Goal: Task Accomplishment & Management: Complete application form

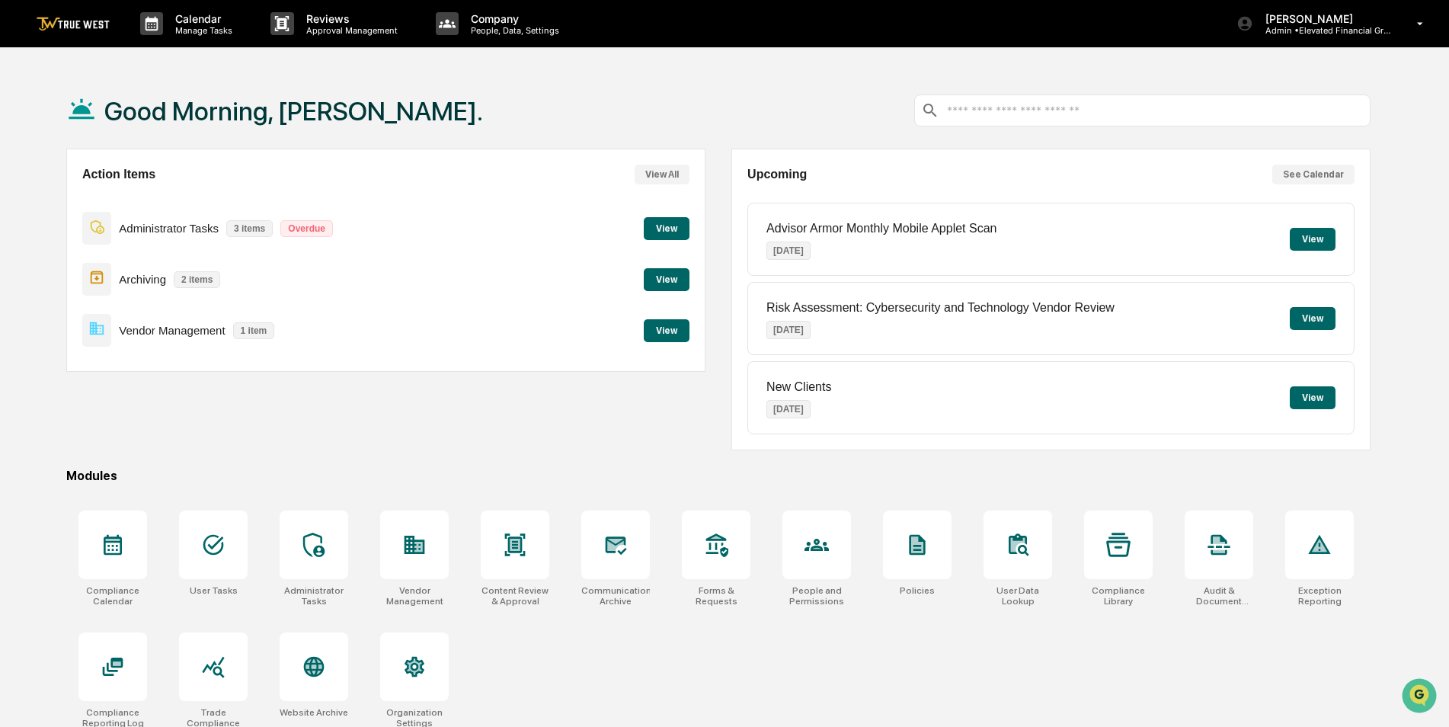
click at [652, 274] on button "View" at bounding box center [667, 279] width 46 height 23
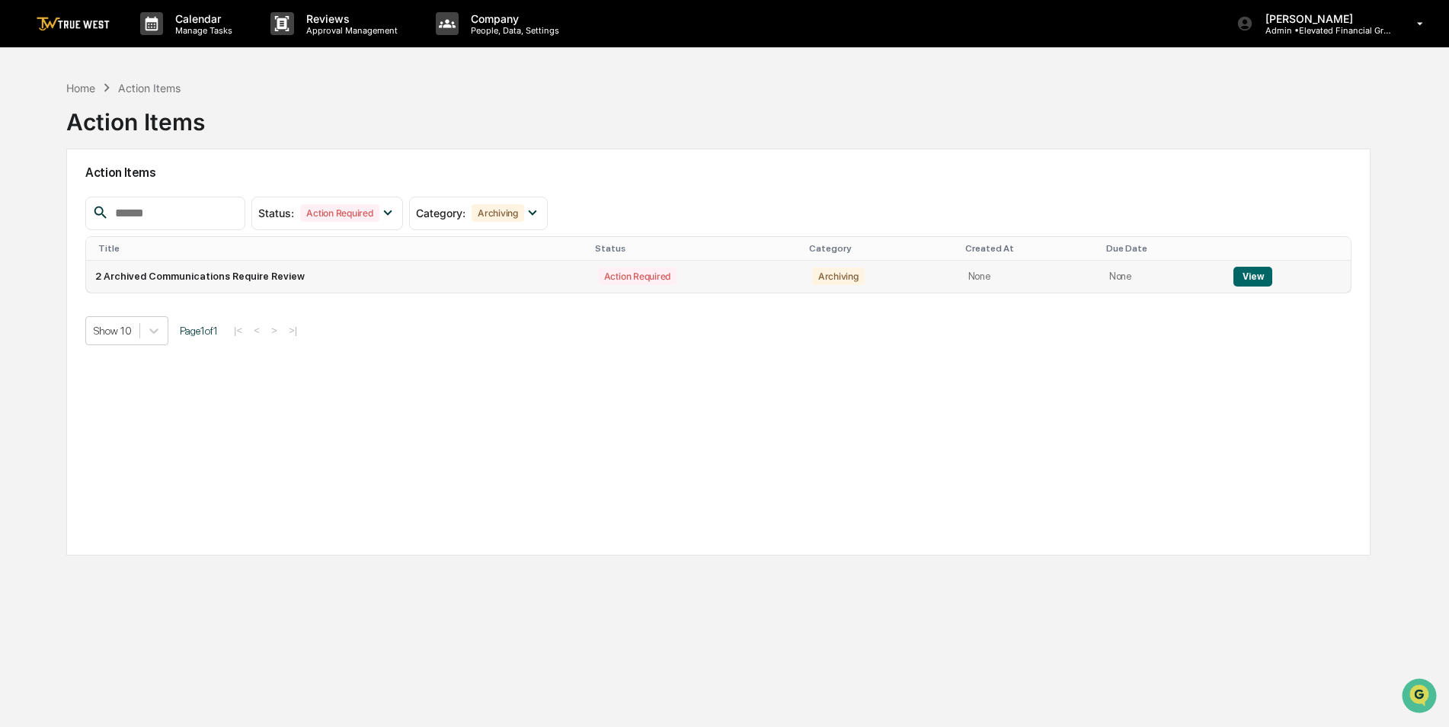
click at [1244, 276] on button "View" at bounding box center [1253, 277] width 39 height 20
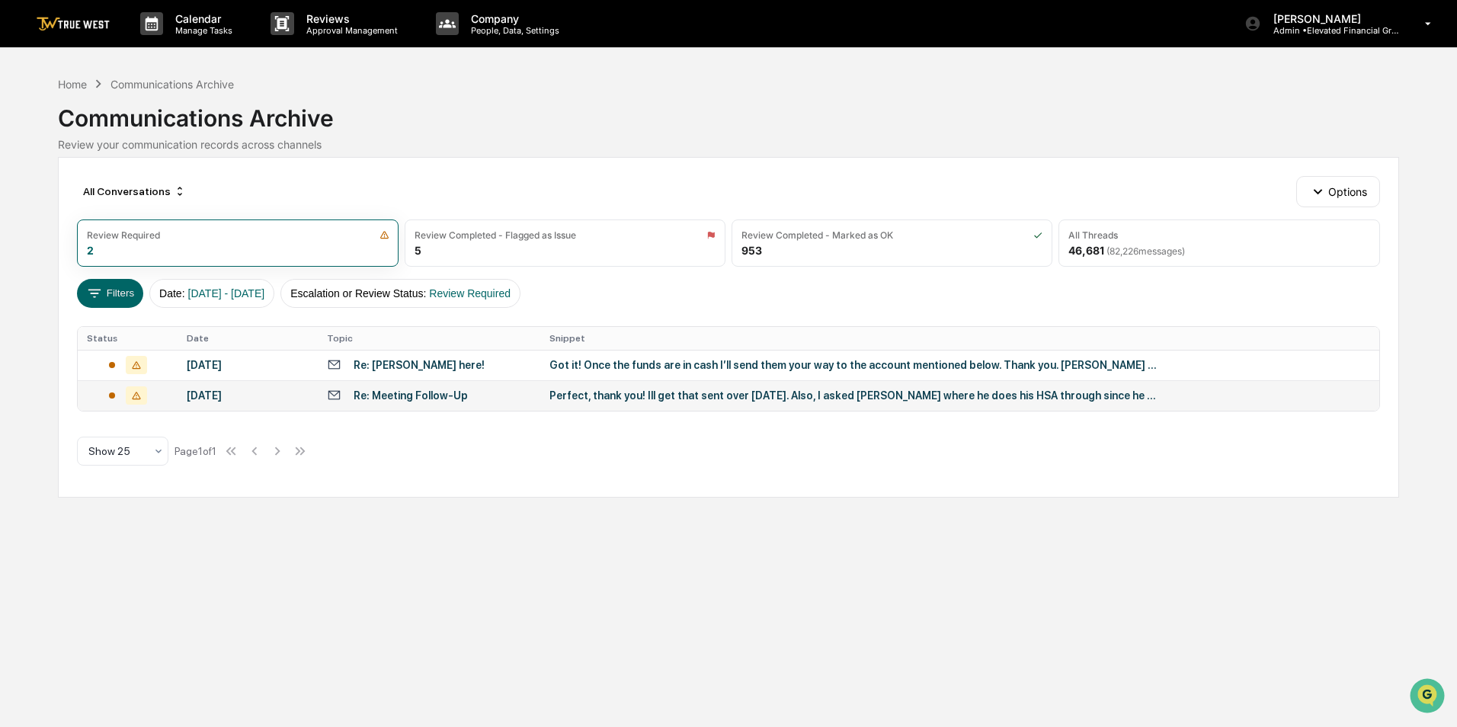
click at [467, 387] on td "Re: Meeting Follow-Up" at bounding box center [429, 395] width 222 height 30
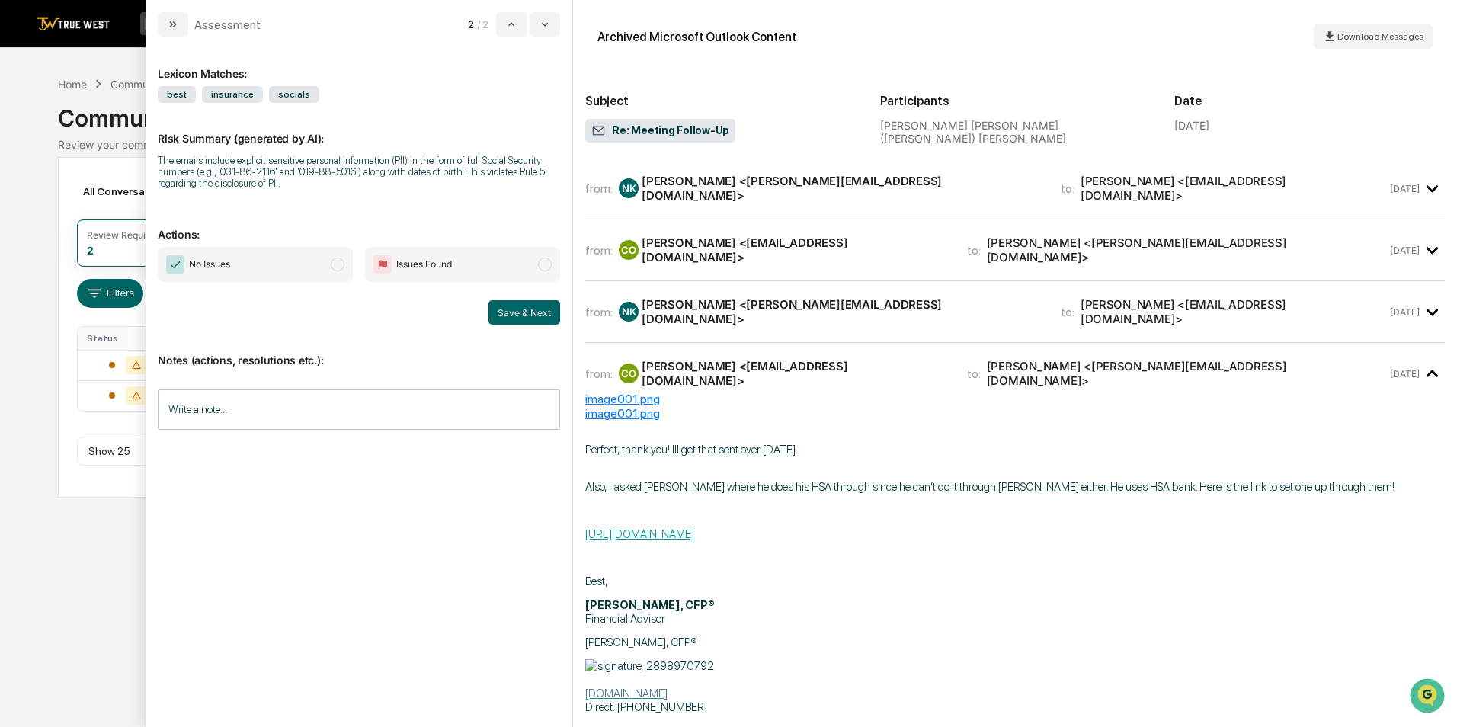
scroll to position [76, 0]
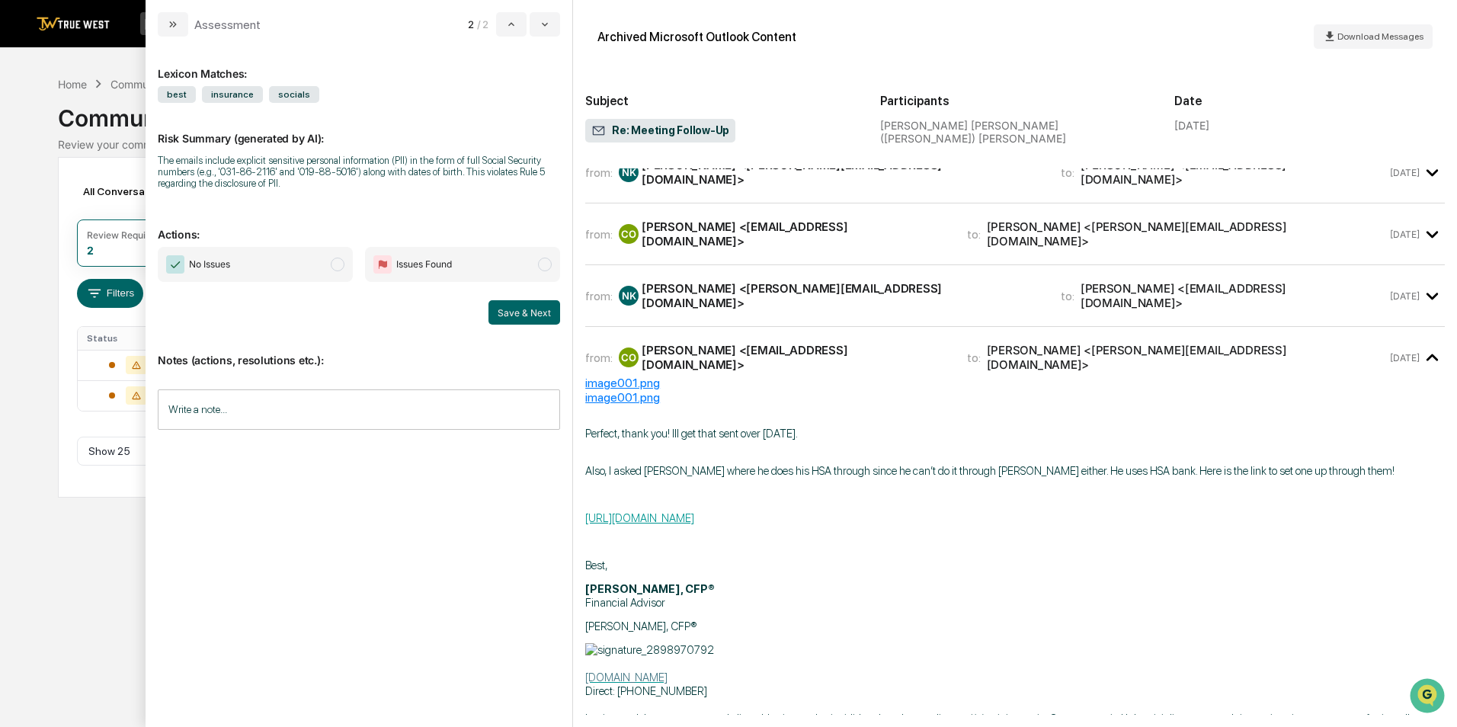
click at [229, 165] on div "The emails include explicit sensitive personal information (PII) in the form of…" at bounding box center [359, 172] width 402 height 34
drag, startPoint x: 181, startPoint y: 158, endPoint x: 376, endPoint y: 167, distance: 195.2
click at [376, 167] on div "The emails include explicit sensitive personal information (PII) in the form of…" at bounding box center [359, 172] width 402 height 34
drag, startPoint x: 376, startPoint y: 167, endPoint x: 344, endPoint y: 192, distance: 40.1
click at [344, 192] on div "Risk Summary (generated by AI): The emails include explicit sensitive personal …" at bounding box center [359, 151] width 402 height 96
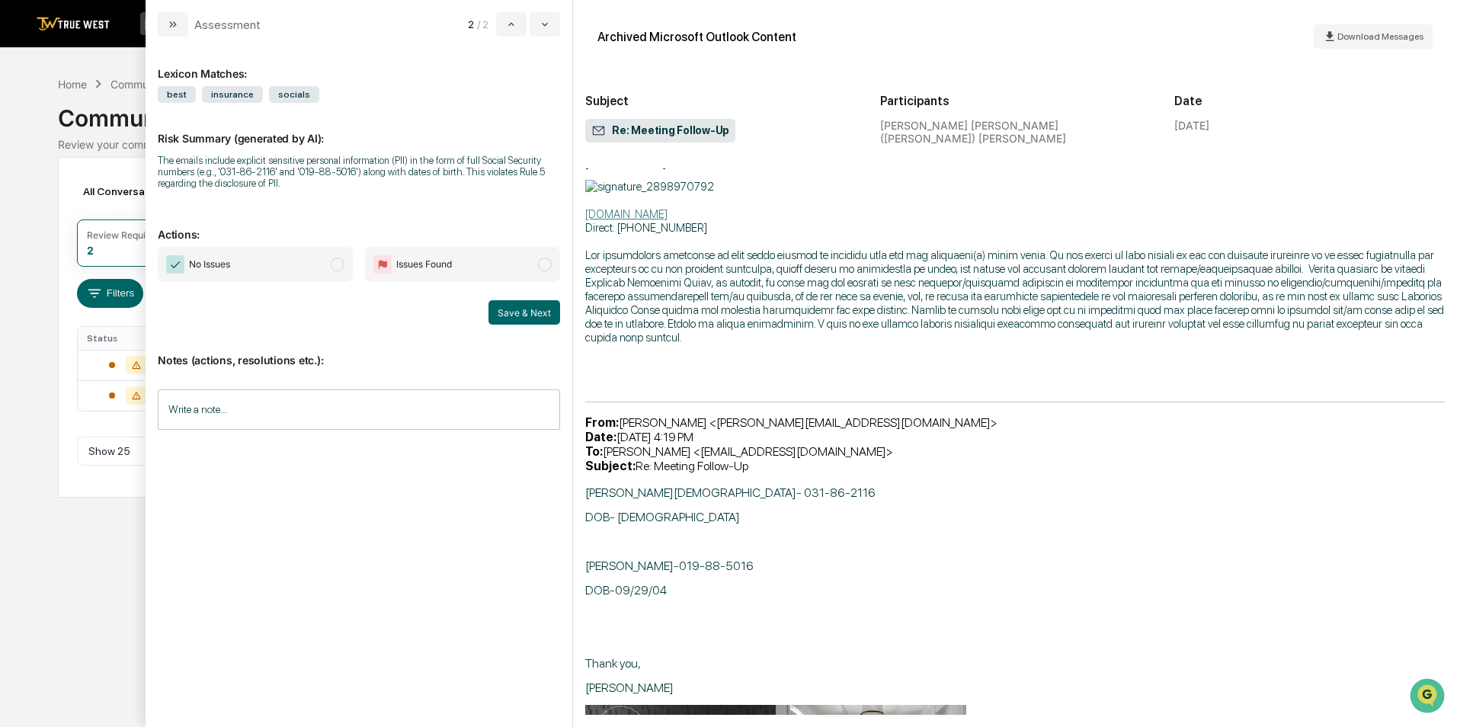
scroll to position [610, 0]
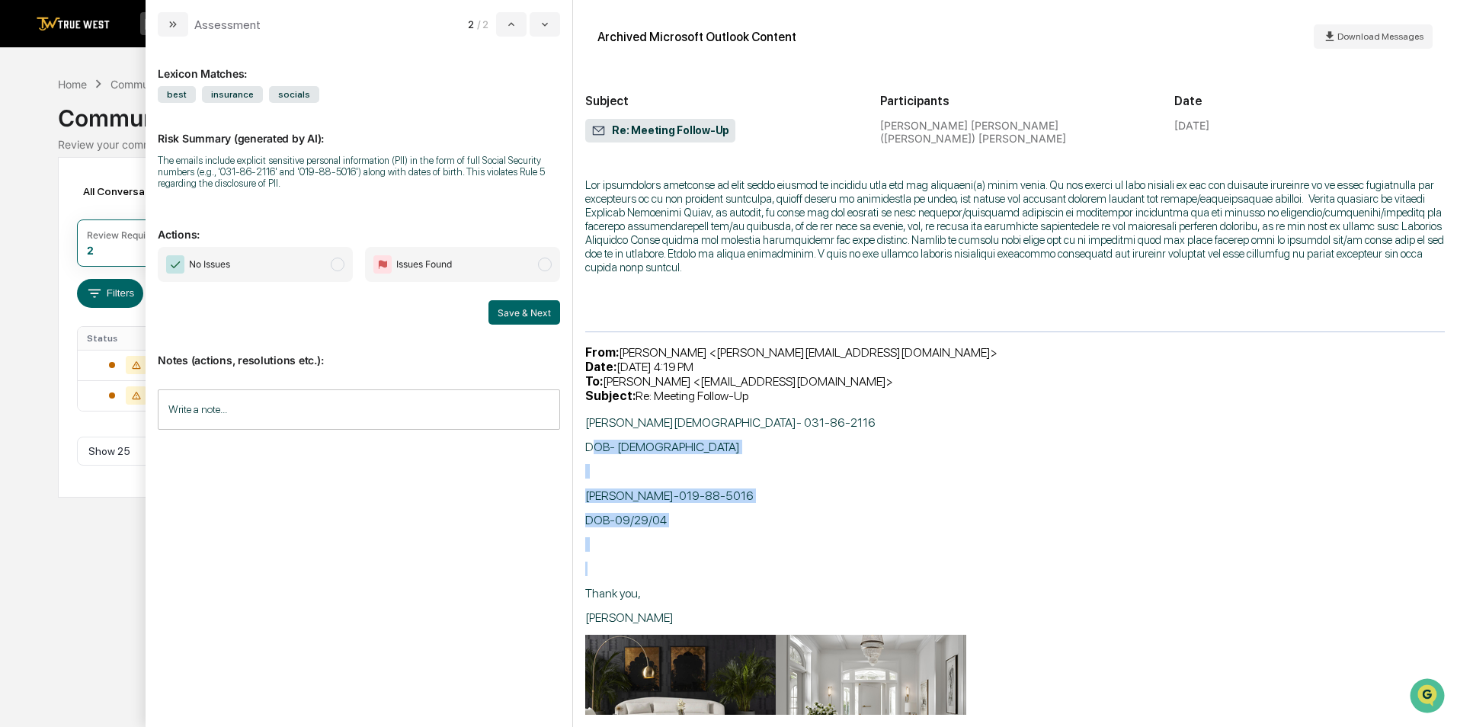
drag, startPoint x: 592, startPoint y: 395, endPoint x: 696, endPoint y: 520, distance: 162.3
click at [696, 520] on div "[PERSON_NAME][DEMOGRAPHIC_DATA]- 031-86-2116 DOB- [DEMOGRAPHIC_DATA] [PERSON_NA…" at bounding box center [1014, 652] width 859 height 475
drag, startPoint x: 696, startPoint y: 520, endPoint x: 658, endPoint y: 565, distance: 58.9
click at [658, 586] on p "Thank you," at bounding box center [1014, 593] width 859 height 14
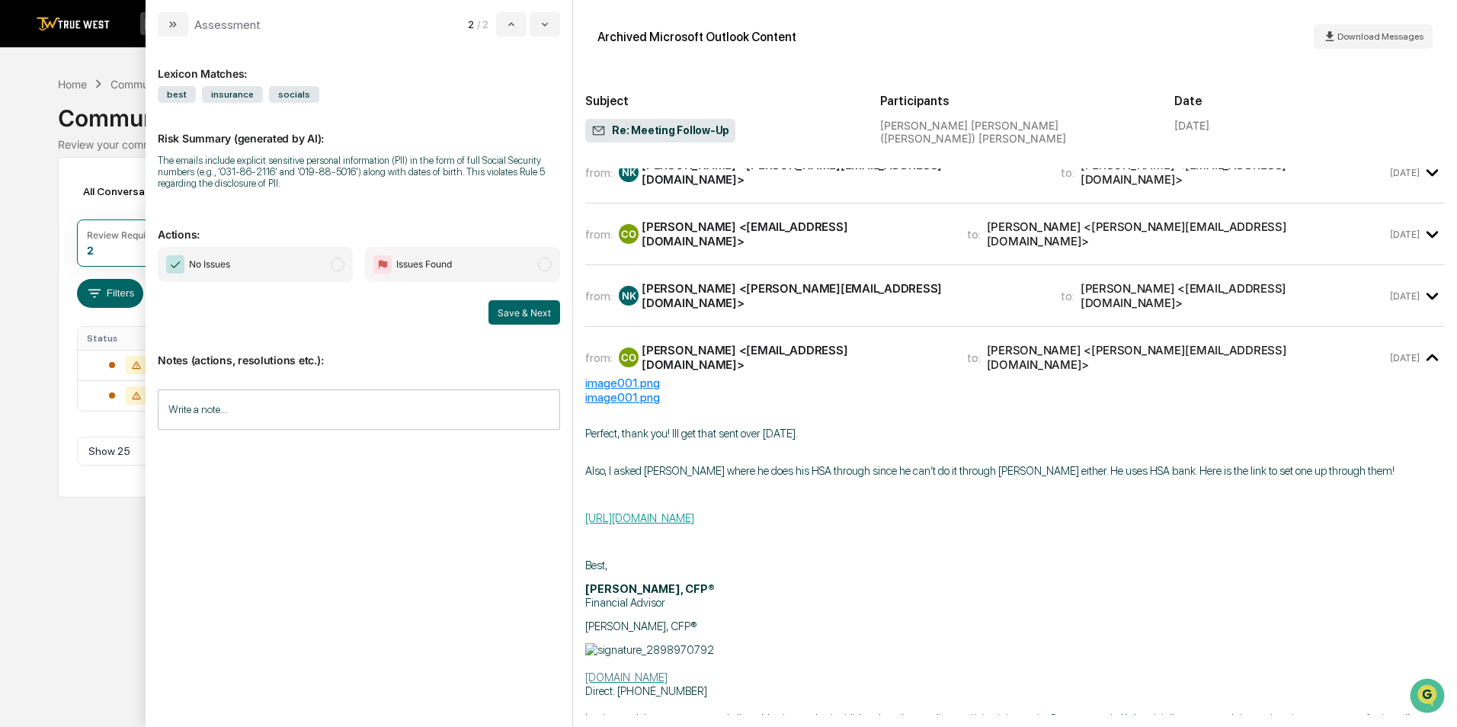
scroll to position [0, 0]
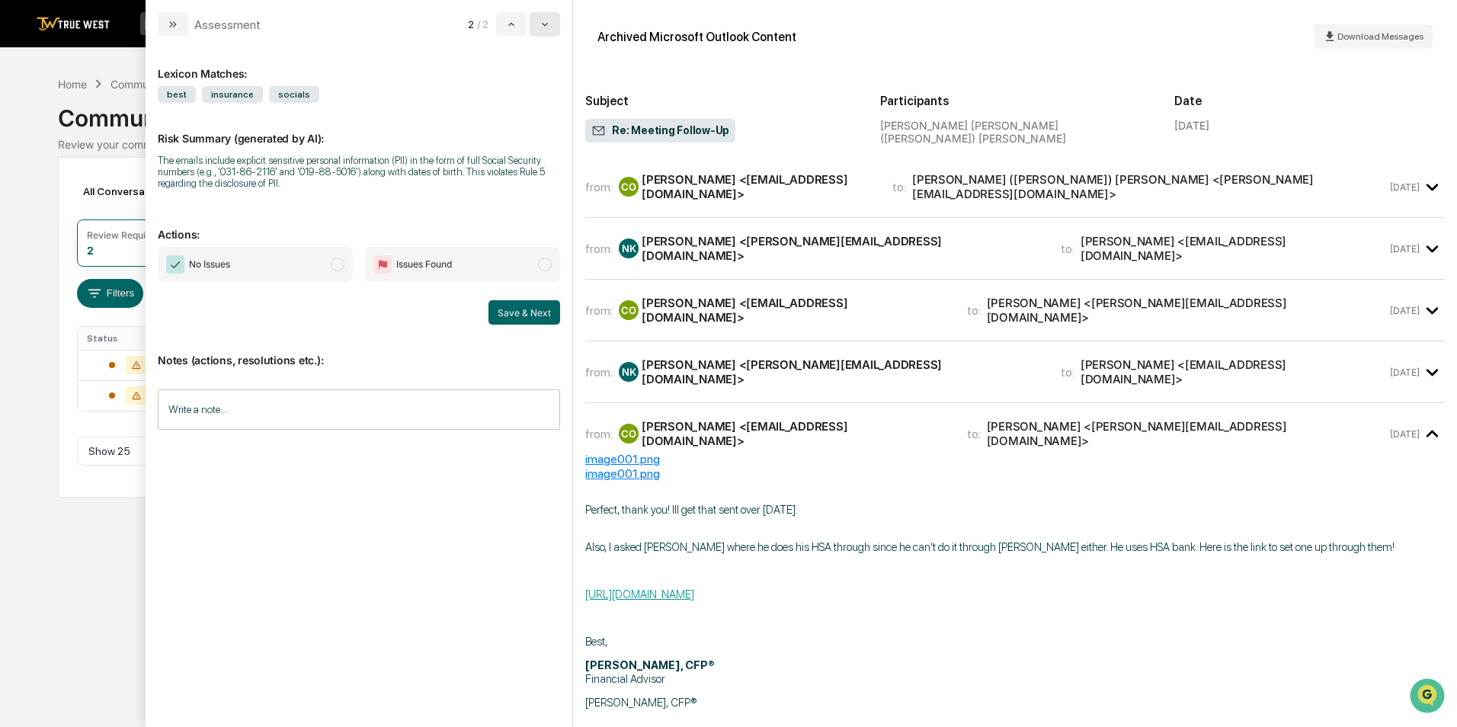
click at [551, 23] on button "modal" at bounding box center [545, 24] width 30 height 24
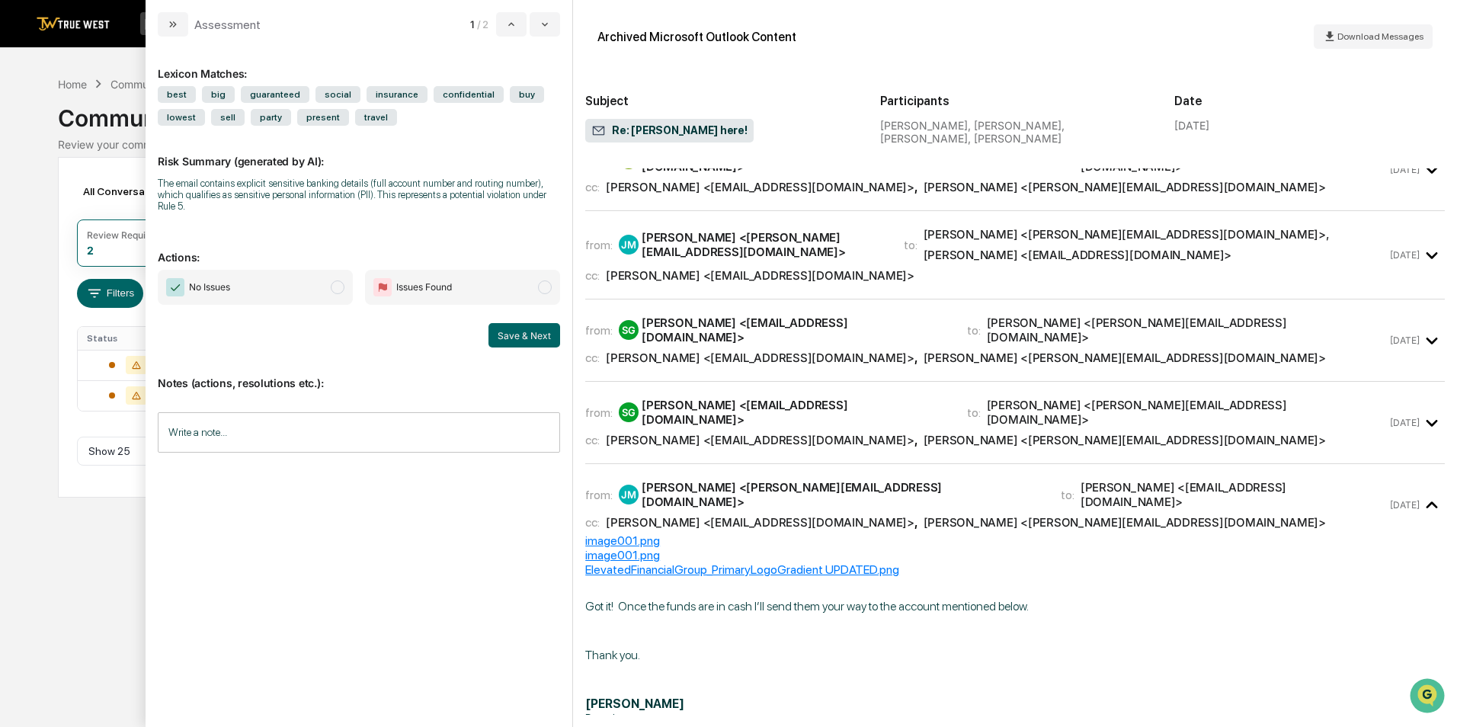
scroll to position [2362, 0]
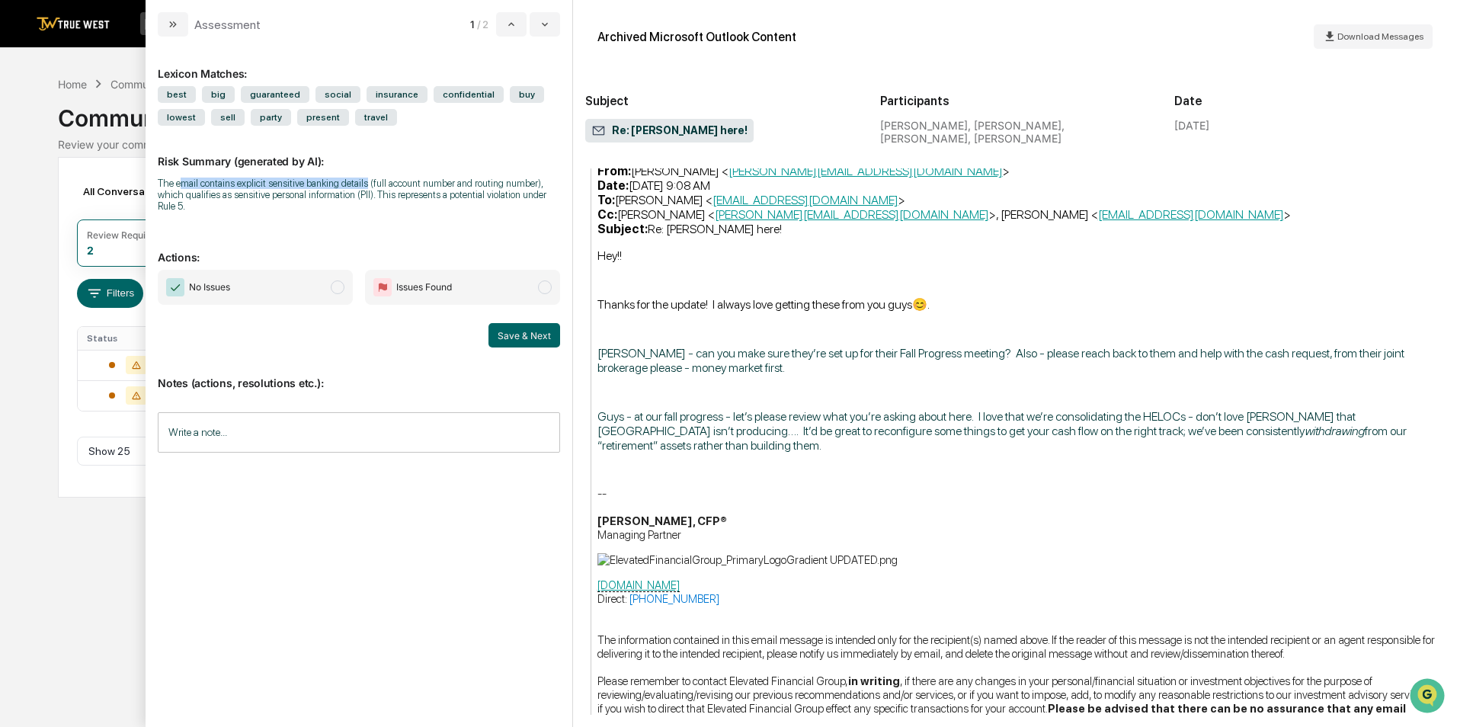
drag, startPoint x: 184, startPoint y: 185, endPoint x: 362, endPoint y: 181, distance: 178.3
click at [362, 181] on div "The email contains explicit sensitive banking details (full account number and …" at bounding box center [359, 195] width 402 height 34
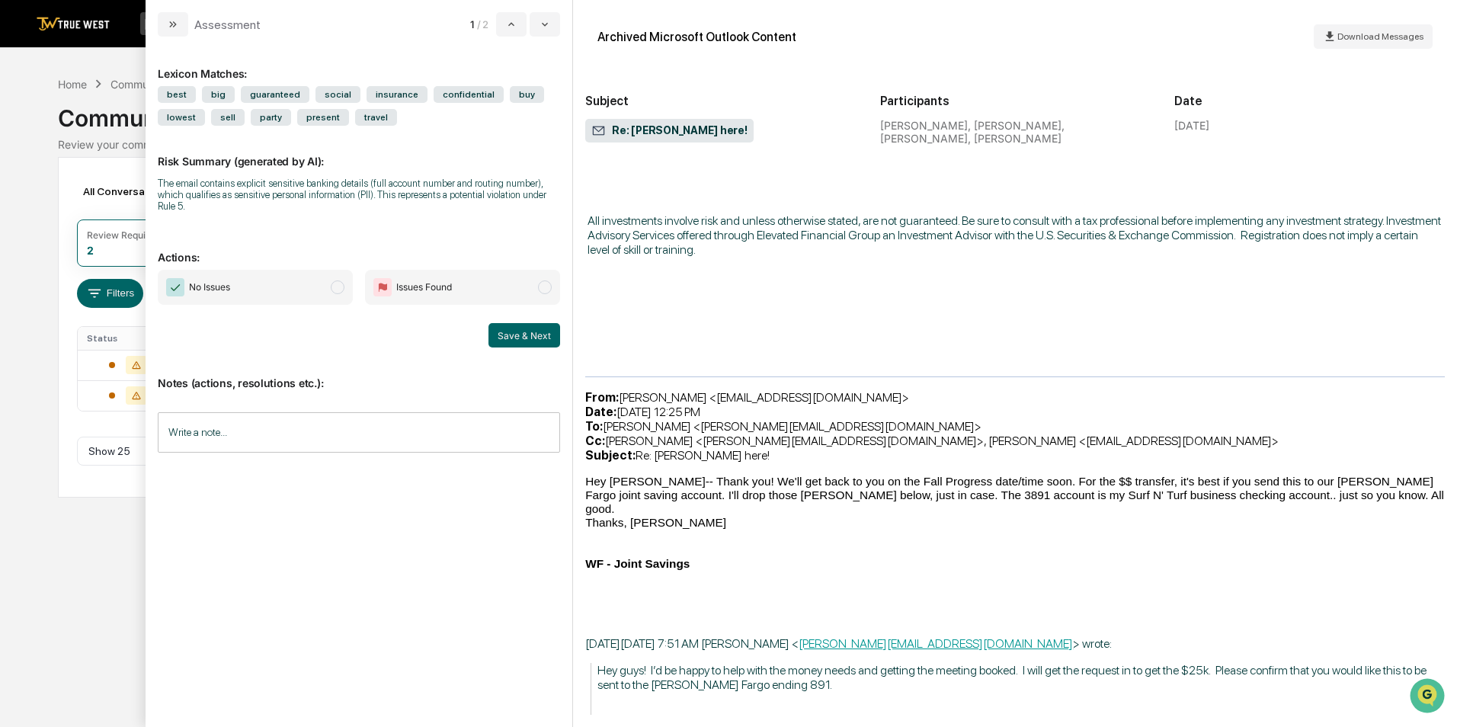
scroll to position [1067, 0]
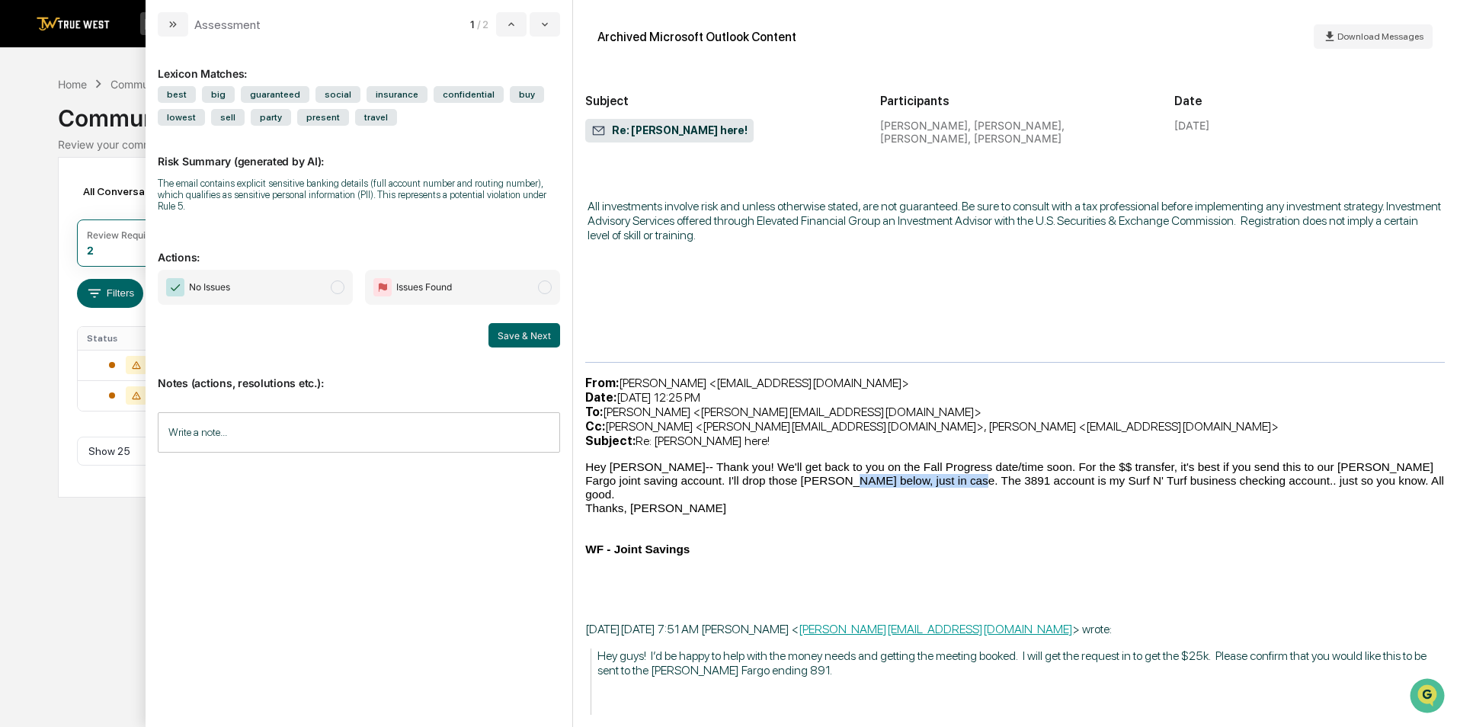
drag, startPoint x: 824, startPoint y: 455, endPoint x: 958, endPoint y: 453, distance: 134.1
click at [958, 460] on span "Hey [PERSON_NAME]-- Thank you! We'll get back to you on the Fall Progress date/…" at bounding box center [1014, 507] width 859 height 95
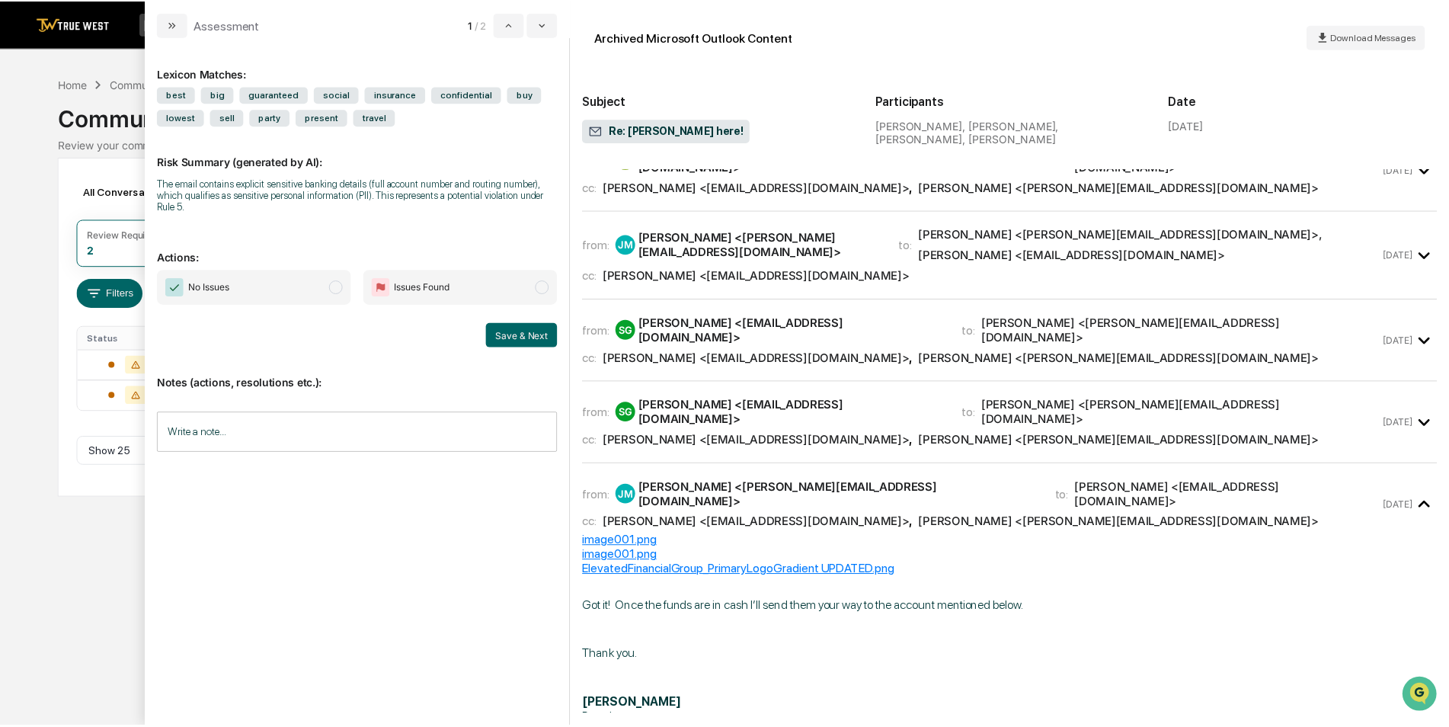
scroll to position [72, 0]
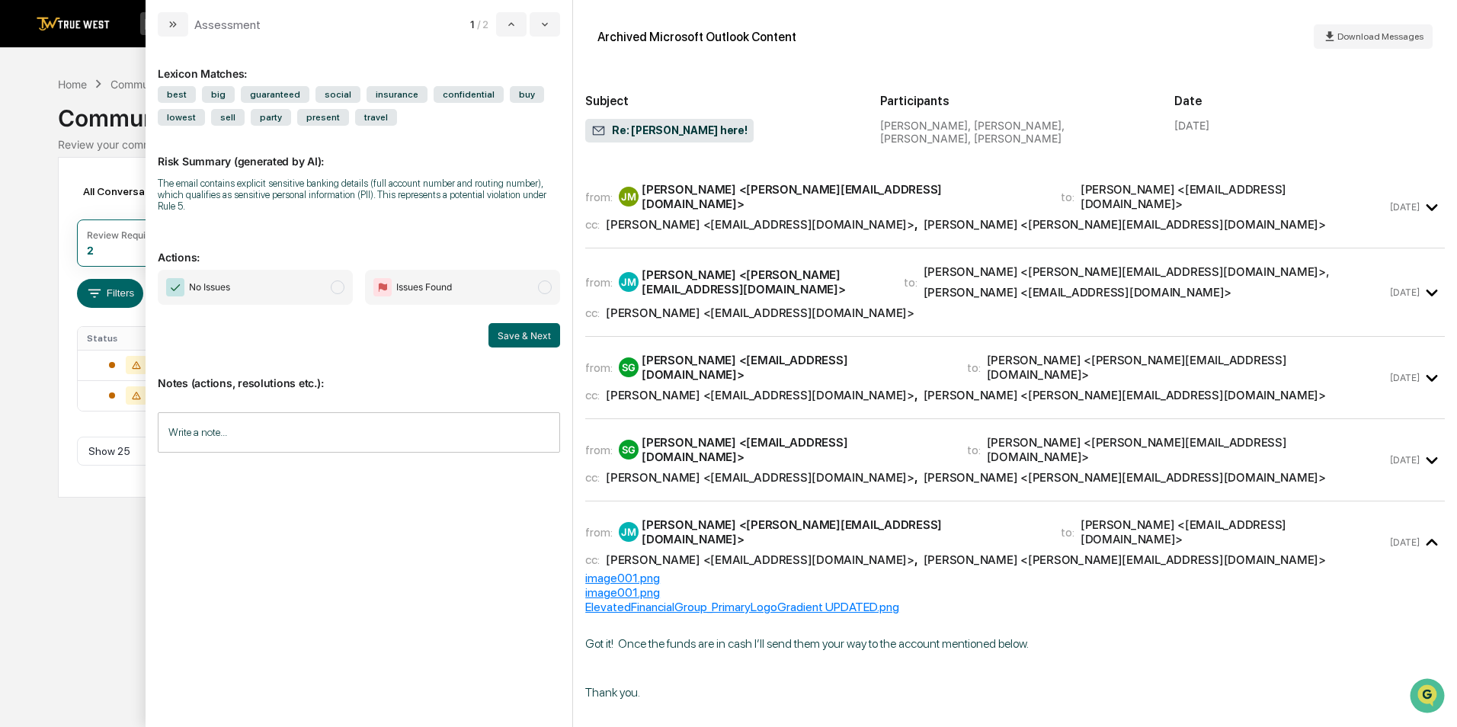
click at [72, 137] on div "Communications Archive Review your communication records across channels" at bounding box center [728, 121] width 1340 height 59
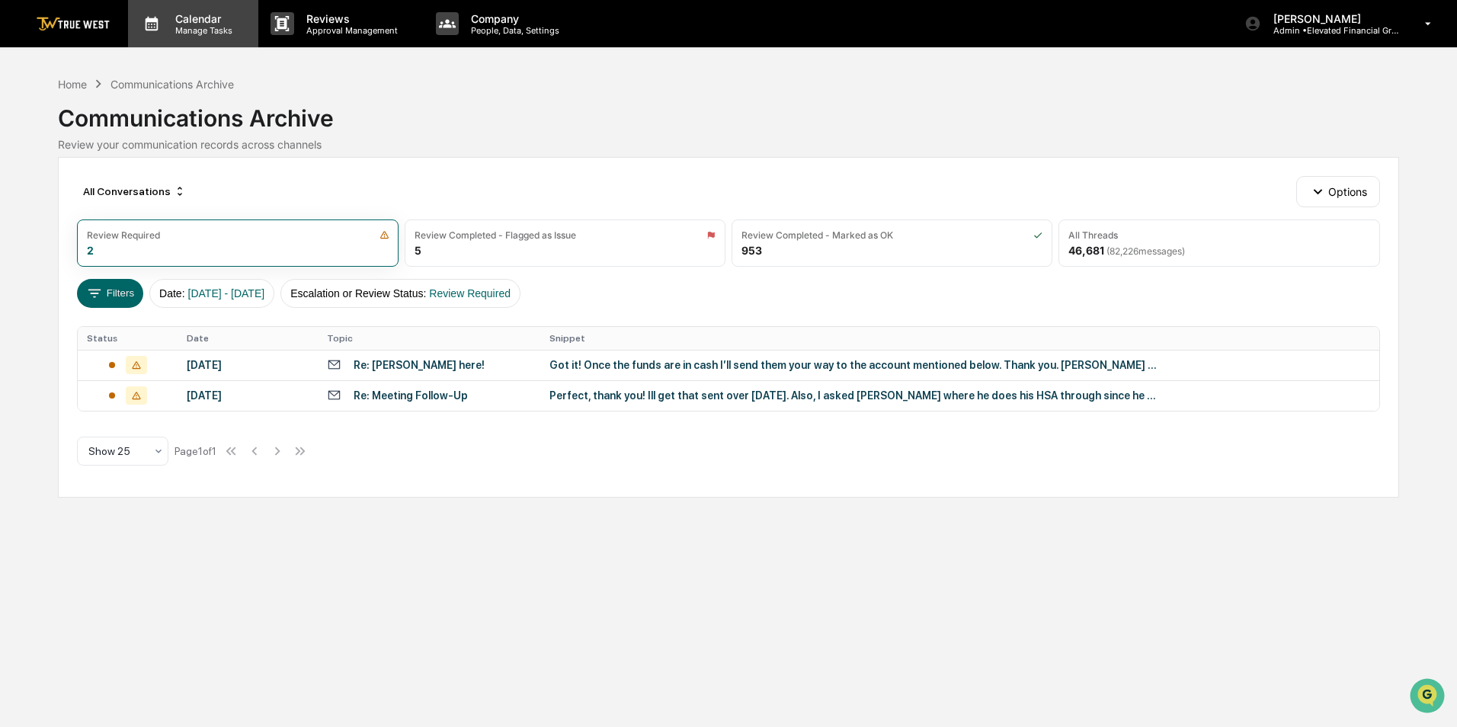
click at [197, 29] on p "Manage Tasks" at bounding box center [201, 30] width 77 height 11
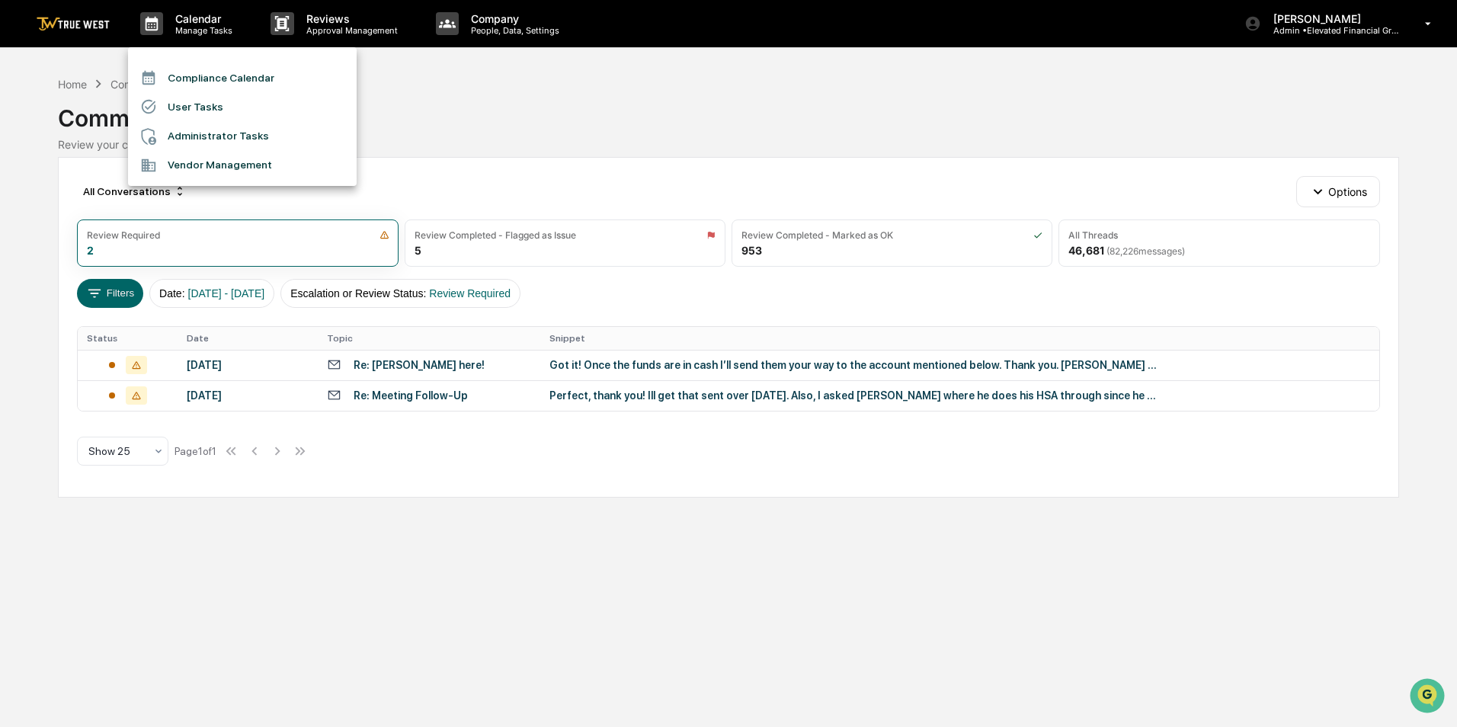
click at [210, 71] on li "Compliance Calendar" at bounding box center [242, 77] width 229 height 29
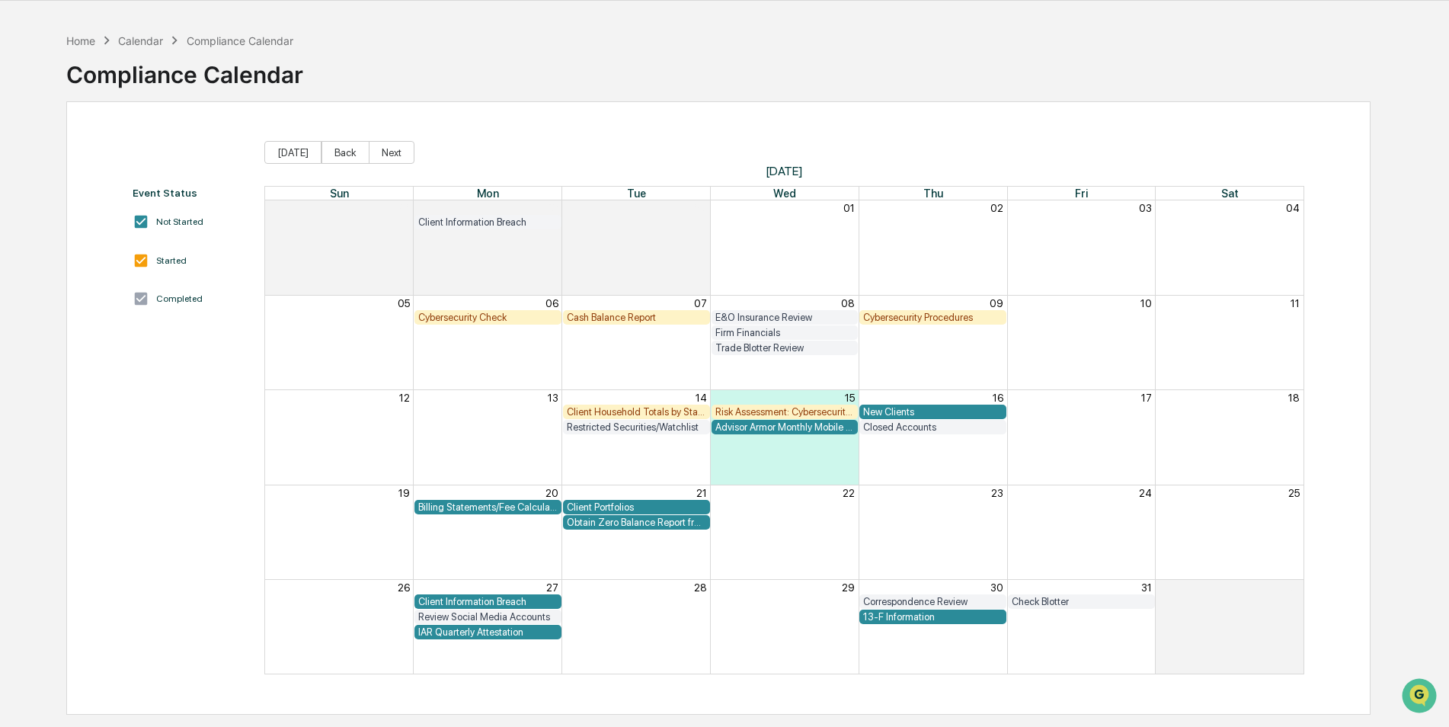
scroll to position [72, 0]
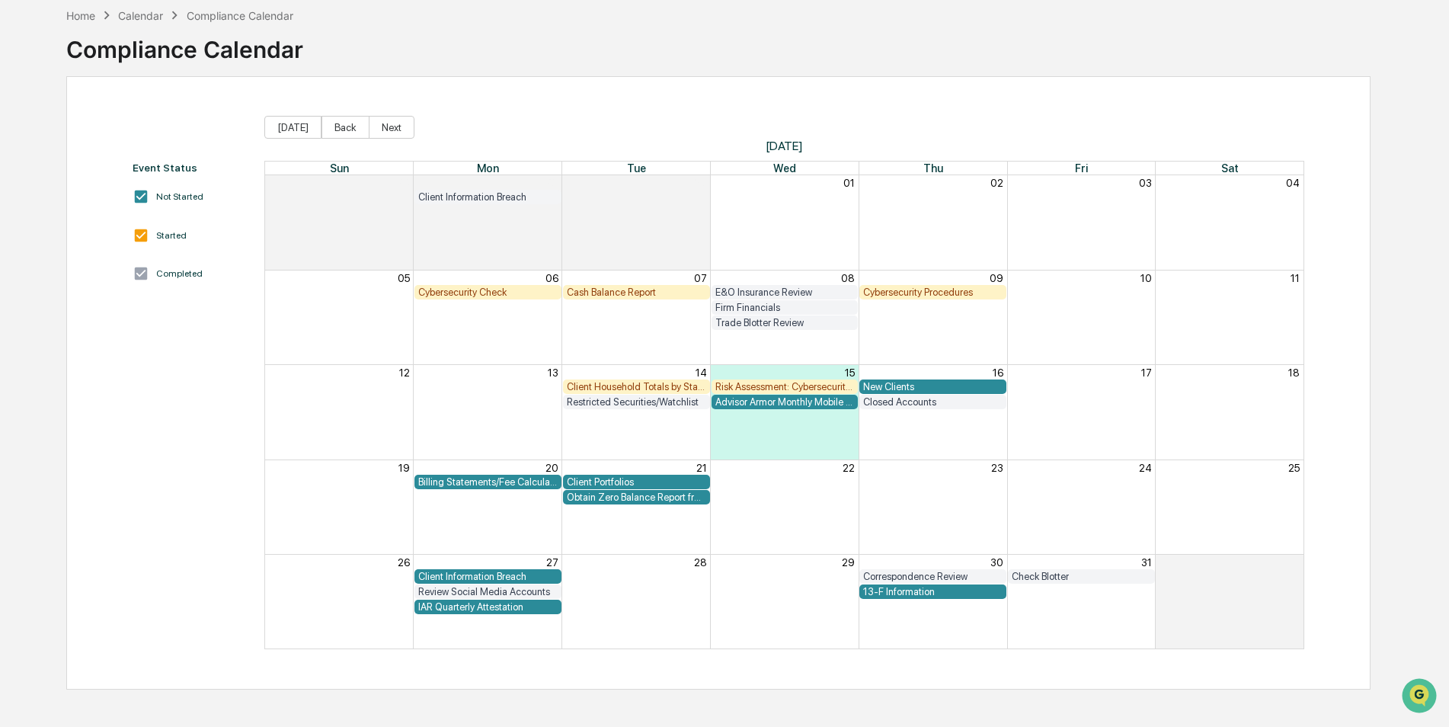
click at [477, 575] on div "Client Information Breach" at bounding box center [487, 576] width 139 height 11
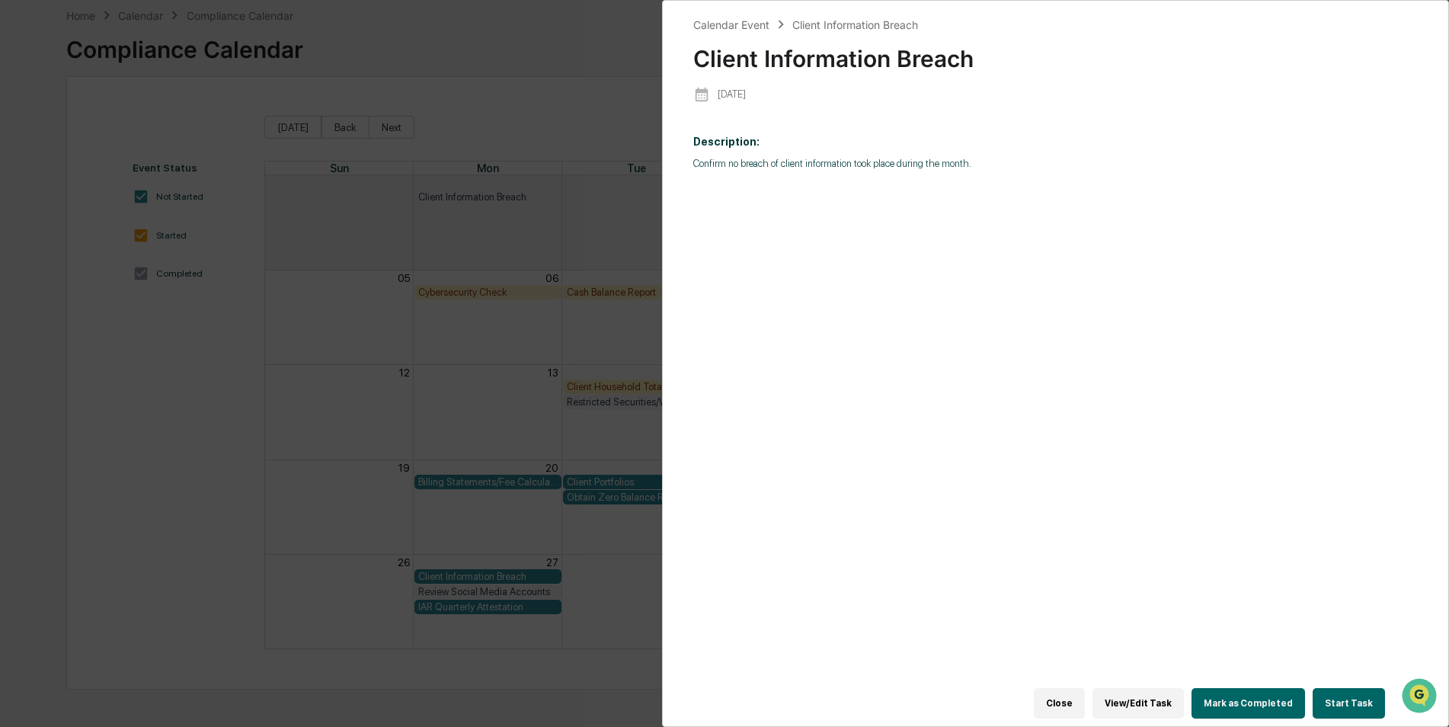
click at [1334, 698] on button "Start Task" at bounding box center [1349, 703] width 72 height 30
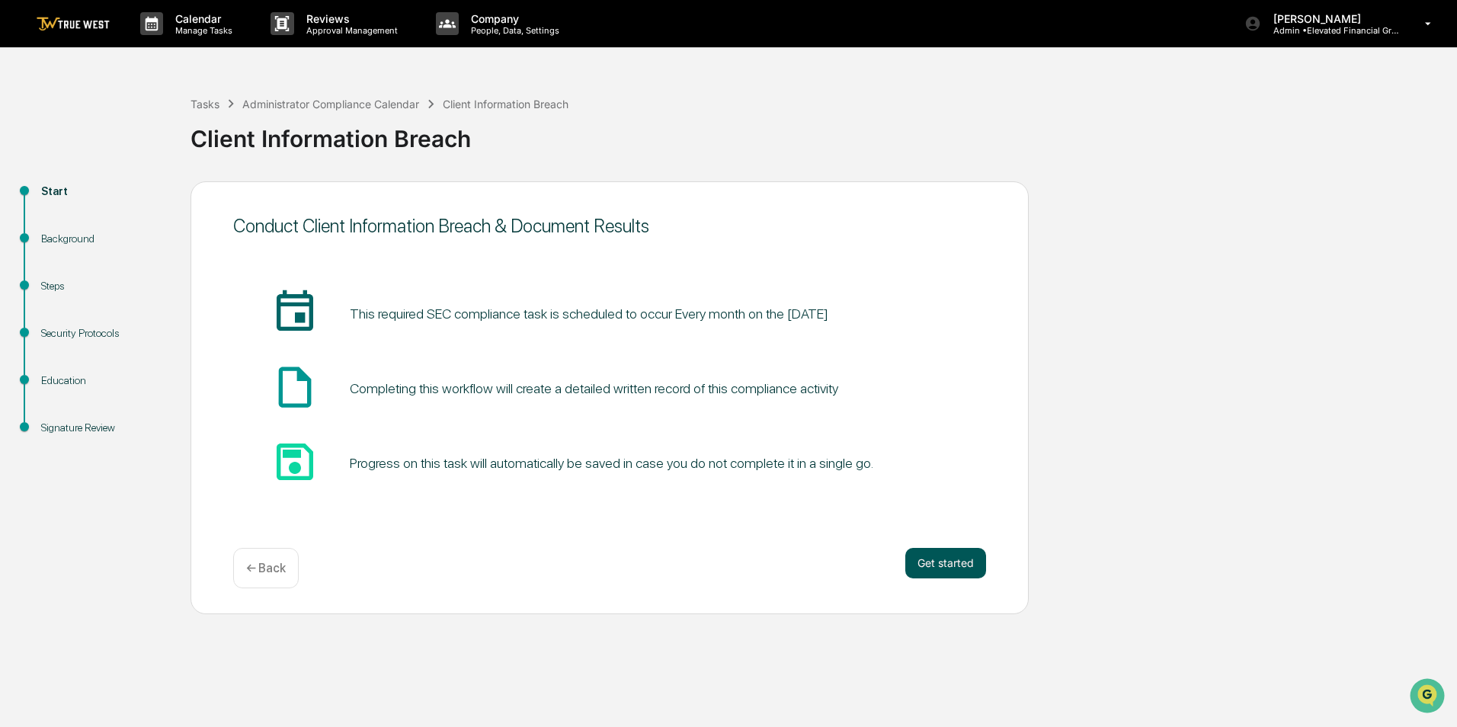
click at [959, 557] on button "Get started" at bounding box center [945, 563] width 81 height 30
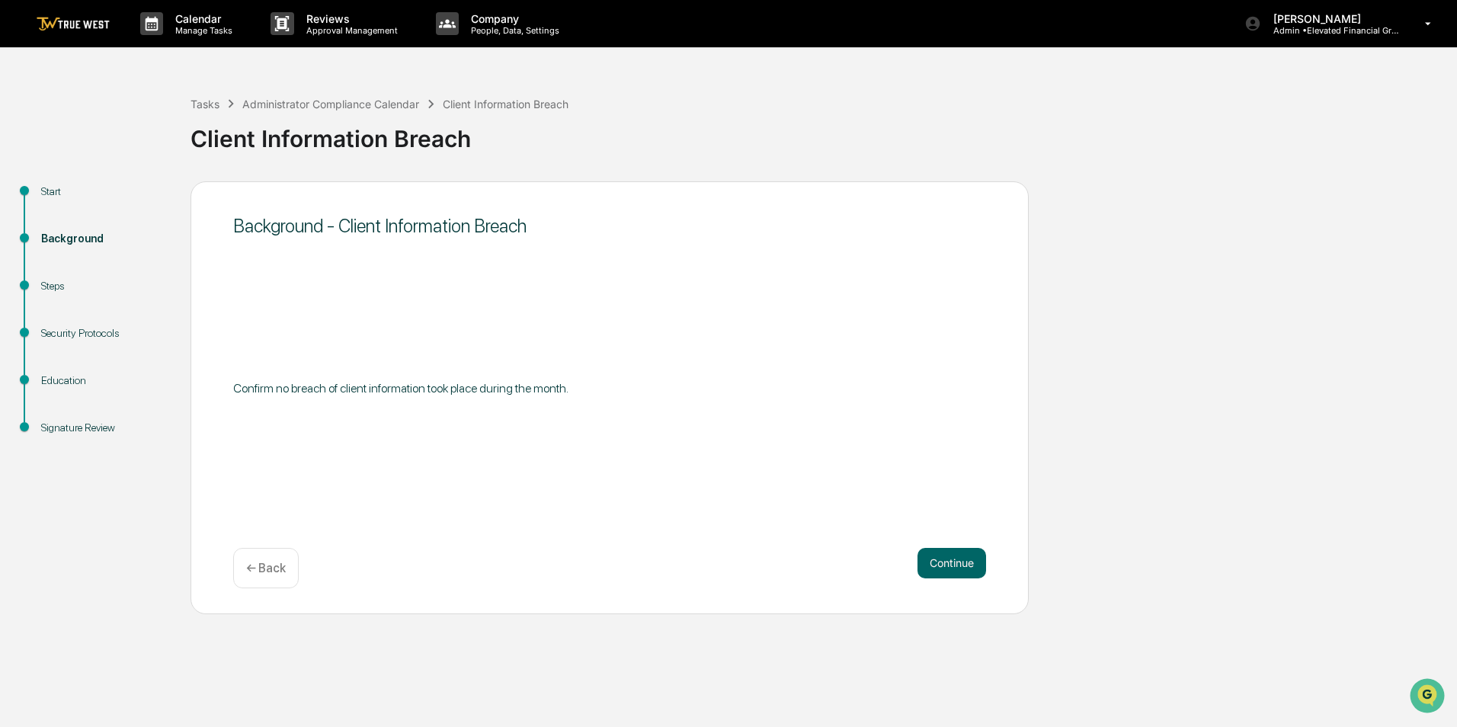
click at [959, 557] on button "Continue" at bounding box center [951, 563] width 69 height 30
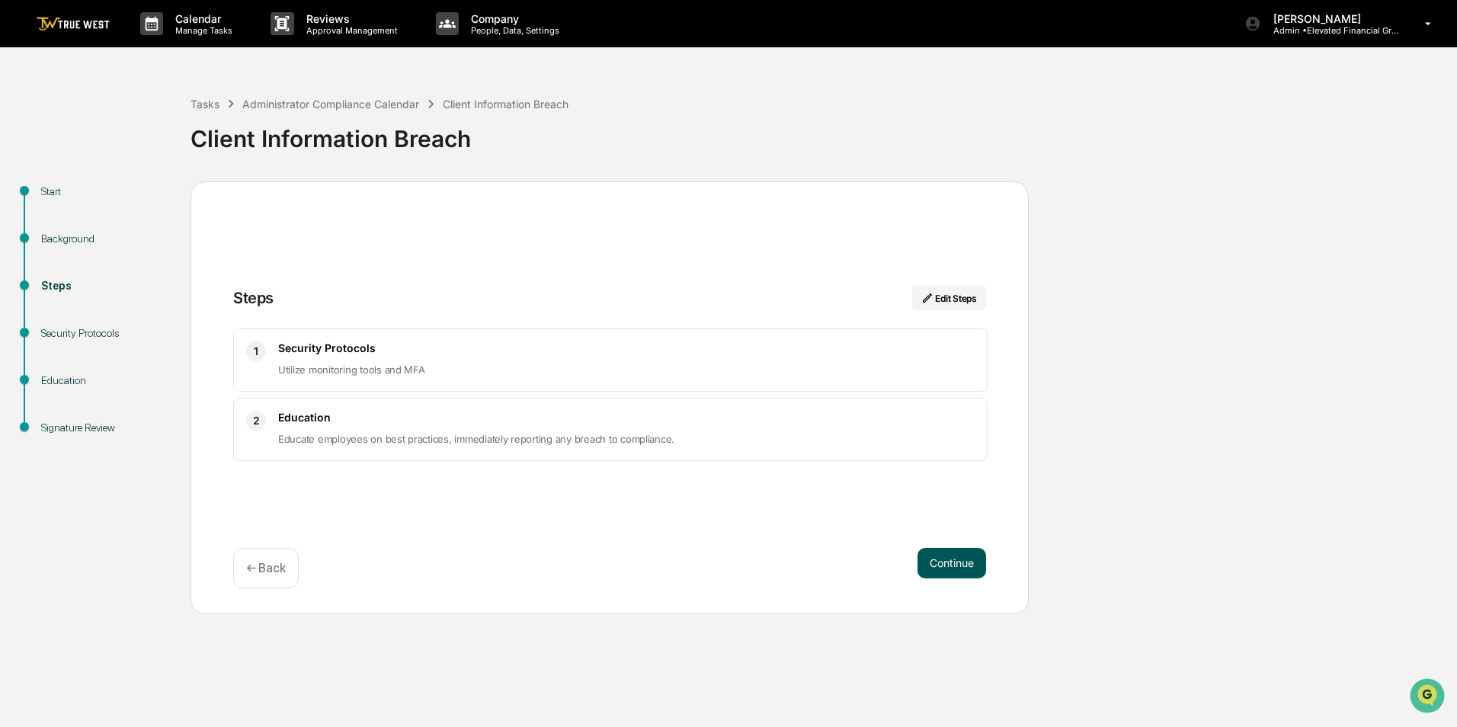
click at [962, 568] on button "Continue" at bounding box center [951, 563] width 69 height 30
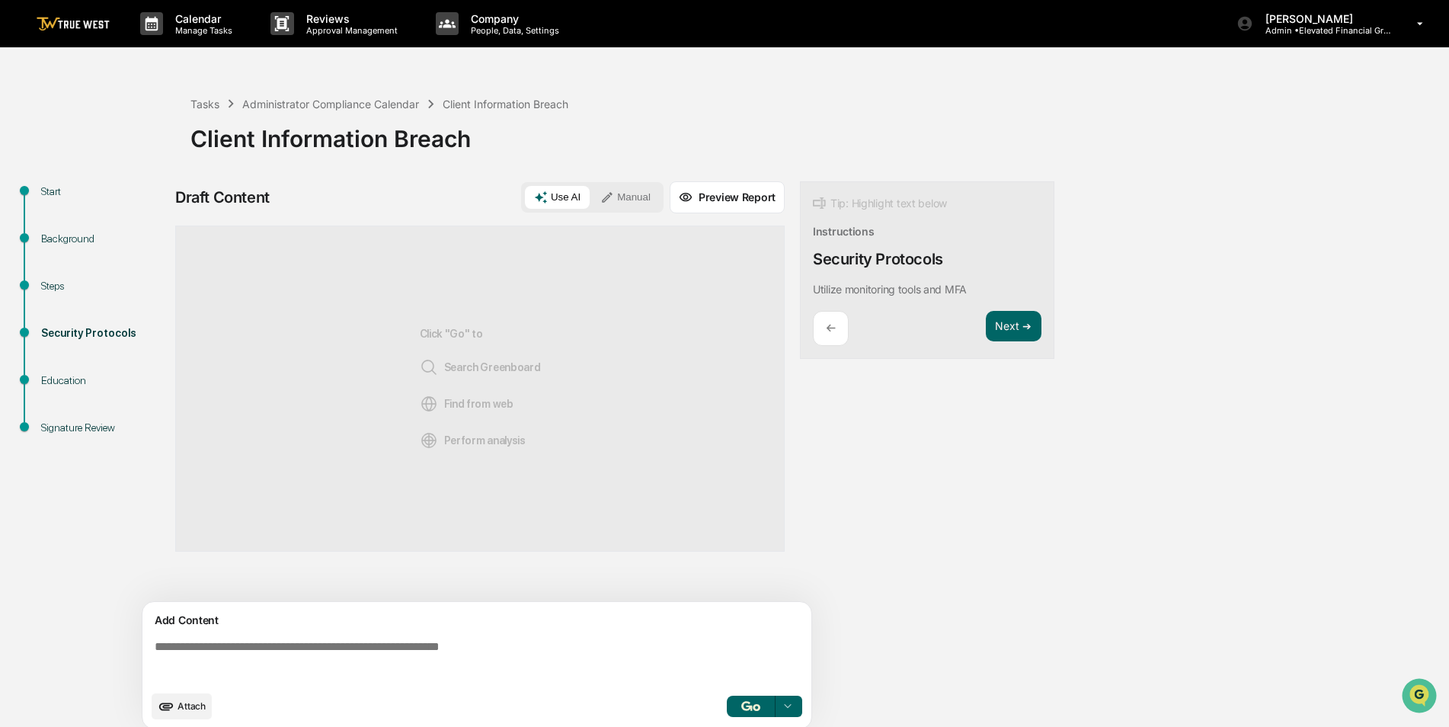
click at [709, 196] on button "Preview Report" at bounding box center [727, 197] width 115 height 32
click at [638, 197] on button "Manual" at bounding box center [638, 197] width 69 height 23
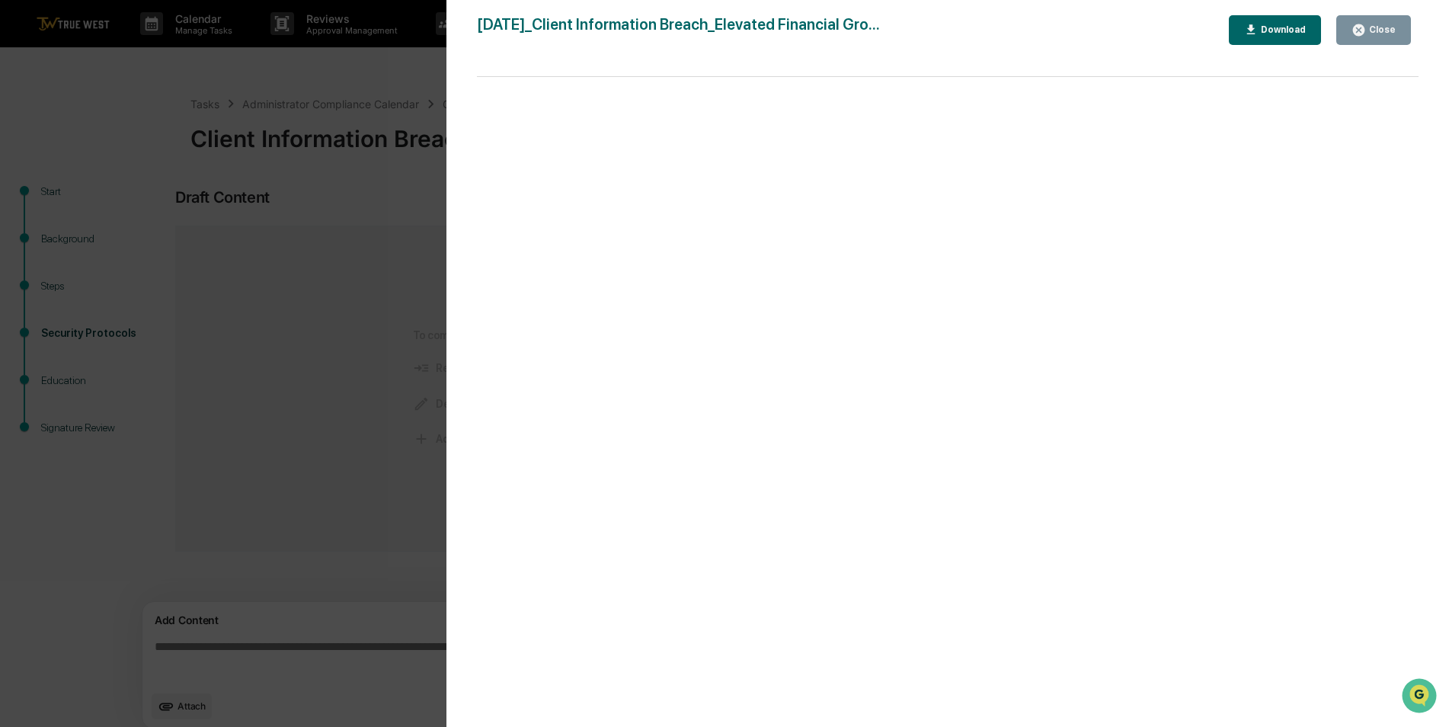
click at [1371, 31] on div "Close" at bounding box center [1381, 29] width 30 height 11
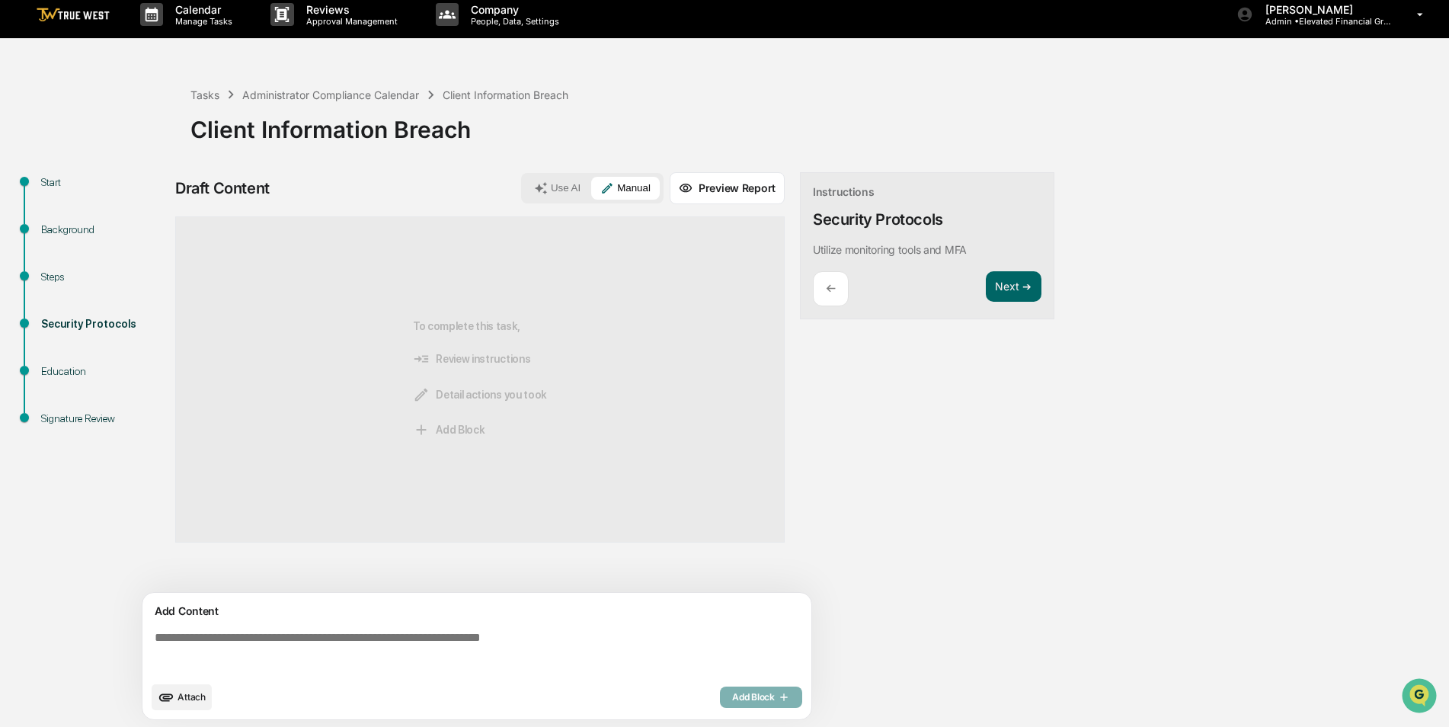
scroll to position [11, 0]
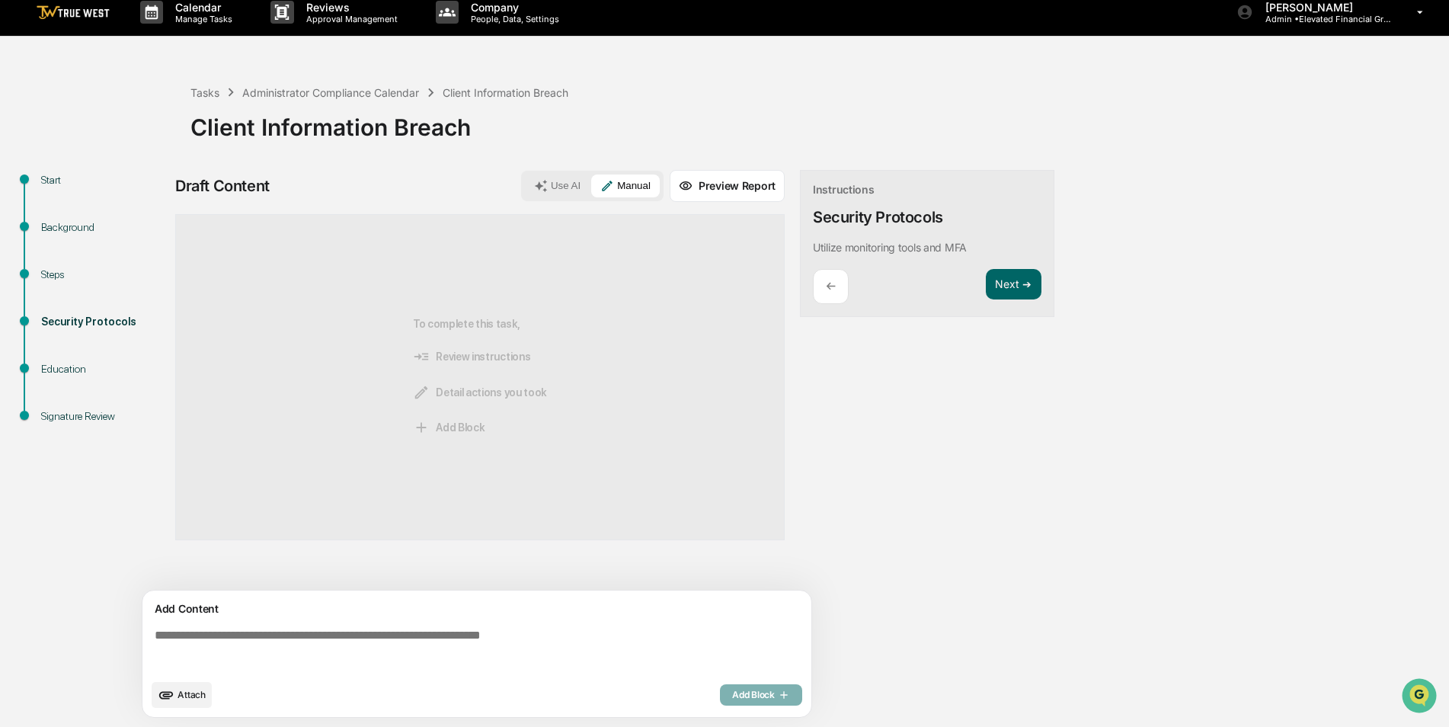
click at [394, 610] on div "Add Content" at bounding box center [477, 609] width 651 height 18
click at [391, 650] on textarea at bounding box center [480, 650] width 663 height 55
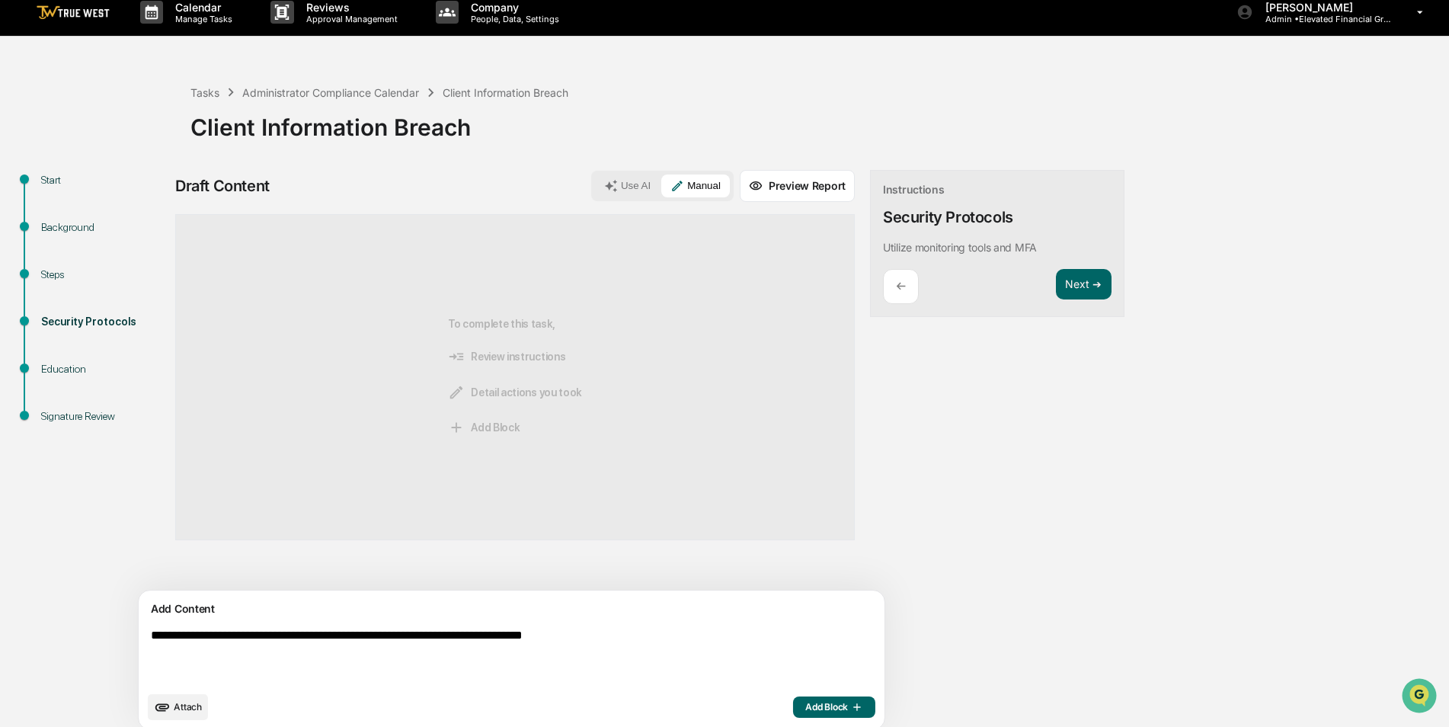
type textarea "**********"
click at [805, 710] on span "Add Block" at bounding box center [834, 707] width 58 height 12
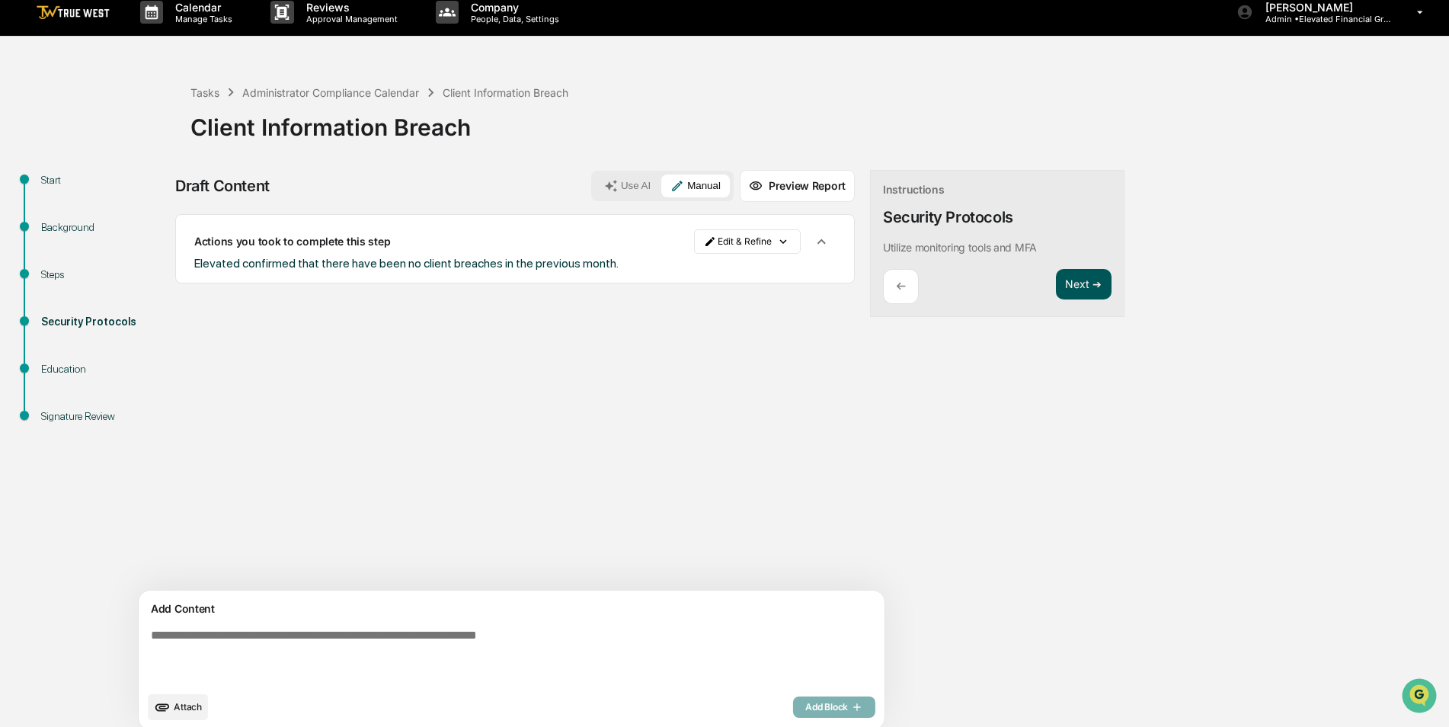
click at [1056, 280] on button "Next ➔" at bounding box center [1084, 284] width 56 height 31
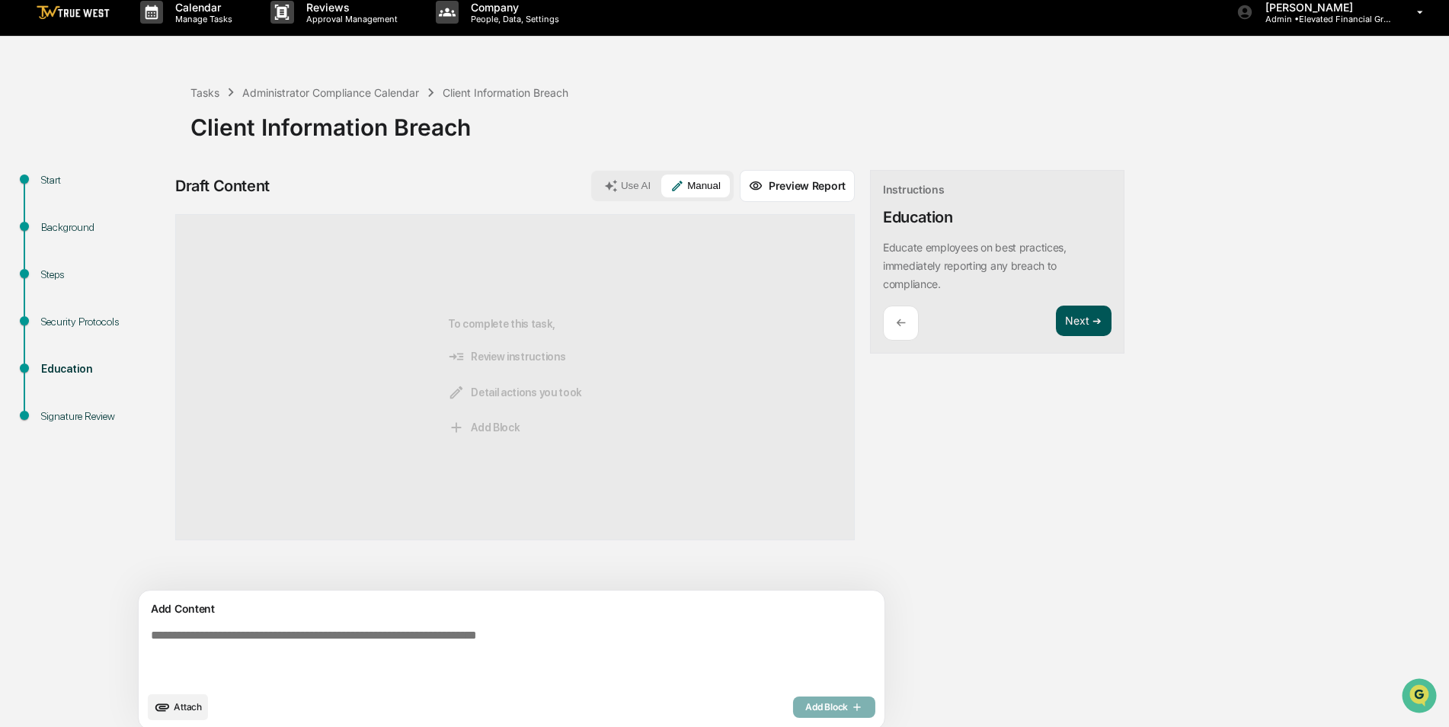
click at [1056, 314] on button "Next ➔" at bounding box center [1084, 321] width 56 height 31
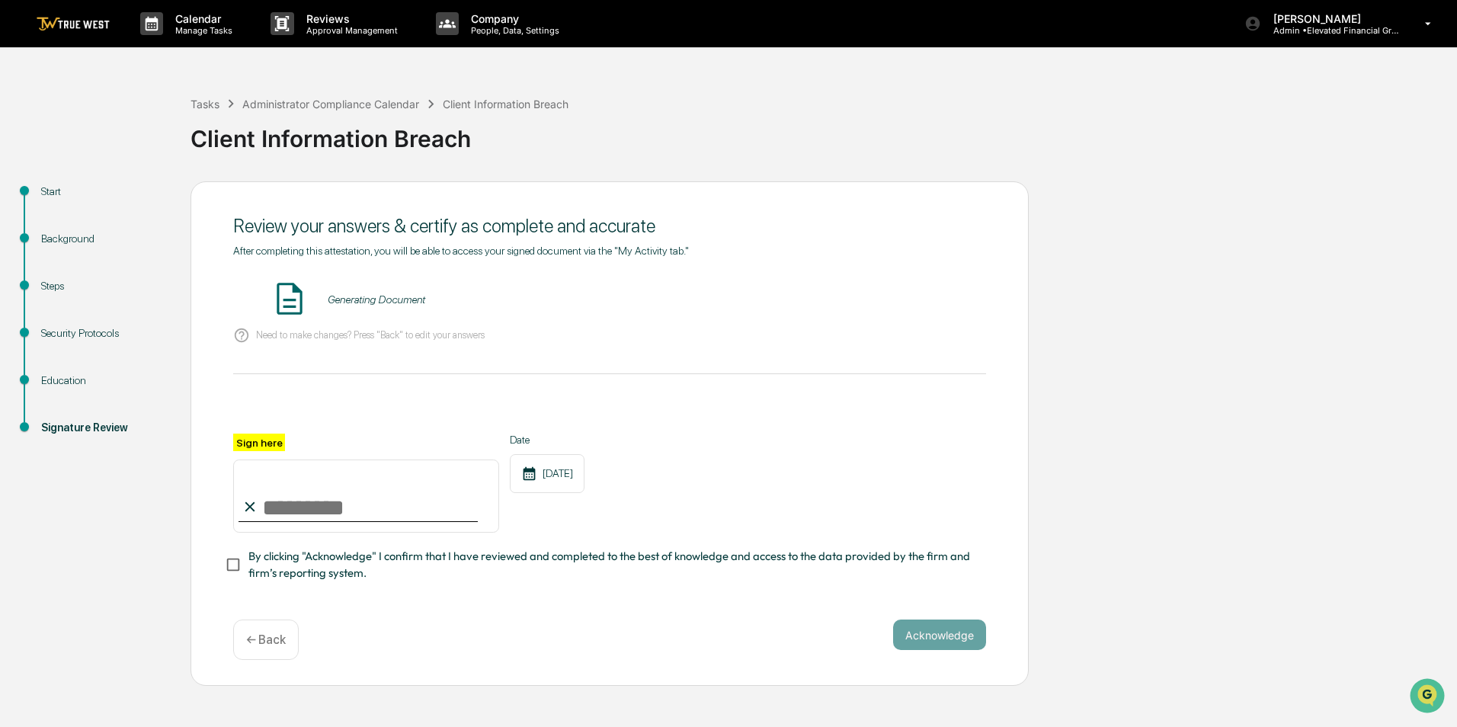
click at [326, 507] on input "Sign here" at bounding box center [366, 495] width 266 height 73
type input "**********"
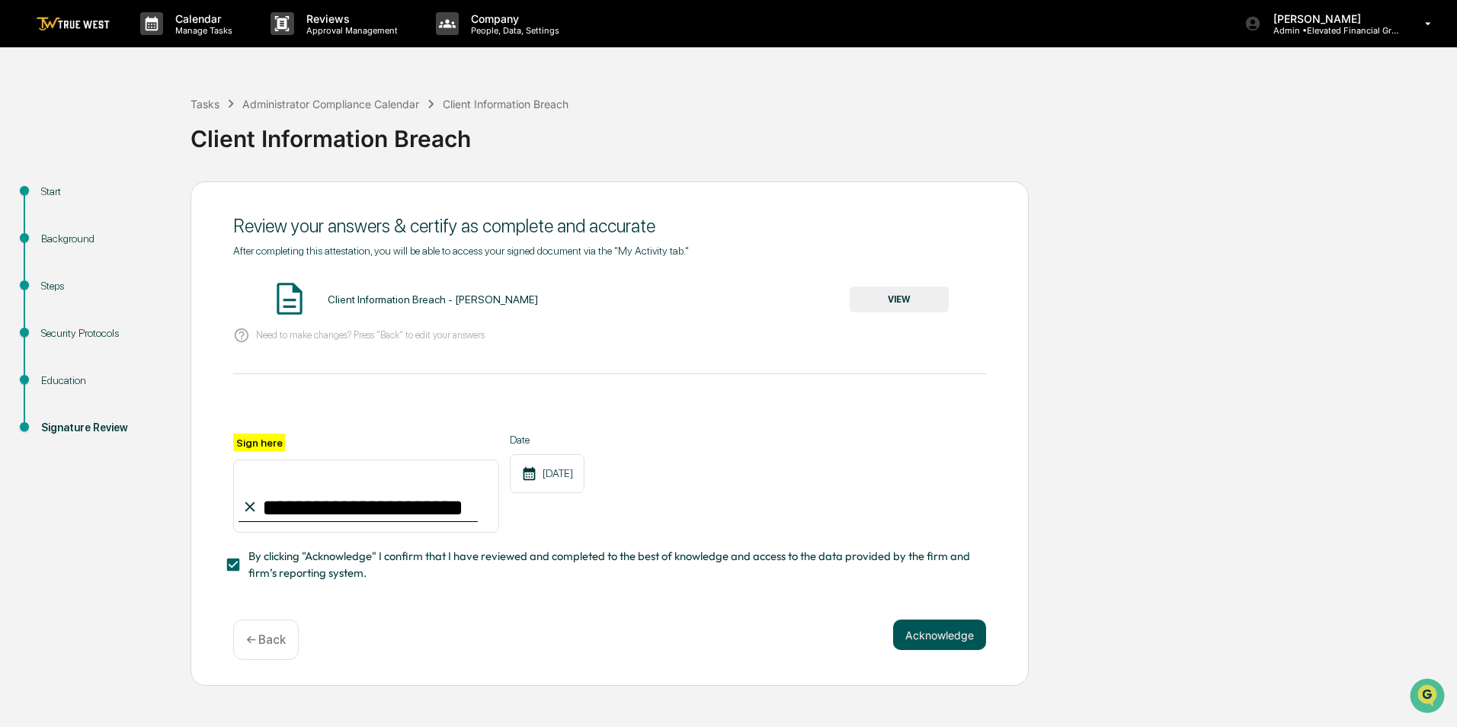
click at [930, 642] on button "Acknowledge" at bounding box center [939, 634] width 93 height 30
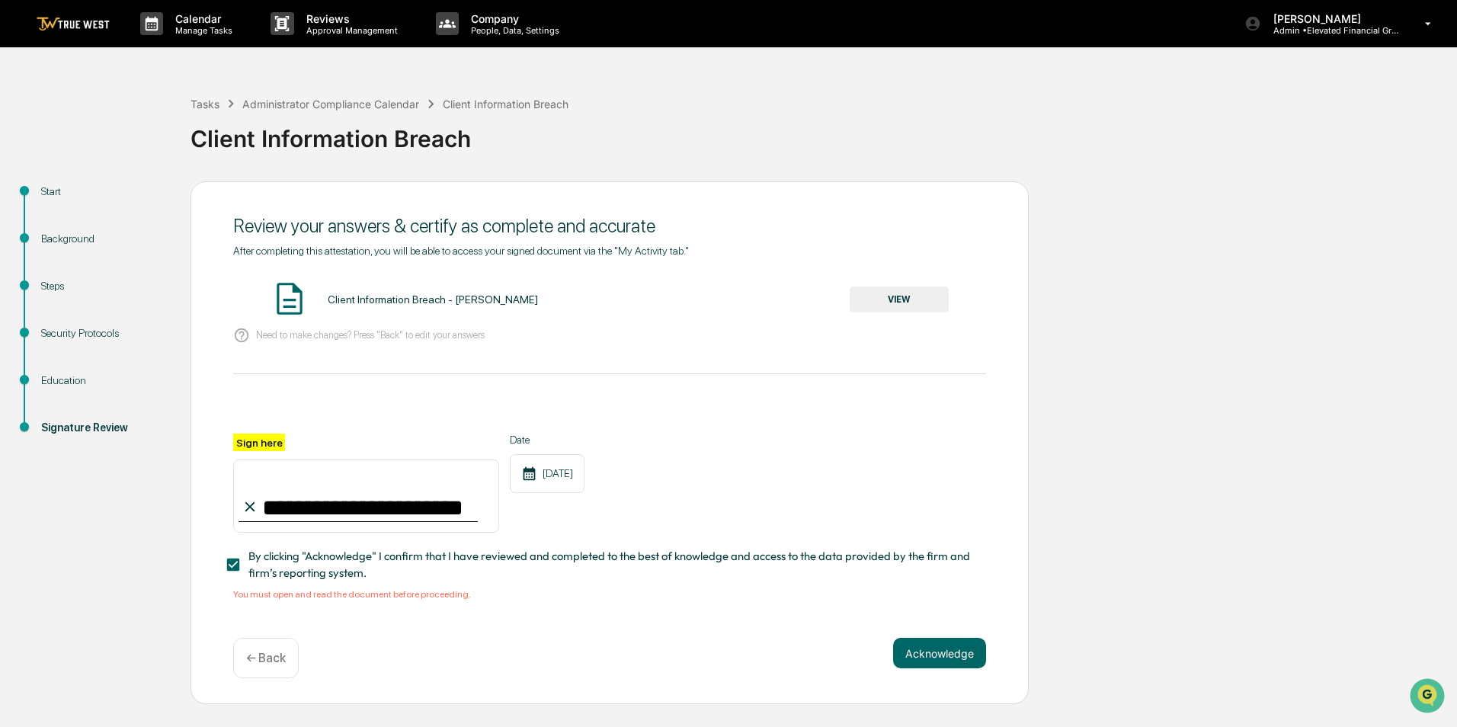
click at [896, 302] on button "VIEW" at bounding box center [899, 299] width 99 height 26
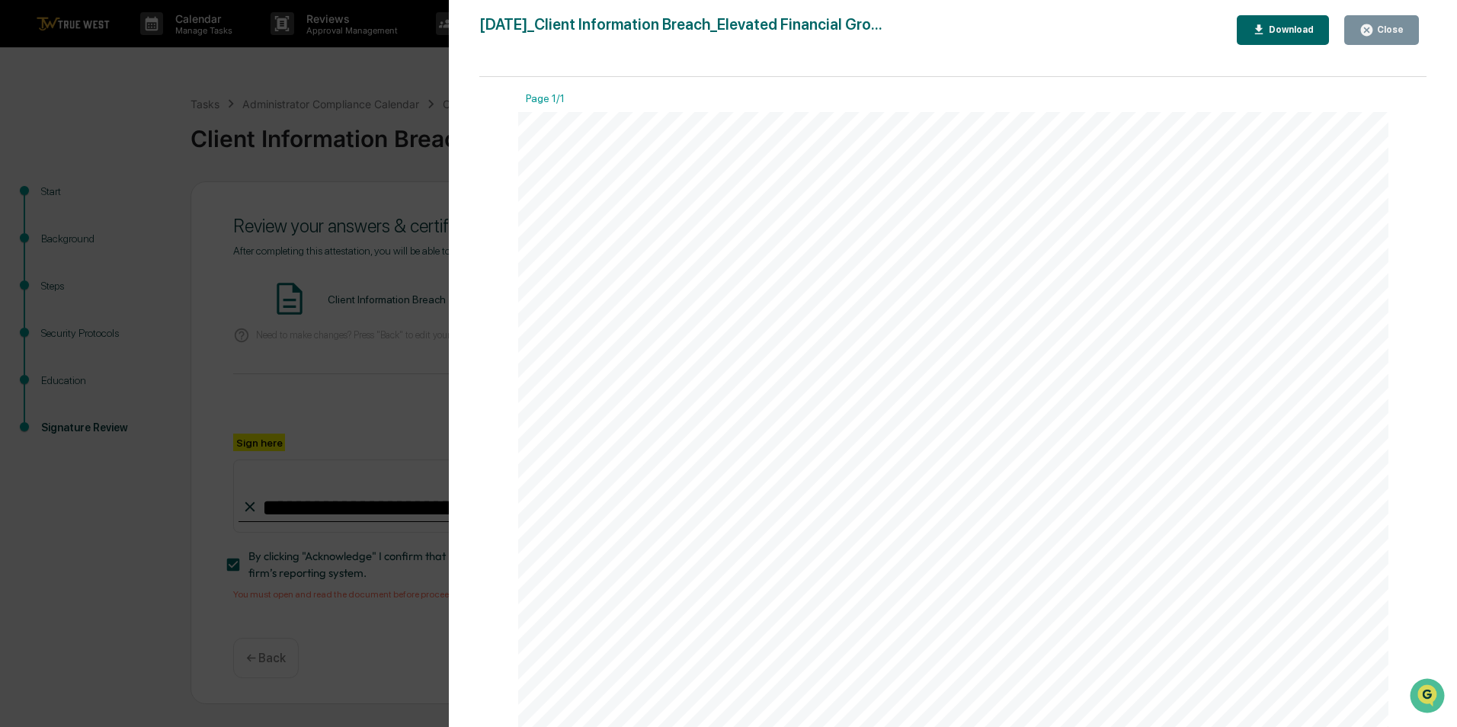
click at [1402, 33] on div "Close" at bounding box center [1389, 29] width 30 height 11
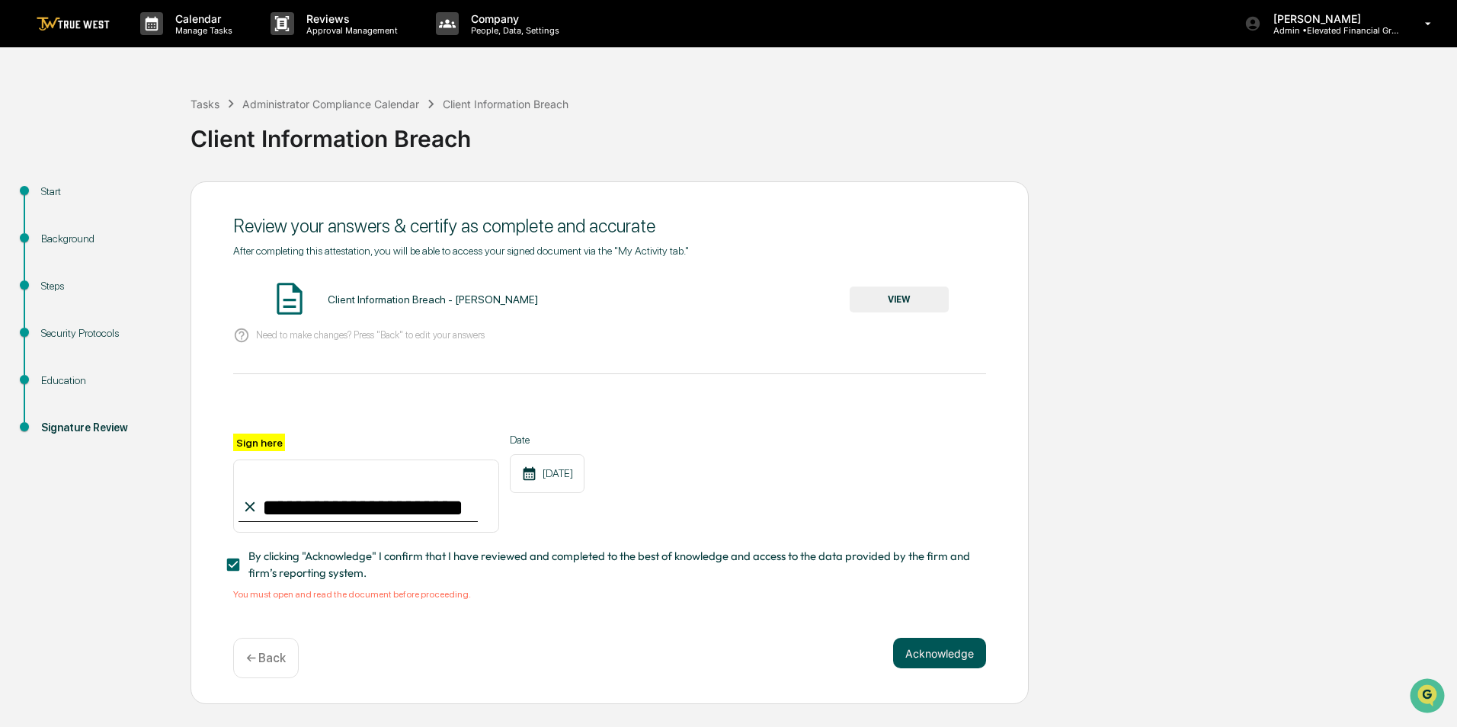
click at [976, 661] on button "Acknowledge" at bounding box center [939, 653] width 93 height 30
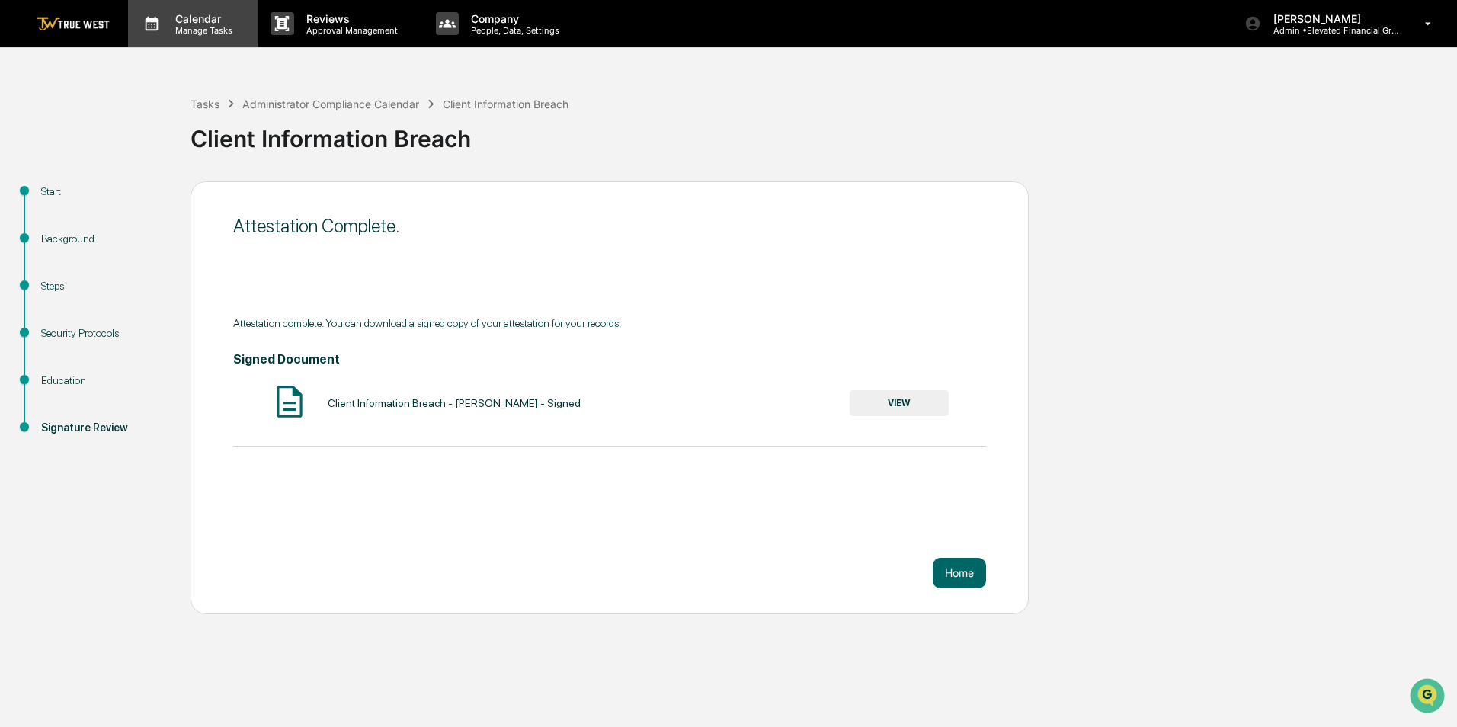
click at [184, 27] on p "Manage Tasks" at bounding box center [201, 30] width 77 height 11
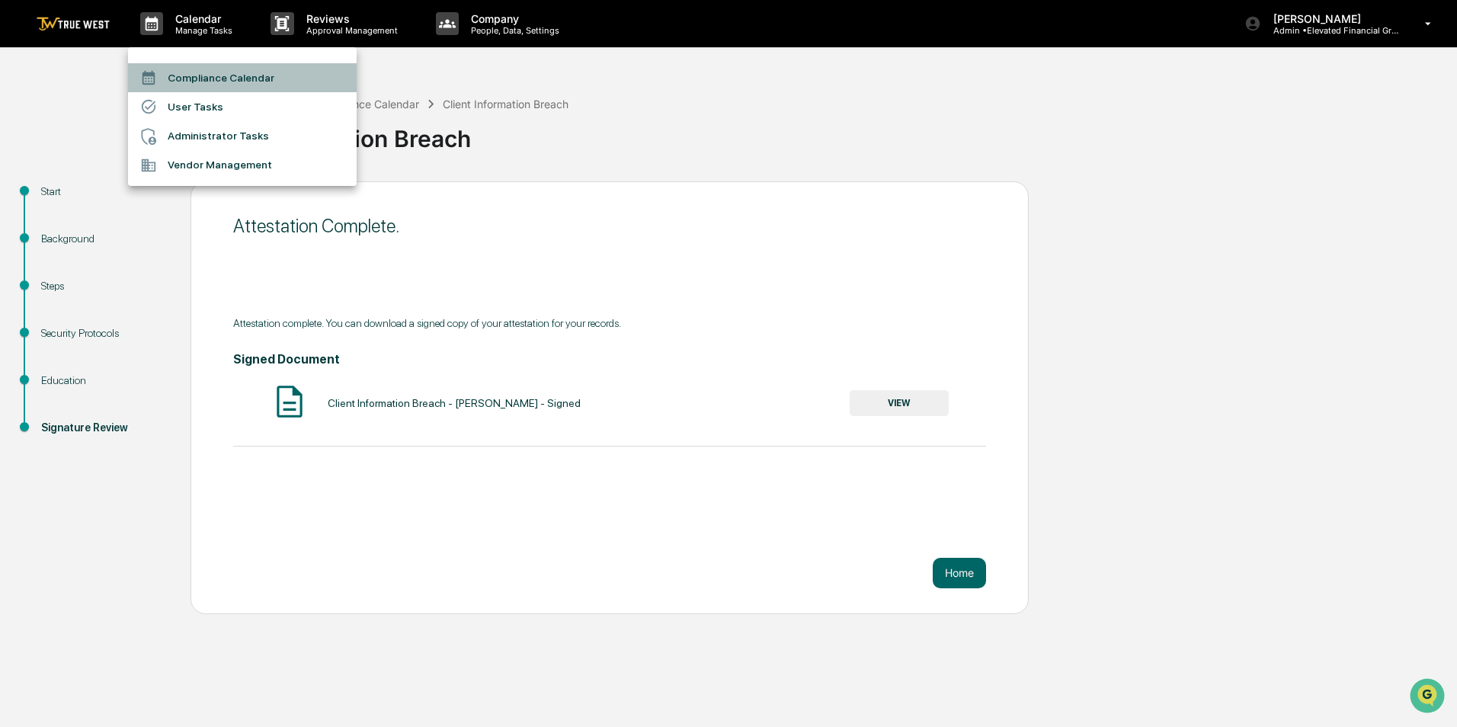
click at [210, 77] on li "Compliance Calendar" at bounding box center [242, 77] width 229 height 29
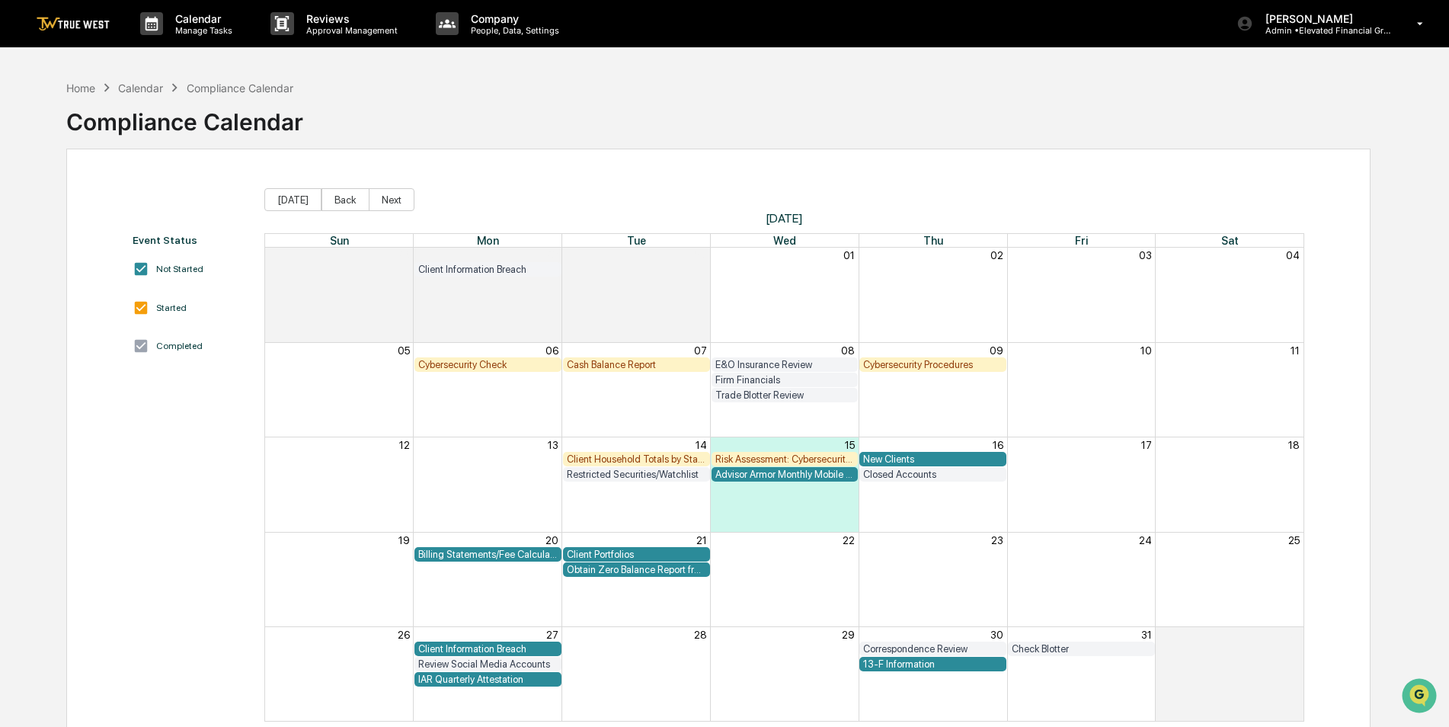
scroll to position [72, 0]
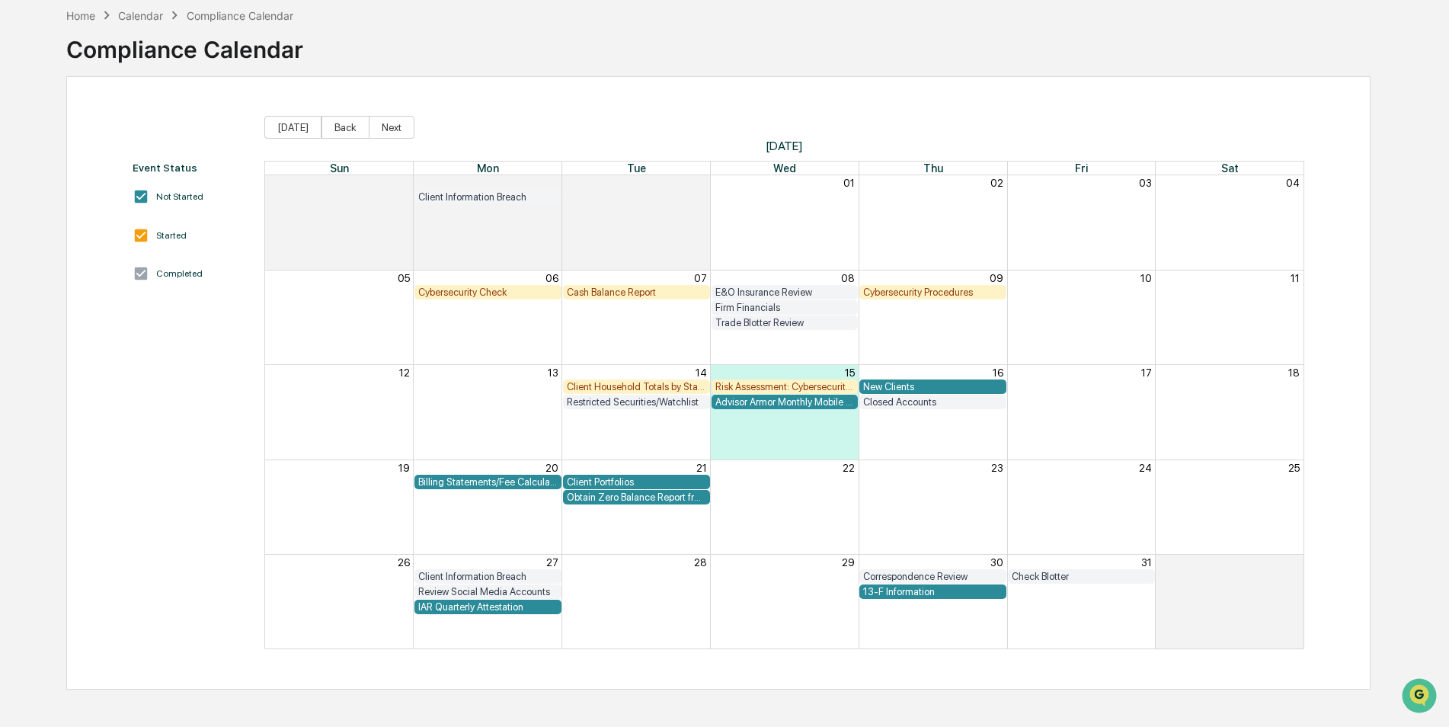
click at [528, 611] on div "IAR Quarterly Attestation" at bounding box center [487, 606] width 139 height 11
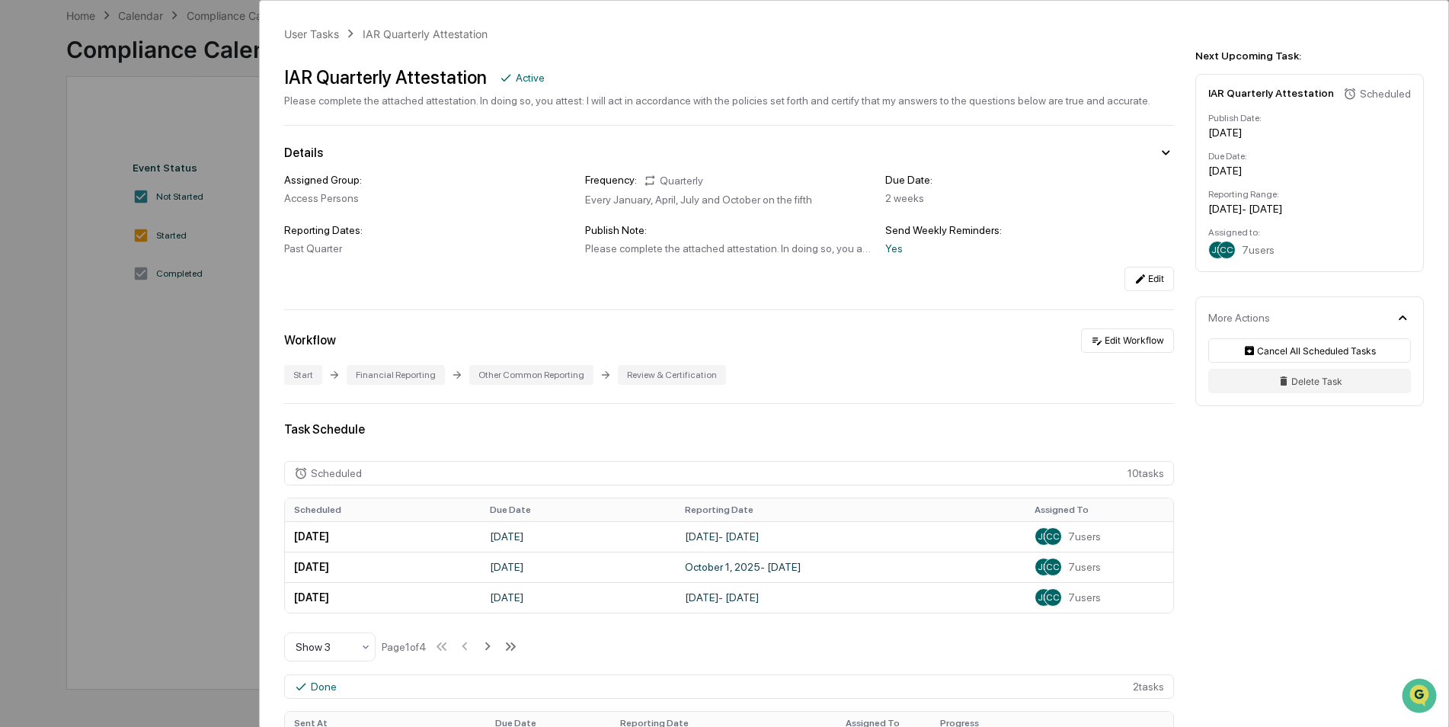
click at [108, 408] on div "User Tasks IAR Quarterly Attestation IAR Quarterly Attestation Active Please co…" at bounding box center [724, 363] width 1449 height 727
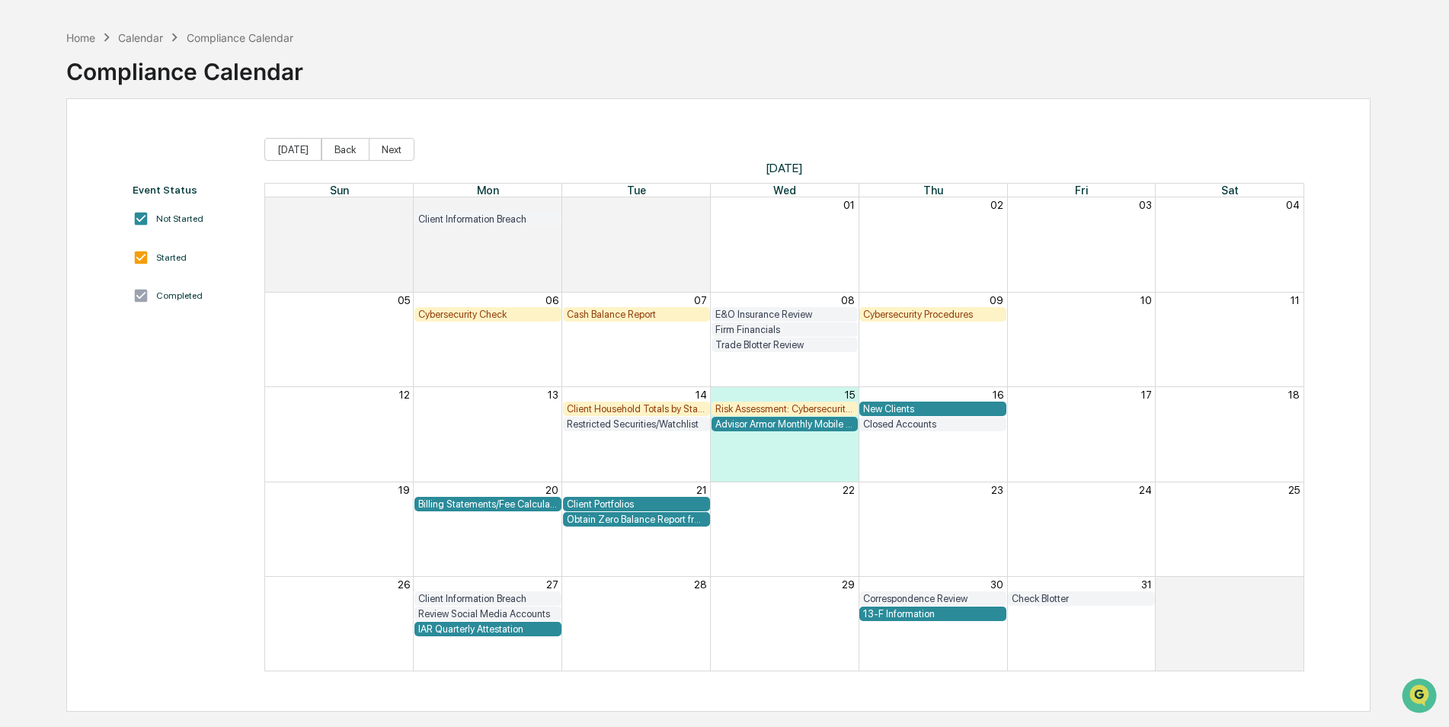
scroll to position [72, 0]
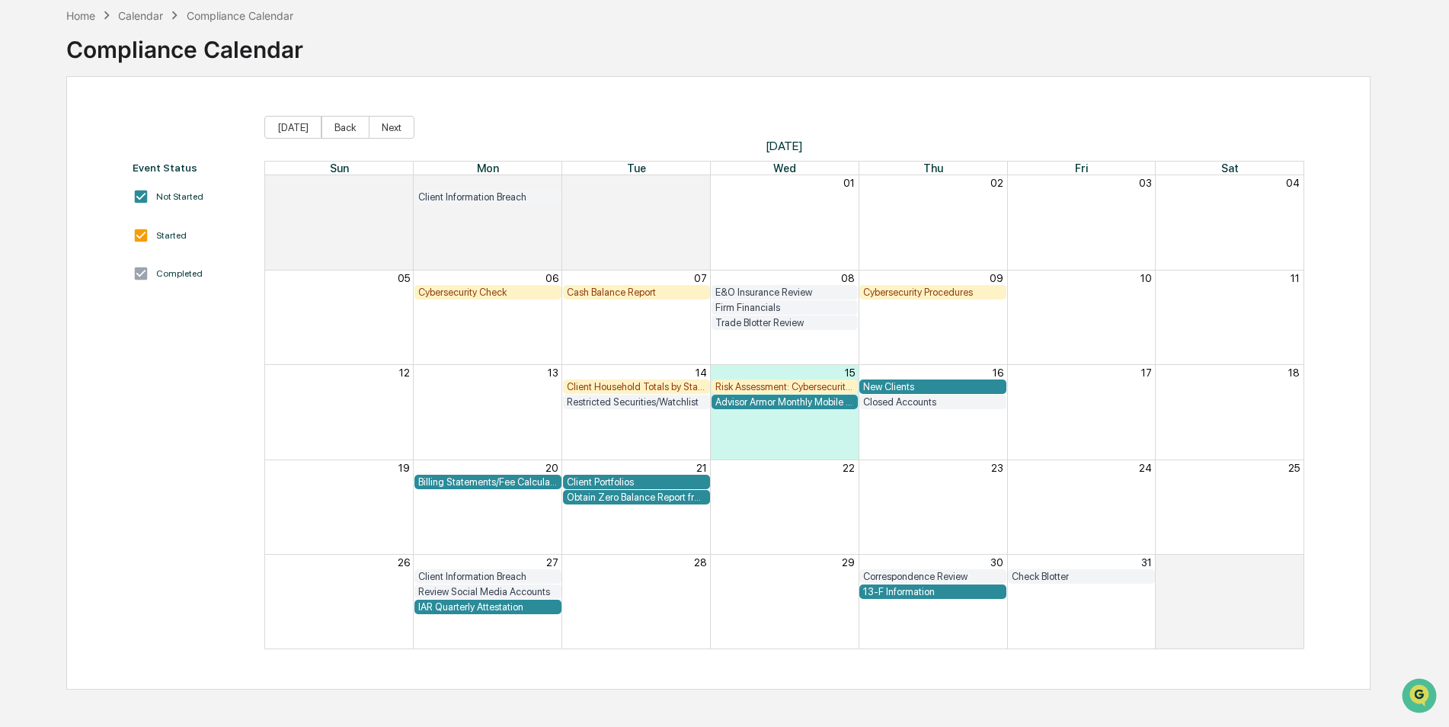
click at [792, 388] on div "Risk Assessment: Cybersecurity and Technology Vendor Review" at bounding box center [784, 386] width 139 height 11
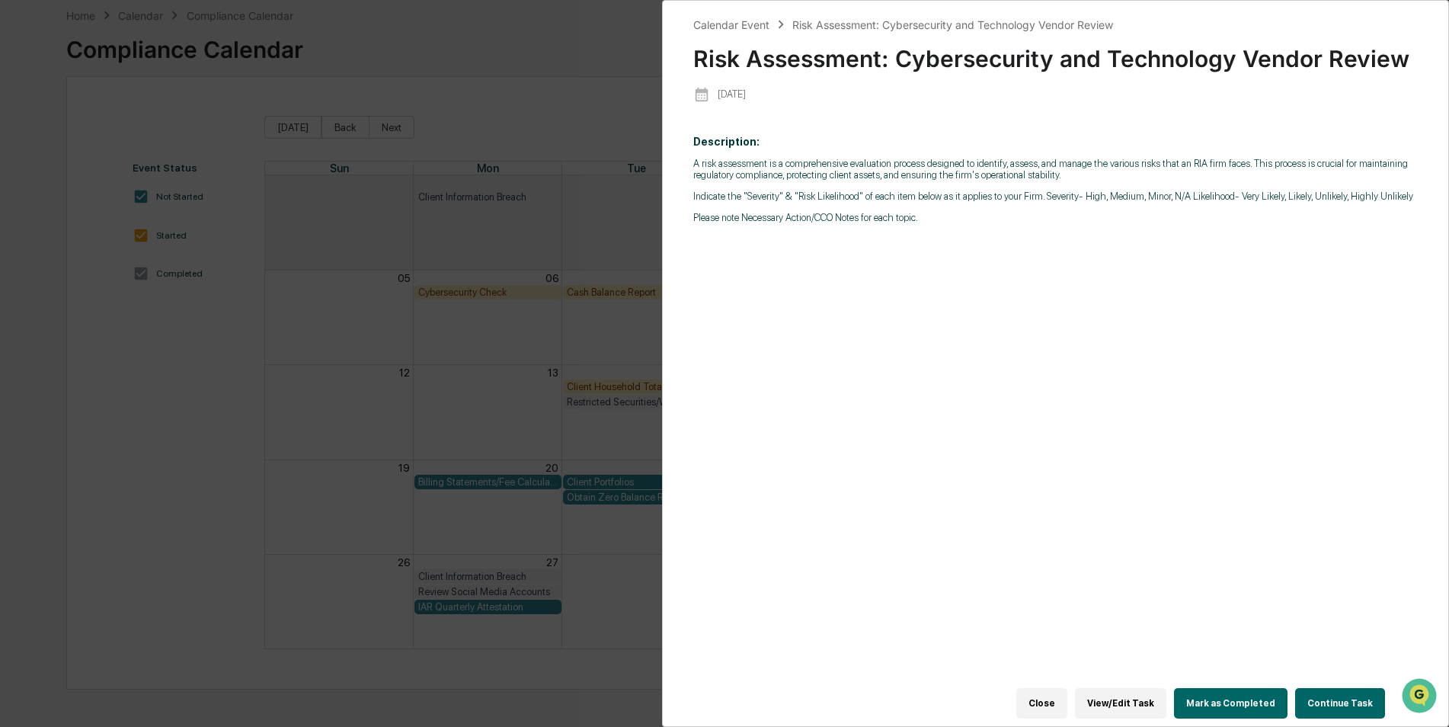
click at [651, 491] on div "Calendar Event Risk Assessment: Cybersecurity and Technology Vendor Review Risk…" at bounding box center [724, 363] width 1449 height 727
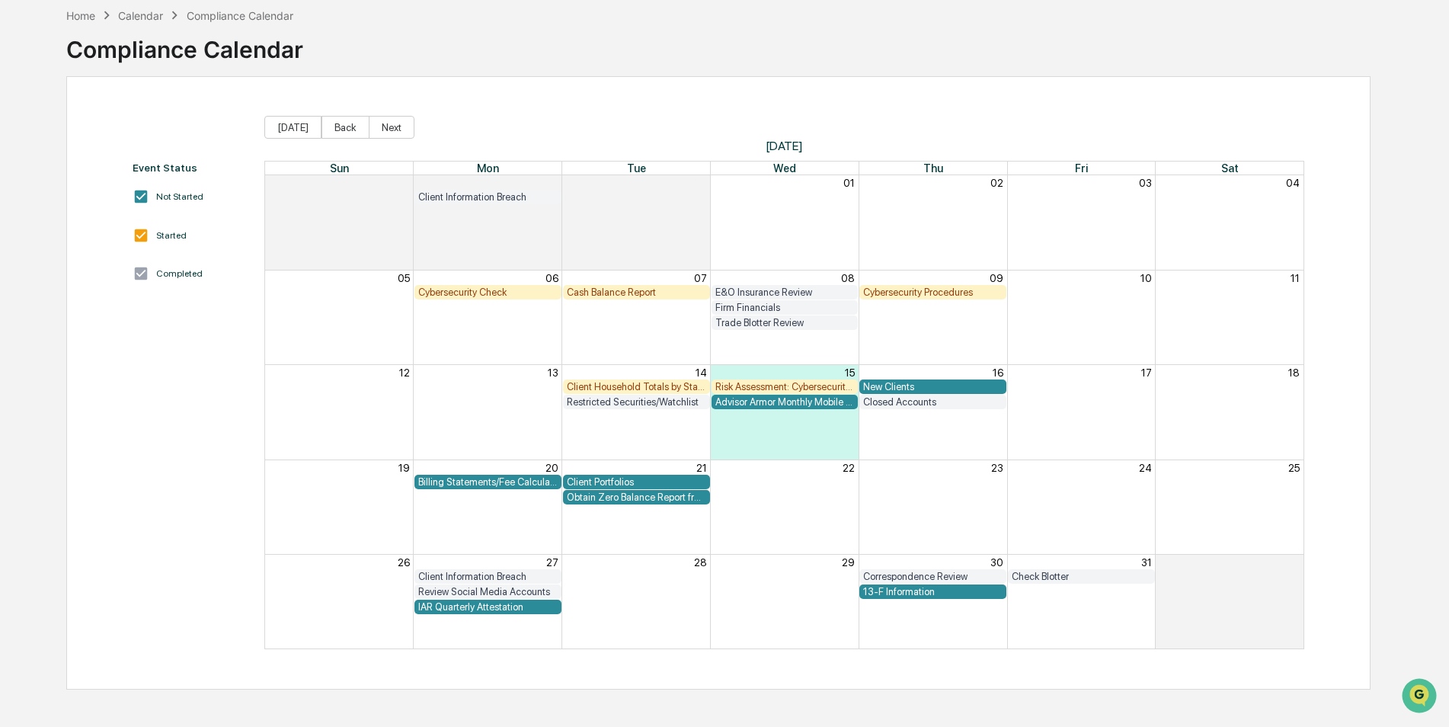
click at [636, 388] on div "Client Household Totals by State" at bounding box center [636, 386] width 139 height 11
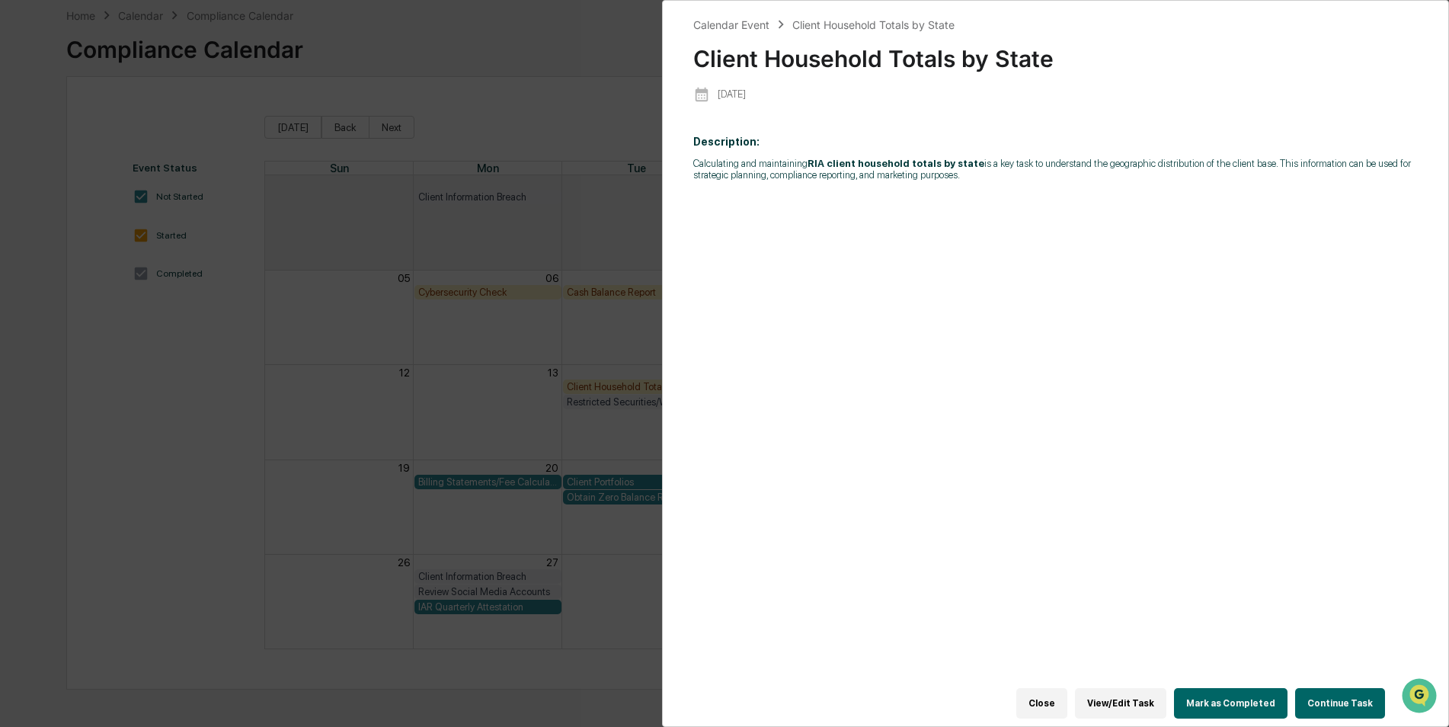
click at [500, 459] on div "Calendar Event Client Household Totals by State Client Household Totals by Stat…" at bounding box center [724, 363] width 1449 height 727
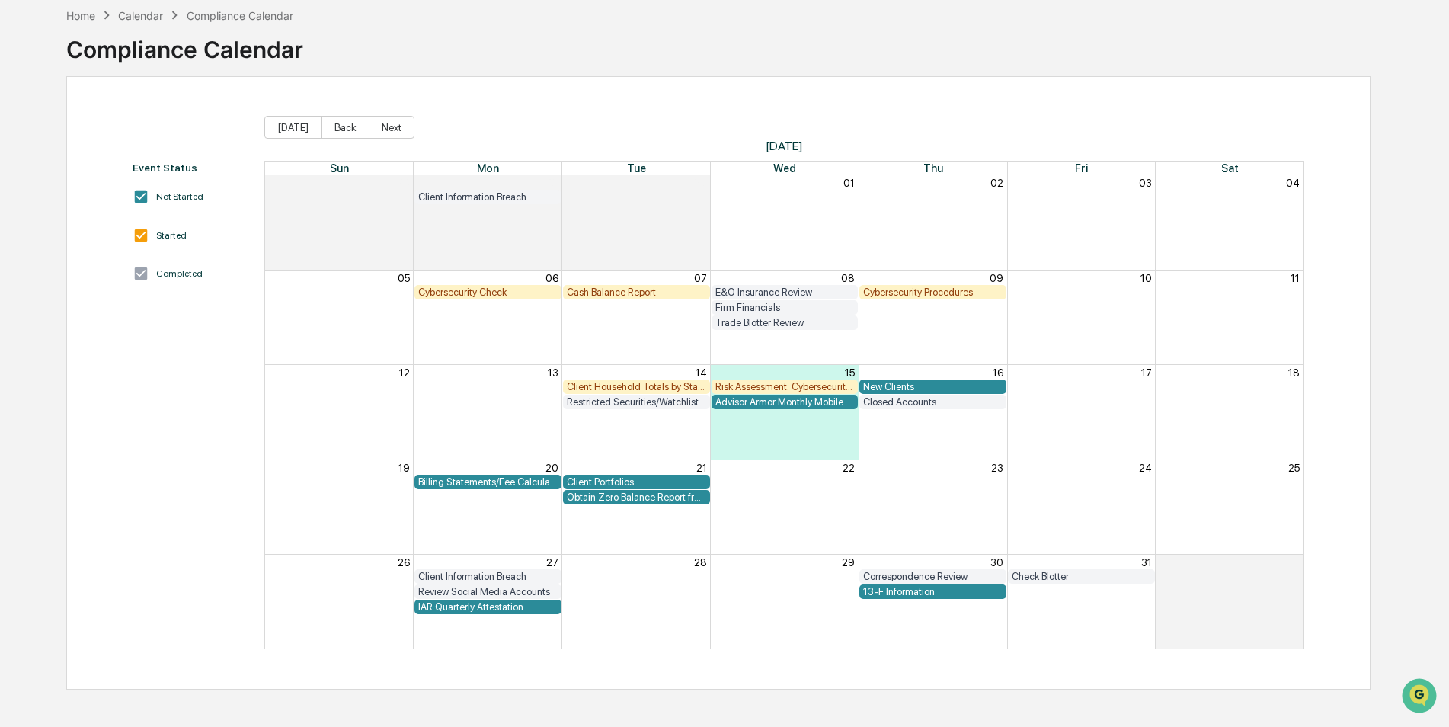
click at [979, 593] on div "13-F Information" at bounding box center [932, 591] width 139 height 11
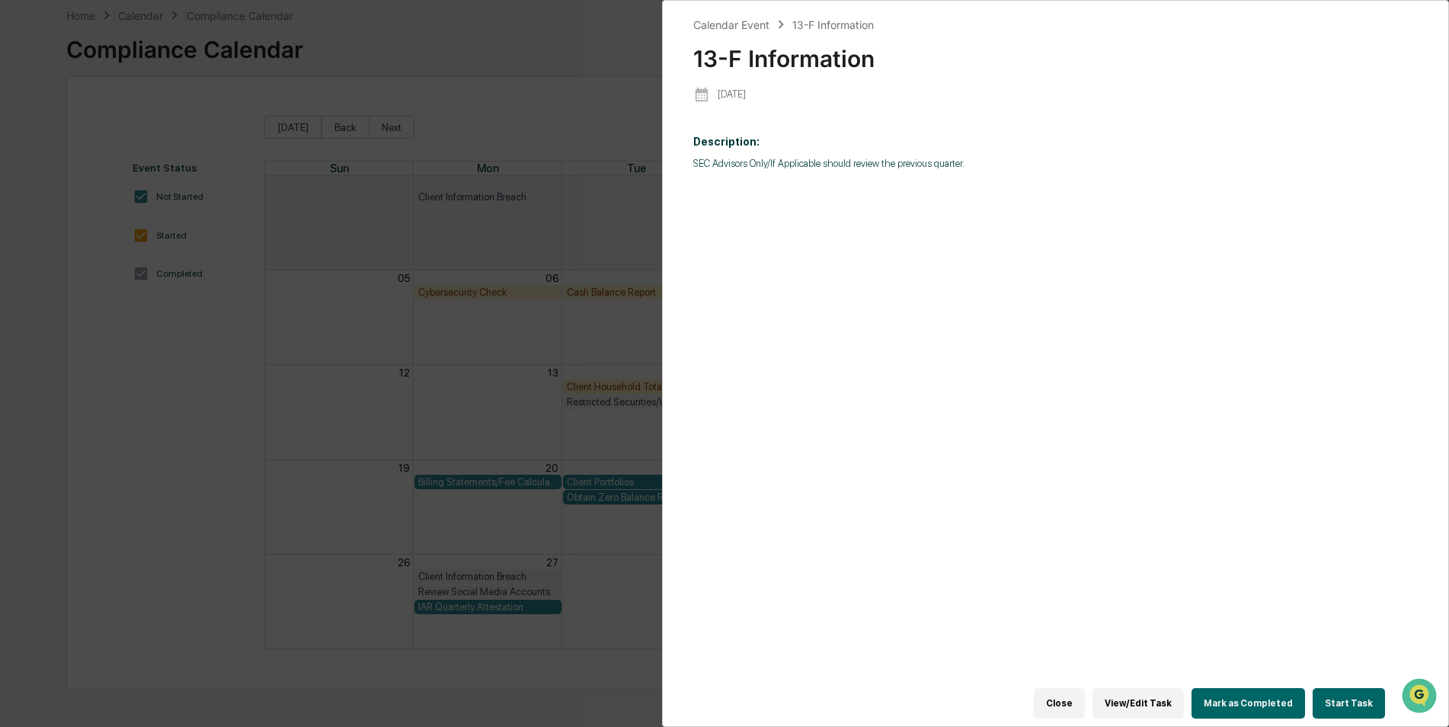
click at [643, 456] on div "Calendar Event 13-F Information 13-F Information [DATE] Description: SEC Adviso…" at bounding box center [724, 363] width 1449 height 727
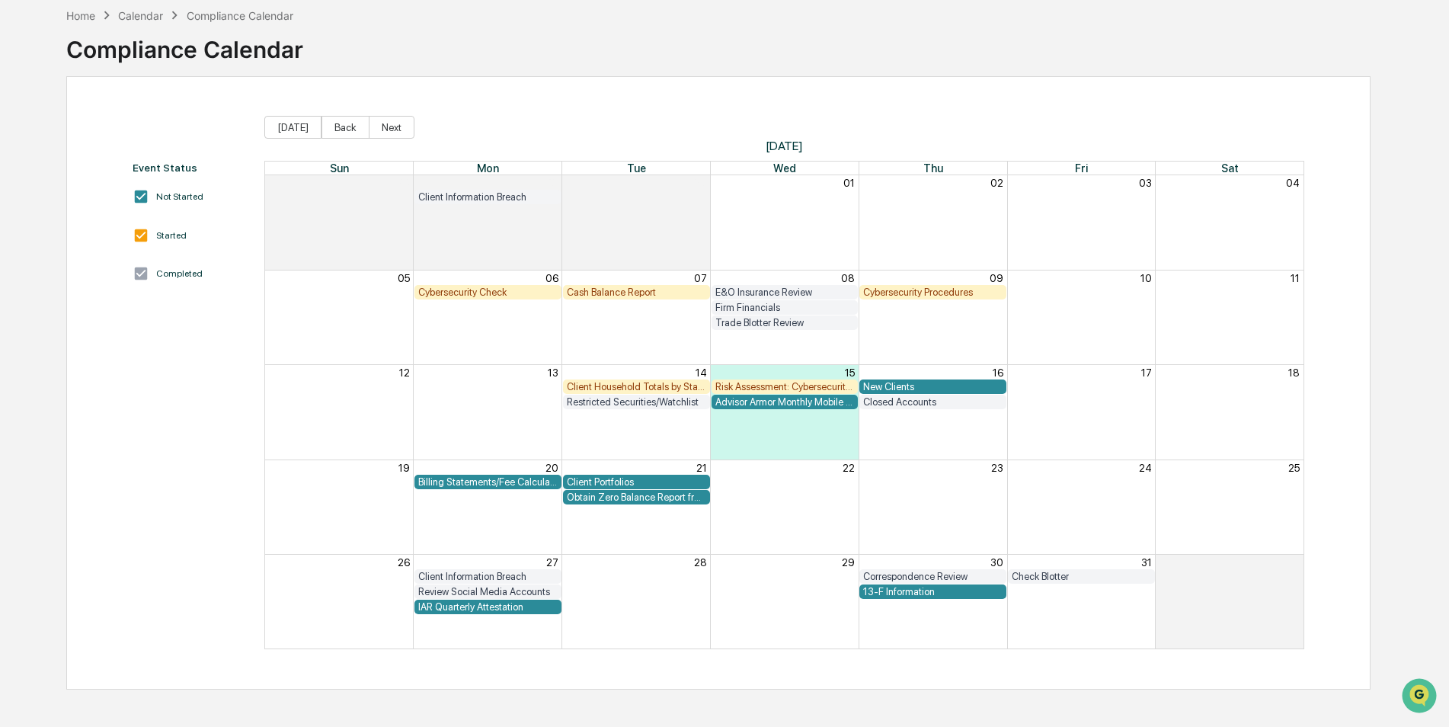
click at [930, 592] on div "13-F Information" at bounding box center [932, 591] width 139 height 11
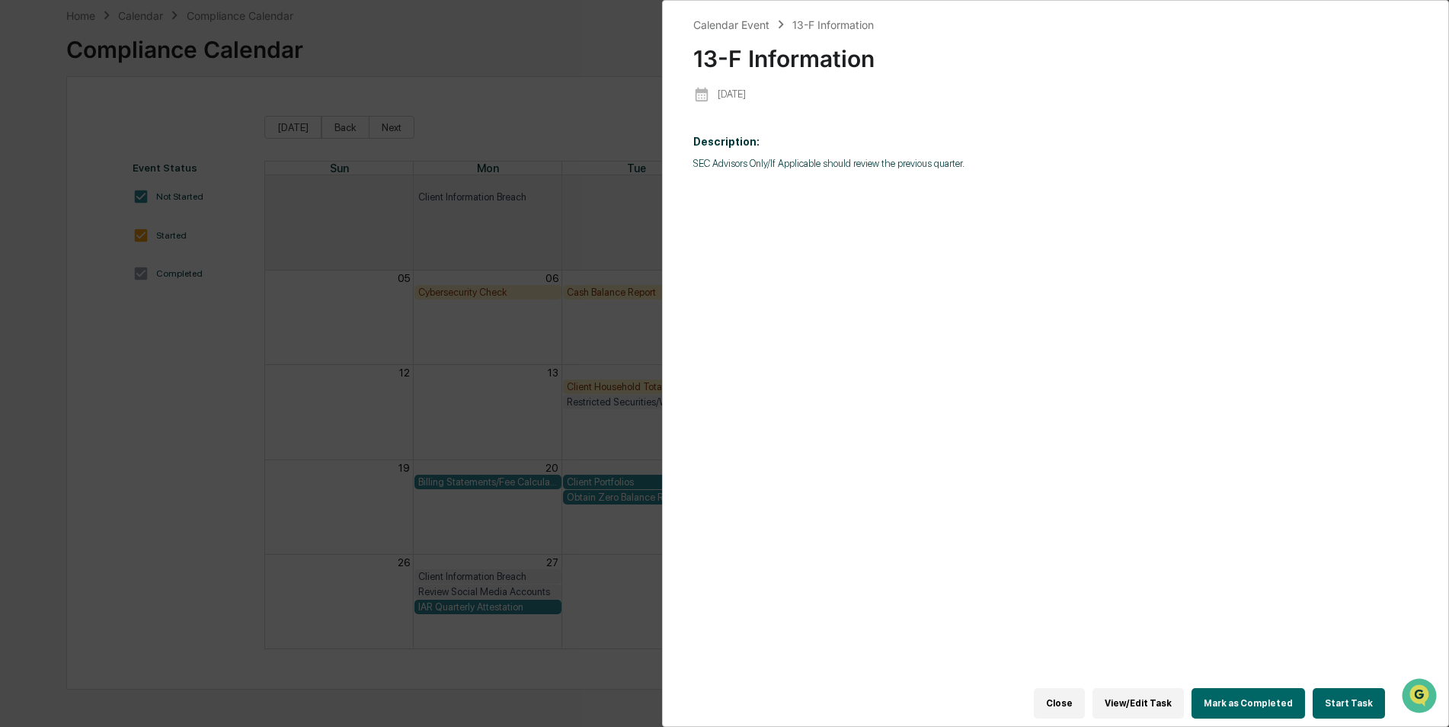
click at [1327, 697] on button "Start Task" at bounding box center [1349, 703] width 72 height 30
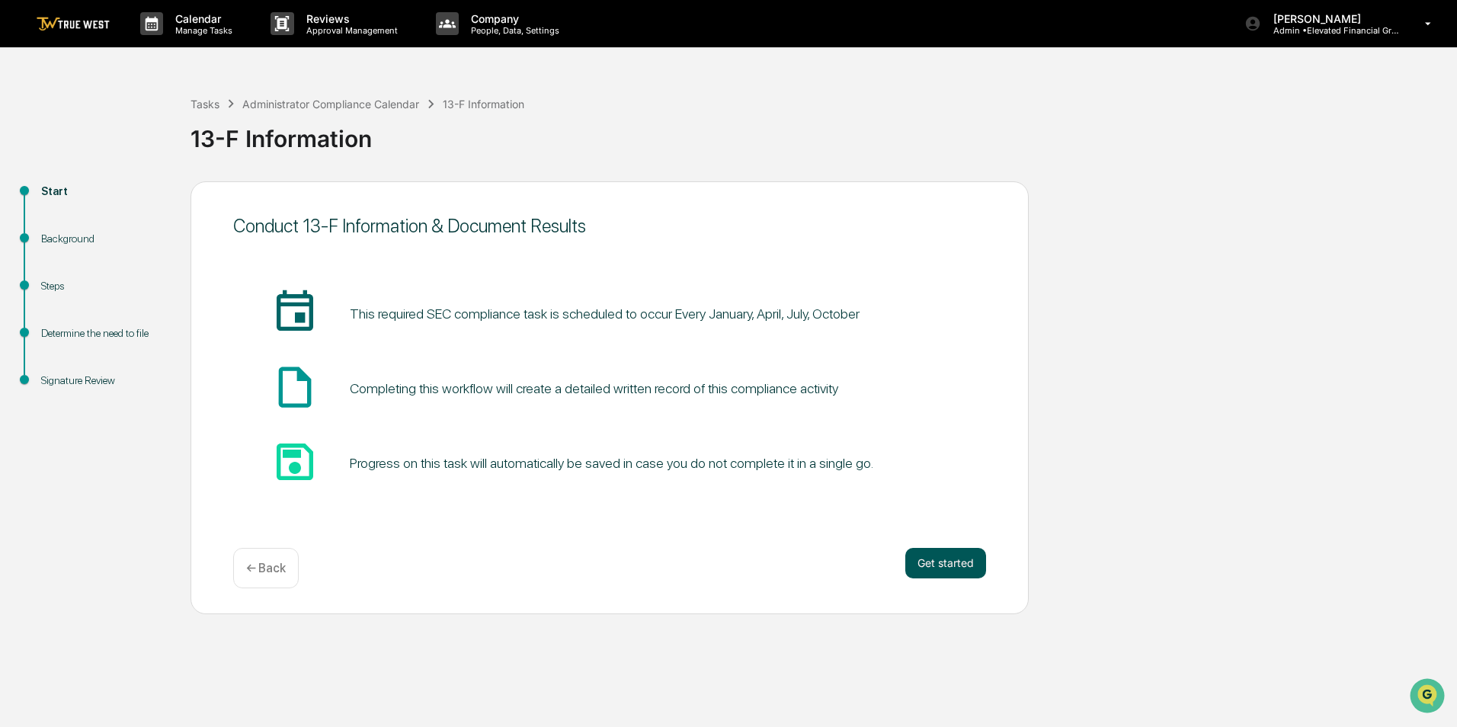
click at [962, 567] on button "Get started" at bounding box center [945, 563] width 81 height 30
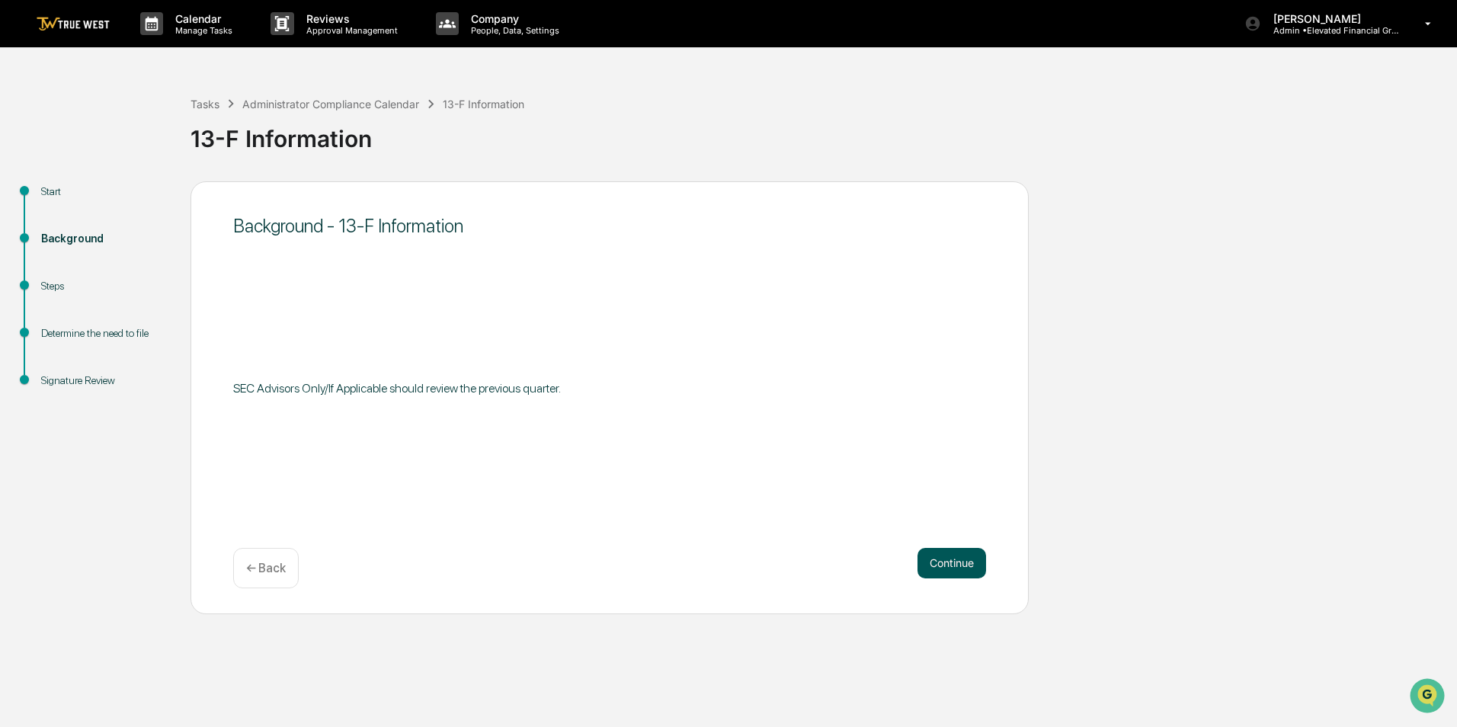
click at [973, 555] on button "Continue" at bounding box center [951, 563] width 69 height 30
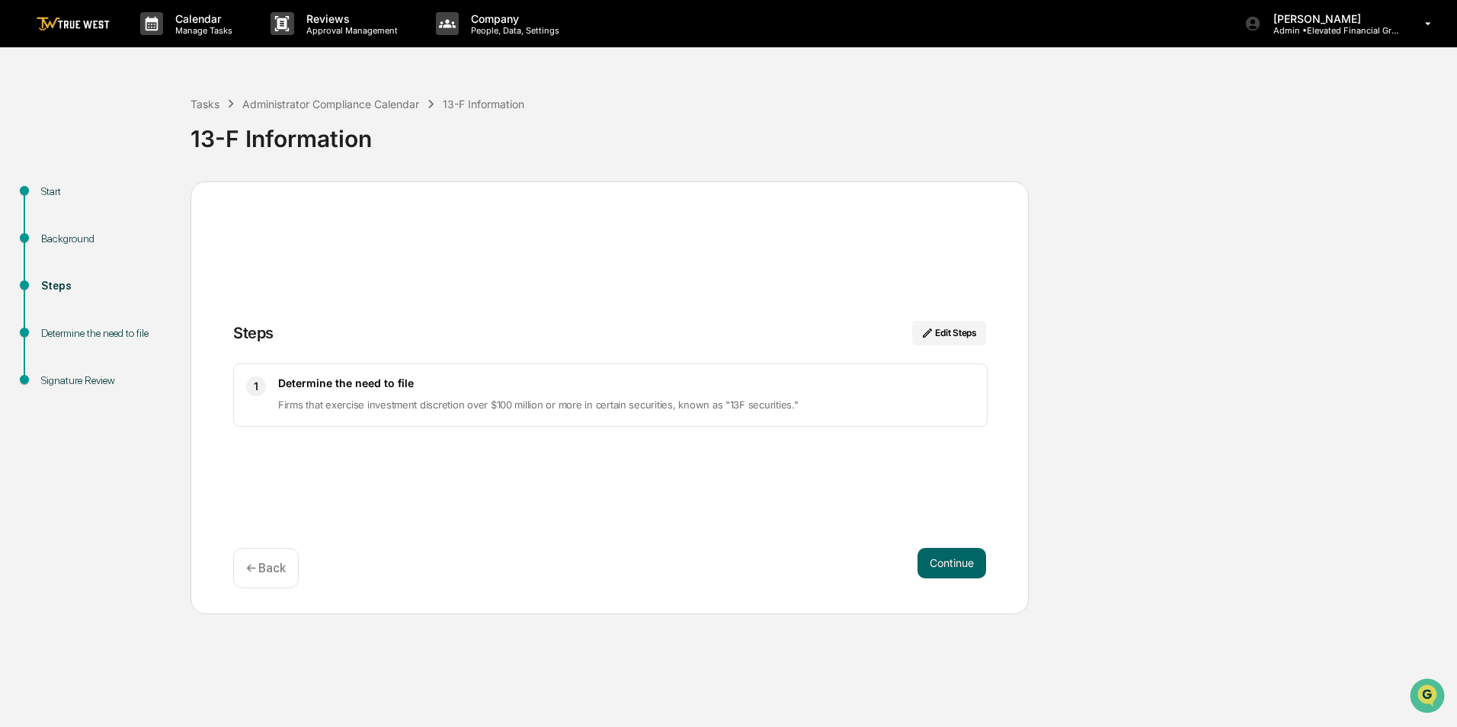
click at [973, 555] on button "Continue" at bounding box center [951, 563] width 69 height 30
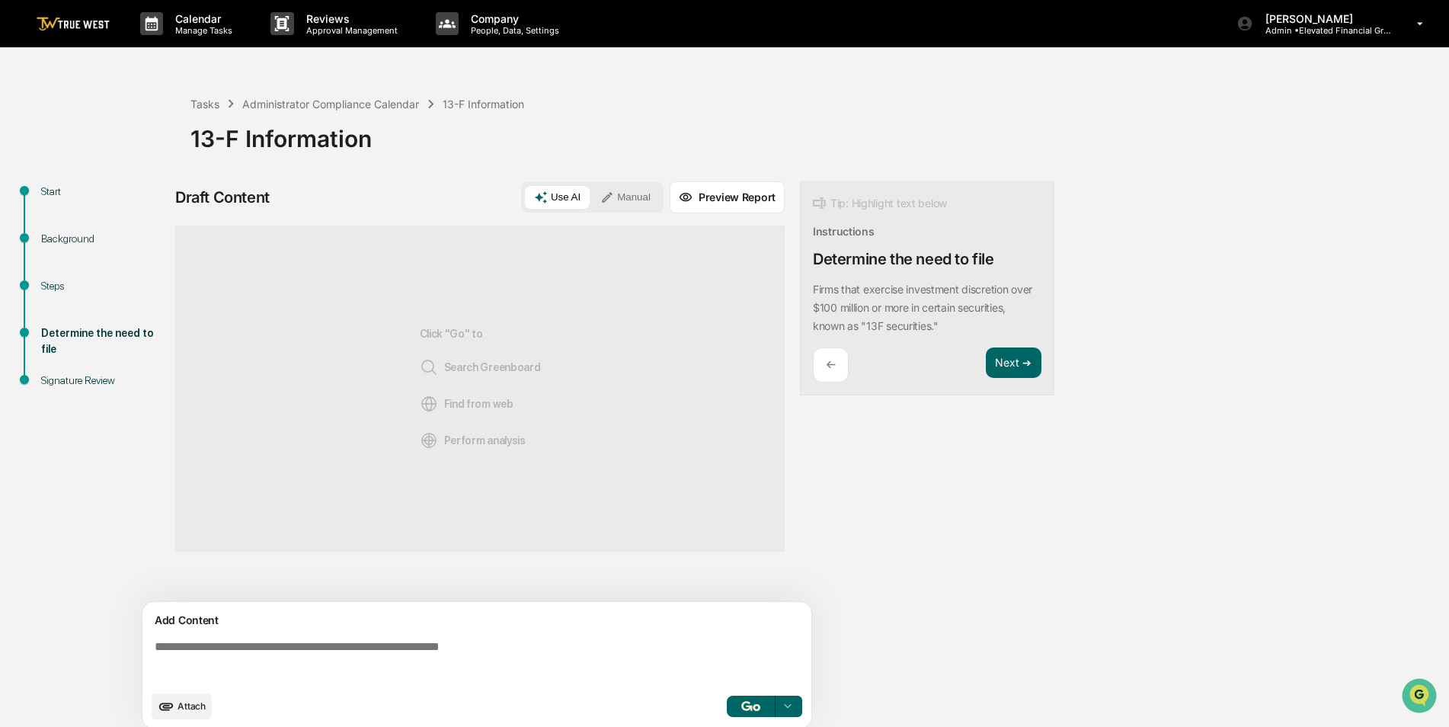
click at [597, 197] on button "Manual" at bounding box center [625, 197] width 69 height 23
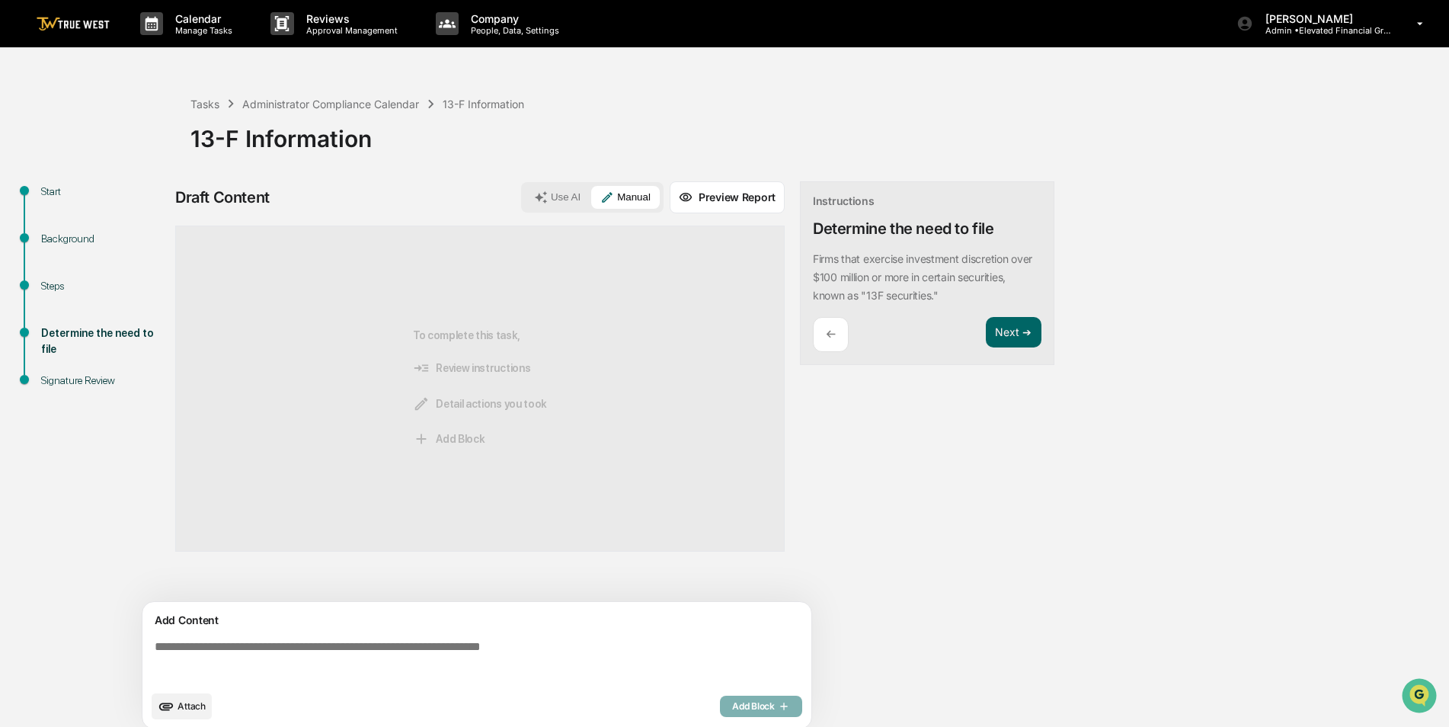
click at [507, 662] on textarea at bounding box center [480, 661] width 663 height 55
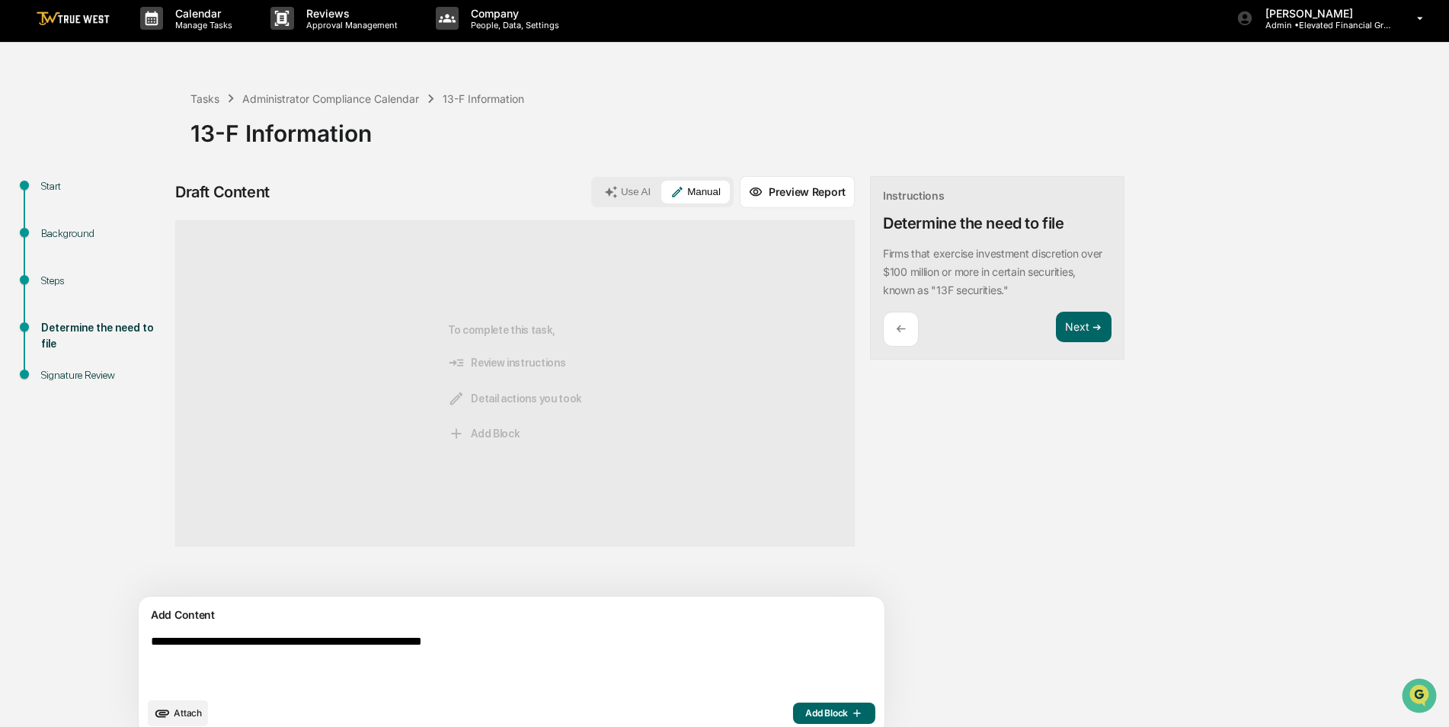
scroll to position [24, 0]
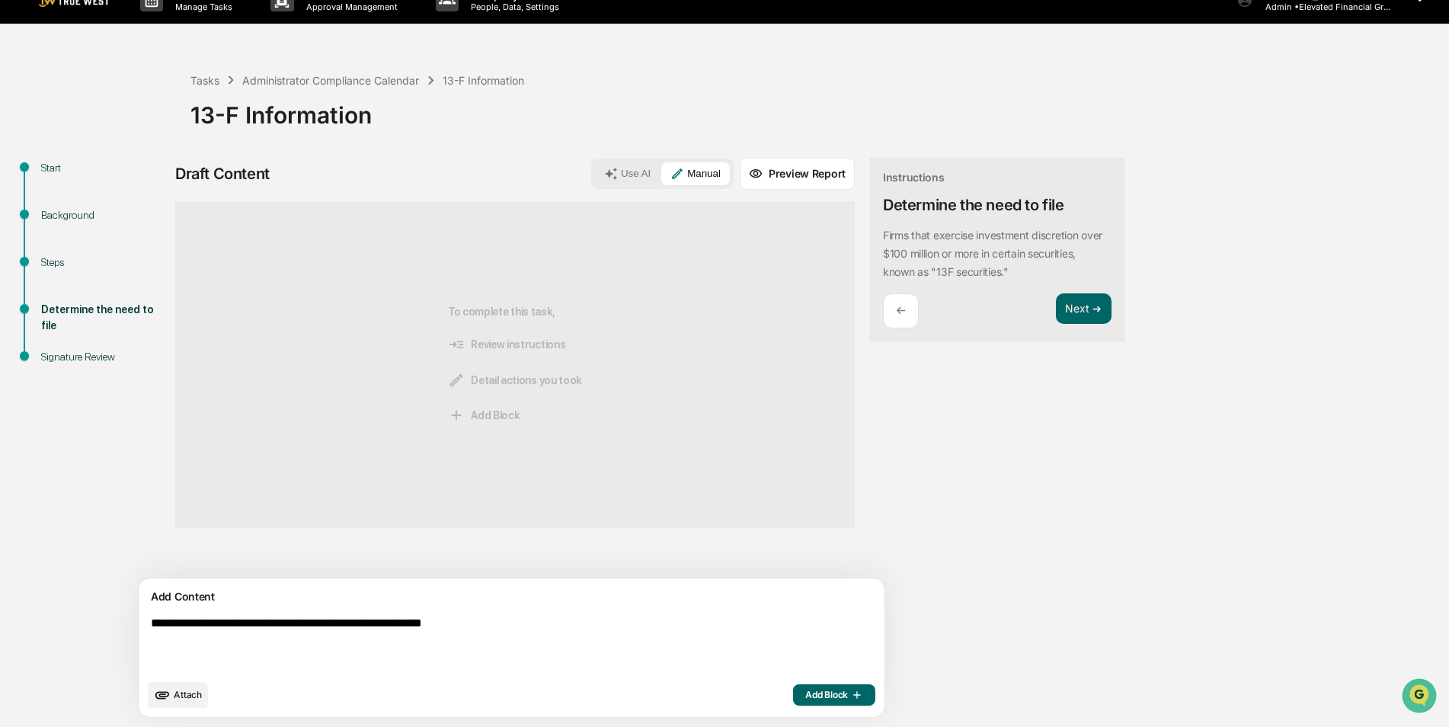
type textarea "**********"
click at [805, 696] on span "Add Block" at bounding box center [834, 695] width 58 height 12
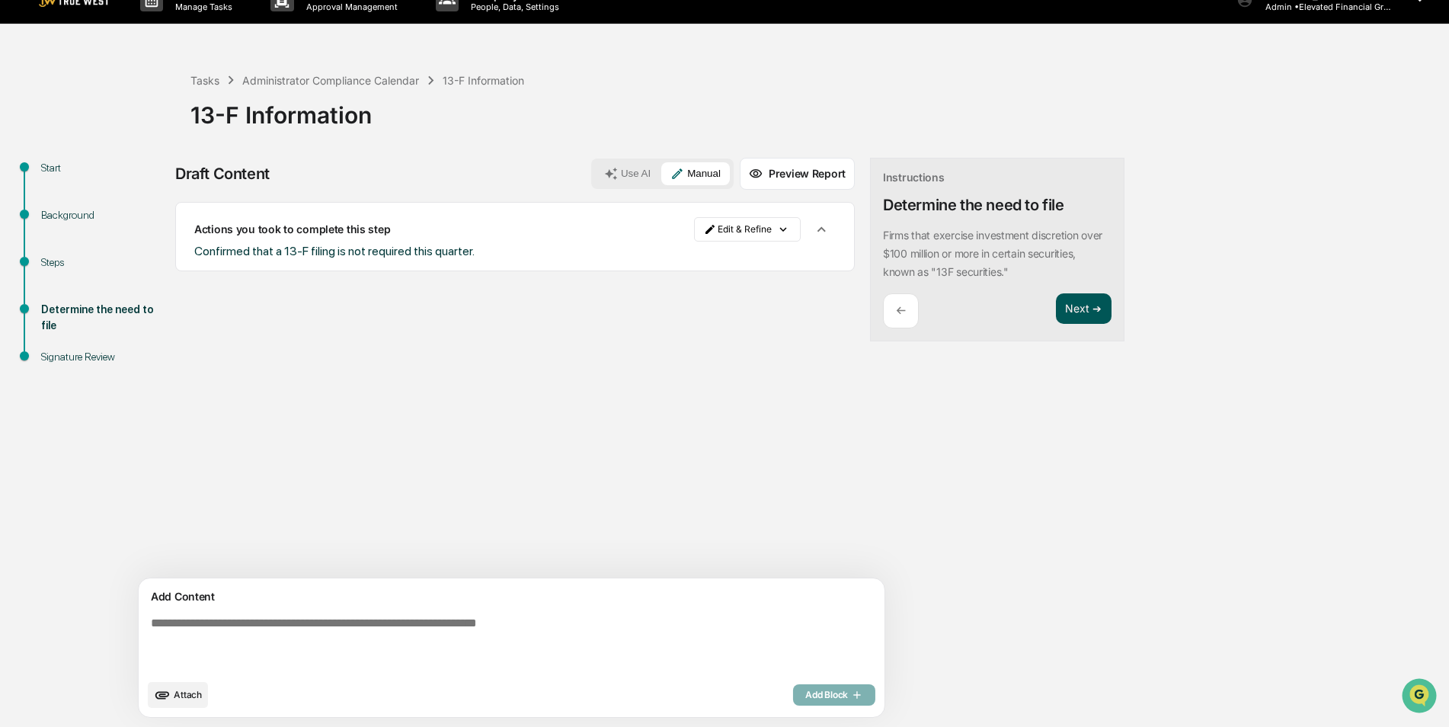
click at [1056, 309] on button "Next ➔" at bounding box center [1084, 308] width 56 height 31
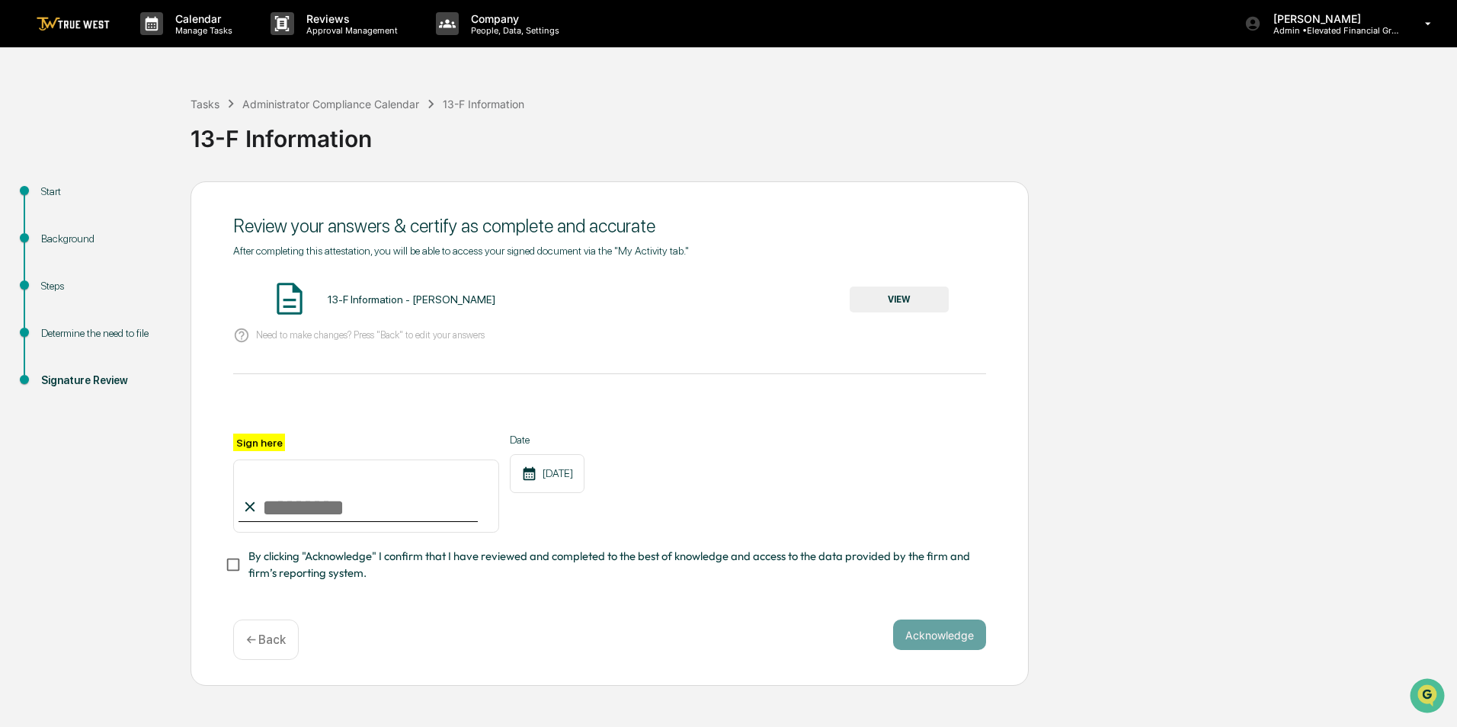
click at [281, 519] on input "Sign here" at bounding box center [366, 495] width 266 height 73
type input "**********"
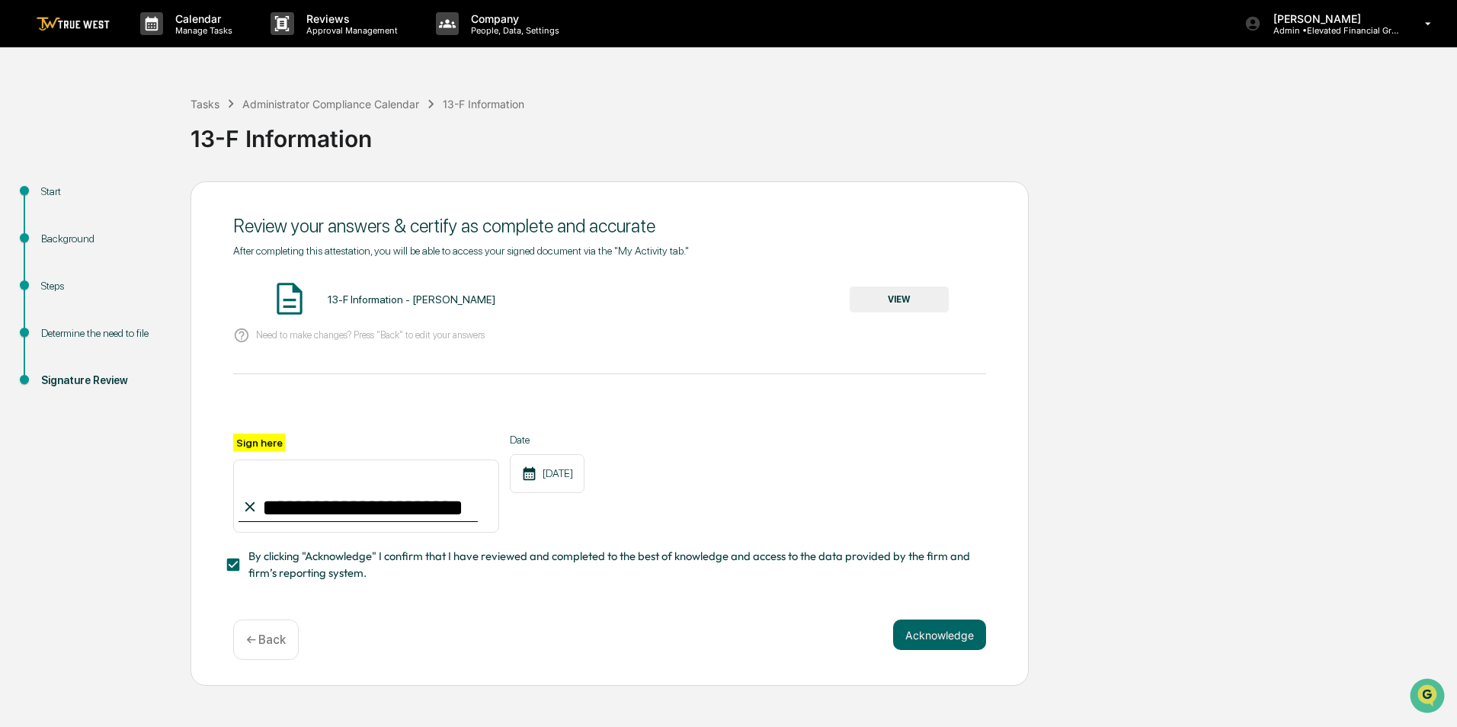
click at [889, 309] on button "VIEW" at bounding box center [899, 299] width 99 height 26
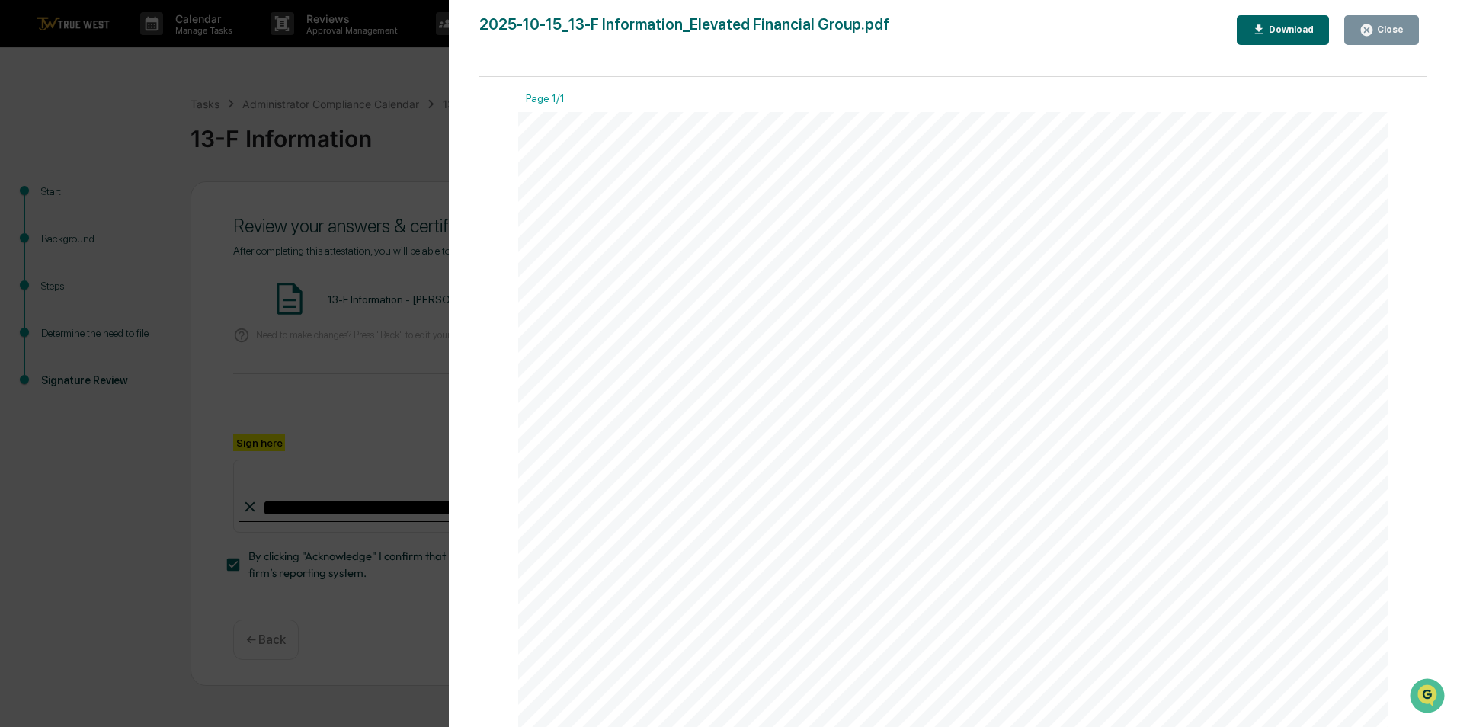
click at [1391, 34] on div "Close" at bounding box center [1389, 29] width 30 height 11
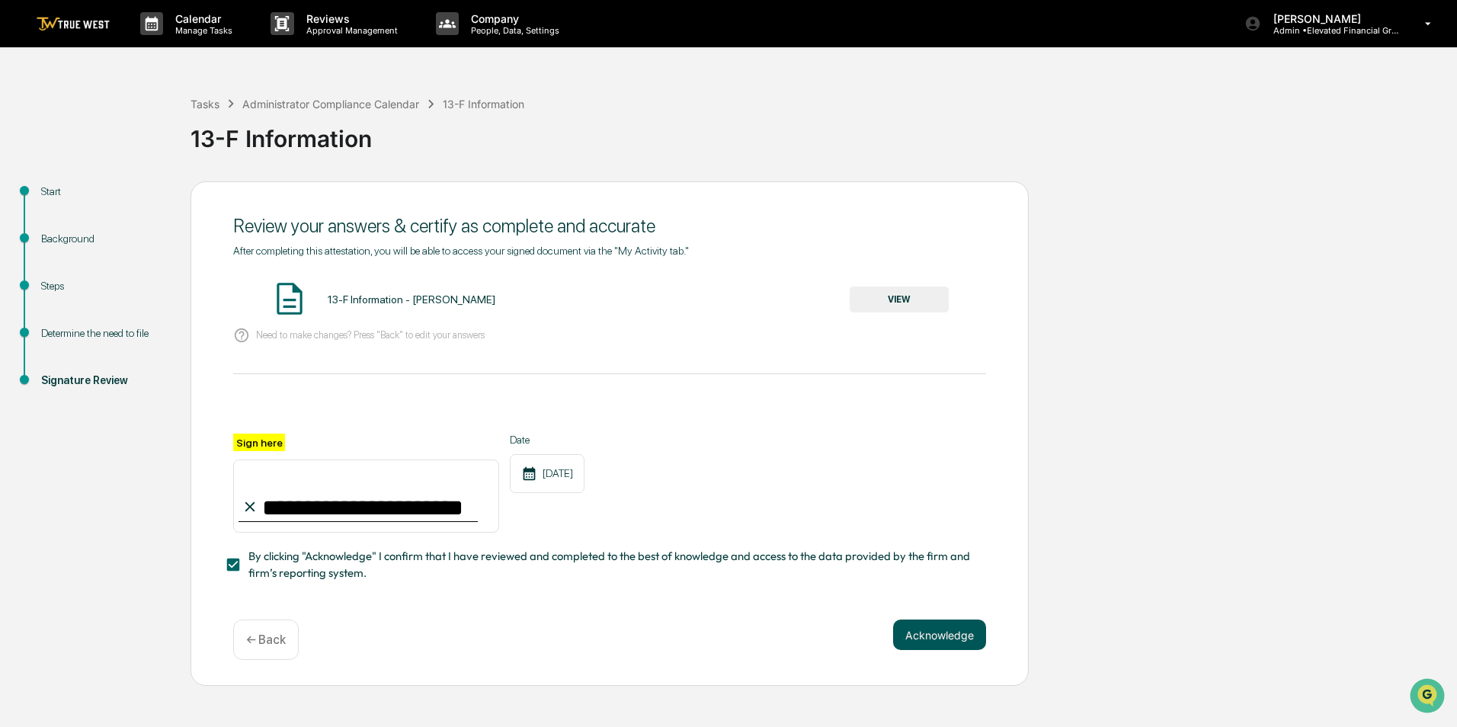
click at [959, 631] on button "Acknowledge" at bounding box center [939, 634] width 93 height 30
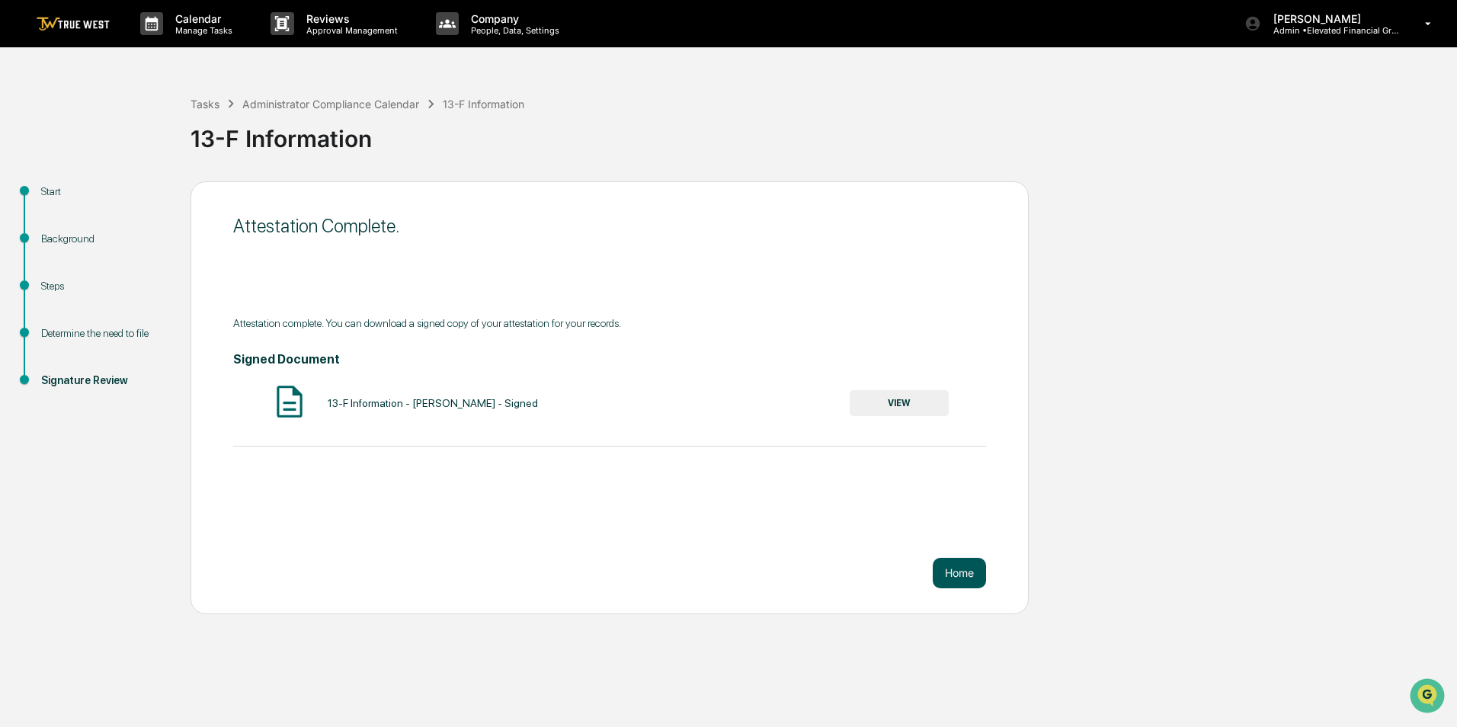
click at [971, 573] on button "Home" at bounding box center [959, 573] width 53 height 30
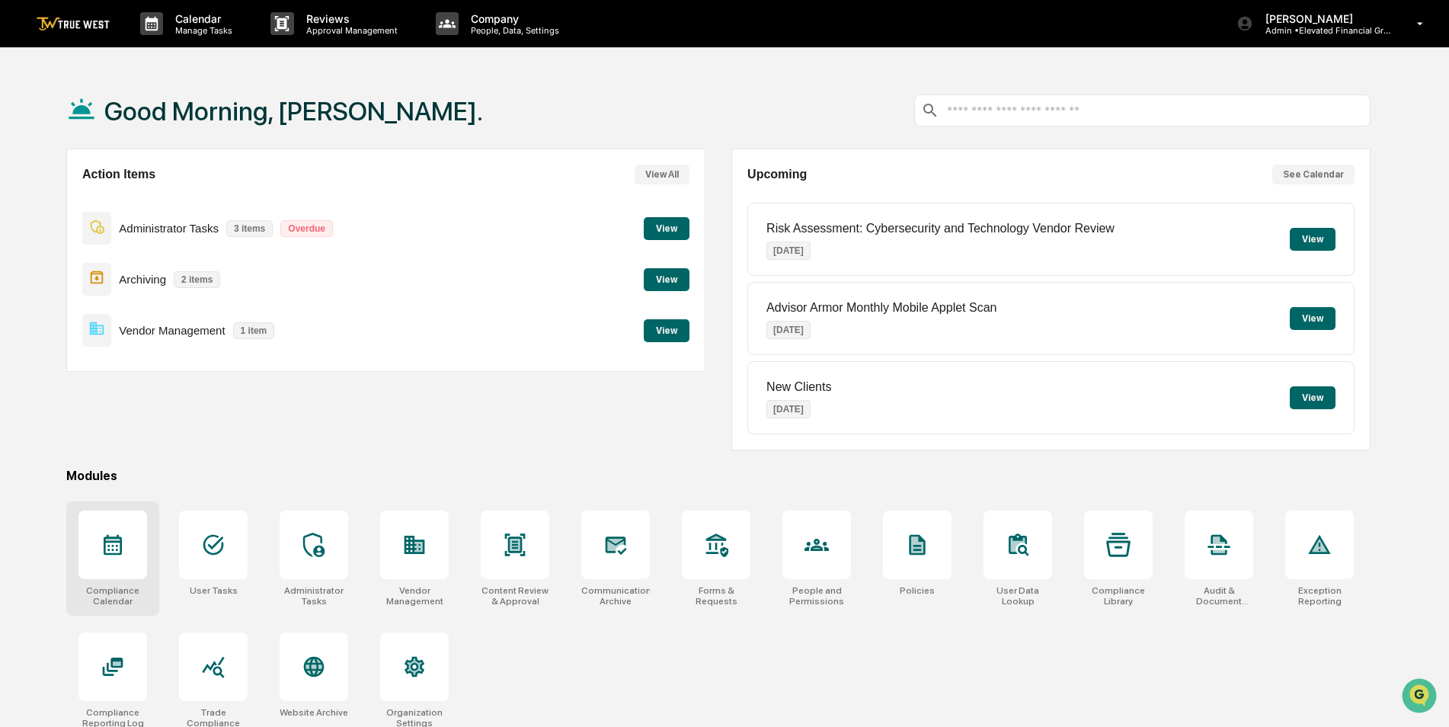
click at [110, 543] on icon at bounding box center [113, 545] width 24 height 24
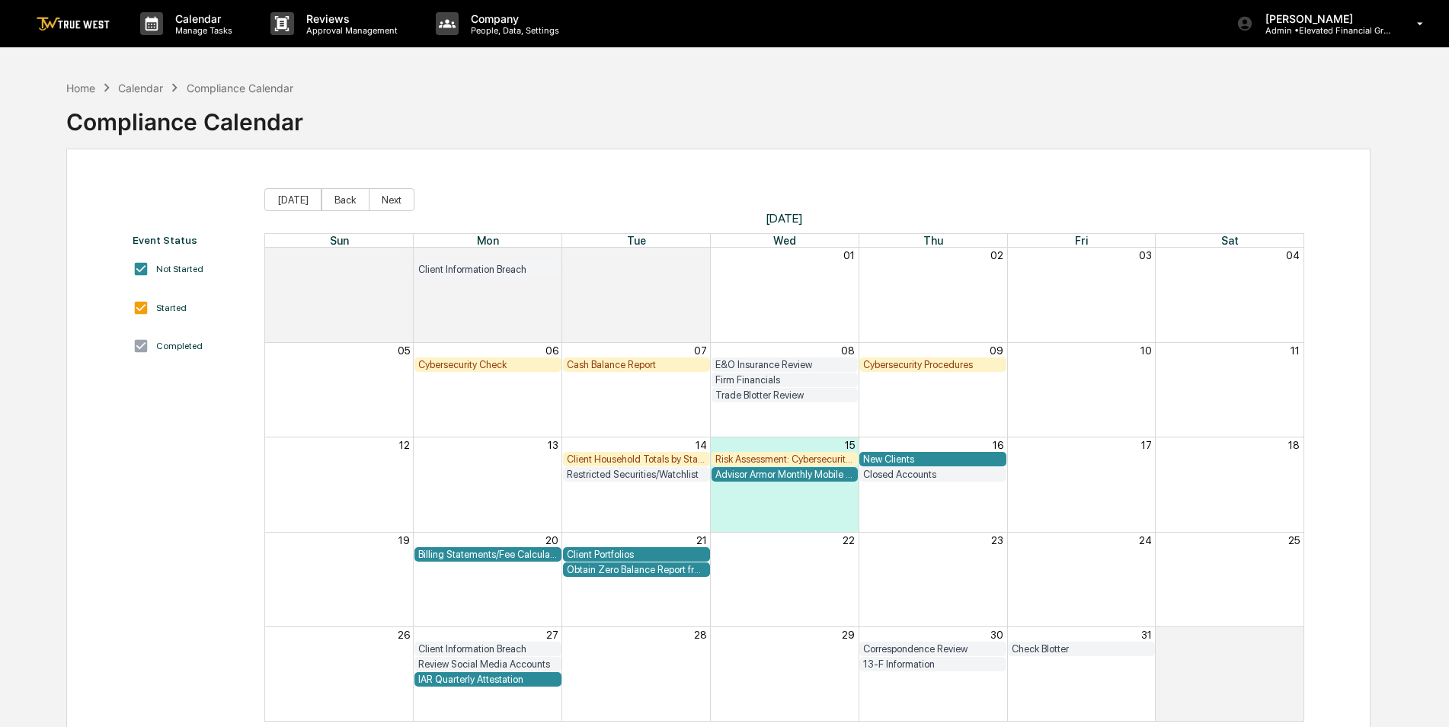
click at [801, 457] on div "Risk Assessment: Cybersecurity and Technology Vendor Review" at bounding box center [784, 458] width 139 height 11
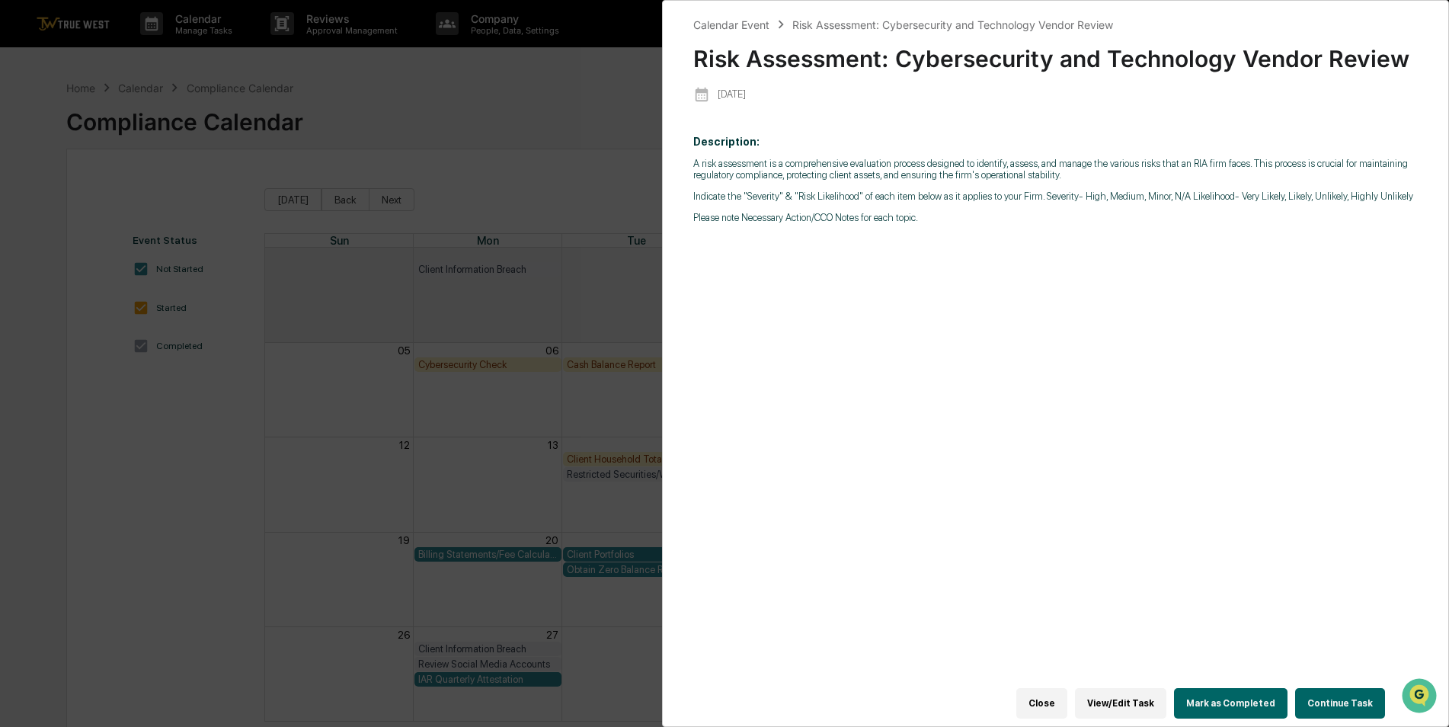
click at [1331, 703] on button "Continue Task" at bounding box center [1340, 703] width 90 height 30
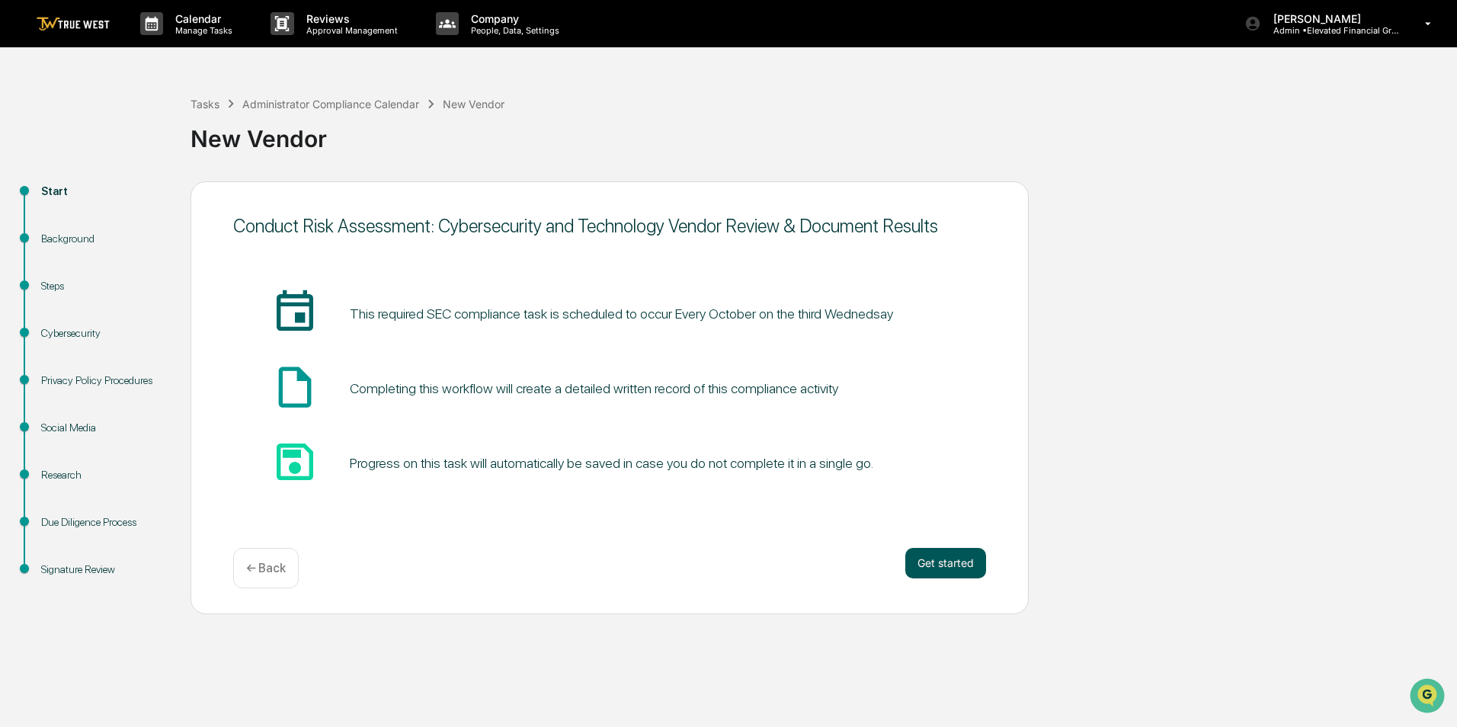
click at [922, 555] on button "Get started" at bounding box center [945, 563] width 81 height 30
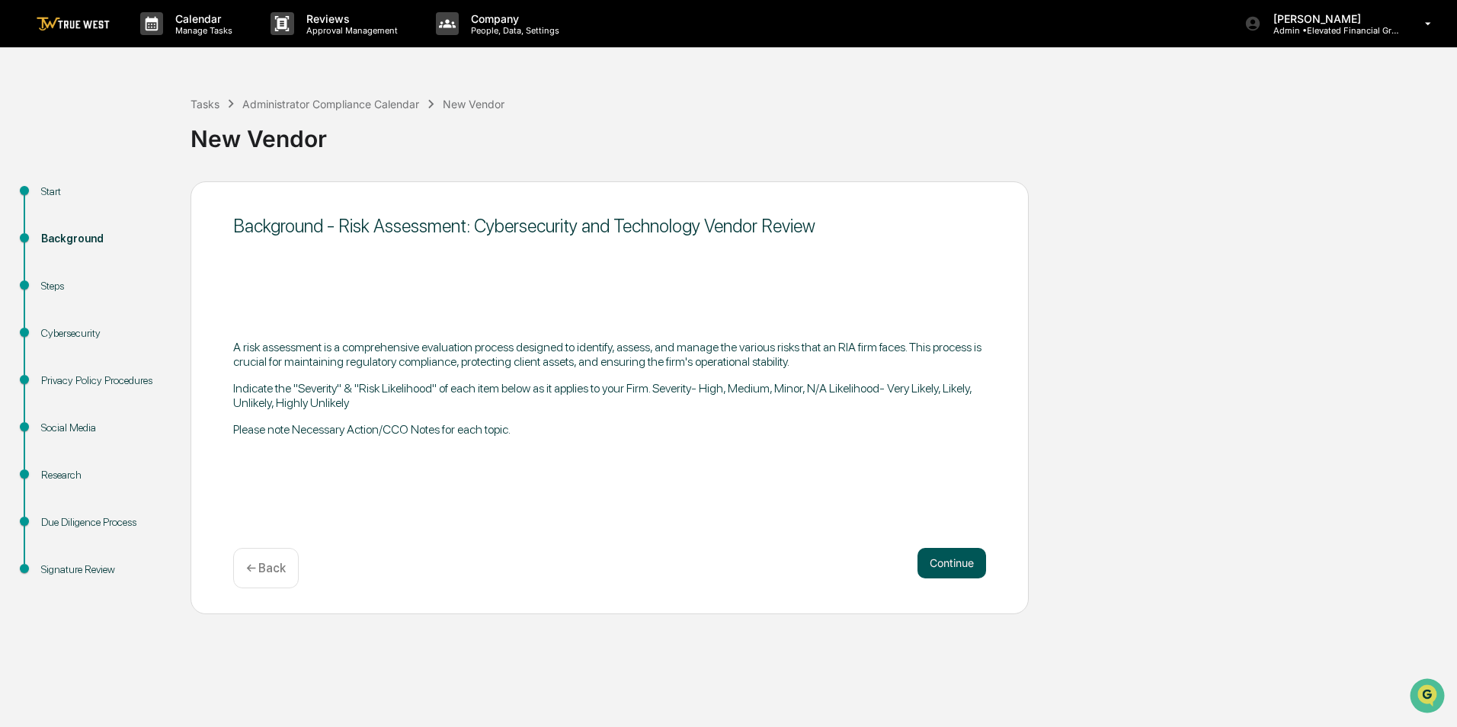
click at [957, 561] on button "Continue" at bounding box center [951, 563] width 69 height 30
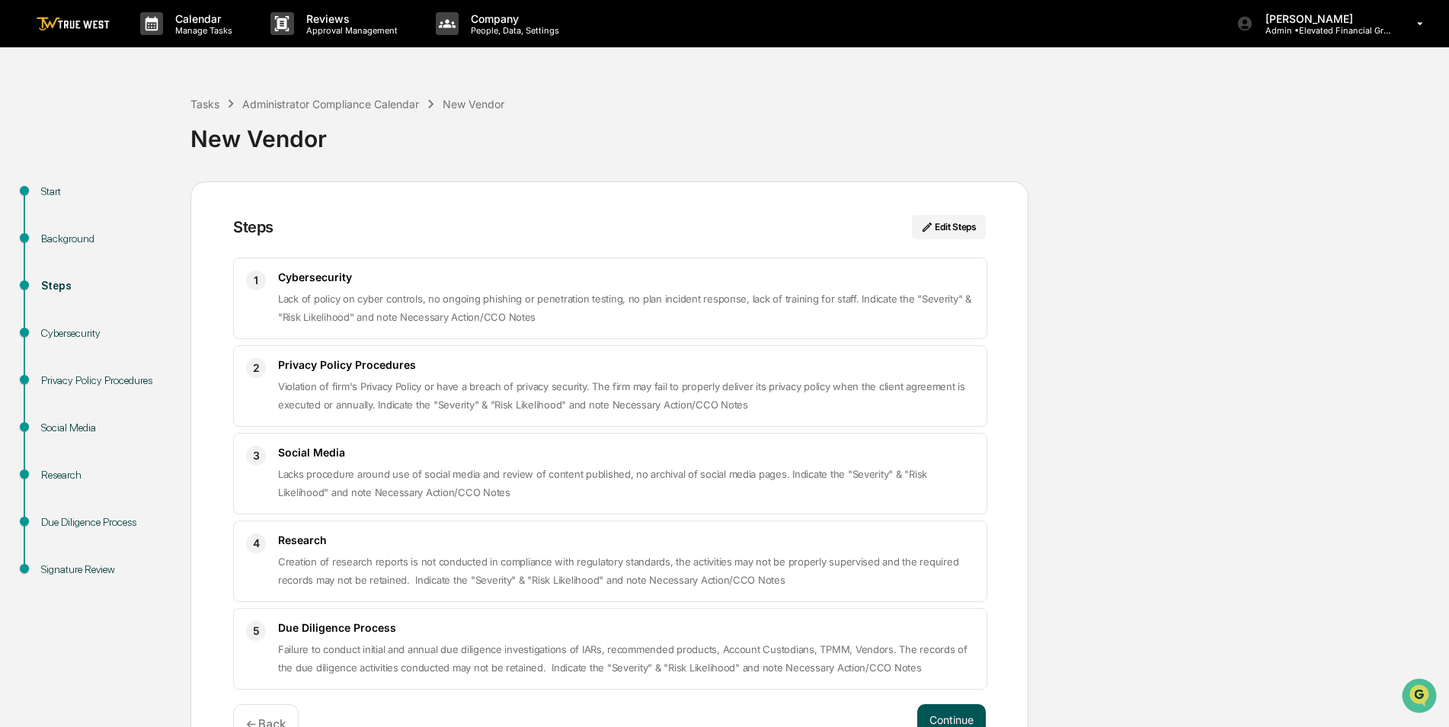
click at [970, 713] on button "Continue" at bounding box center [951, 719] width 69 height 30
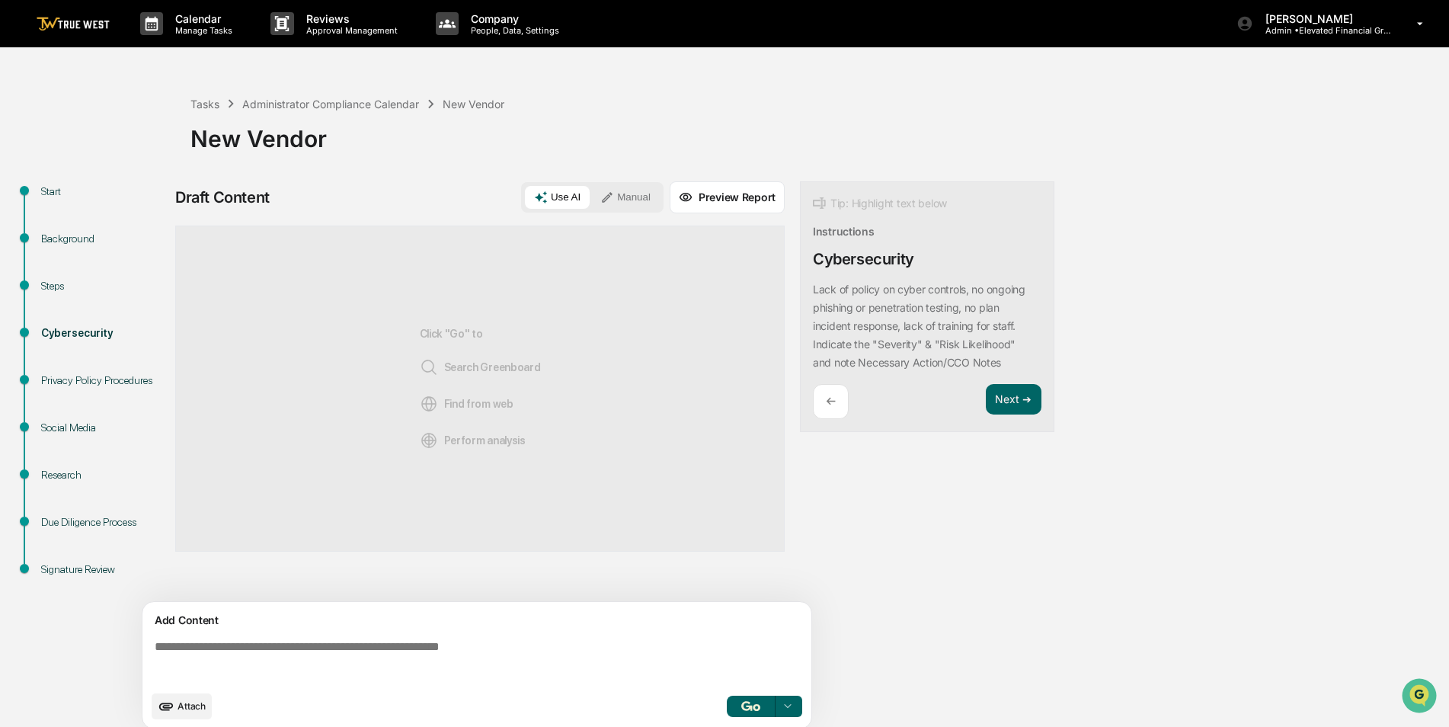
click at [641, 204] on button "Manual" at bounding box center [625, 197] width 69 height 23
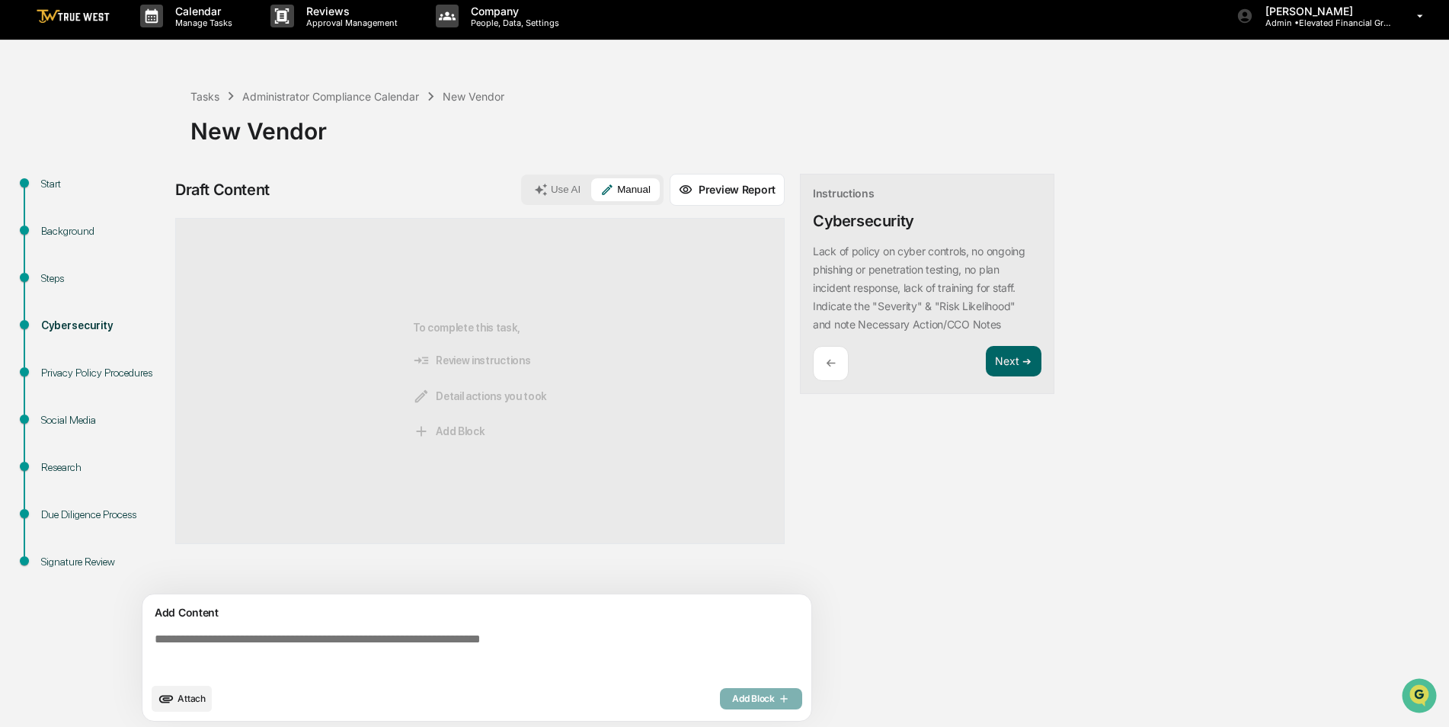
scroll to position [11, 0]
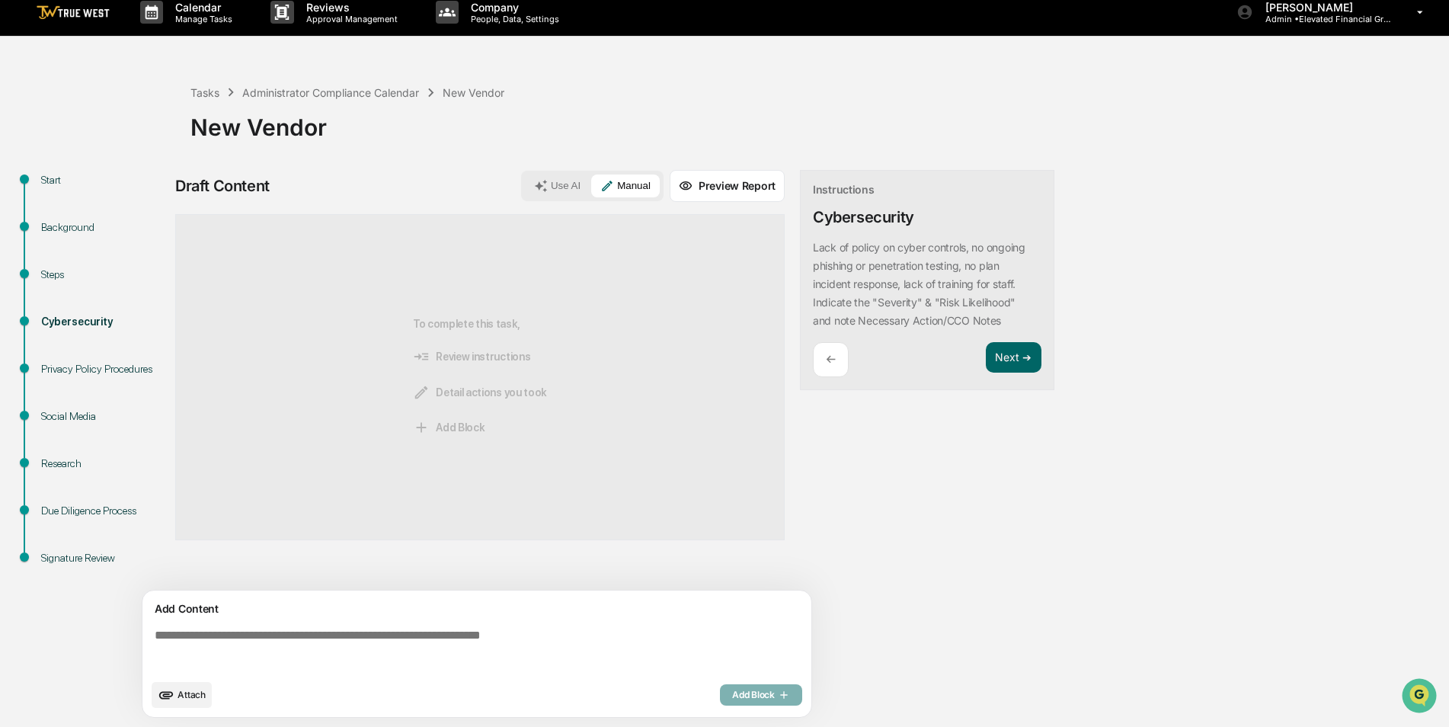
click at [304, 646] on textarea at bounding box center [480, 650] width 663 height 55
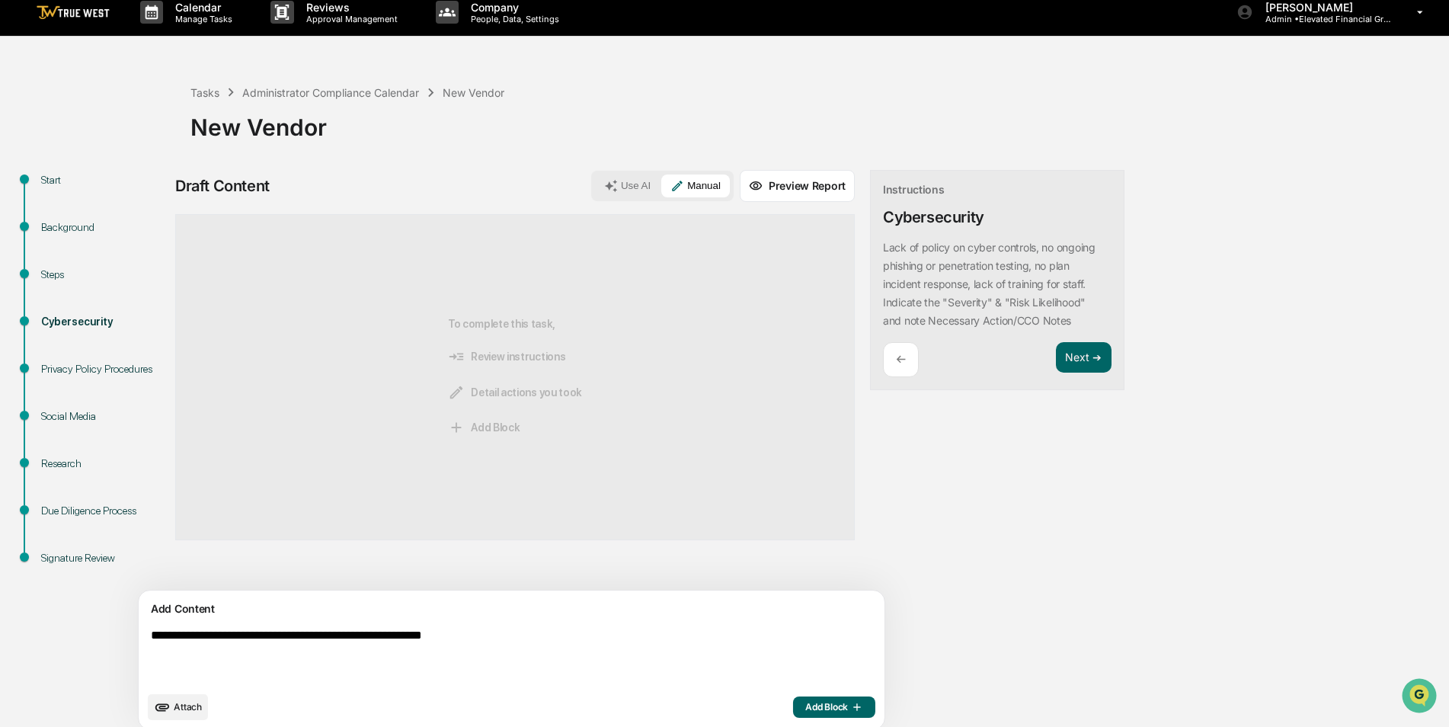
drag, startPoint x: 285, startPoint y: 637, endPoint x: 325, endPoint y: 658, distance: 45.0
click at [363, 671] on textarea "**********" at bounding box center [476, 656] width 663 height 67
click at [297, 666] on textarea "**********" at bounding box center [476, 656] width 663 height 67
click at [391, 650] on textarea "**********" at bounding box center [476, 656] width 663 height 67
type textarea "**********"
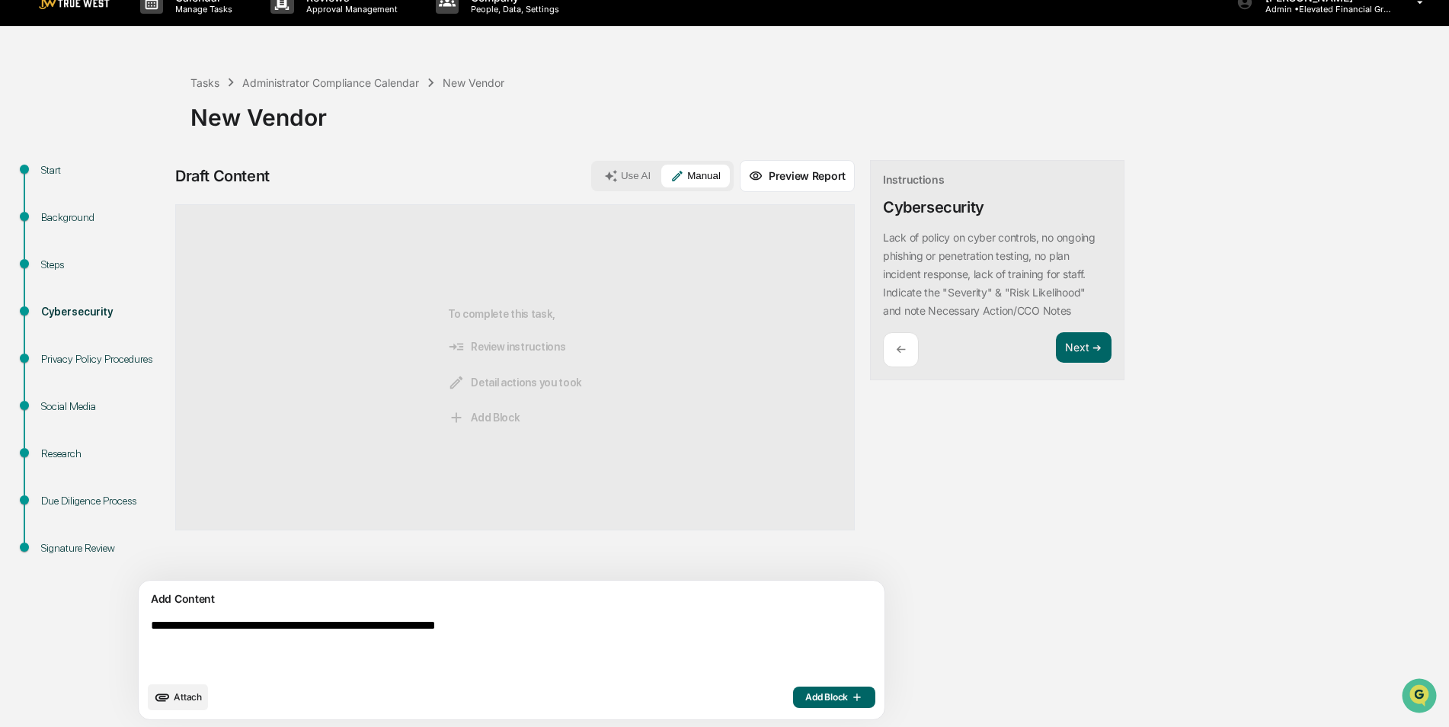
scroll to position [24, 0]
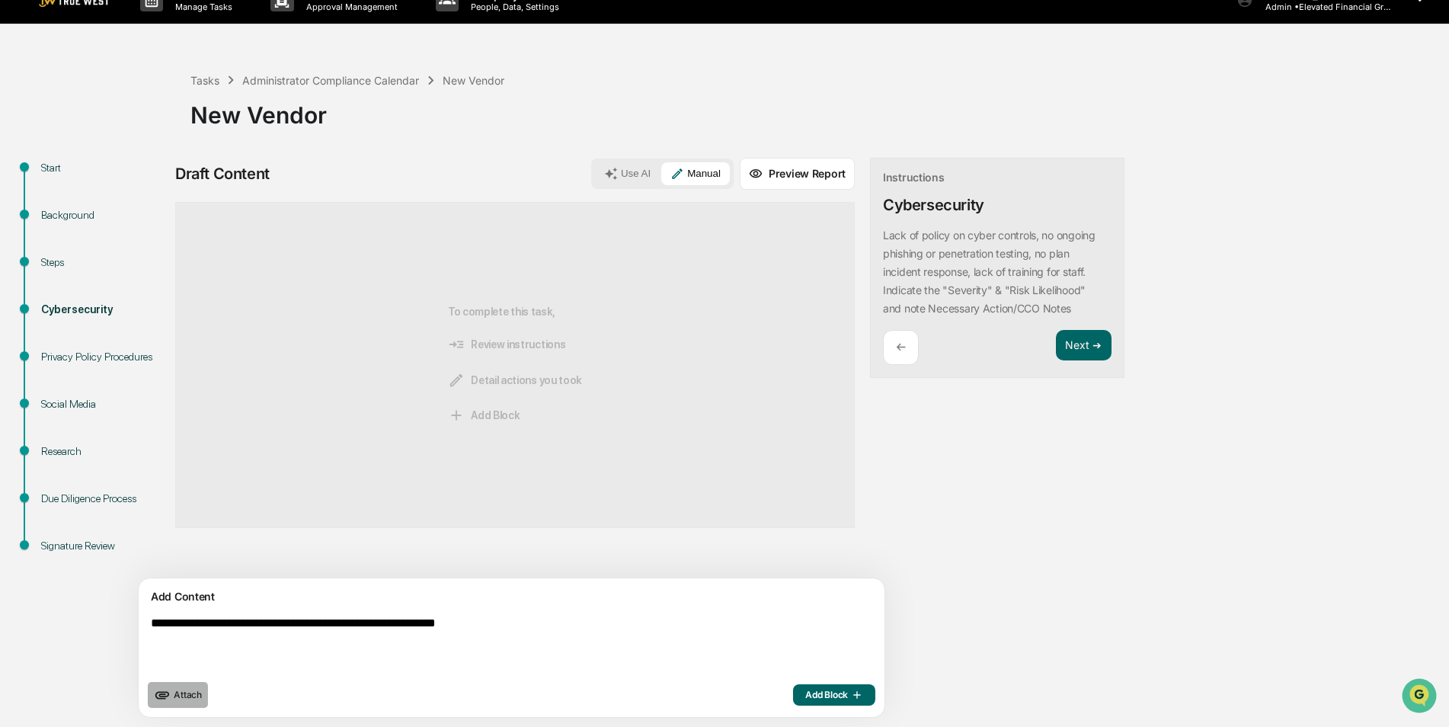
click at [191, 700] on span "Attach" at bounding box center [188, 694] width 28 height 11
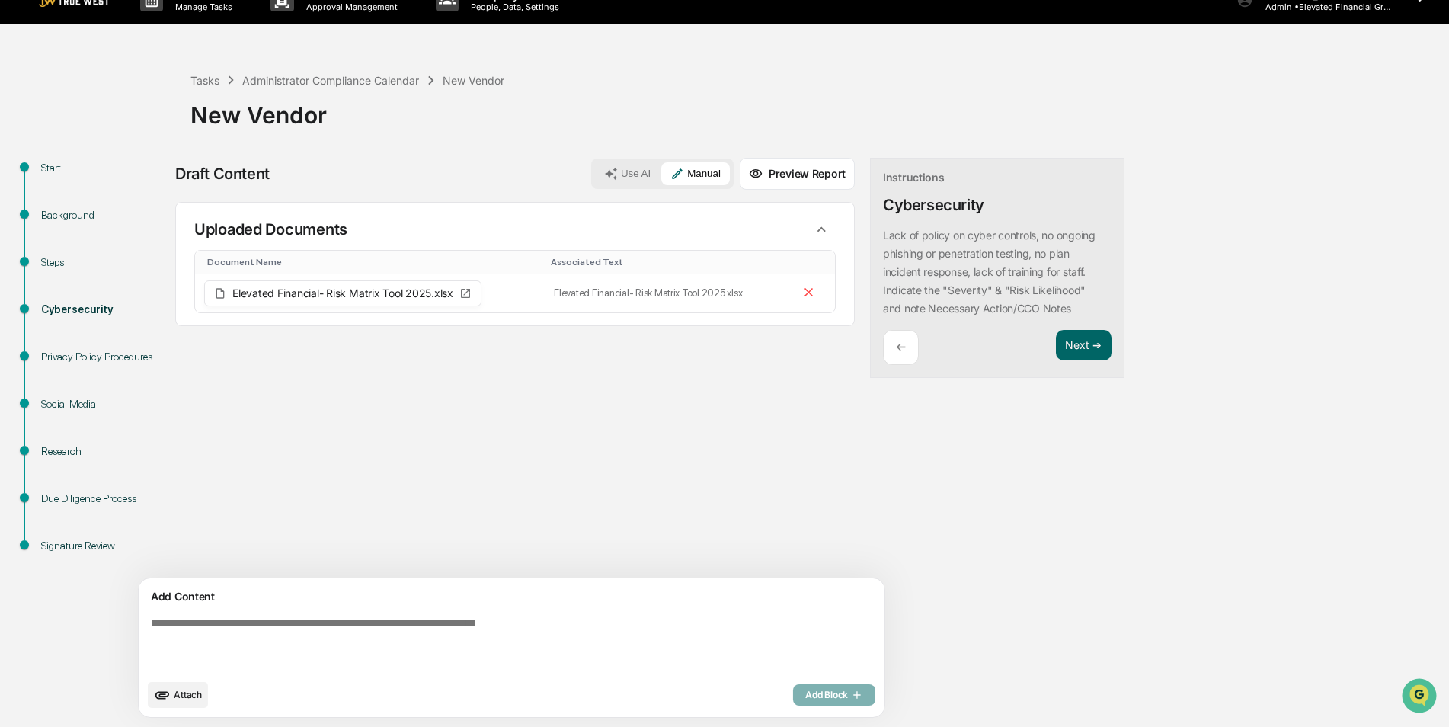
click at [453, 633] on textarea at bounding box center [476, 643] width 663 height 67
type textarea "*"
type textarea "**********"
click at [805, 696] on span "Add Block" at bounding box center [834, 695] width 58 height 12
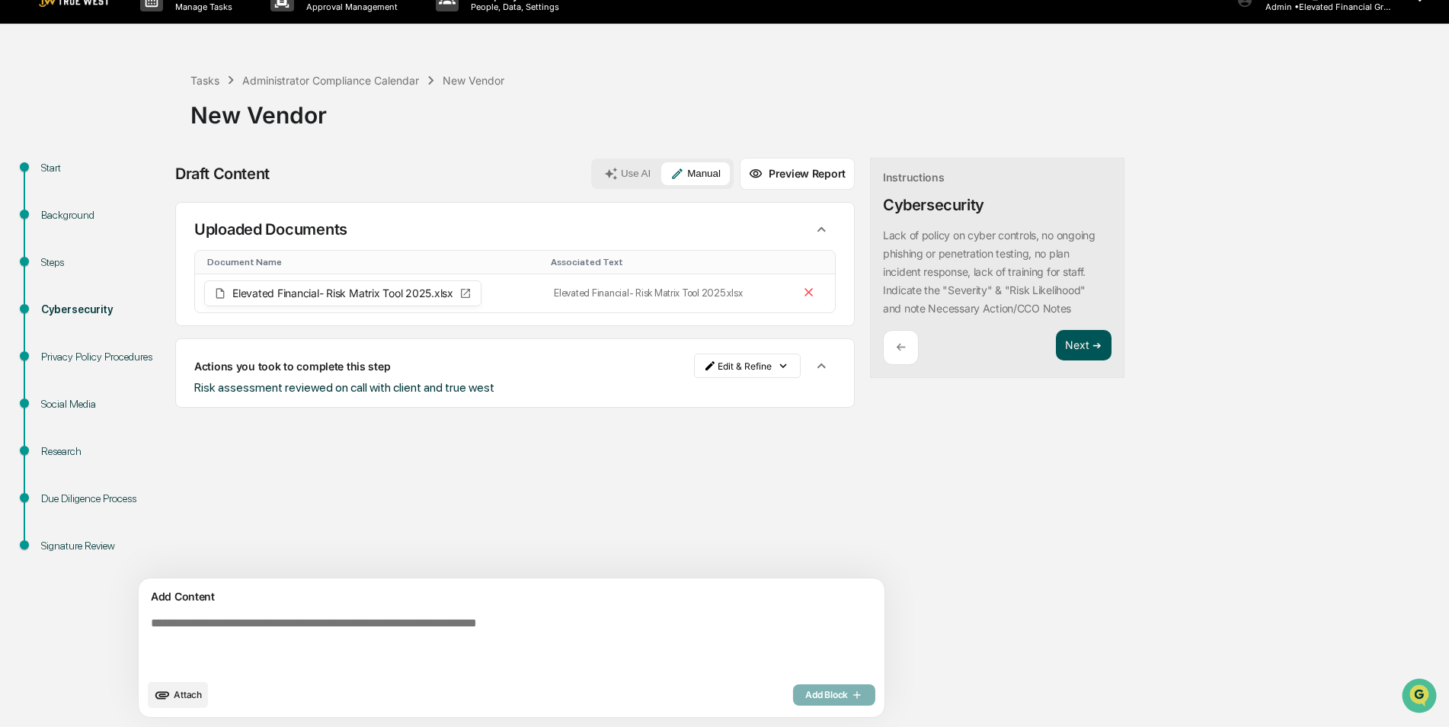
click at [1056, 343] on button "Next ➔" at bounding box center [1084, 345] width 56 height 31
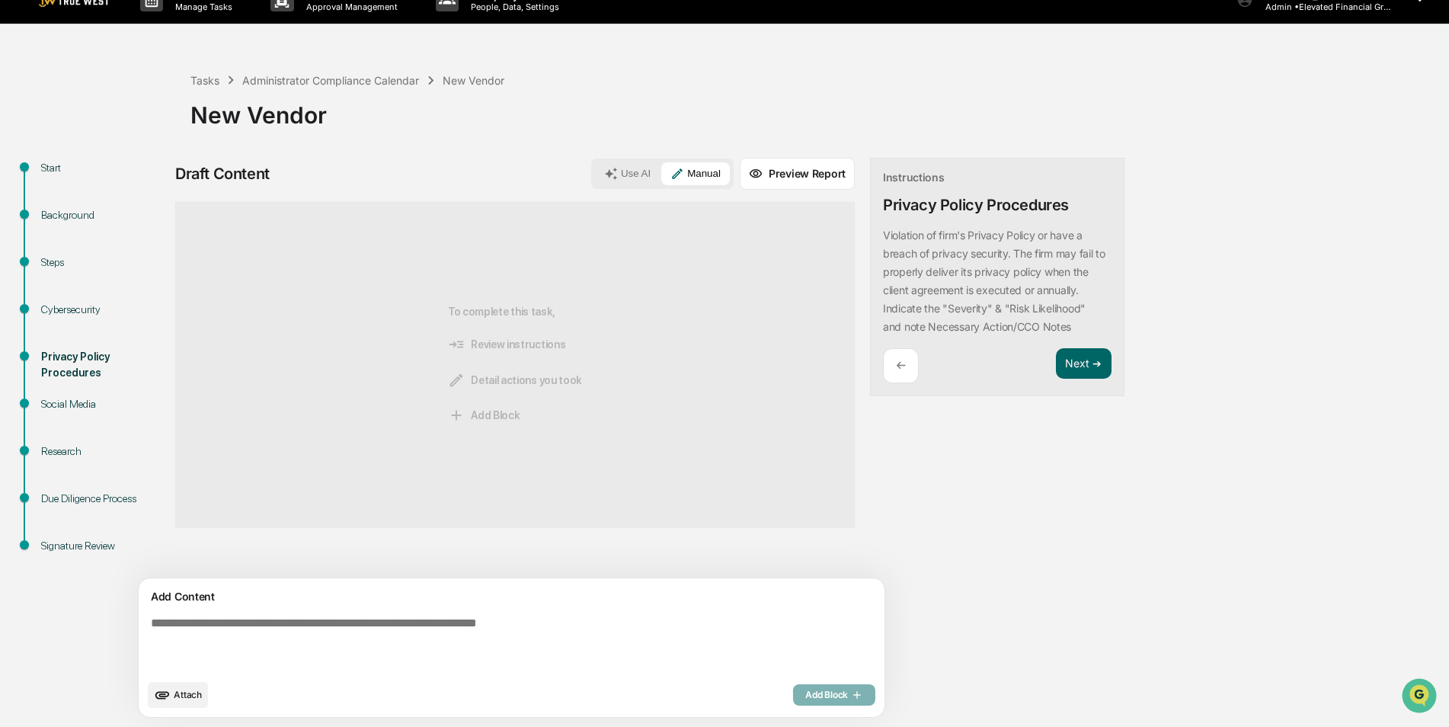
click at [55, 299] on div "Steps" at bounding box center [103, 280] width 149 height 47
click at [74, 309] on div "Cybersecurity" at bounding box center [103, 310] width 125 height 16
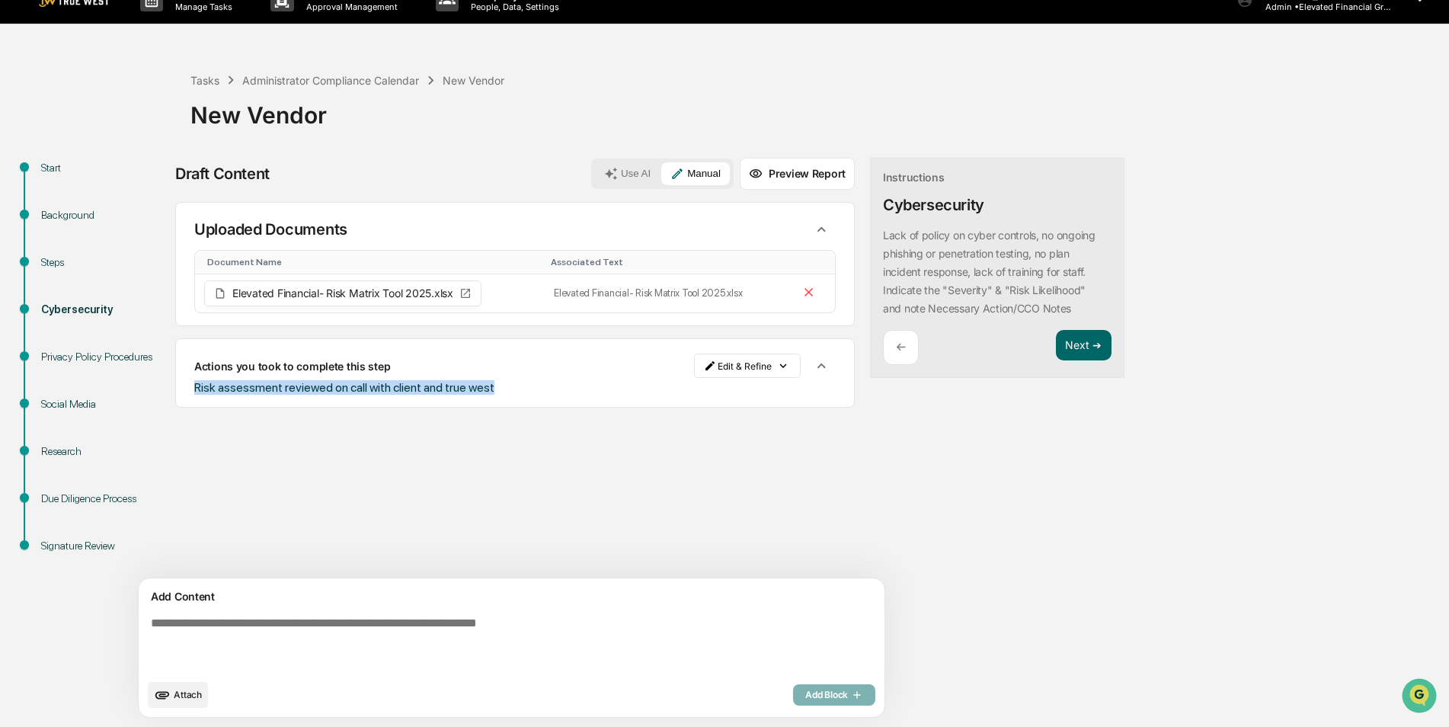
drag, startPoint x: 495, startPoint y: 386, endPoint x: 182, endPoint y: 383, distance: 313.2
click at [182, 383] on div "Actions you took to complete this step Edit & Refine Risk assessment reviewed o…" at bounding box center [515, 372] width 680 height 69
copy span "Risk assessment reviewed on call with client and true west"
click at [1056, 354] on button "Next ➔" at bounding box center [1084, 345] width 56 height 31
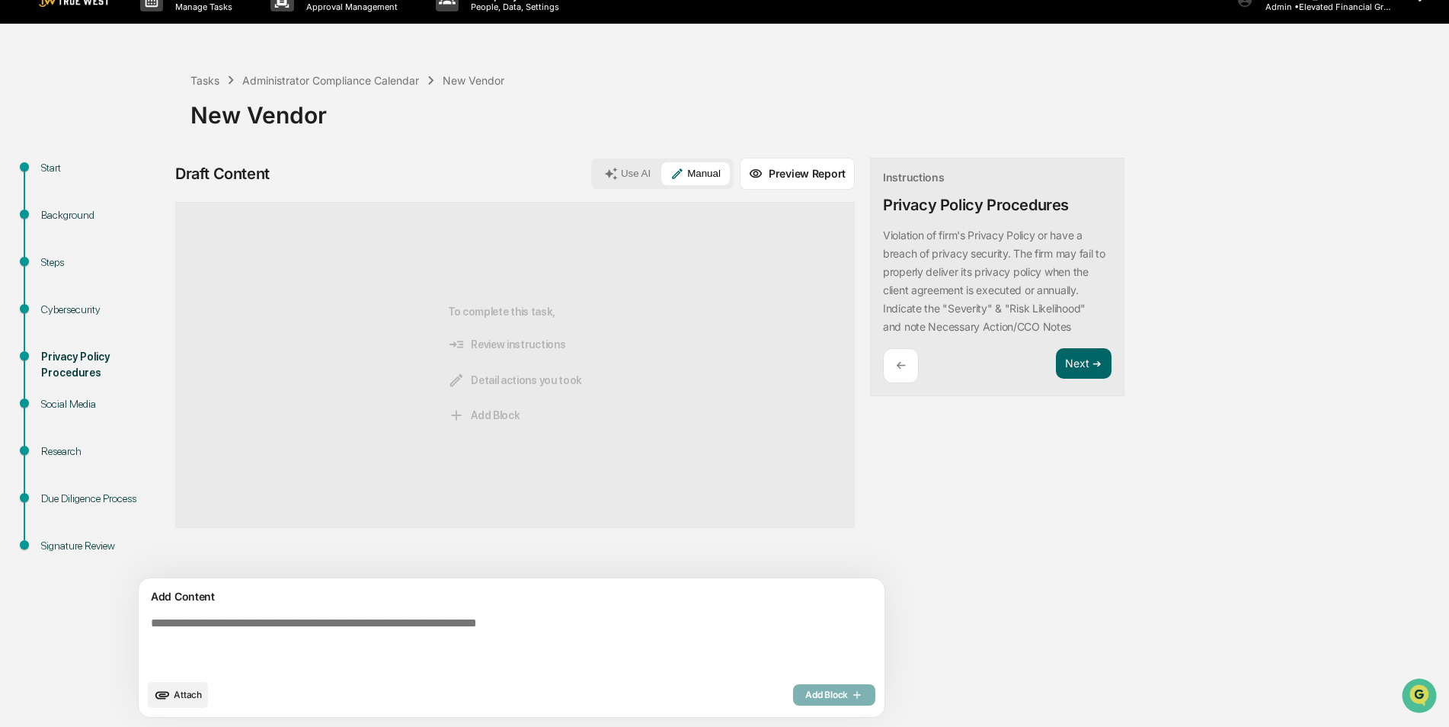
click at [485, 644] on textarea at bounding box center [476, 643] width 663 height 67
paste textarea "**********"
type textarea "**********"
click at [805, 693] on span "Add Block" at bounding box center [834, 695] width 58 height 12
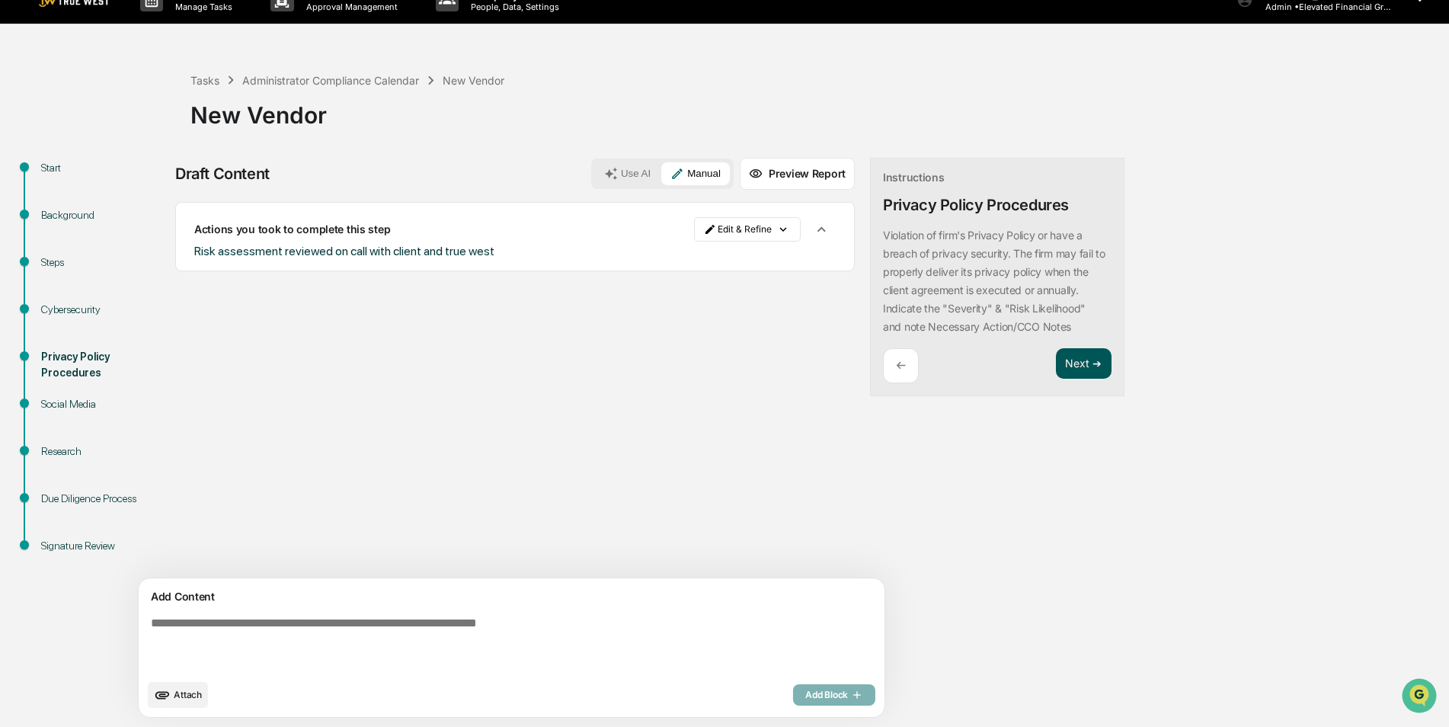
click at [1056, 365] on button "Next ➔" at bounding box center [1084, 363] width 56 height 31
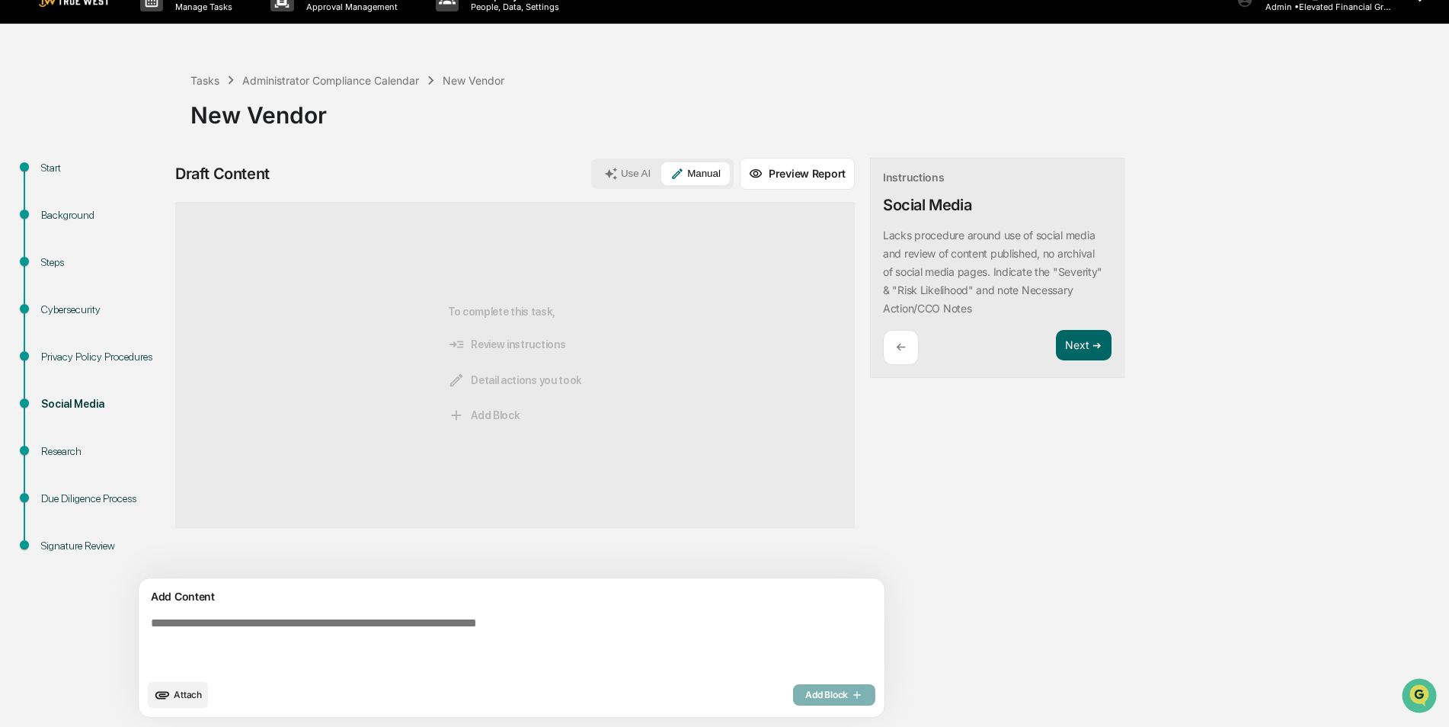
click at [468, 645] on textarea at bounding box center [476, 643] width 663 height 67
paste textarea "**********"
type textarea "**********"
click at [805, 691] on span "Add Block" at bounding box center [834, 695] width 58 height 12
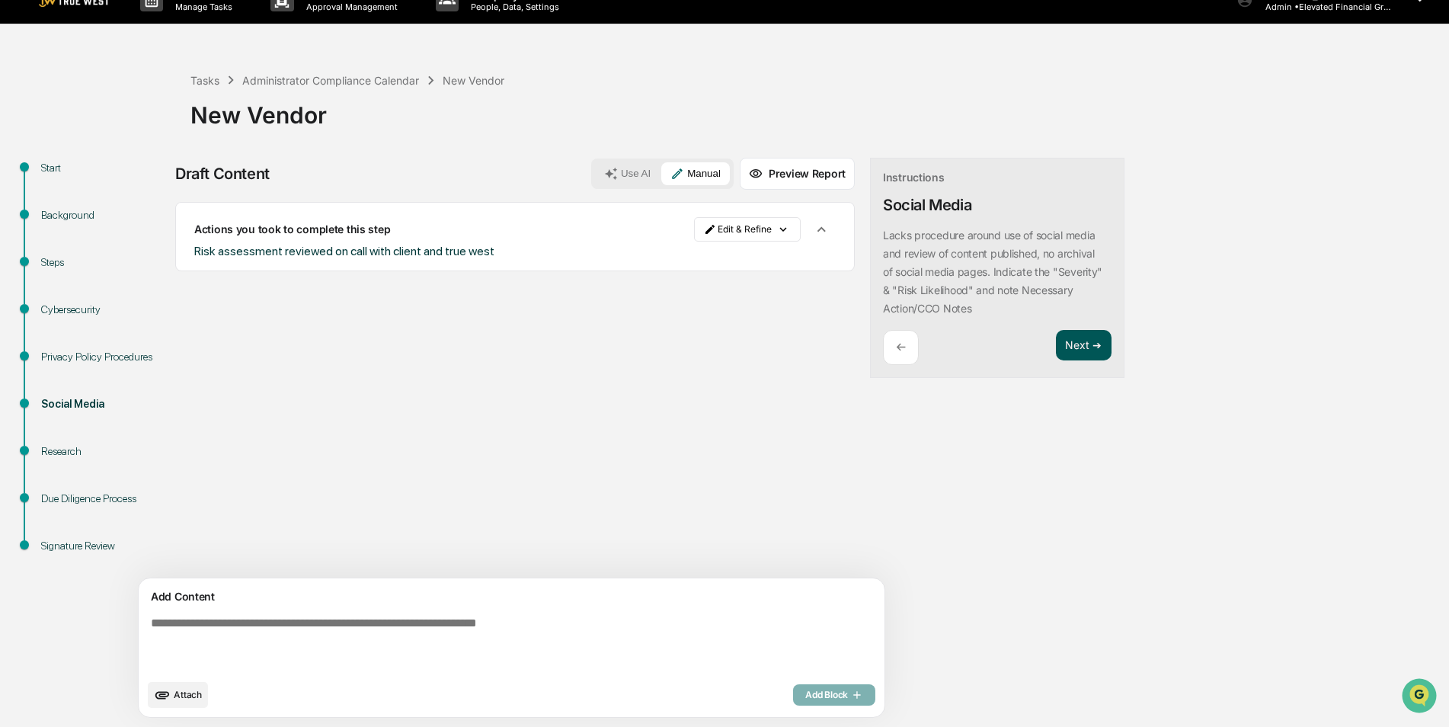
click at [1056, 341] on button "Next ➔" at bounding box center [1084, 345] width 56 height 31
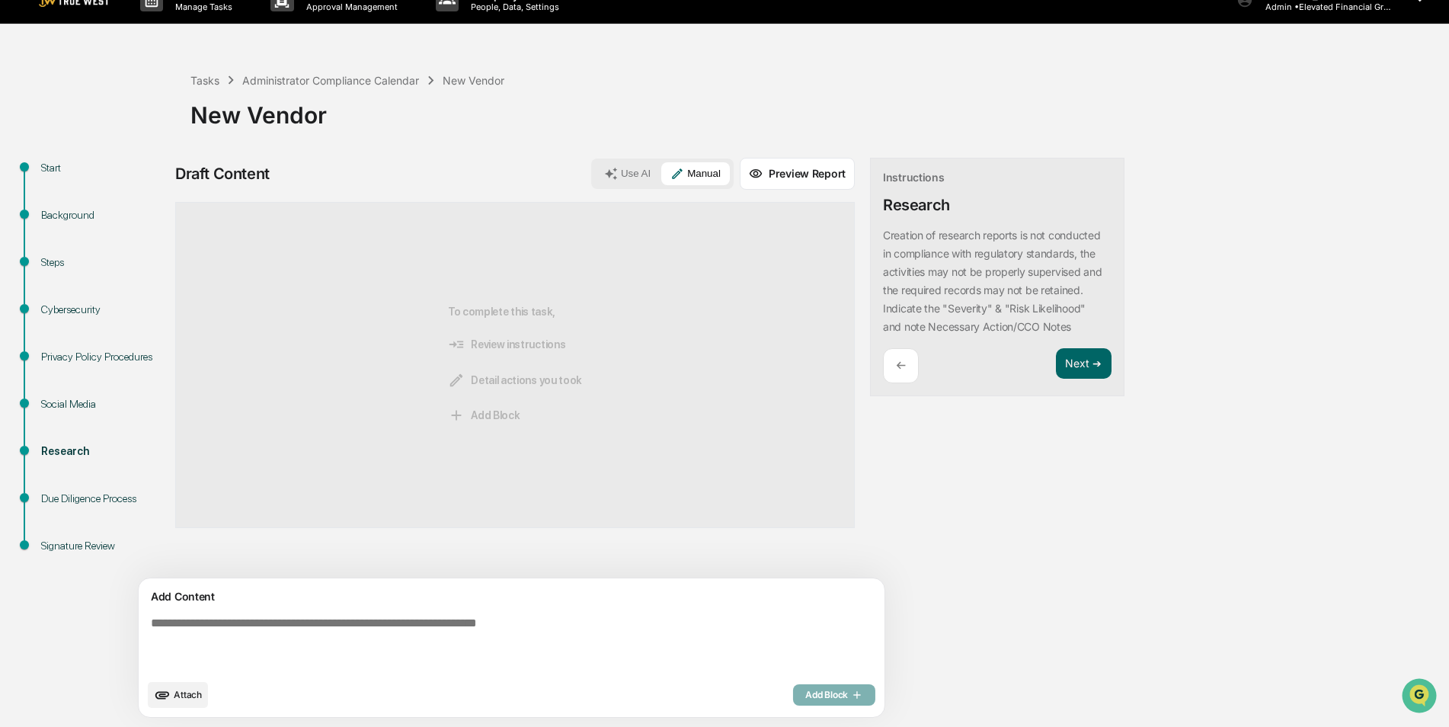
click at [427, 655] on textarea at bounding box center [476, 643] width 663 height 67
paste textarea "**********"
type textarea "**********"
click at [805, 698] on span "Add Block" at bounding box center [834, 695] width 58 height 12
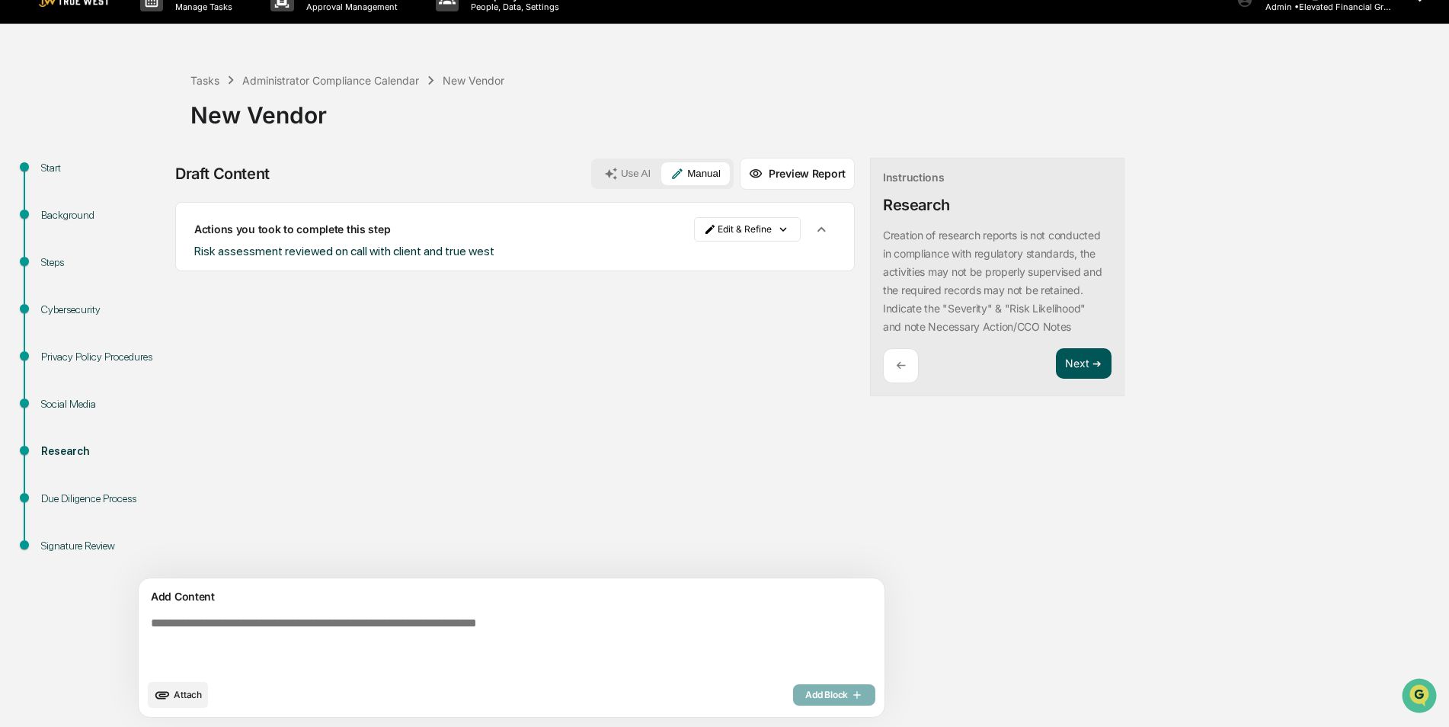
click at [1056, 363] on button "Next ➔" at bounding box center [1084, 363] width 56 height 31
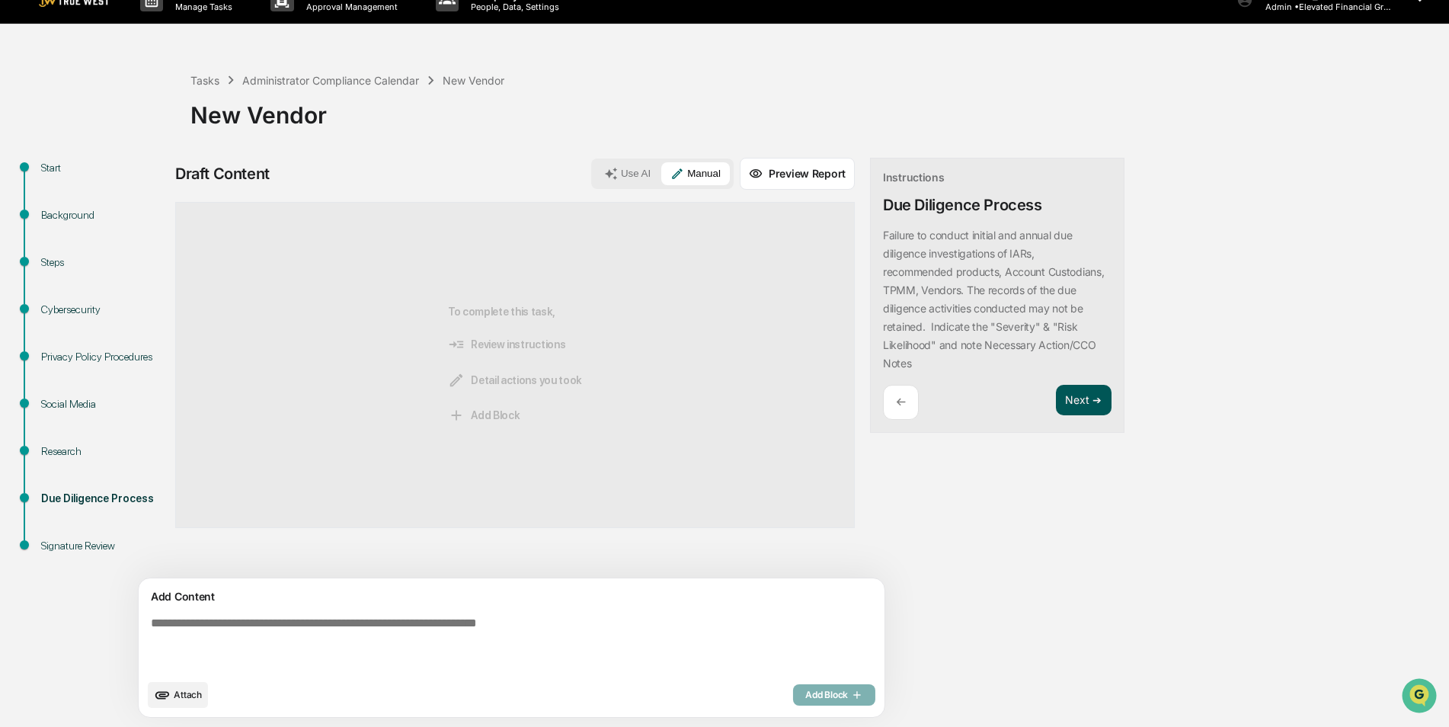
click at [1056, 392] on button "Next ➔" at bounding box center [1084, 400] width 56 height 31
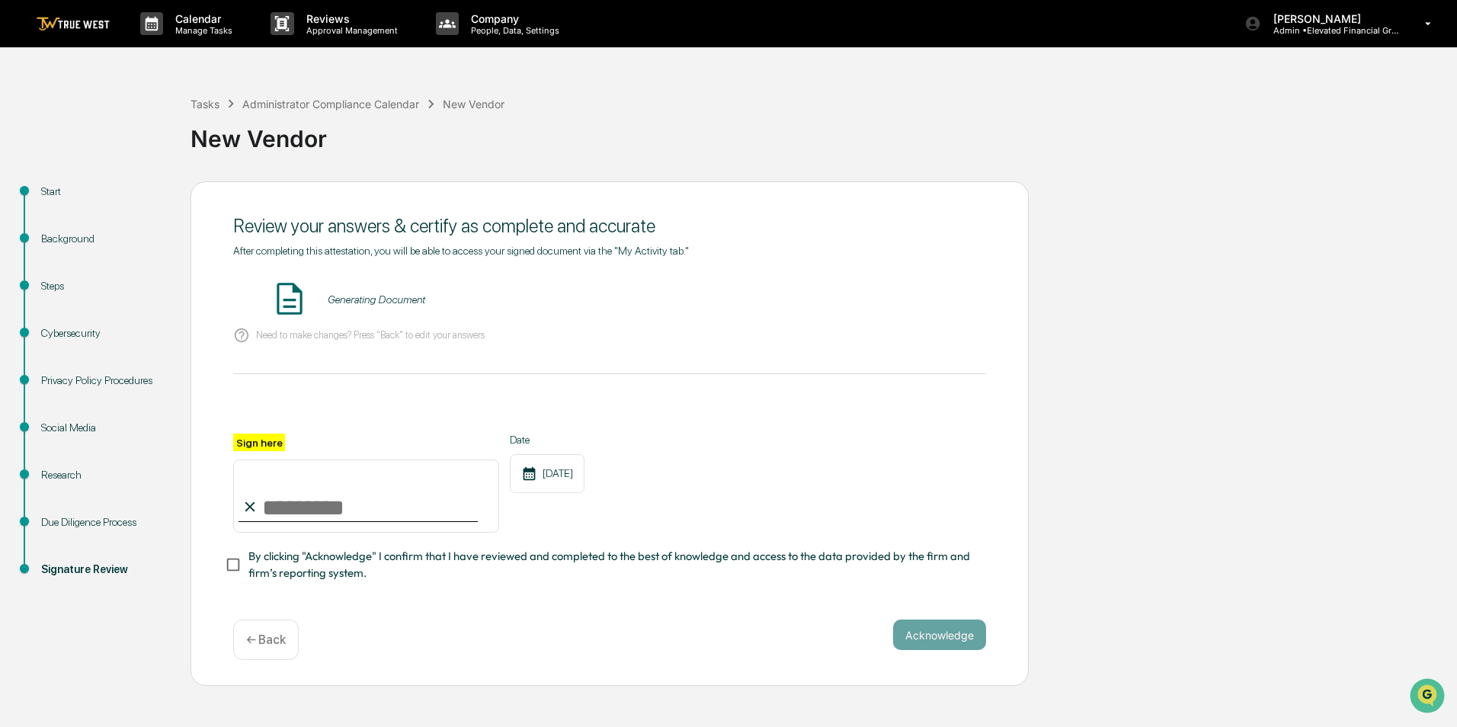
click at [106, 516] on div "Due Diligence Process" at bounding box center [103, 522] width 125 height 16
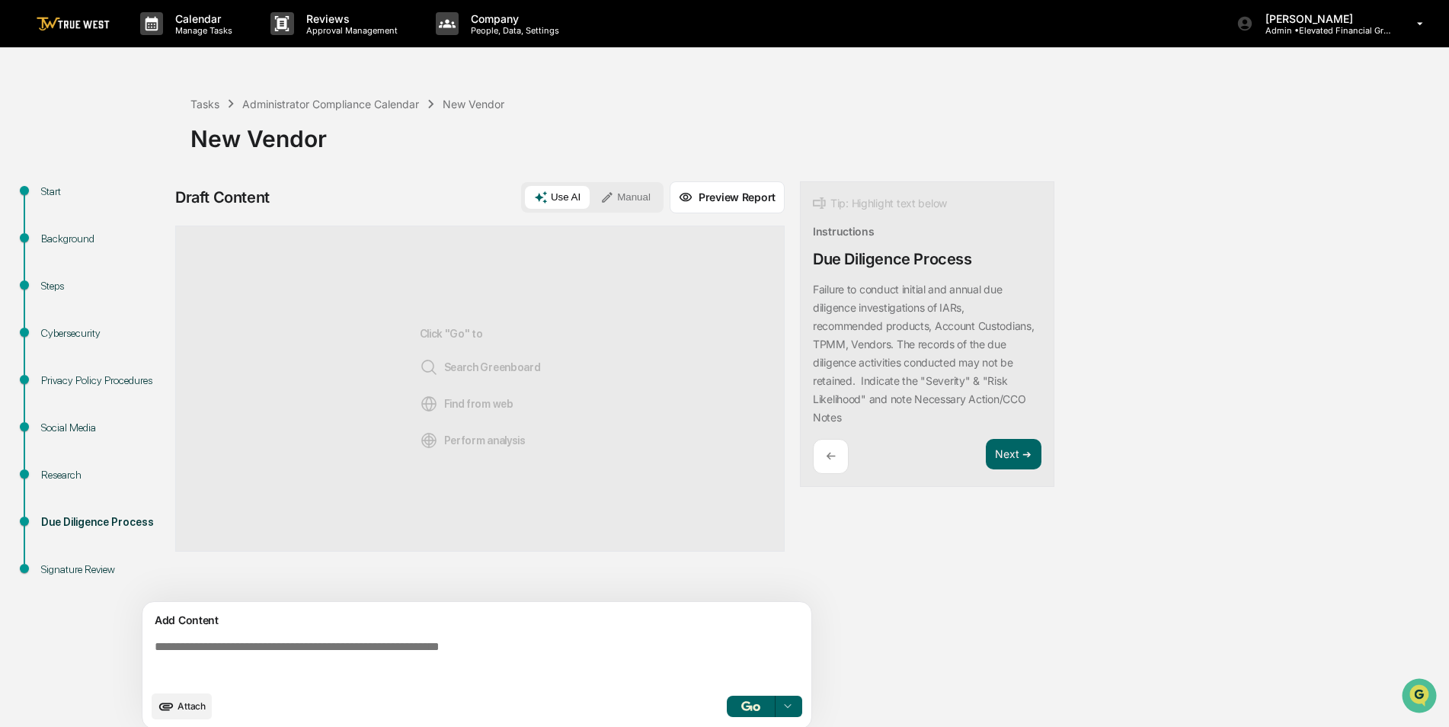
click at [369, 649] on textarea at bounding box center [480, 661] width 663 height 55
paste textarea "**********"
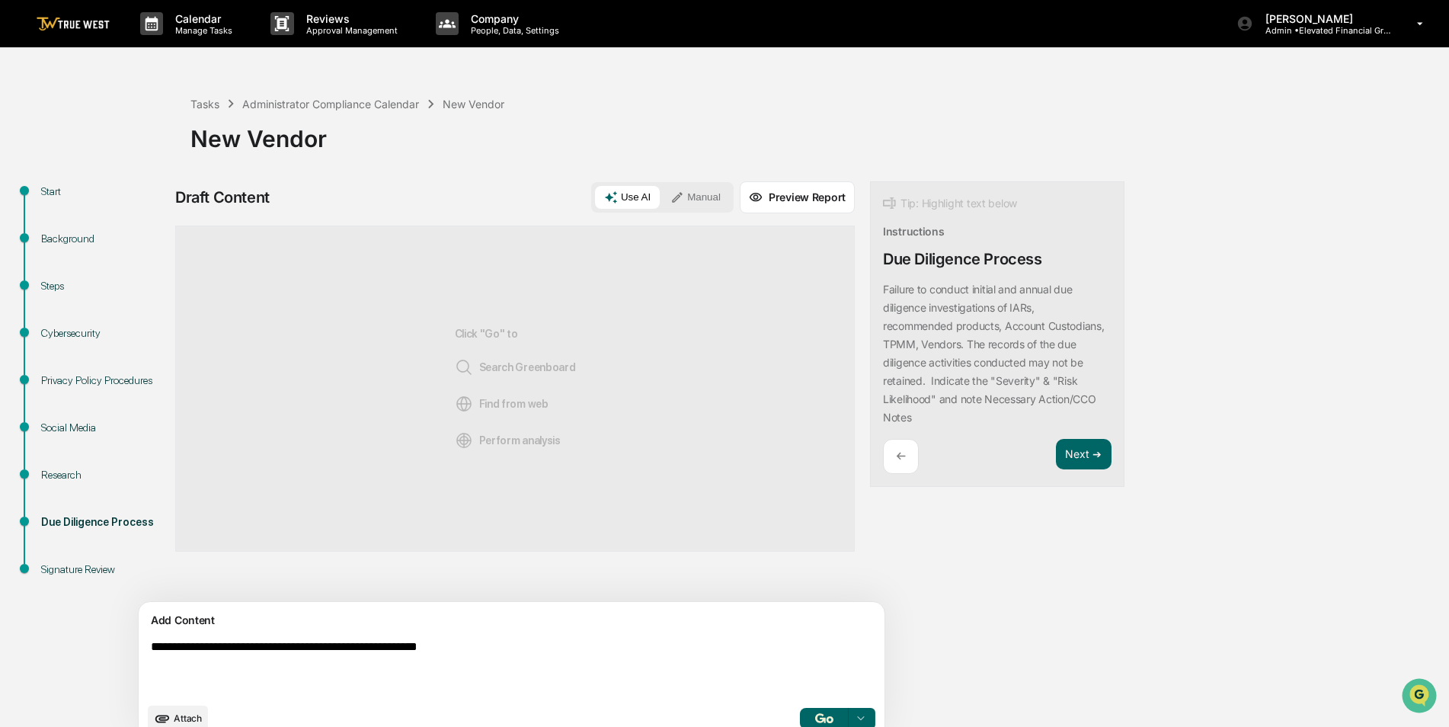
type textarea "**********"
click at [800, 709] on button "button" at bounding box center [824, 718] width 49 height 21
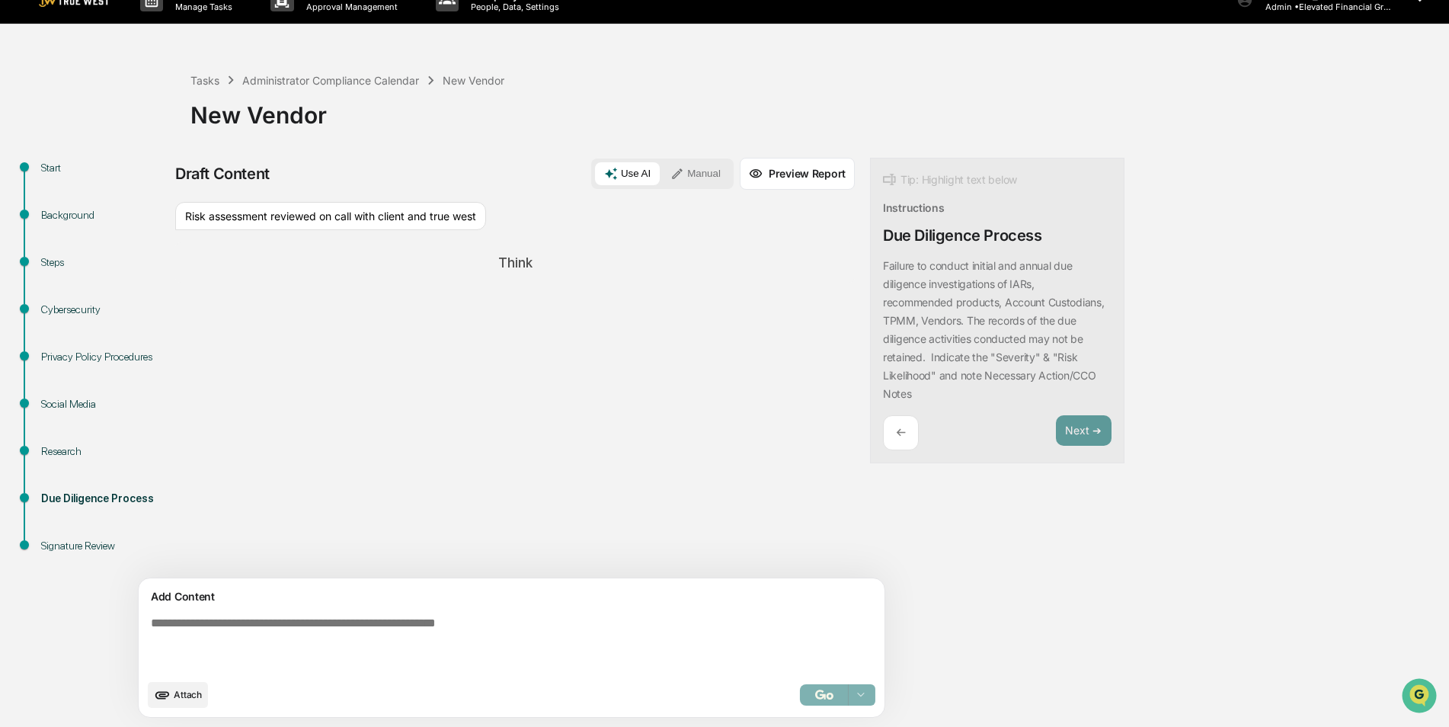
click at [661, 178] on button "Manual" at bounding box center [695, 173] width 69 height 23
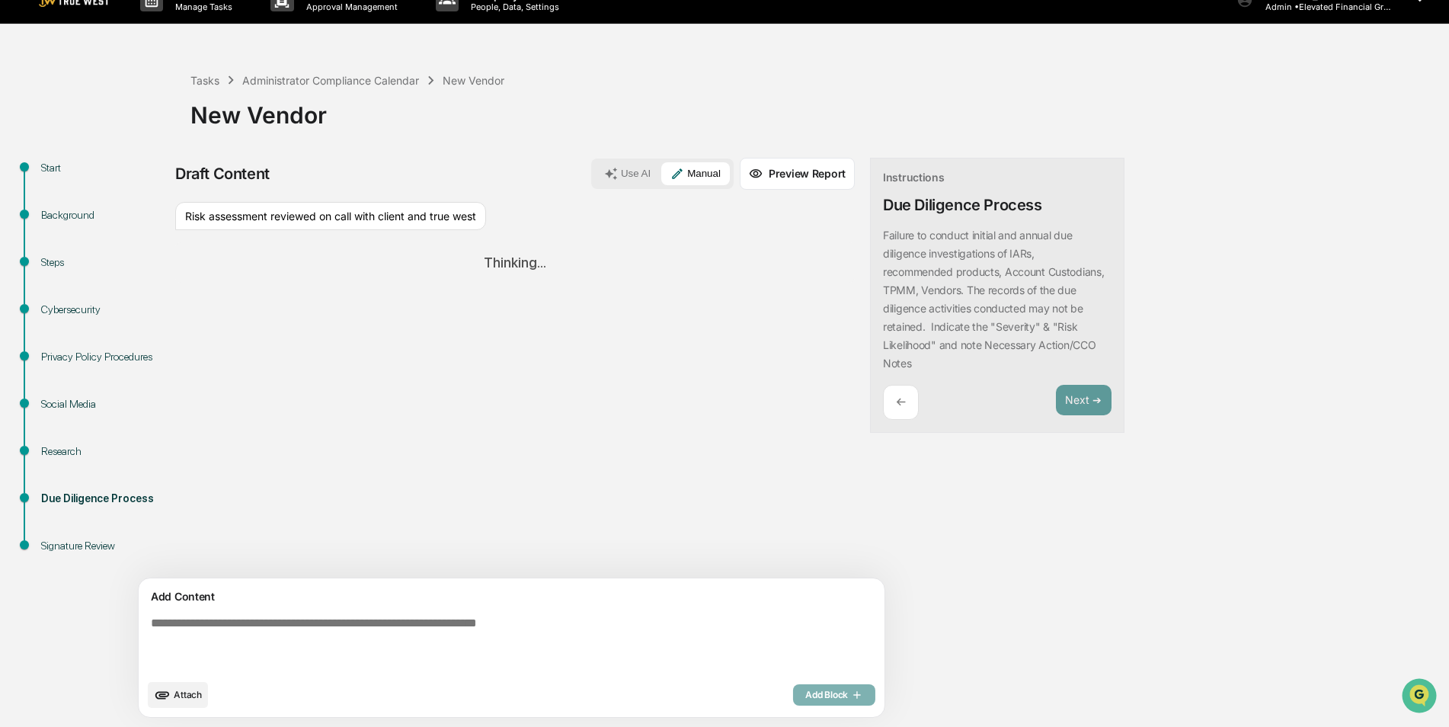
click at [505, 654] on textarea at bounding box center [476, 643] width 663 height 67
paste textarea "**********"
type textarea "**********"
click at [793, 696] on div "Add Block" at bounding box center [834, 694] width 82 height 21
click at [75, 546] on div "Signature Review" at bounding box center [103, 546] width 125 height 16
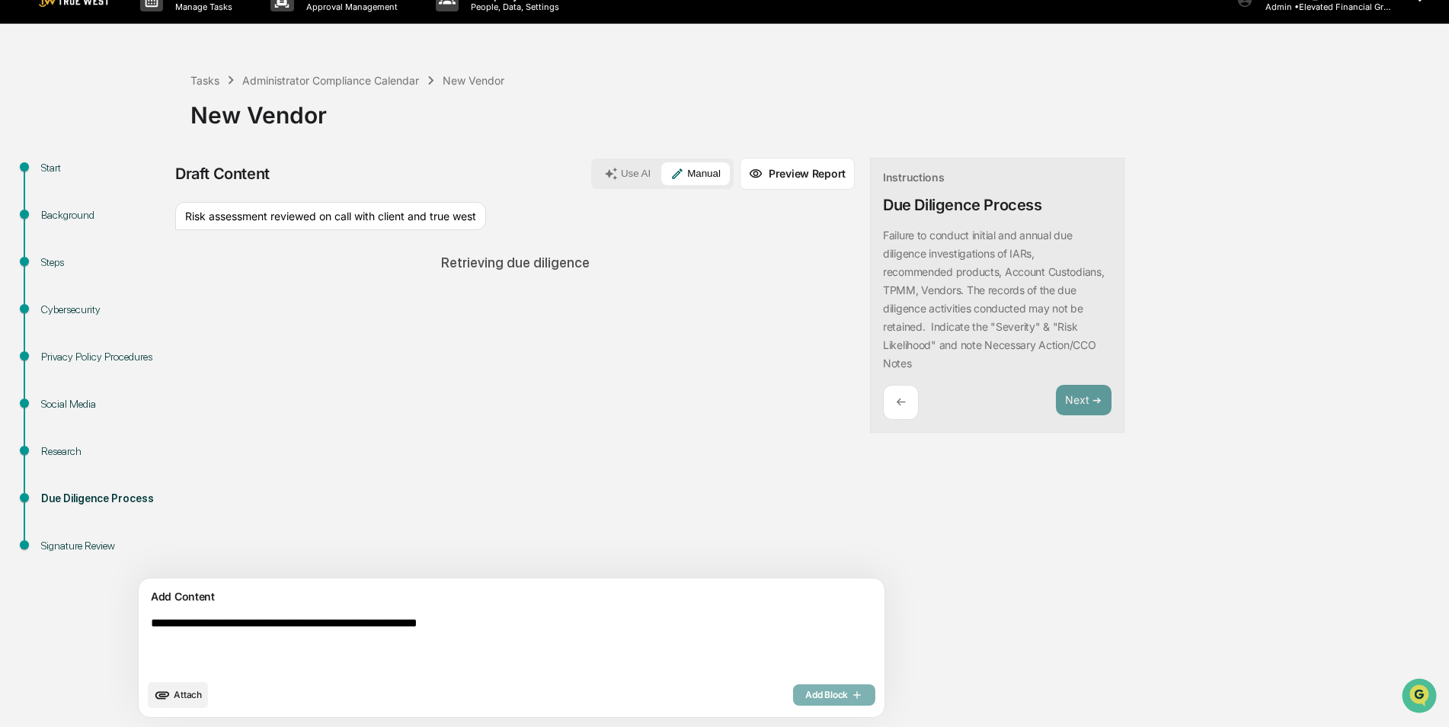
click at [69, 453] on div "Research" at bounding box center [103, 451] width 125 height 16
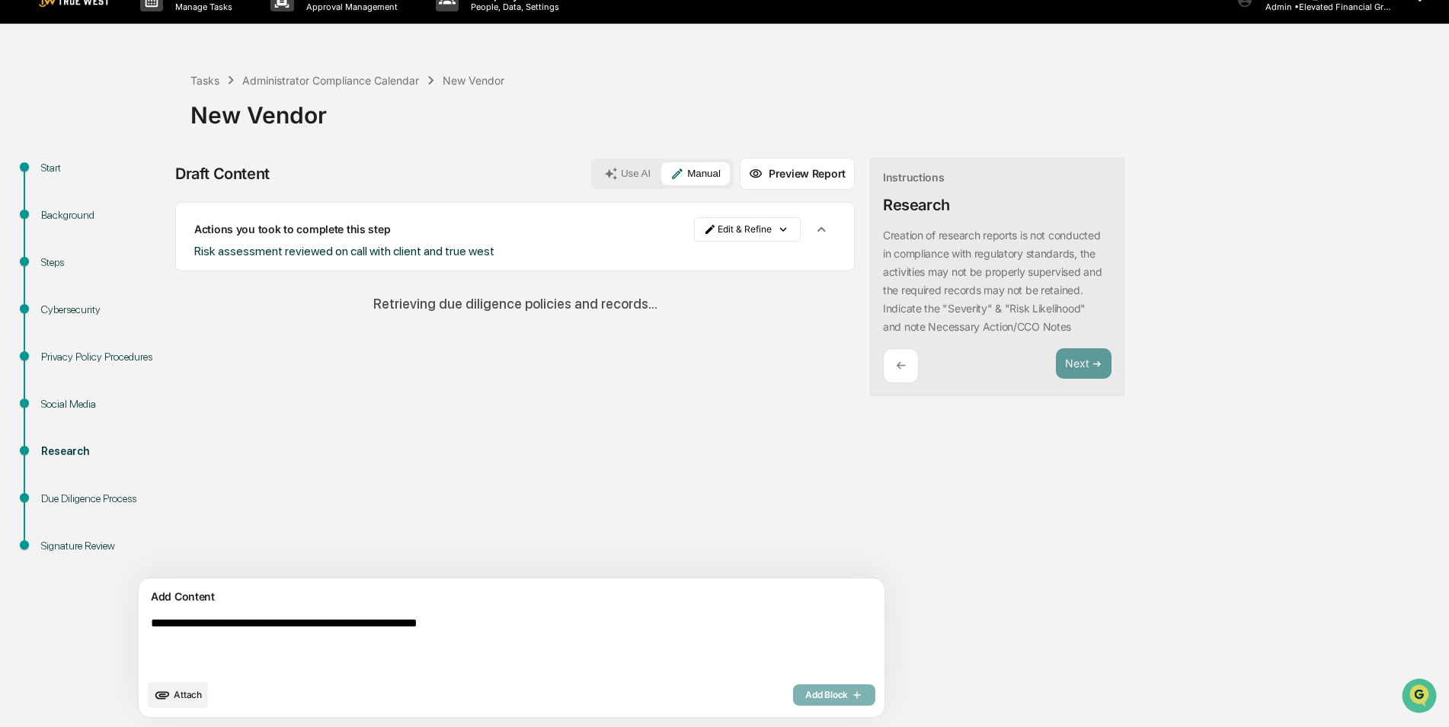
click at [72, 505] on div "Due Diligence Process" at bounding box center [103, 499] width 125 height 16
click at [75, 493] on div "Due Diligence Process" at bounding box center [103, 499] width 125 height 16
click at [107, 503] on div "Due Diligence Process" at bounding box center [103, 499] width 125 height 16
click at [1056, 360] on button "Next ➔" at bounding box center [1084, 363] width 56 height 31
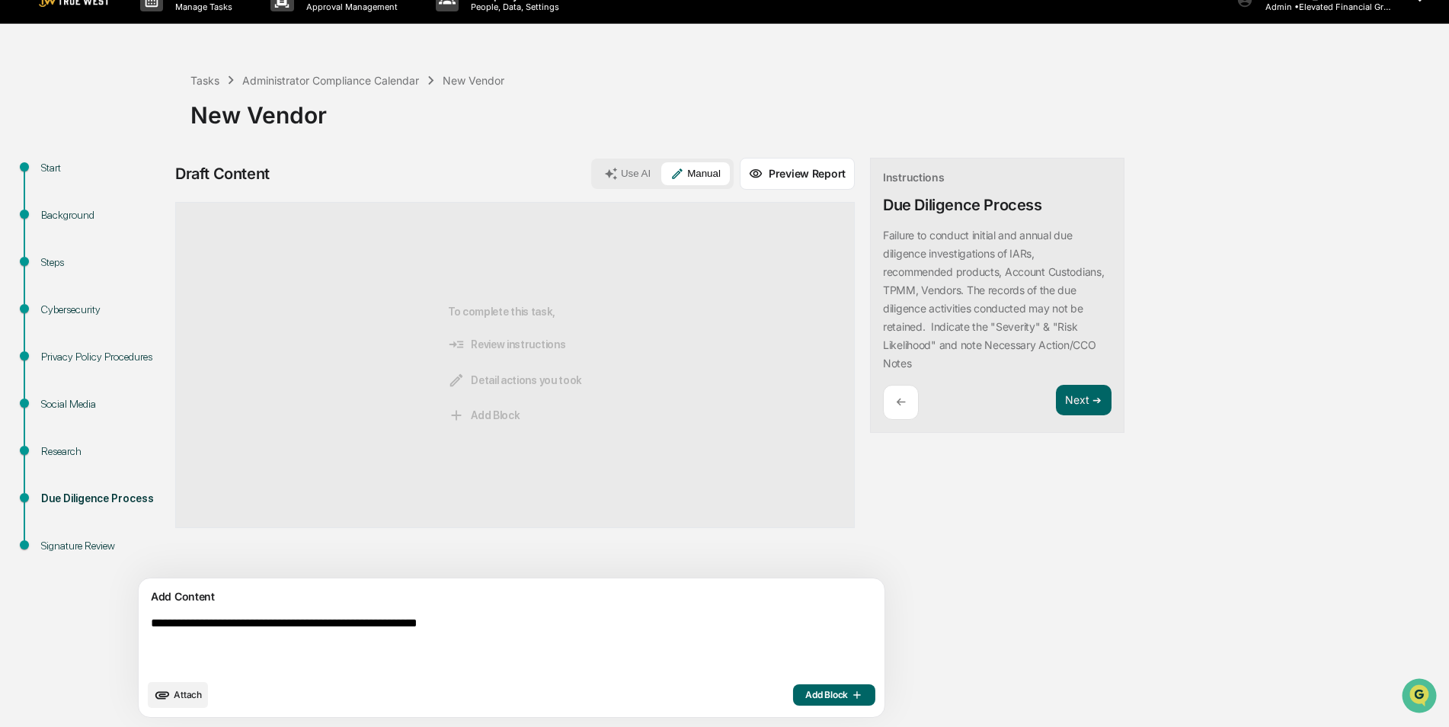
click at [805, 696] on span "Add Block" at bounding box center [834, 695] width 58 height 12
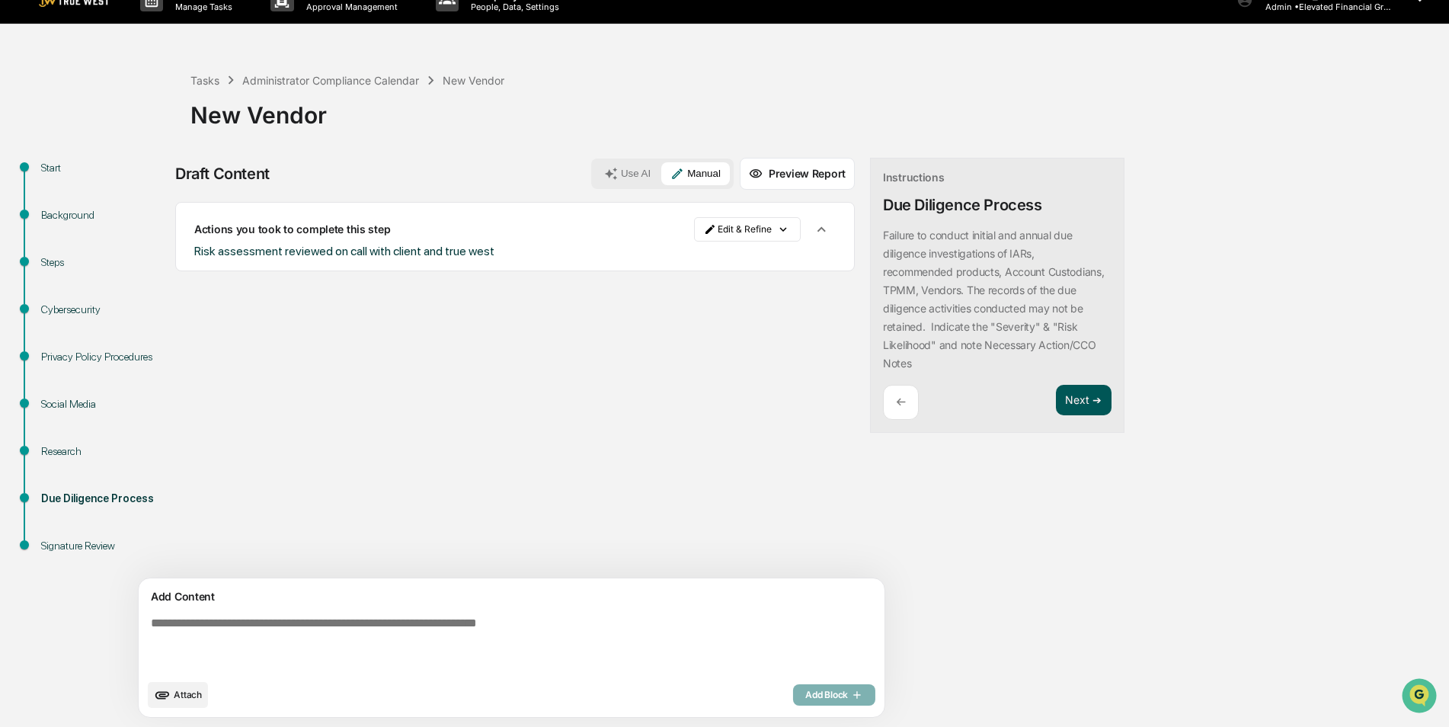
click at [1056, 401] on button "Next ➔" at bounding box center [1084, 400] width 56 height 31
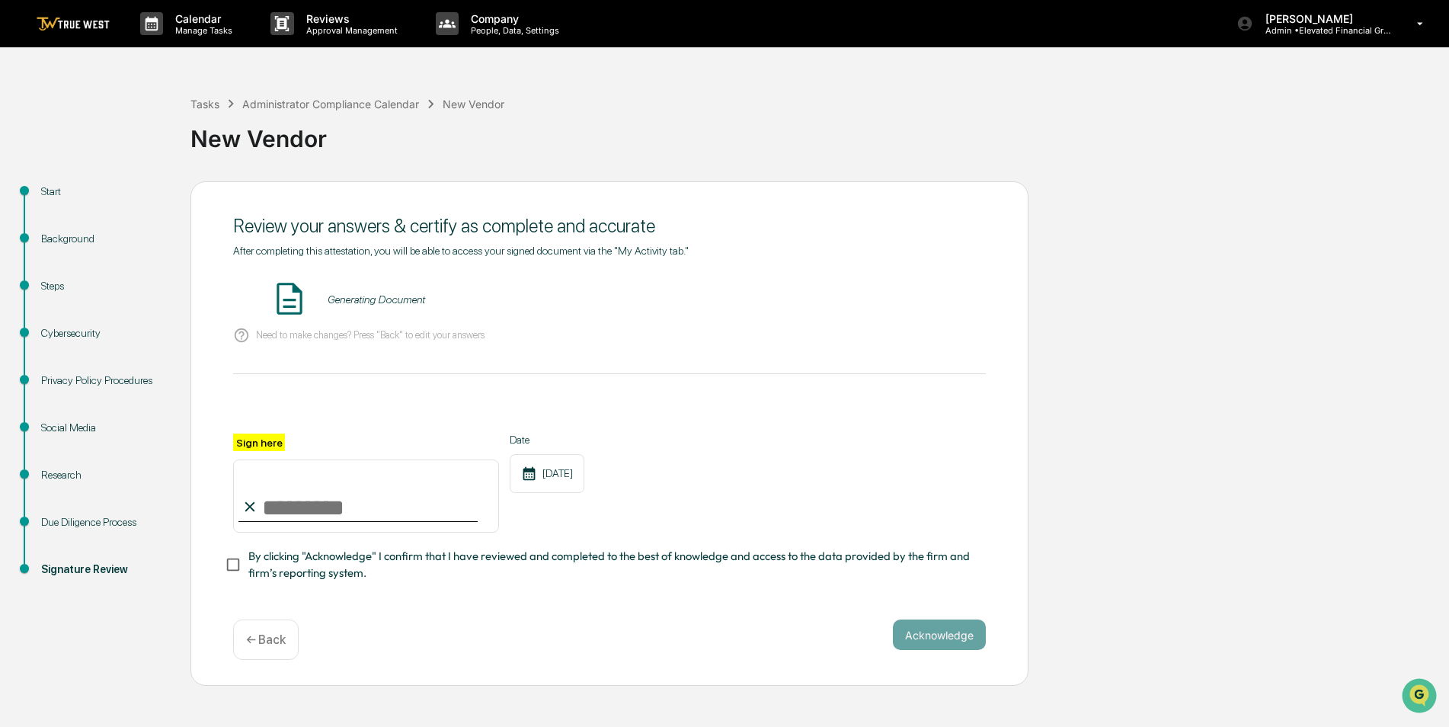
scroll to position [0, 0]
click at [289, 504] on input "Sign here" at bounding box center [366, 495] width 266 height 73
type input "**********"
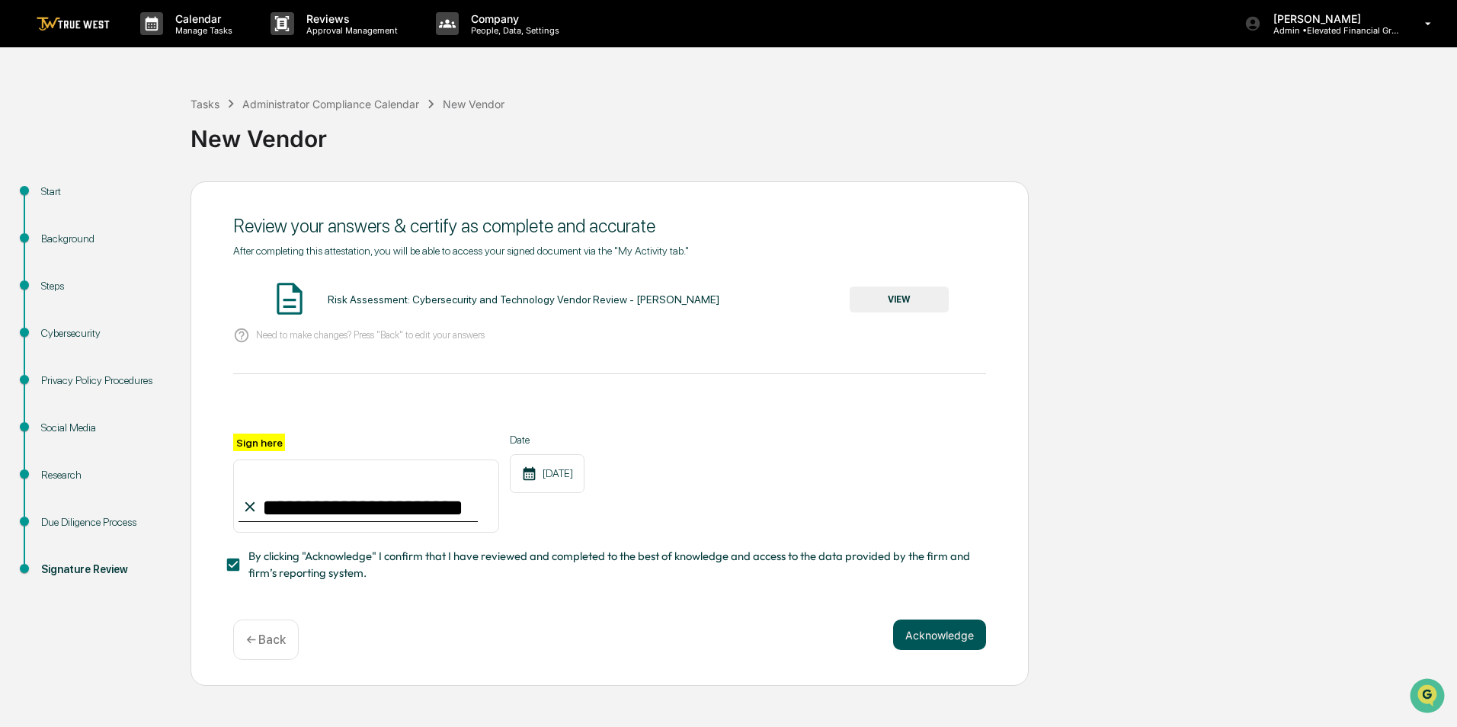
click at [910, 629] on div "**********" at bounding box center [609, 433] width 838 height 505
click at [928, 308] on button "VIEW" at bounding box center [899, 299] width 99 height 26
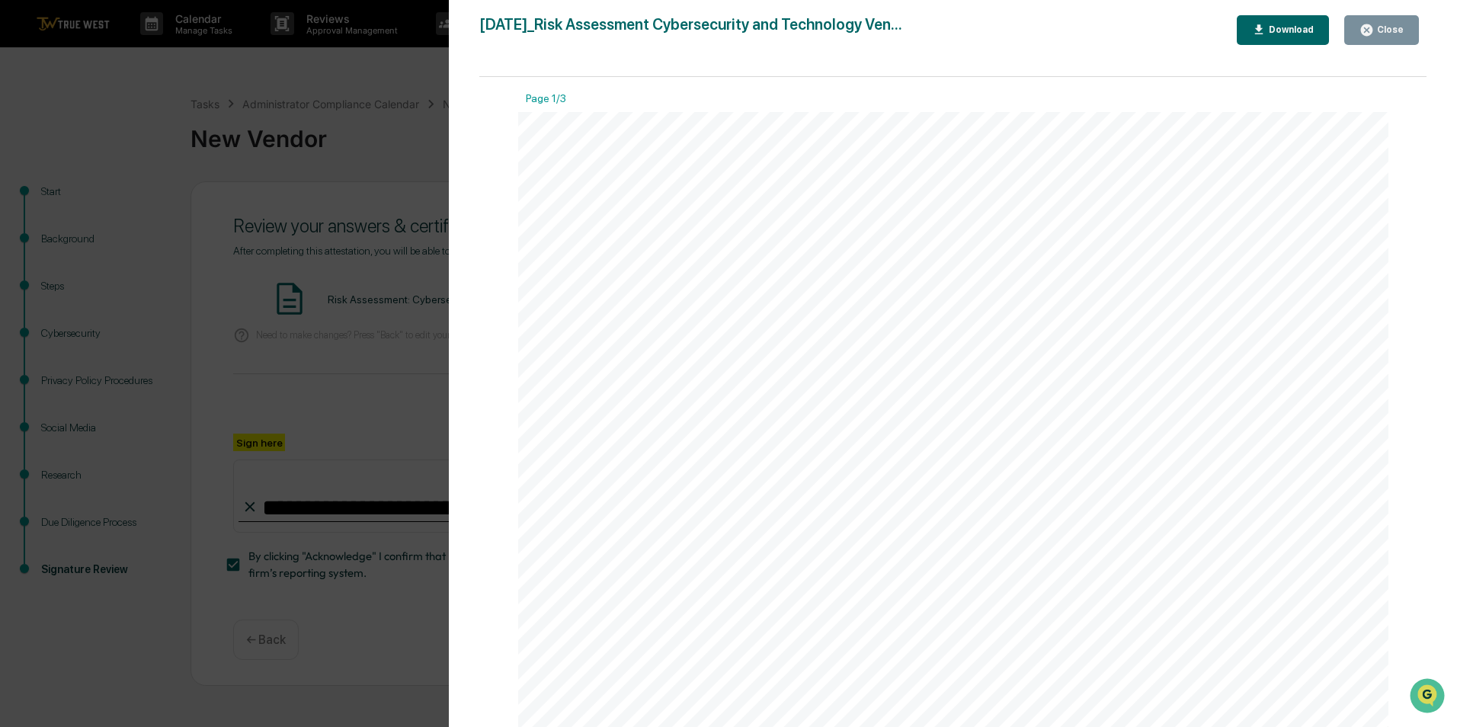
click at [1387, 30] on div "Close" at bounding box center [1389, 29] width 30 height 11
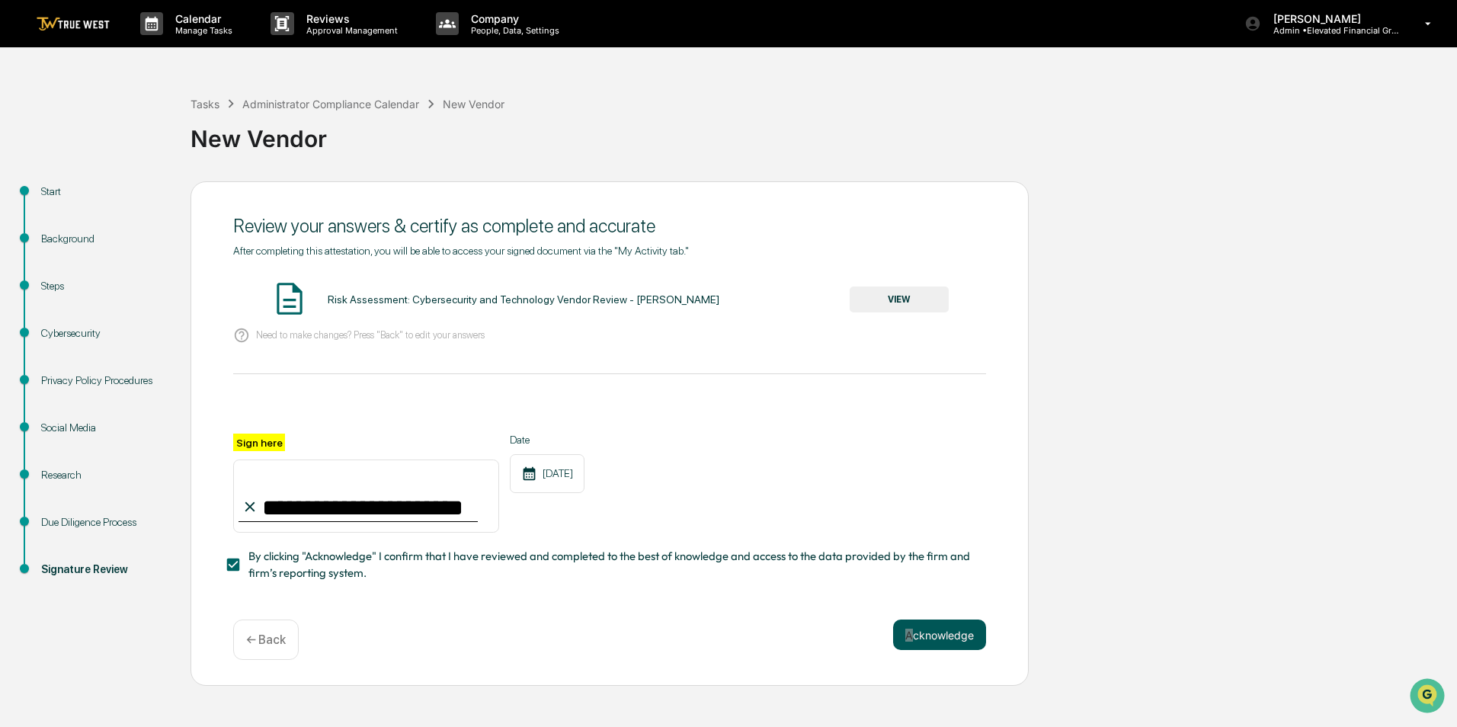
click at [945, 650] on button "Acknowledge" at bounding box center [939, 634] width 93 height 30
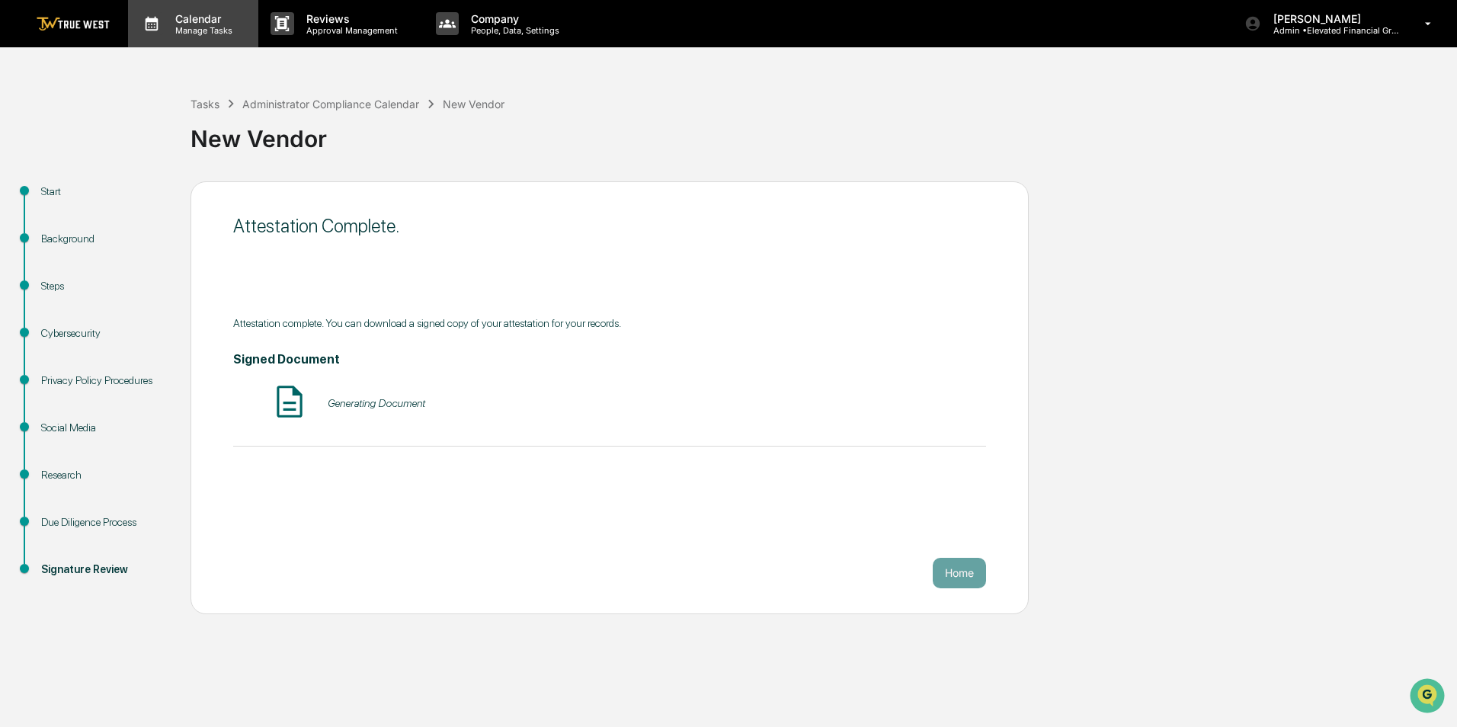
click at [214, 25] on p "Manage Tasks" at bounding box center [201, 30] width 77 height 11
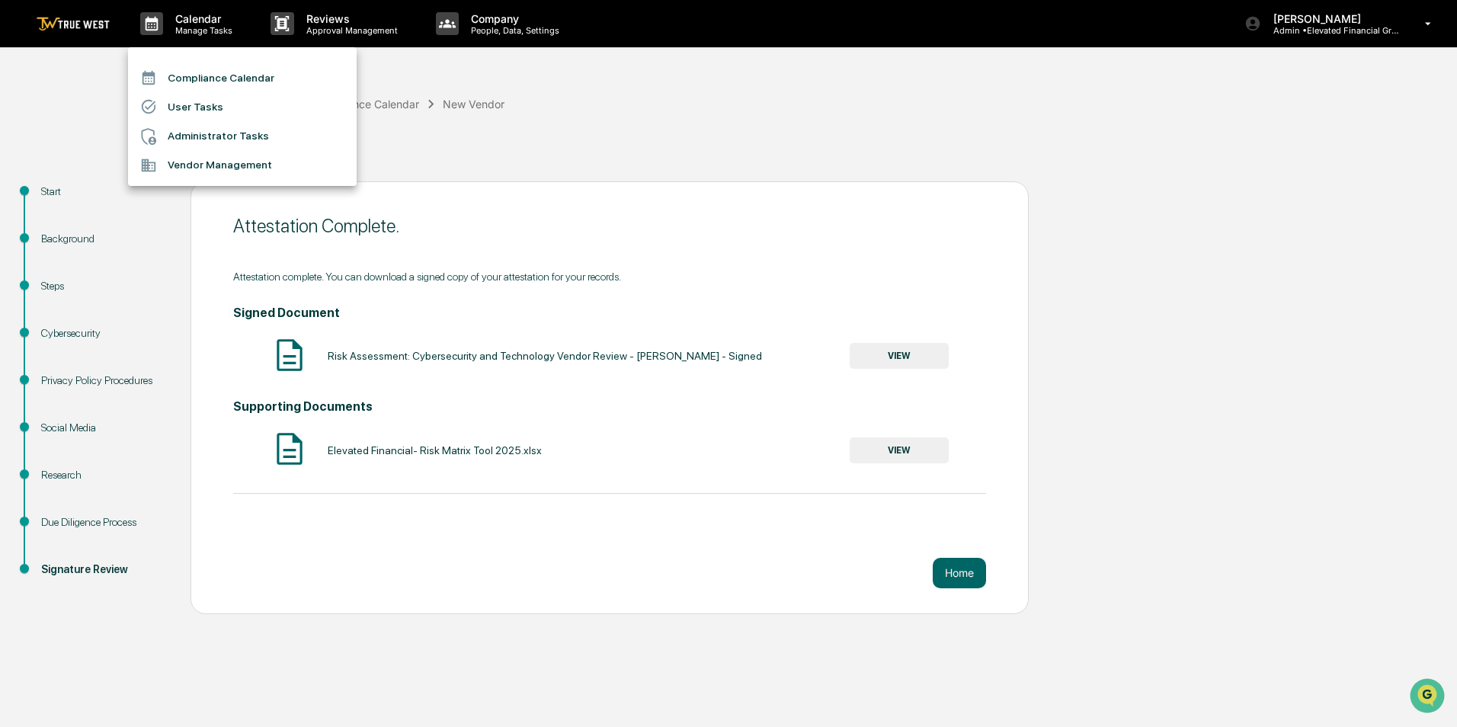
click at [207, 72] on li "Compliance Calendar" at bounding box center [242, 77] width 229 height 29
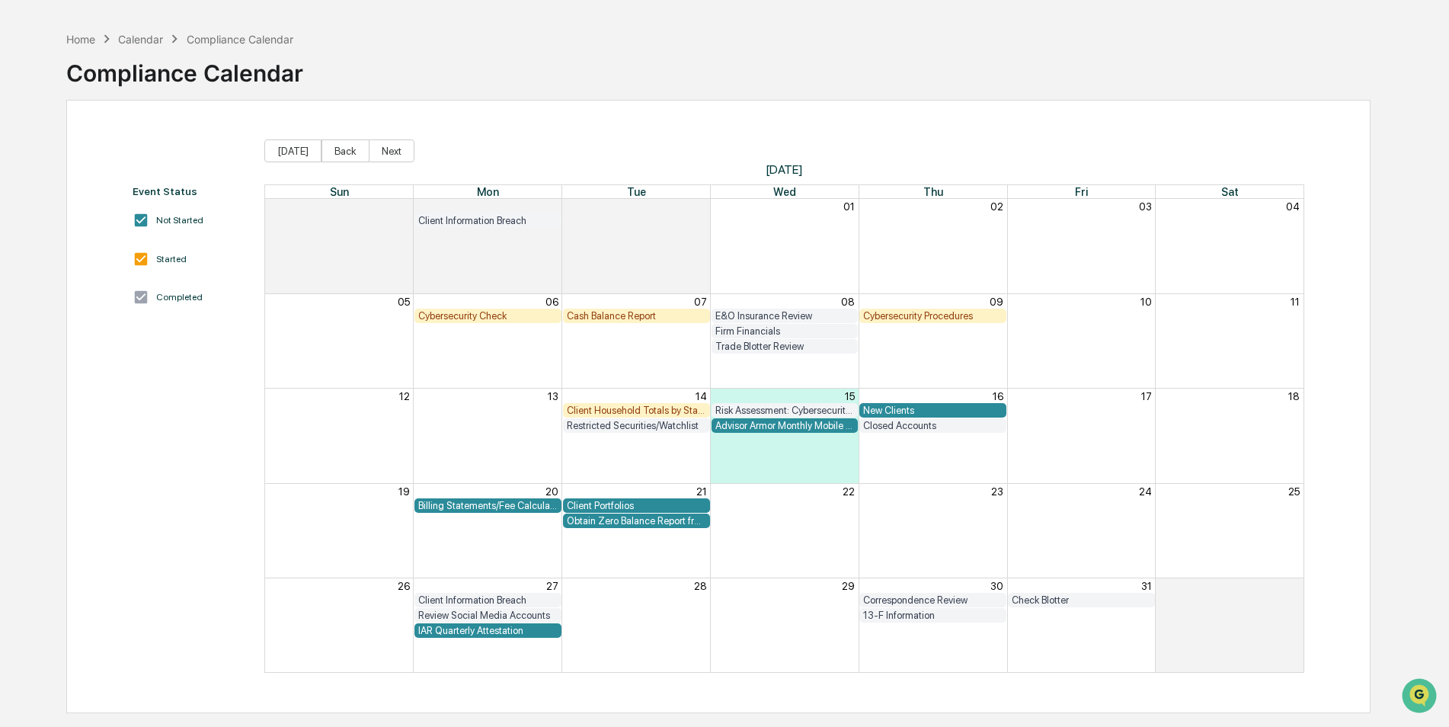
scroll to position [72, 0]
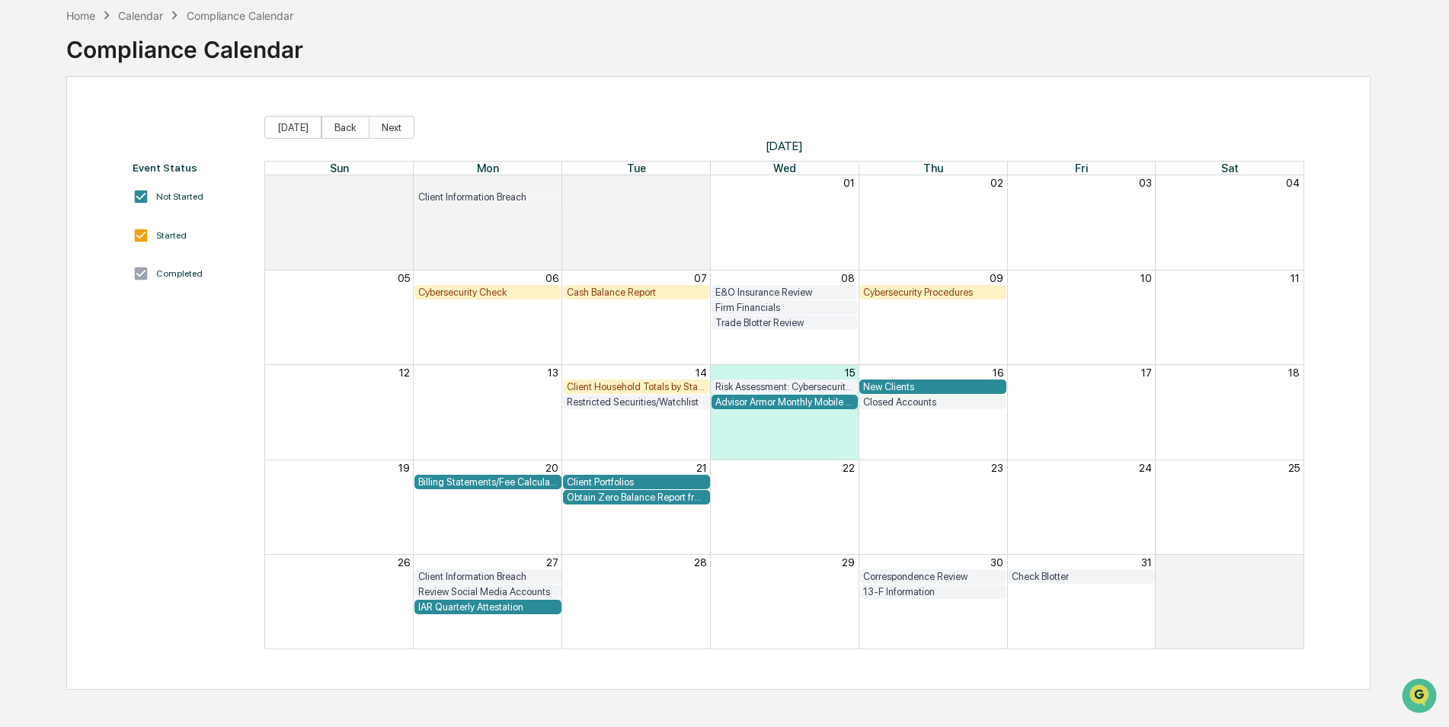
click at [481, 290] on div "Cybersecurity Check" at bounding box center [487, 291] width 139 height 11
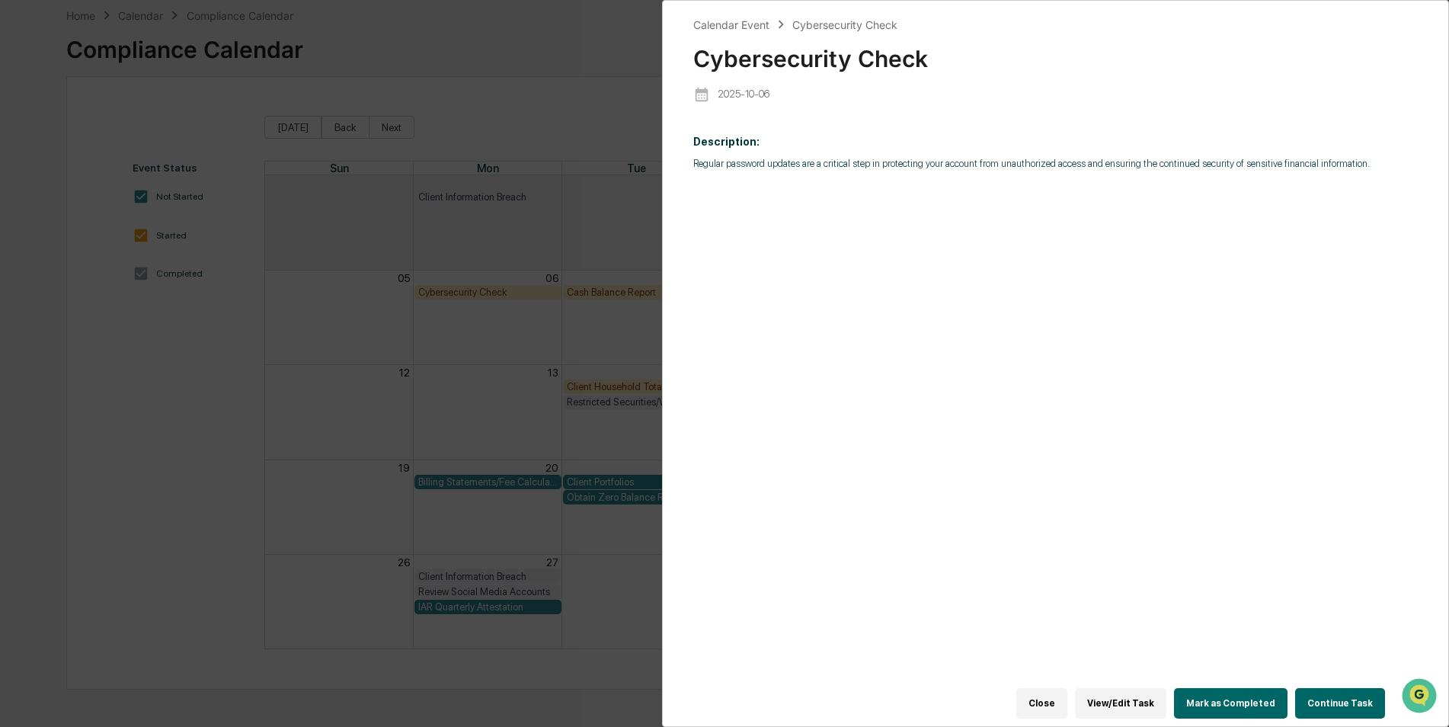
click at [528, 419] on div "Calendar Event Cybersecurity Check Cybersecurity Check 2025-10-06 Description: …" at bounding box center [724, 363] width 1449 height 727
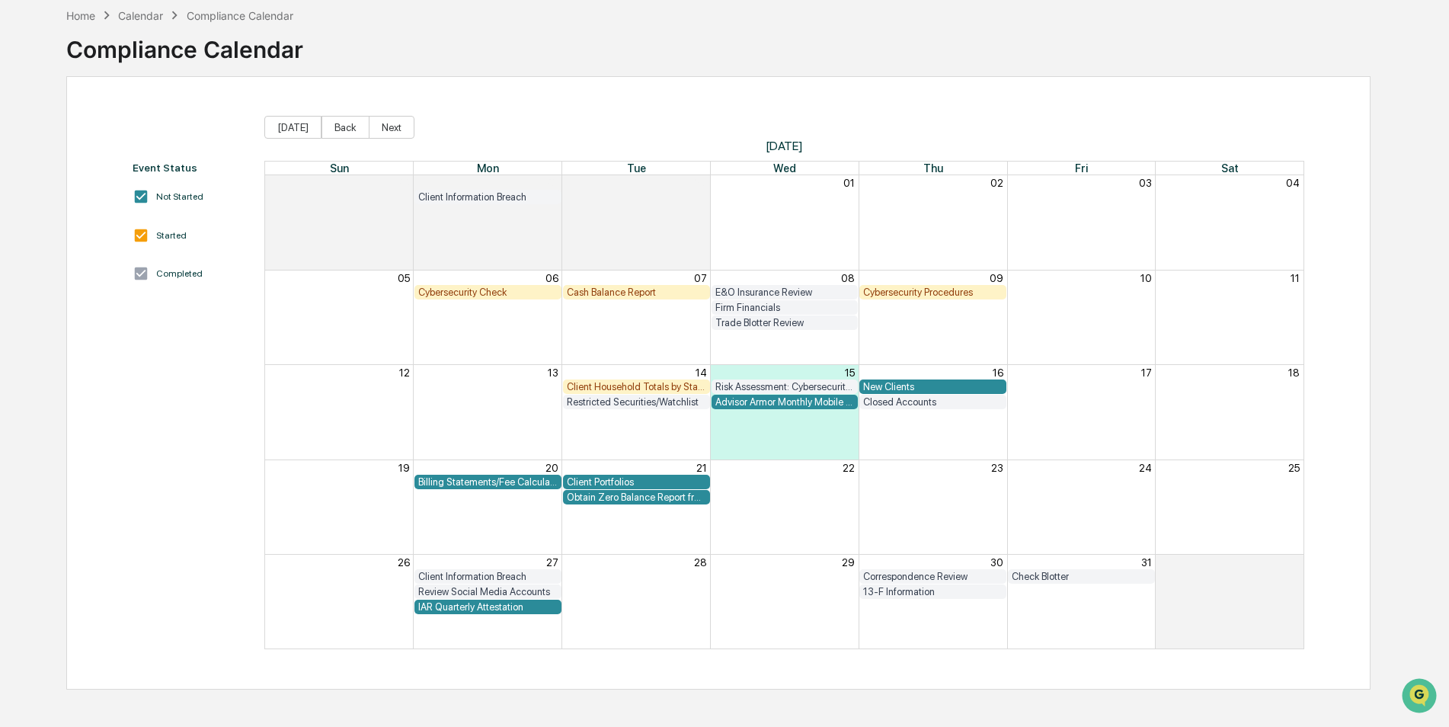
click at [650, 477] on div "Client Portfolios" at bounding box center [636, 481] width 139 height 11
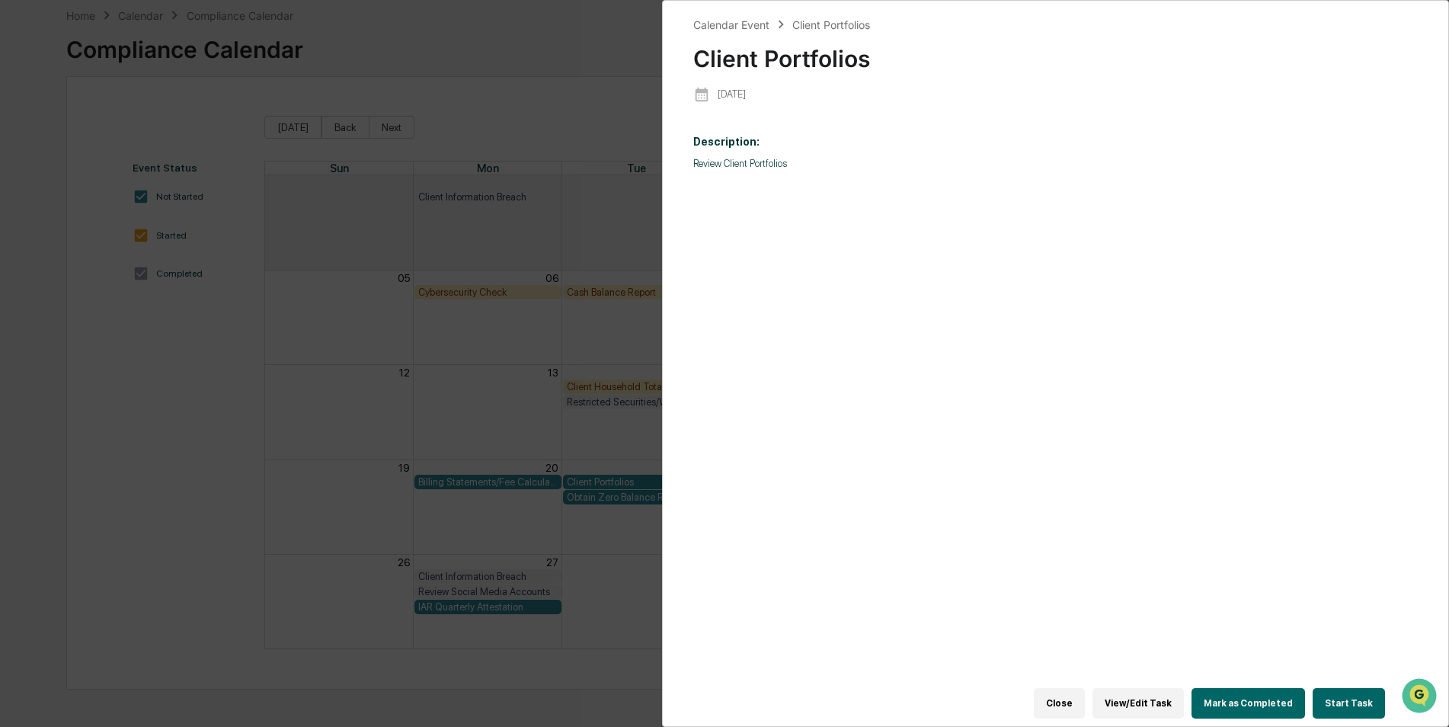
click at [587, 483] on div "Calendar Event Client Portfolios Client Portfolios 2025-10-21 Description: Revi…" at bounding box center [724, 363] width 1449 height 727
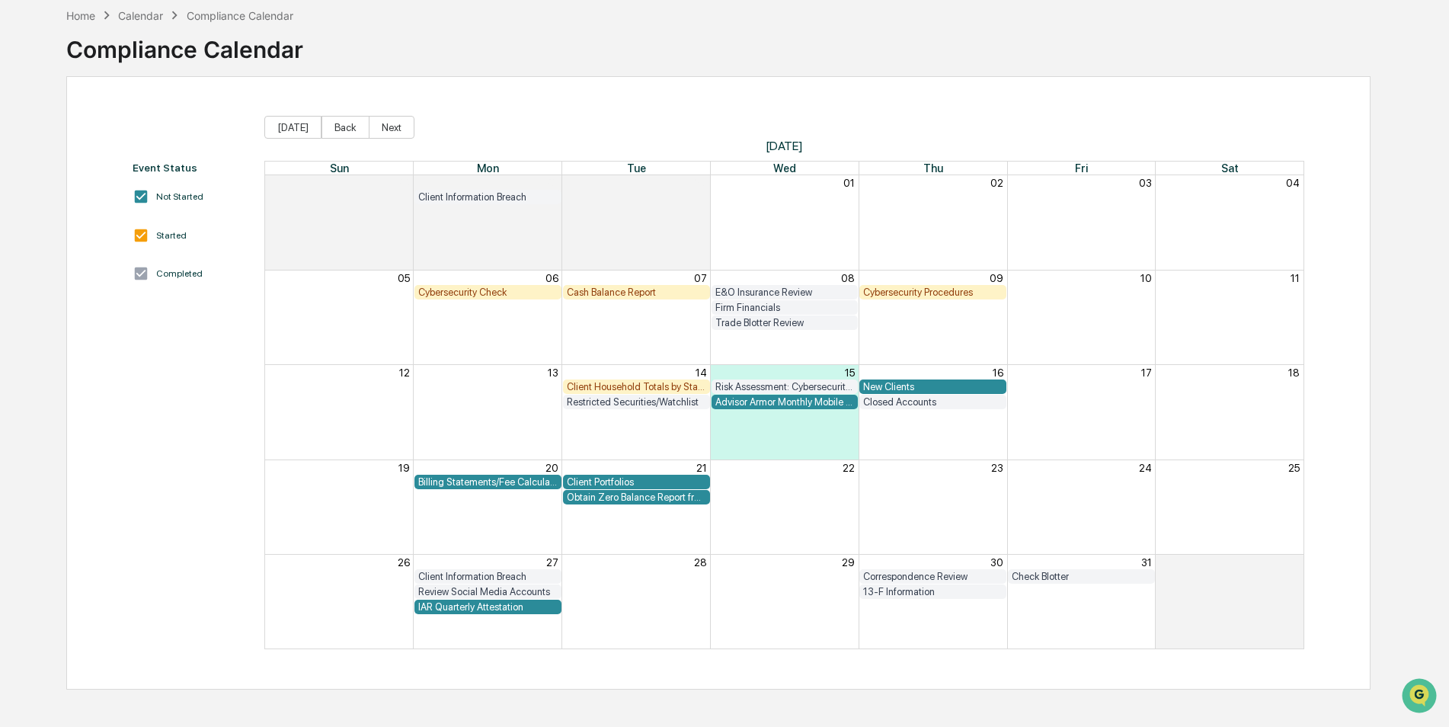
click at [666, 384] on div "Client Household Totals by State" at bounding box center [636, 386] width 139 height 11
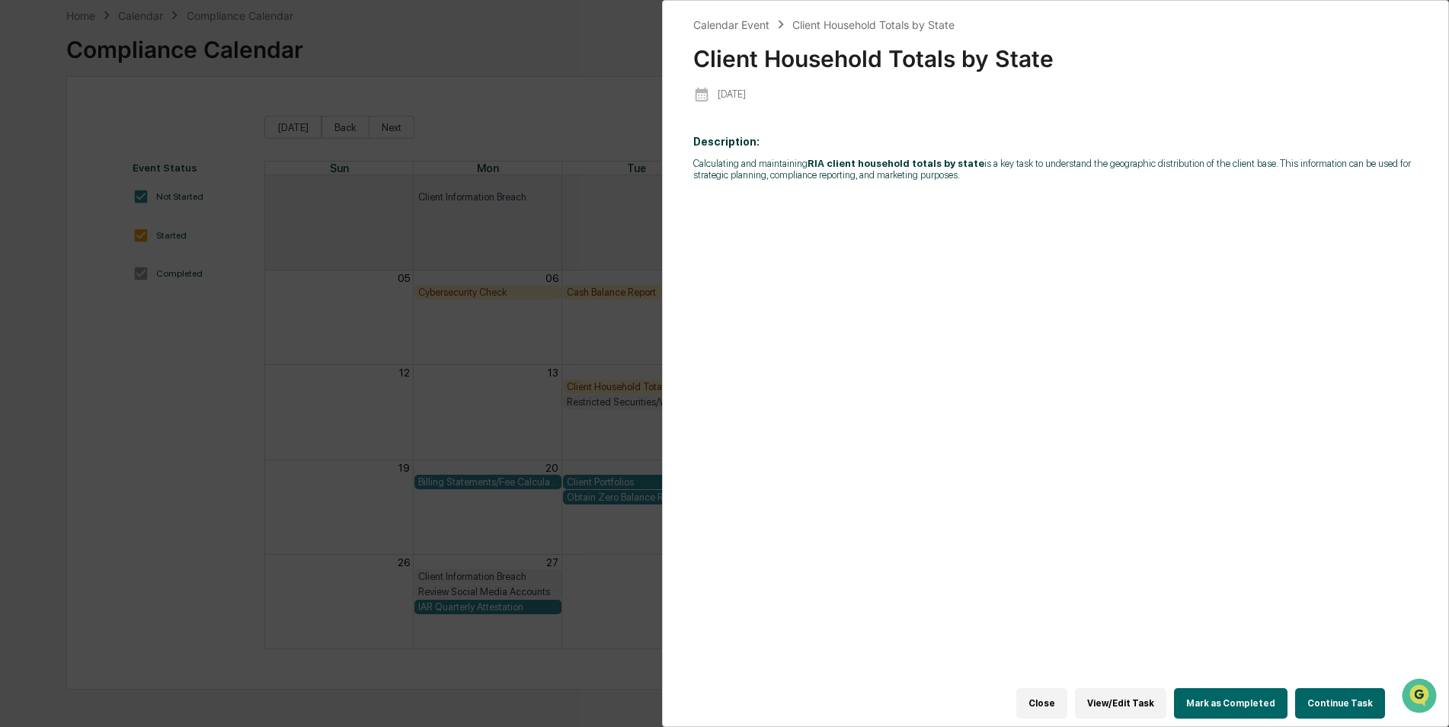
click at [1324, 699] on button "Continue Task" at bounding box center [1340, 703] width 90 height 30
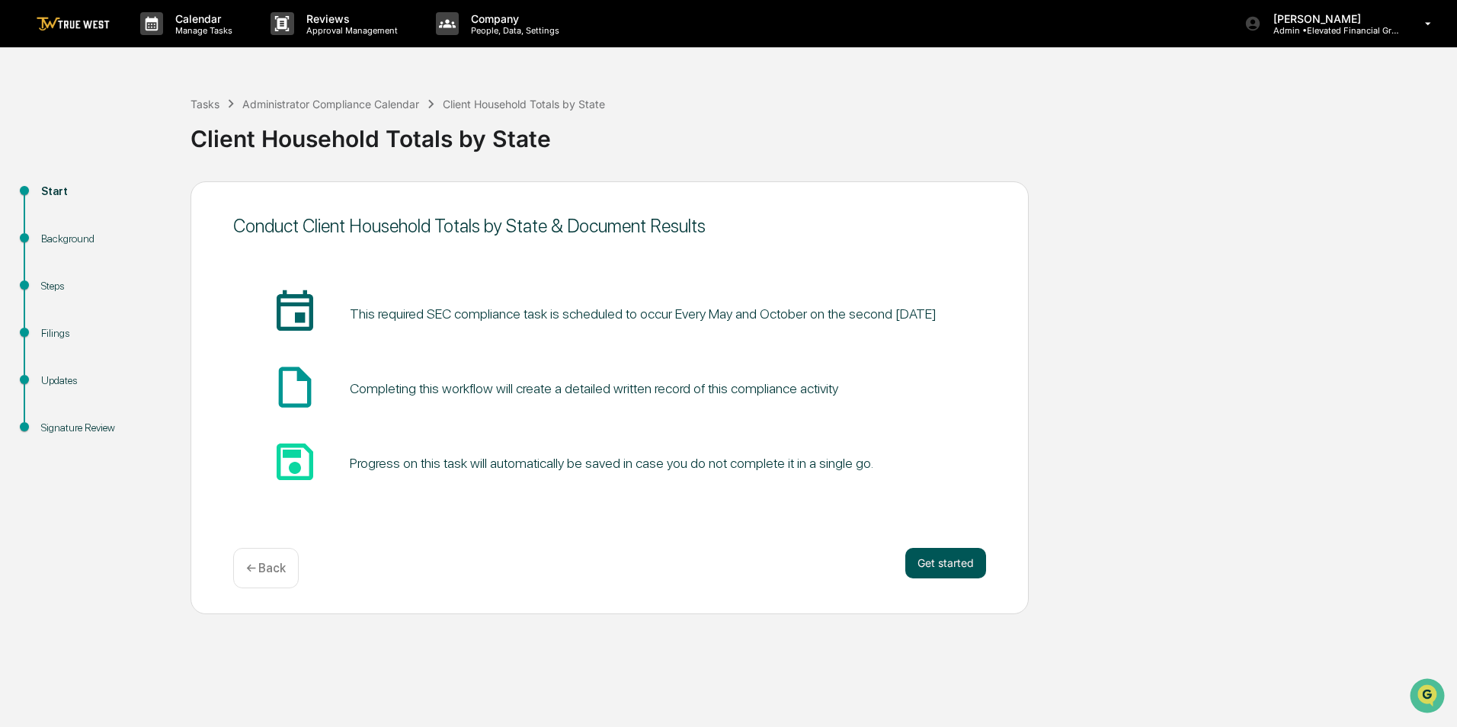
click at [947, 565] on button "Get started" at bounding box center [945, 563] width 81 height 30
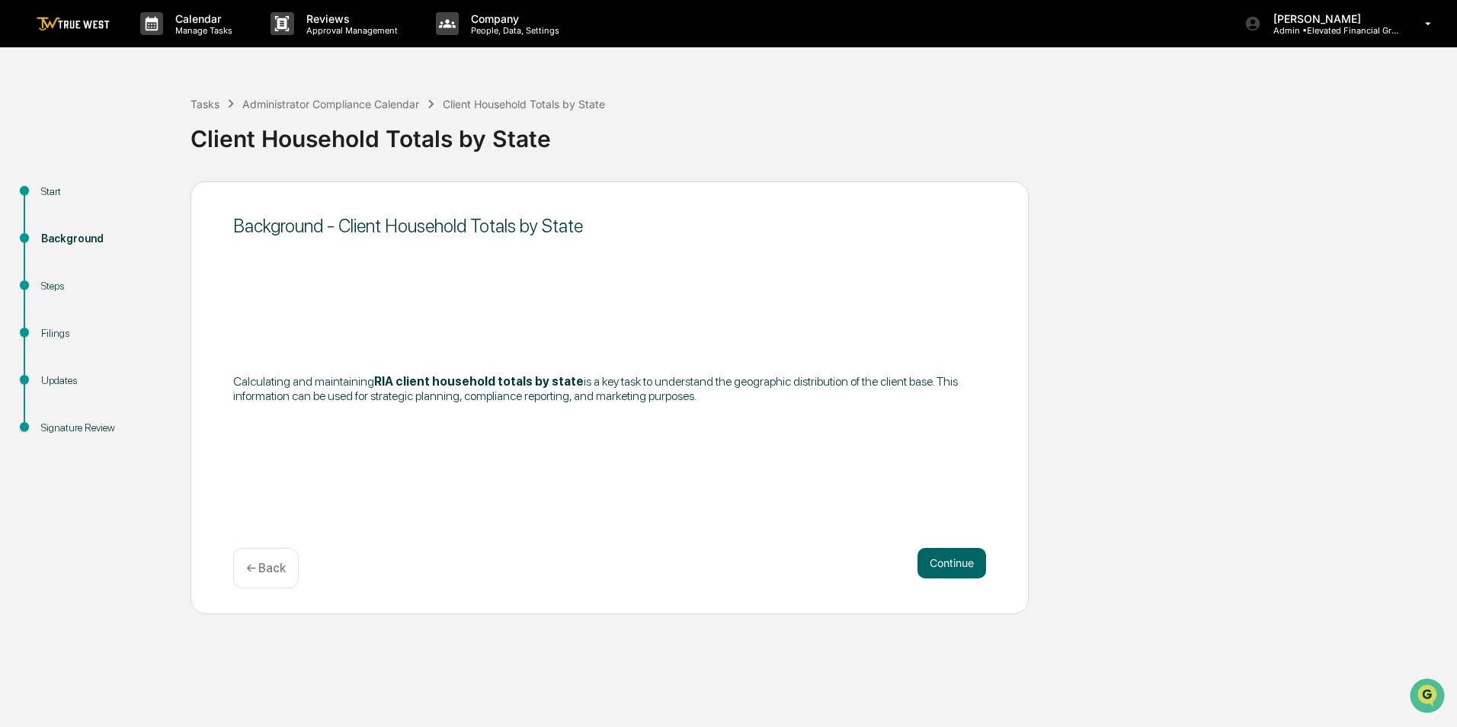
click at [947, 565] on button "Continue" at bounding box center [951, 563] width 69 height 30
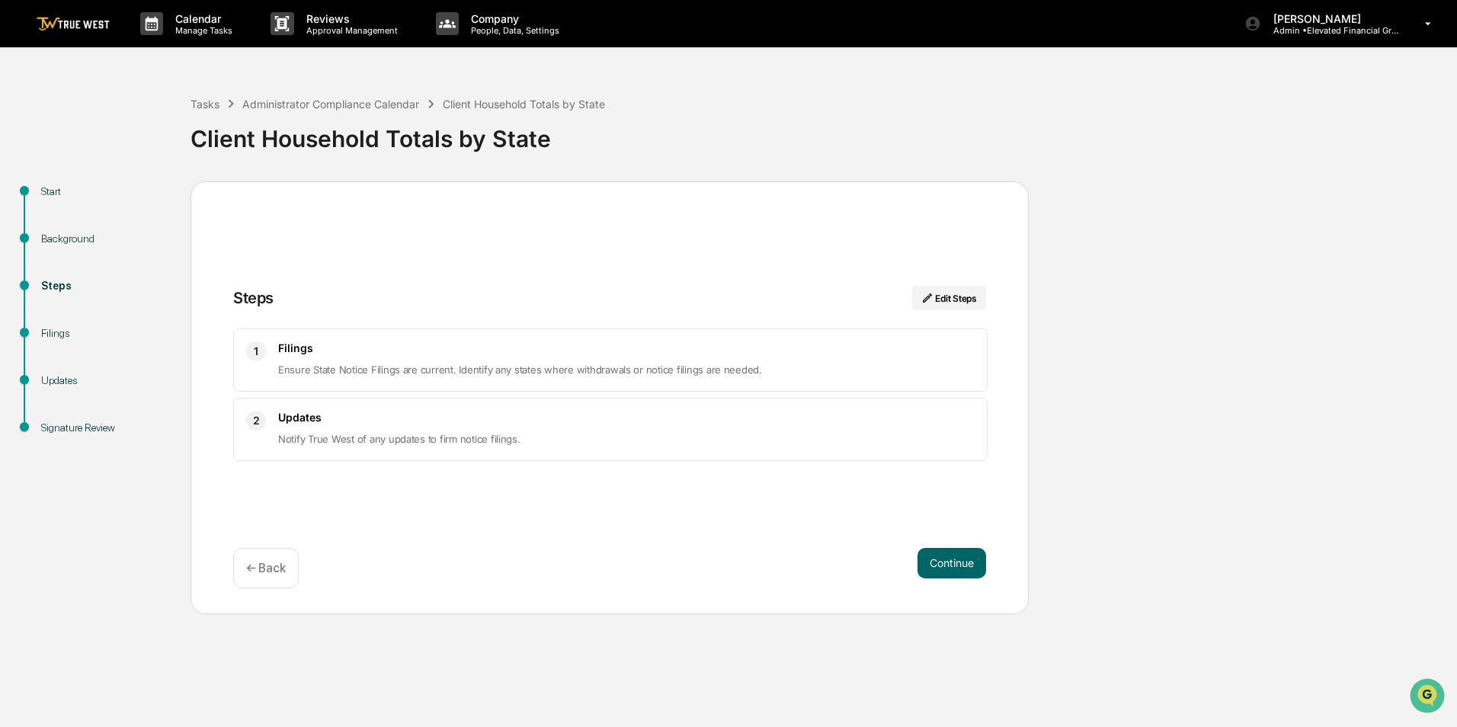
click at [949, 564] on button "Continue" at bounding box center [951, 563] width 69 height 30
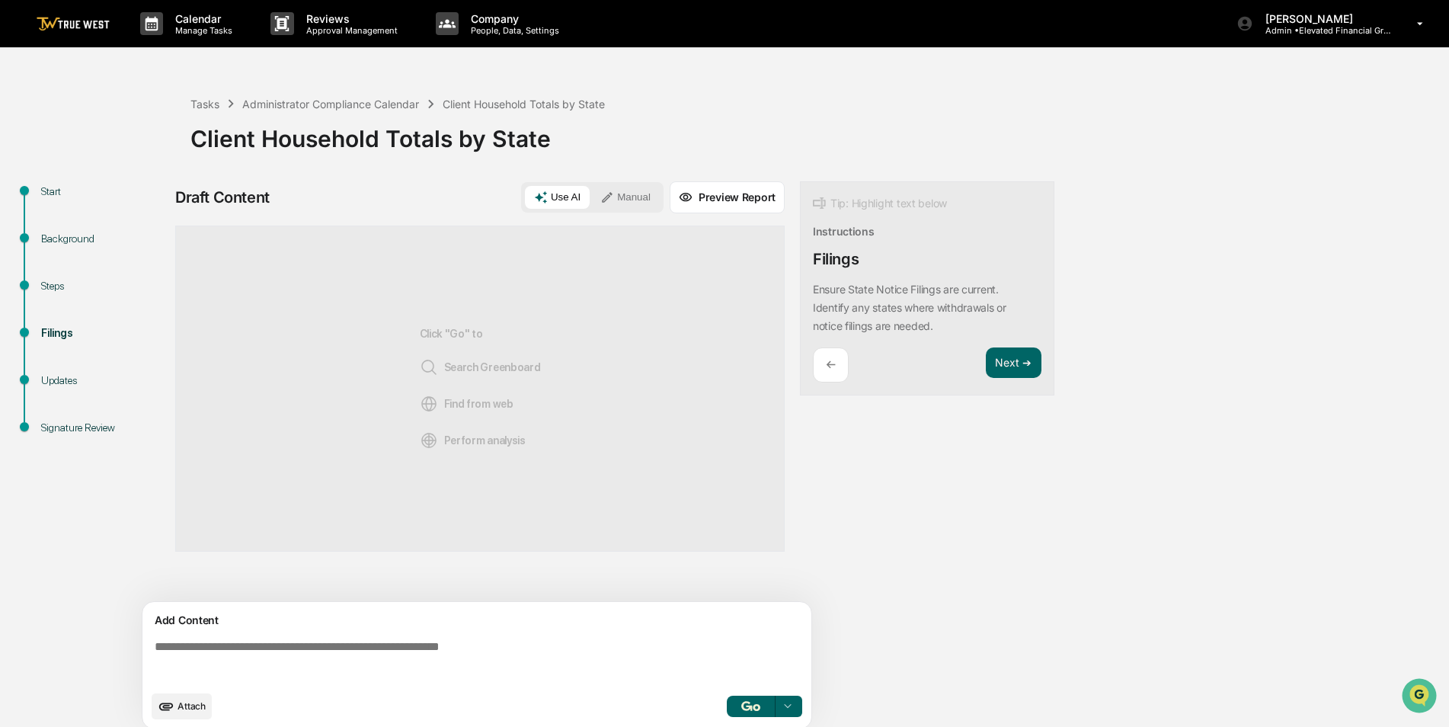
click at [638, 189] on button "Manual" at bounding box center [625, 197] width 69 height 23
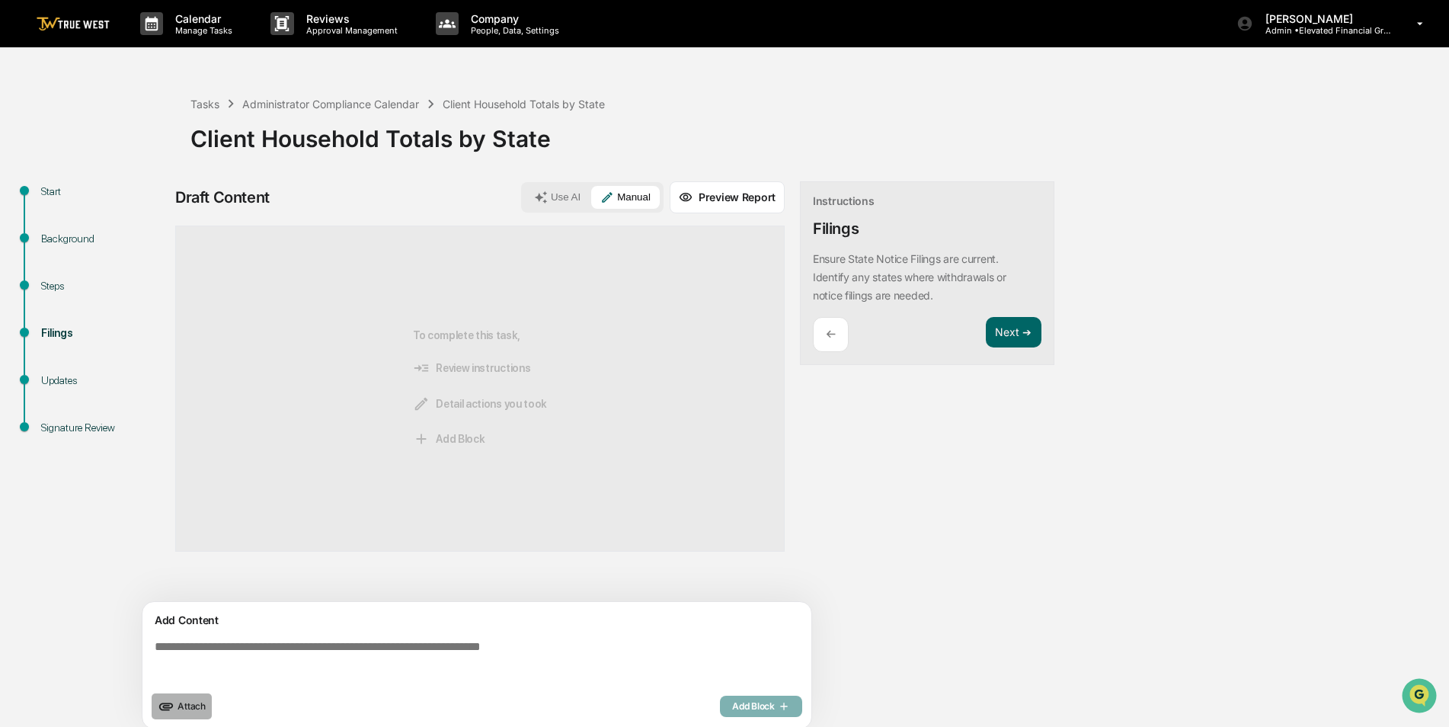
click at [187, 706] on span "Attach" at bounding box center [192, 705] width 28 height 11
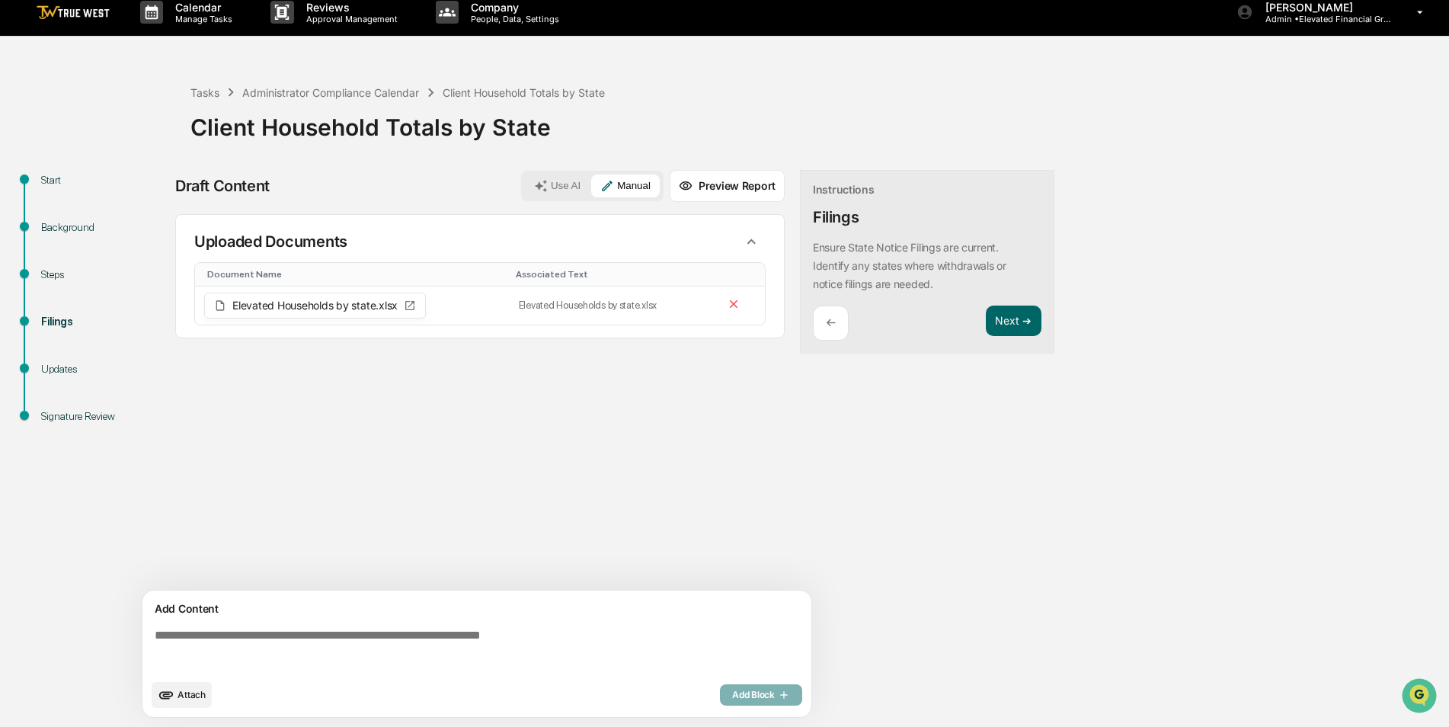
click at [433, 652] on textarea at bounding box center [480, 650] width 663 height 55
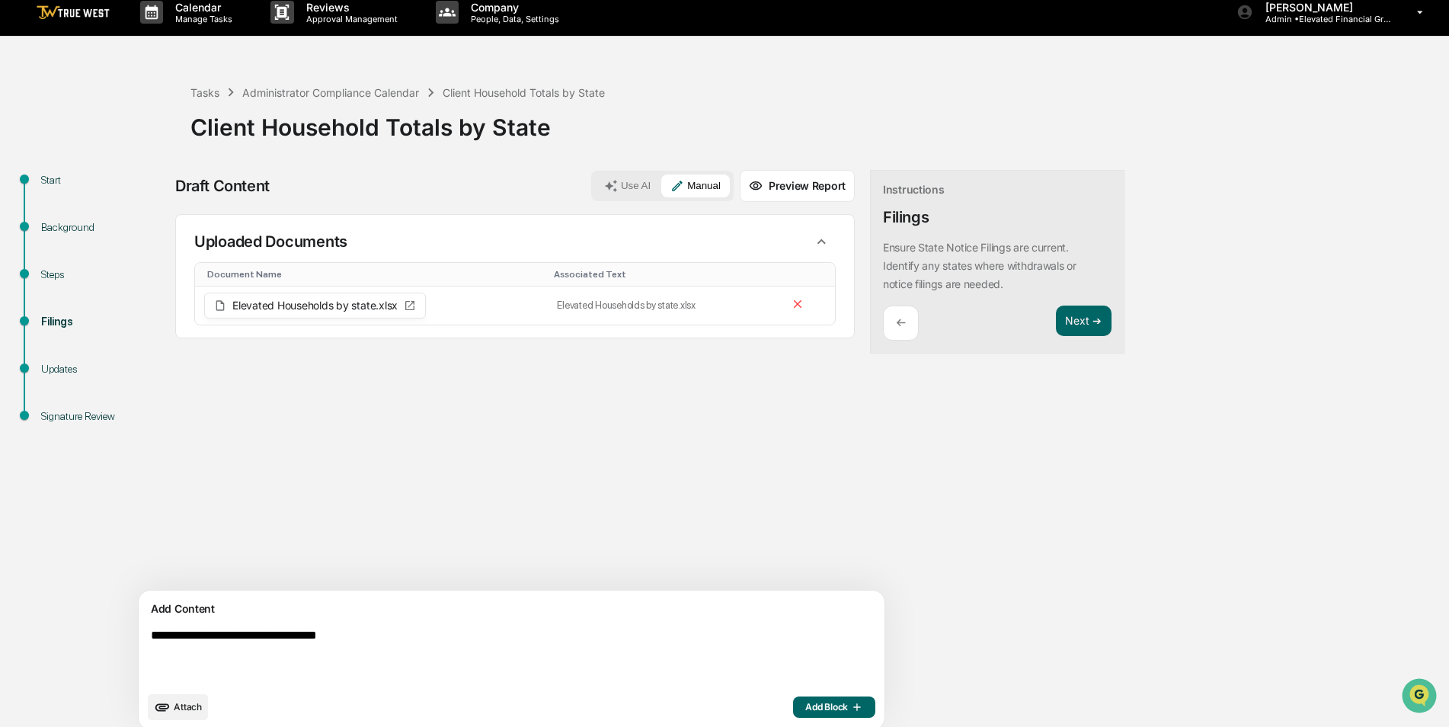
type textarea "**********"
click at [805, 707] on span "Add Block" at bounding box center [834, 707] width 58 height 12
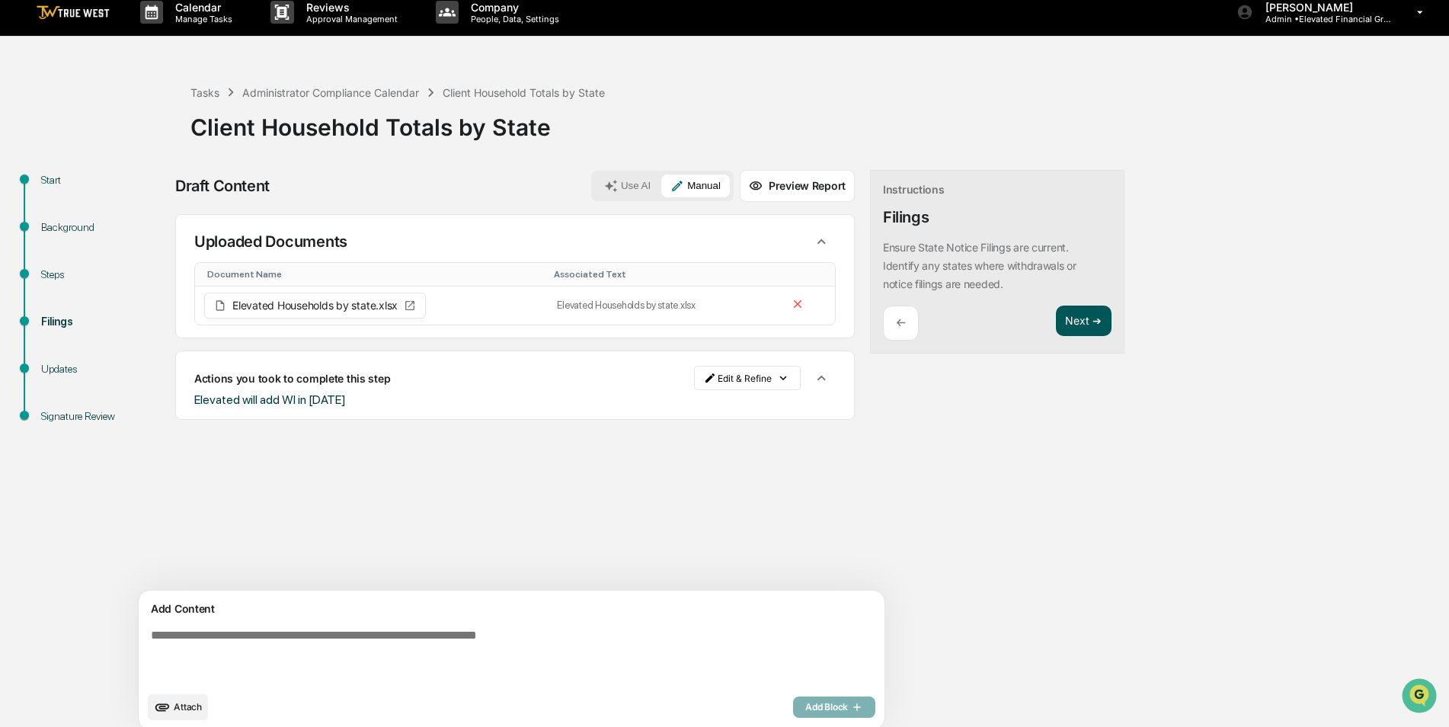
click at [1056, 316] on button "Next ➔" at bounding box center [1084, 321] width 56 height 31
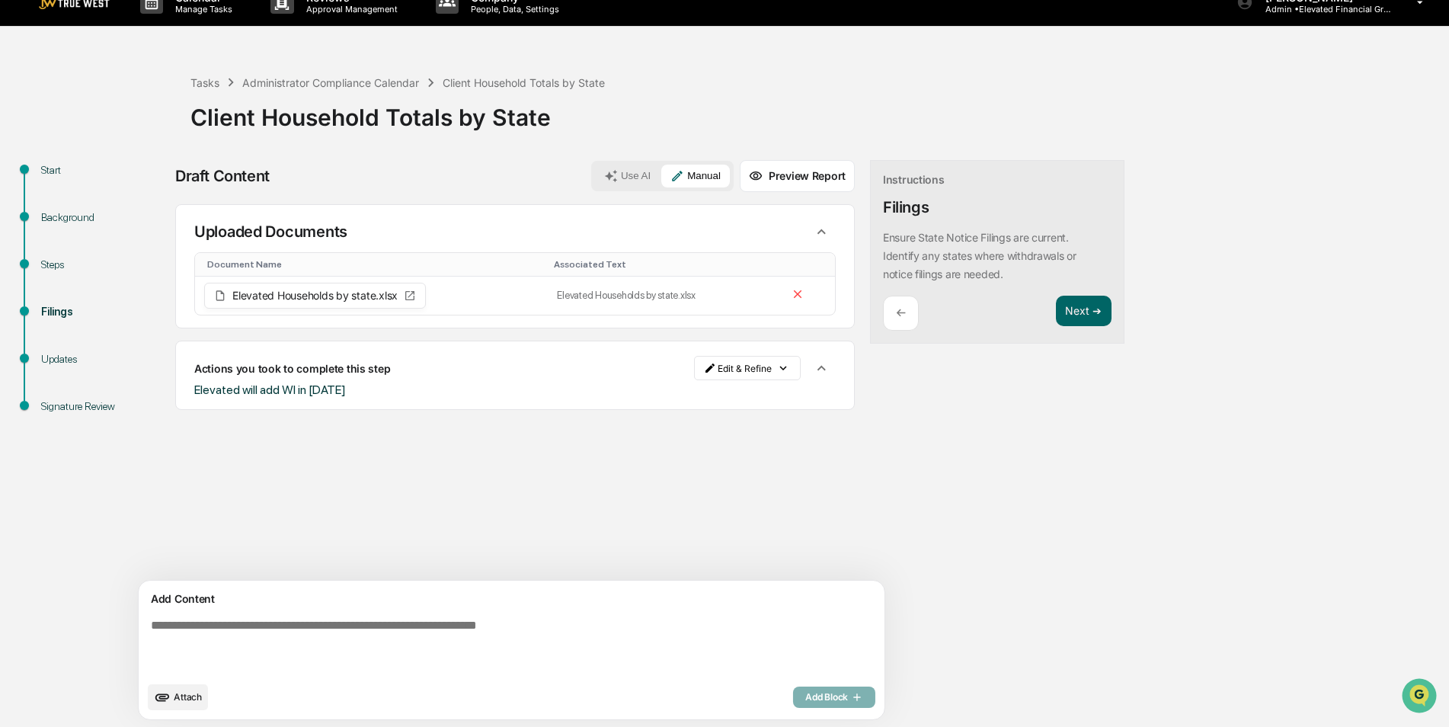
scroll to position [24, 0]
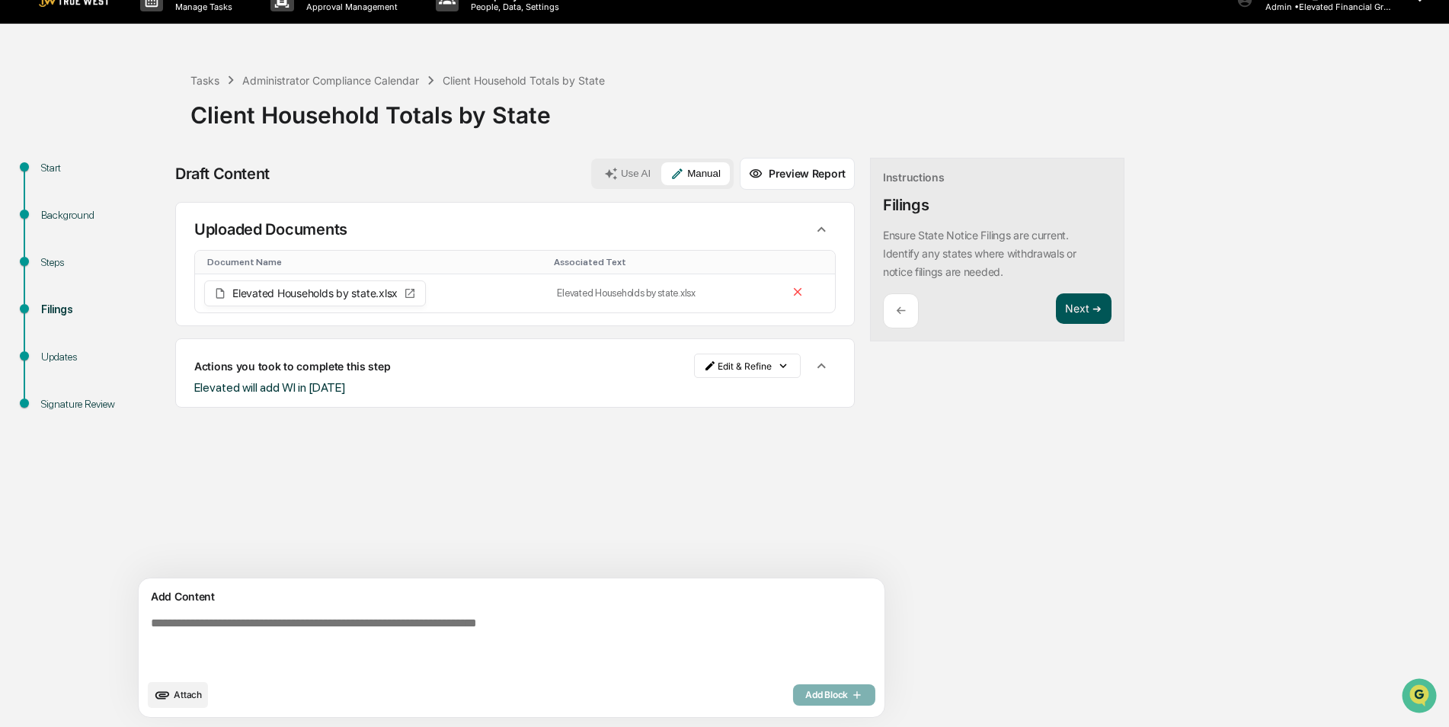
click at [1056, 303] on button "Next ➔" at bounding box center [1084, 308] width 56 height 31
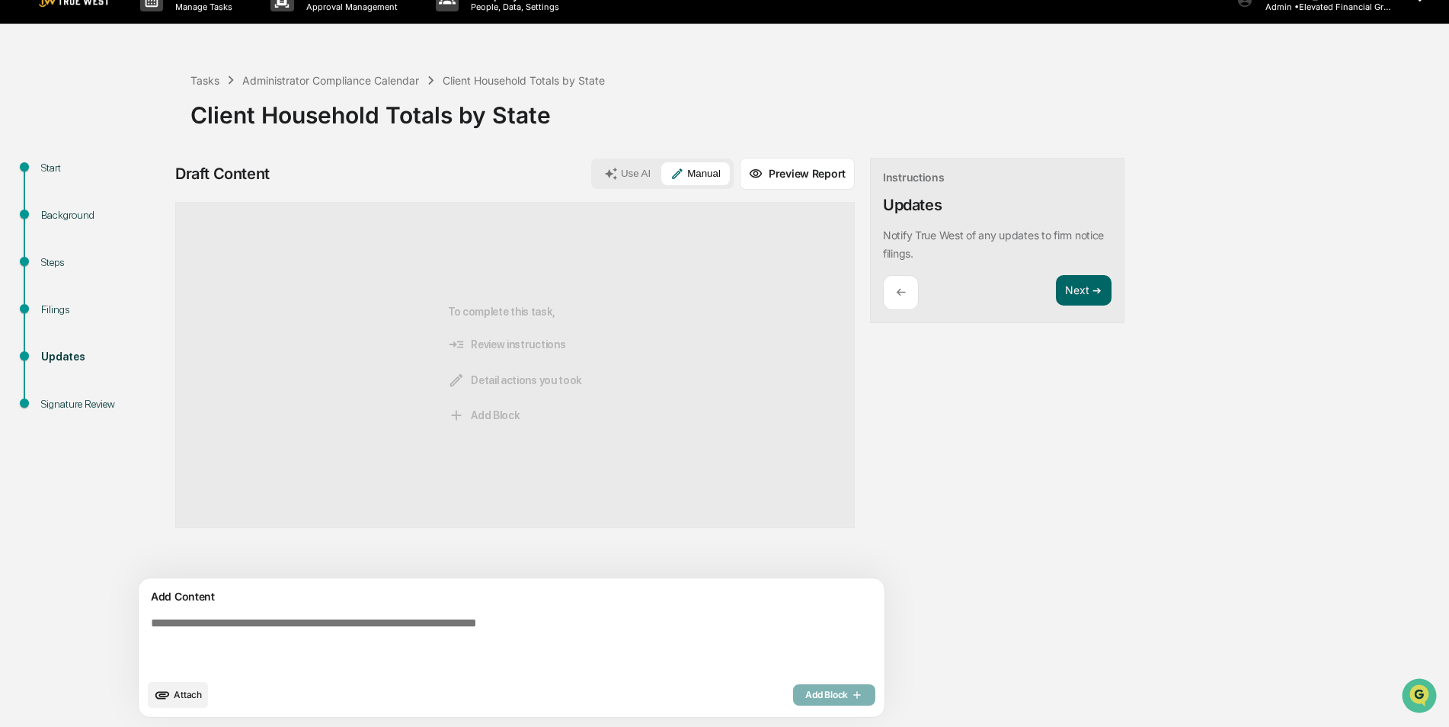
click at [55, 299] on div "Steps" at bounding box center [103, 280] width 149 height 47
click at [55, 302] on div "Filings" at bounding box center [103, 310] width 125 height 16
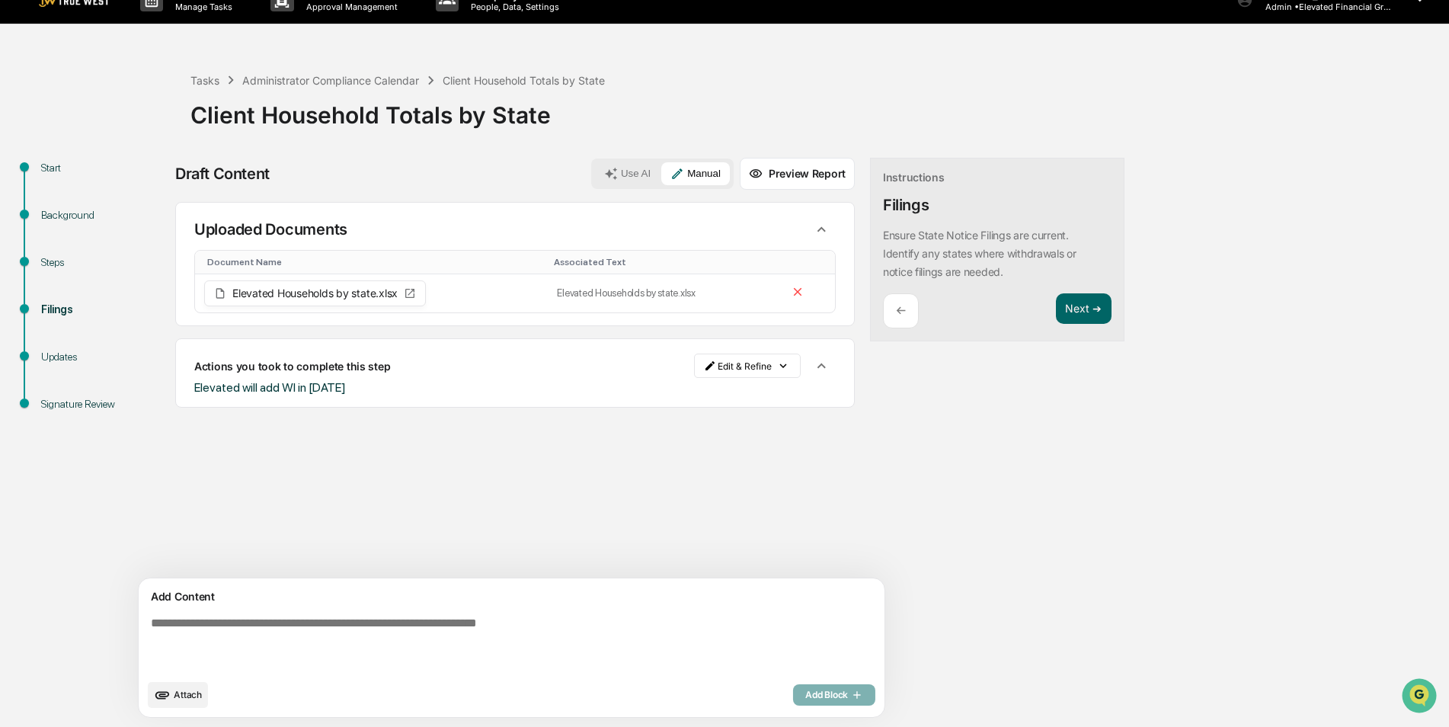
click at [56, 352] on div "Updates" at bounding box center [103, 357] width 125 height 16
drag, startPoint x: 382, startPoint y: 386, endPoint x: 193, endPoint y: 397, distance: 189.3
click at [193, 397] on div "Actions you took to complete this step Edit & Refine Elevated will add WI in Ja…" at bounding box center [515, 372] width 680 height 69
copy span "Elevated will add WI in January 2026"
click at [67, 354] on div "Updates" at bounding box center [103, 357] width 125 height 16
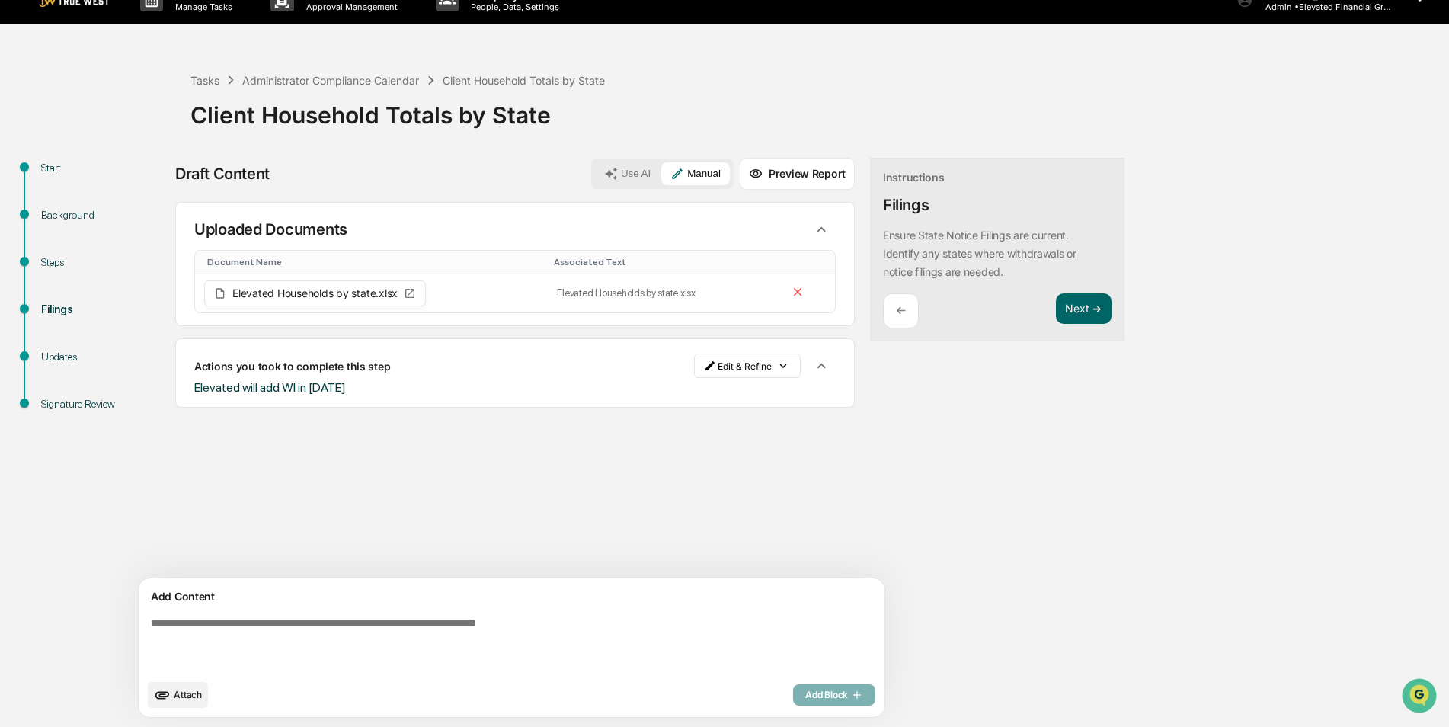
click at [50, 353] on div "Updates" at bounding box center [103, 357] width 125 height 16
click at [1056, 305] on button "Next ➔" at bounding box center [1084, 308] width 56 height 31
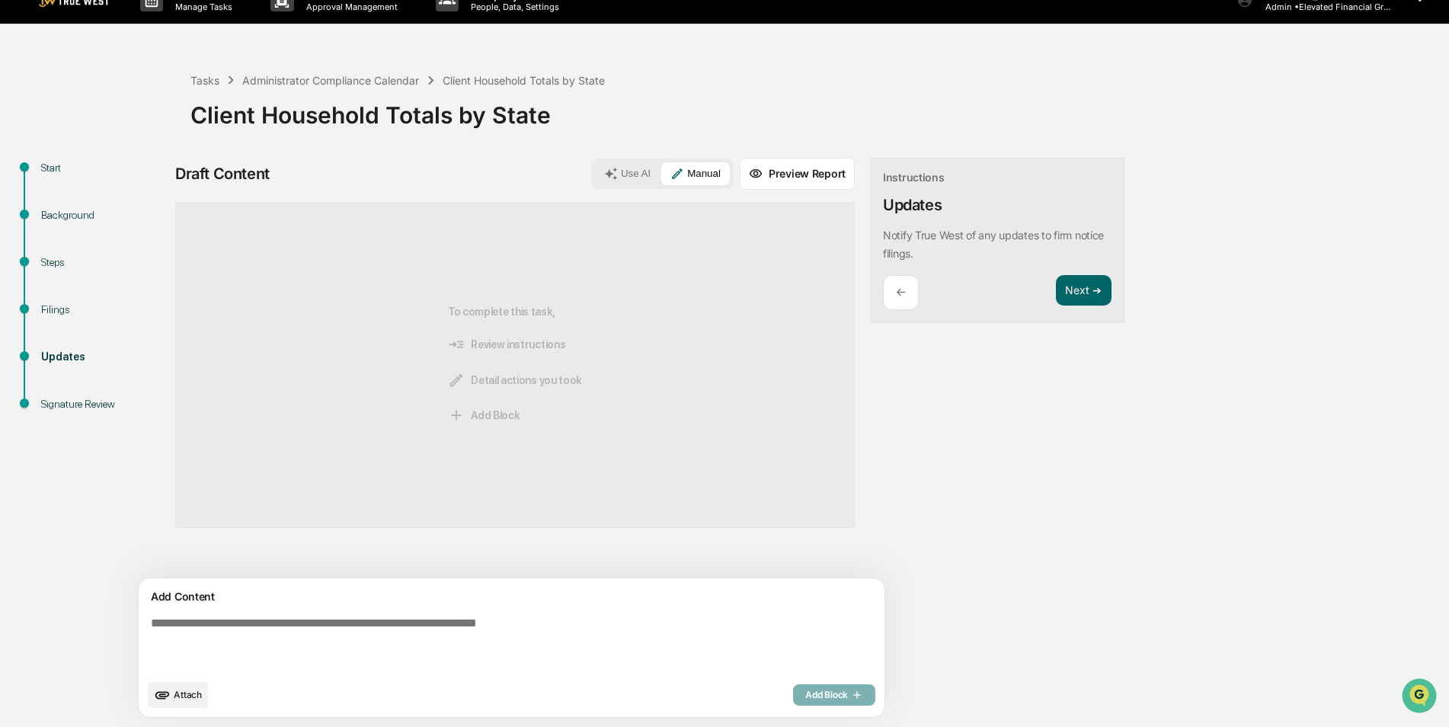
click at [462, 646] on textarea at bounding box center [476, 643] width 663 height 67
paste textarea "**********"
type textarea "**********"
click at [805, 689] on span "Add Block" at bounding box center [834, 695] width 58 height 12
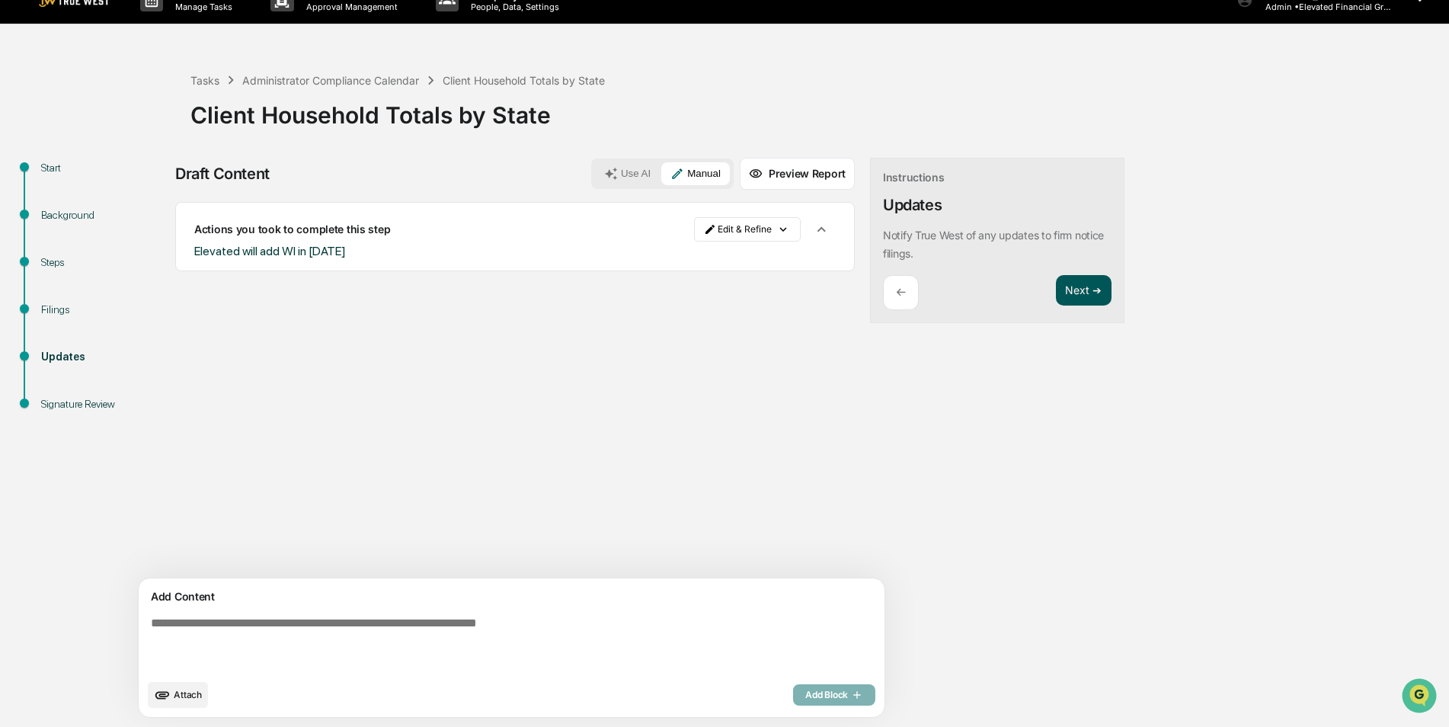
click at [1056, 290] on button "Next ➔" at bounding box center [1084, 290] width 56 height 31
click at [1048, 388] on div "Start Background Steps Filings Updates Signature Review Draft Content Use AI Ma…" at bounding box center [725, 442] width 1434 height 569
click at [1056, 292] on button "Next ➔" at bounding box center [1084, 290] width 56 height 31
click at [1027, 347] on div "Draft Content Use AI Manual Preview Report Sources Actions you took to complete…" at bounding box center [601, 442] width 853 height 569
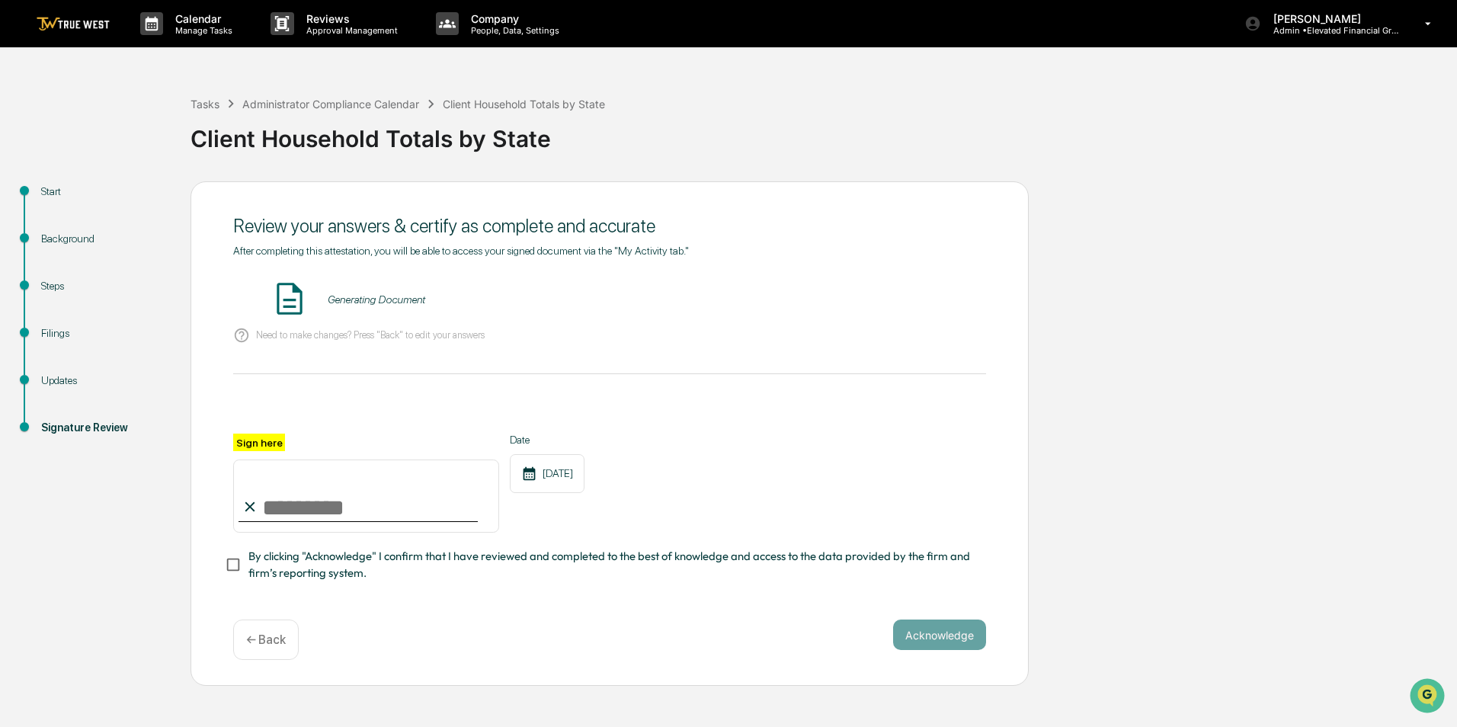
click at [270, 514] on input "Sign here" at bounding box center [366, 495] width 266 height 73
type input "**********"
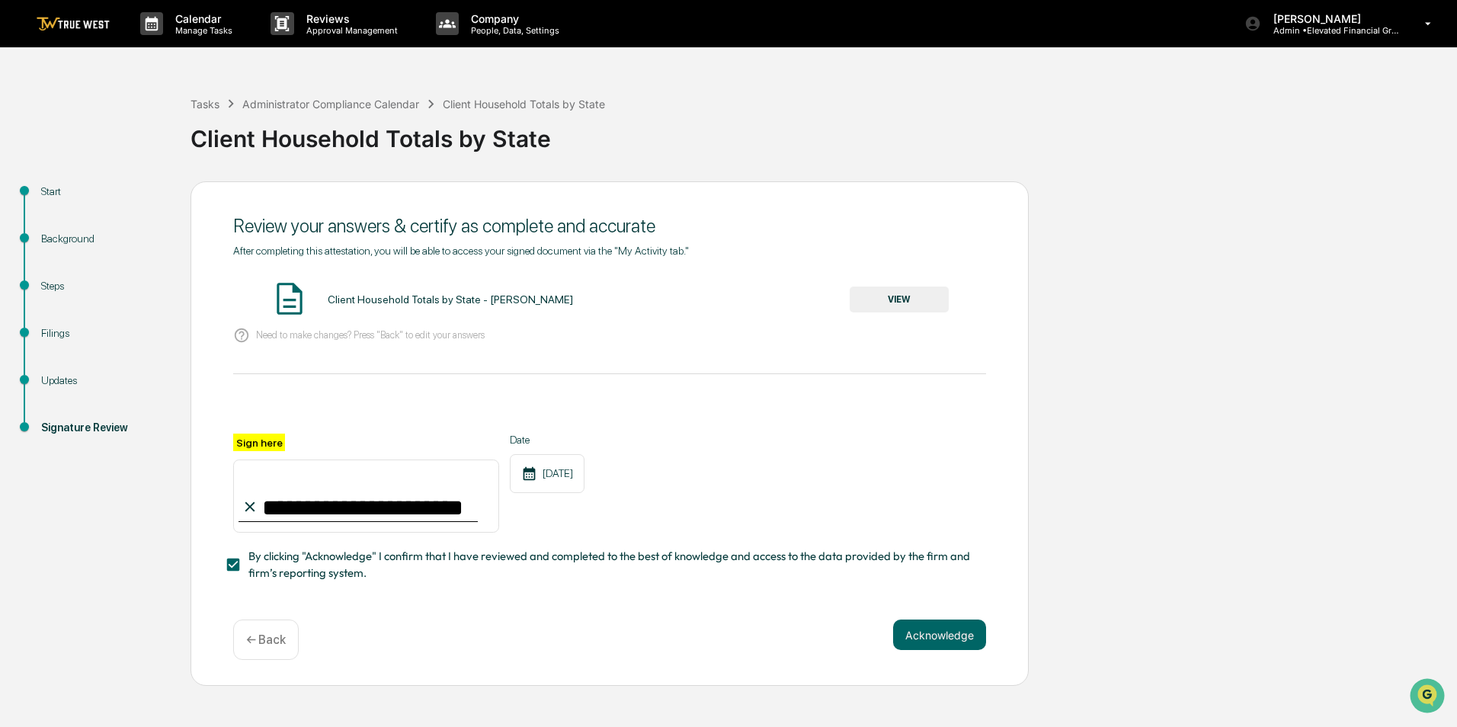
click at [924, 297] on button "VIEW" at bounding box center [899, 299] width 99 height 26
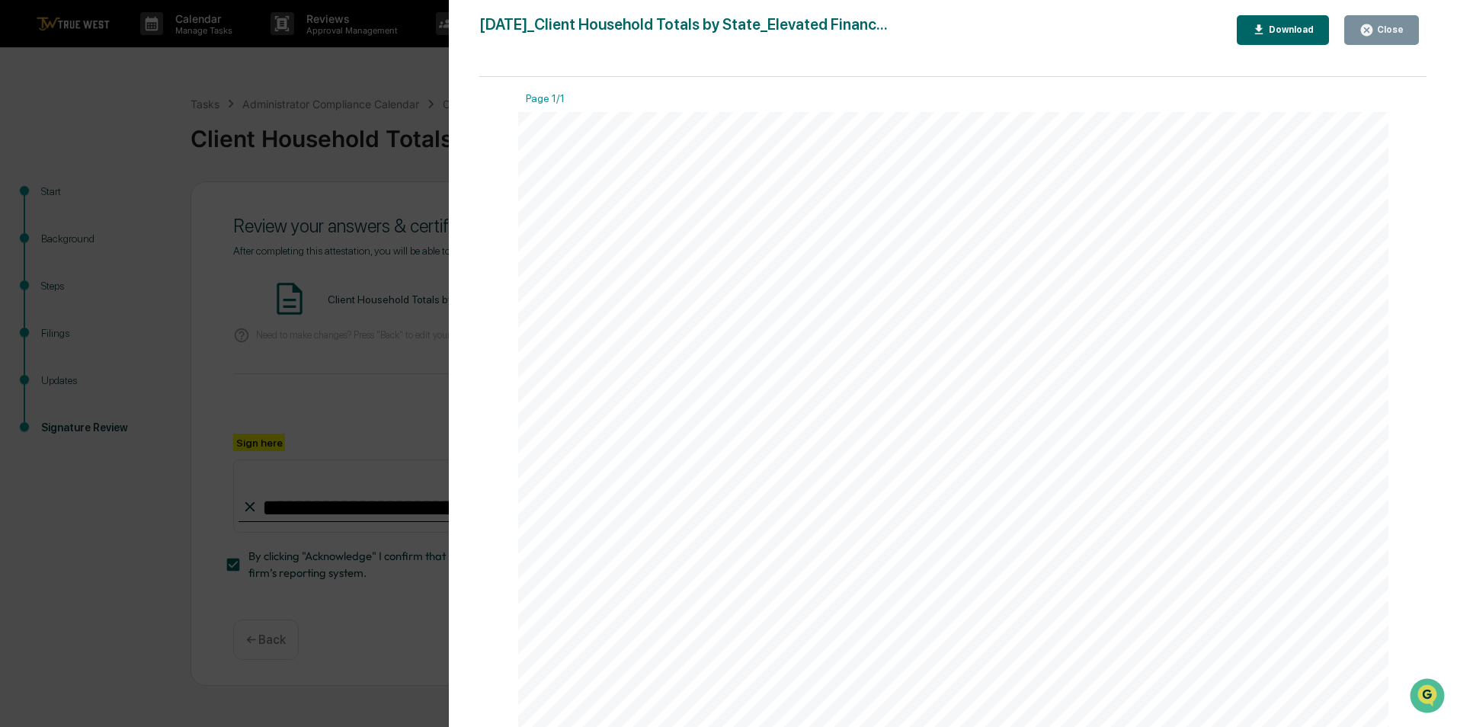
click at [1386, 23] on div "Close" at bounding box center [1381, 30] width 44 height 14
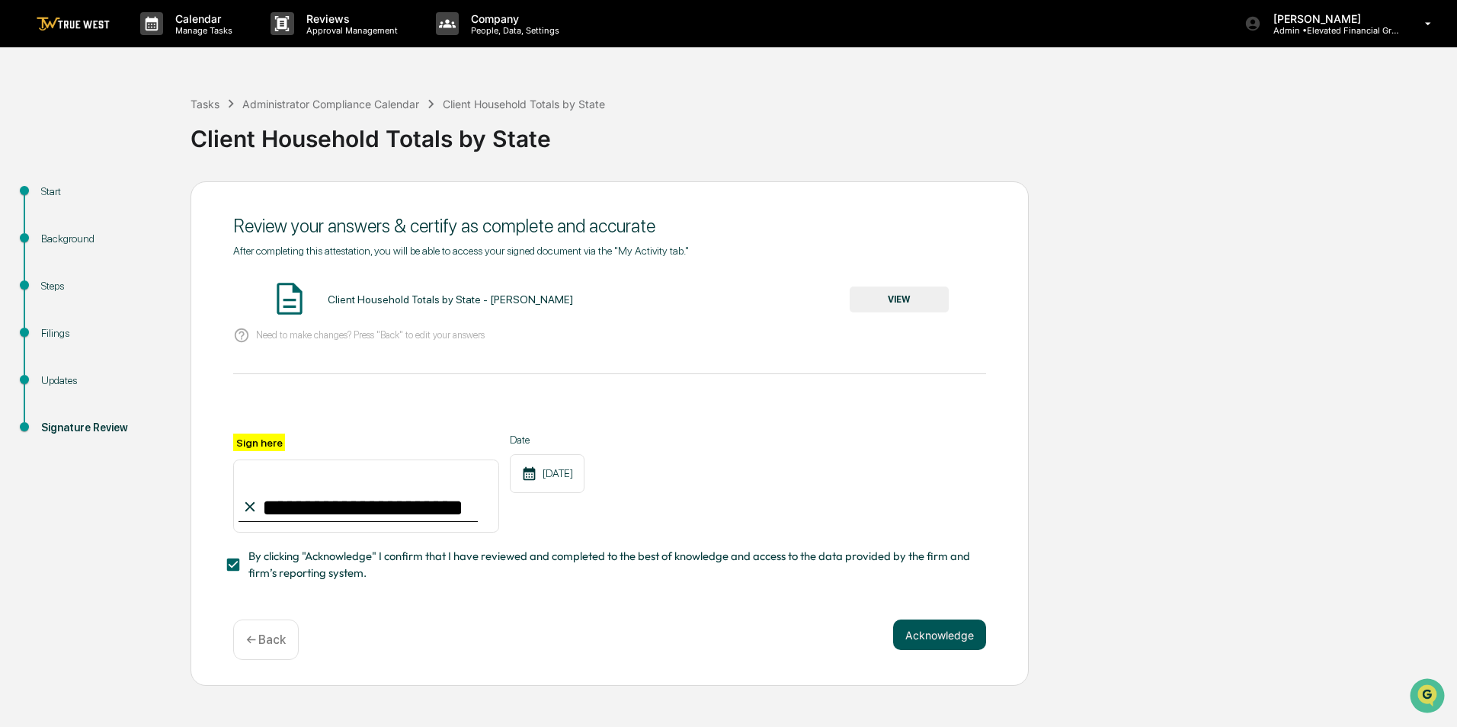
click at [973, 635] on button "Acknowledge" at bounding box center [939, 634] width 93 height 30
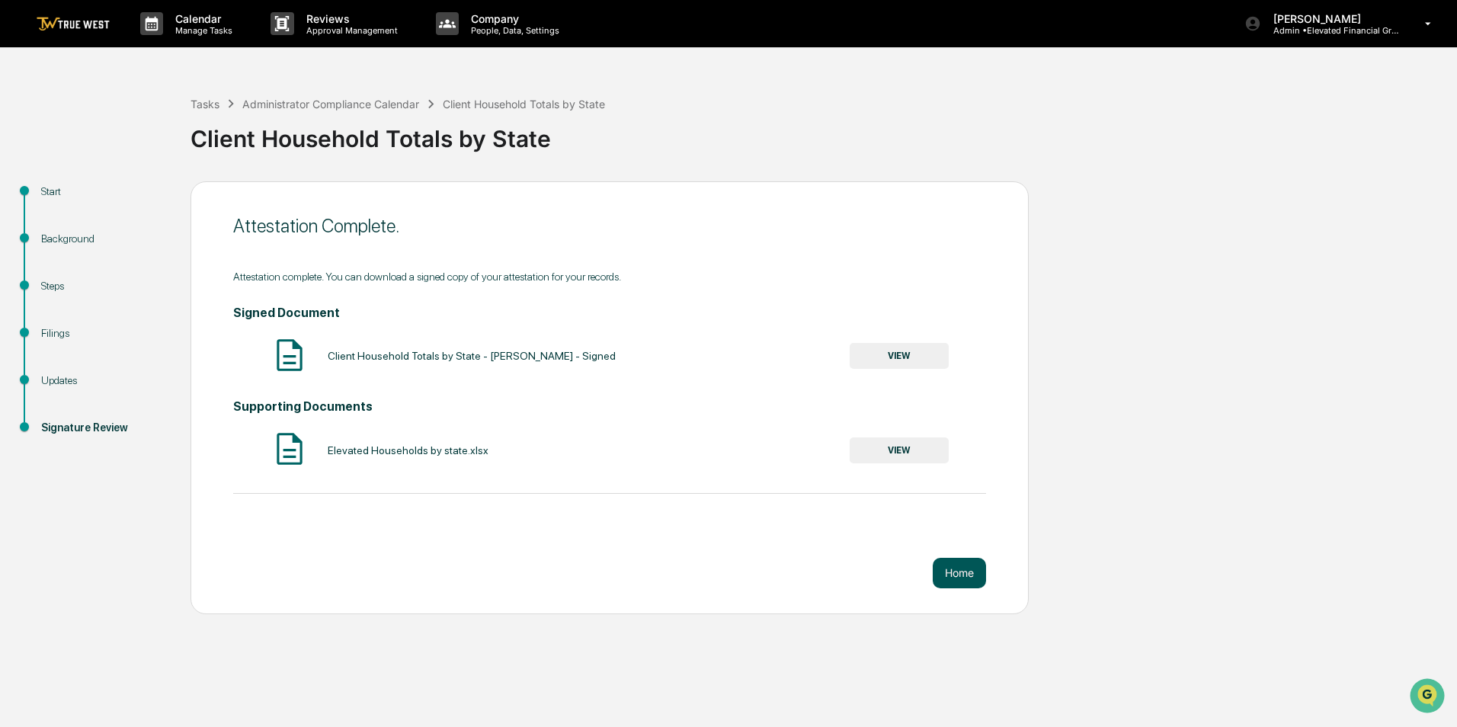
click at [965, 575] on button "Home" at bounding box center [959, 573] width 53 height 30
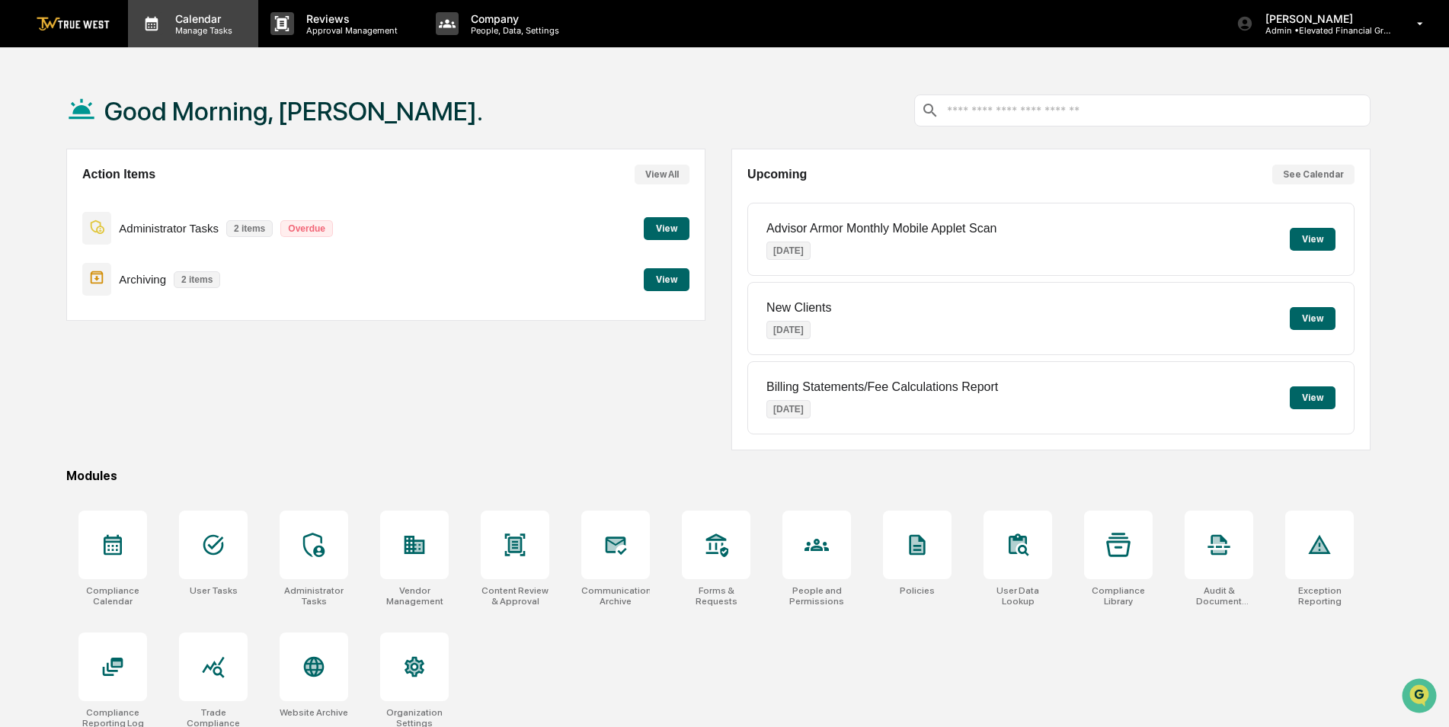
click at [200, 22] on p "Calendar" at bounding box center [201, 18] width 77 height 13
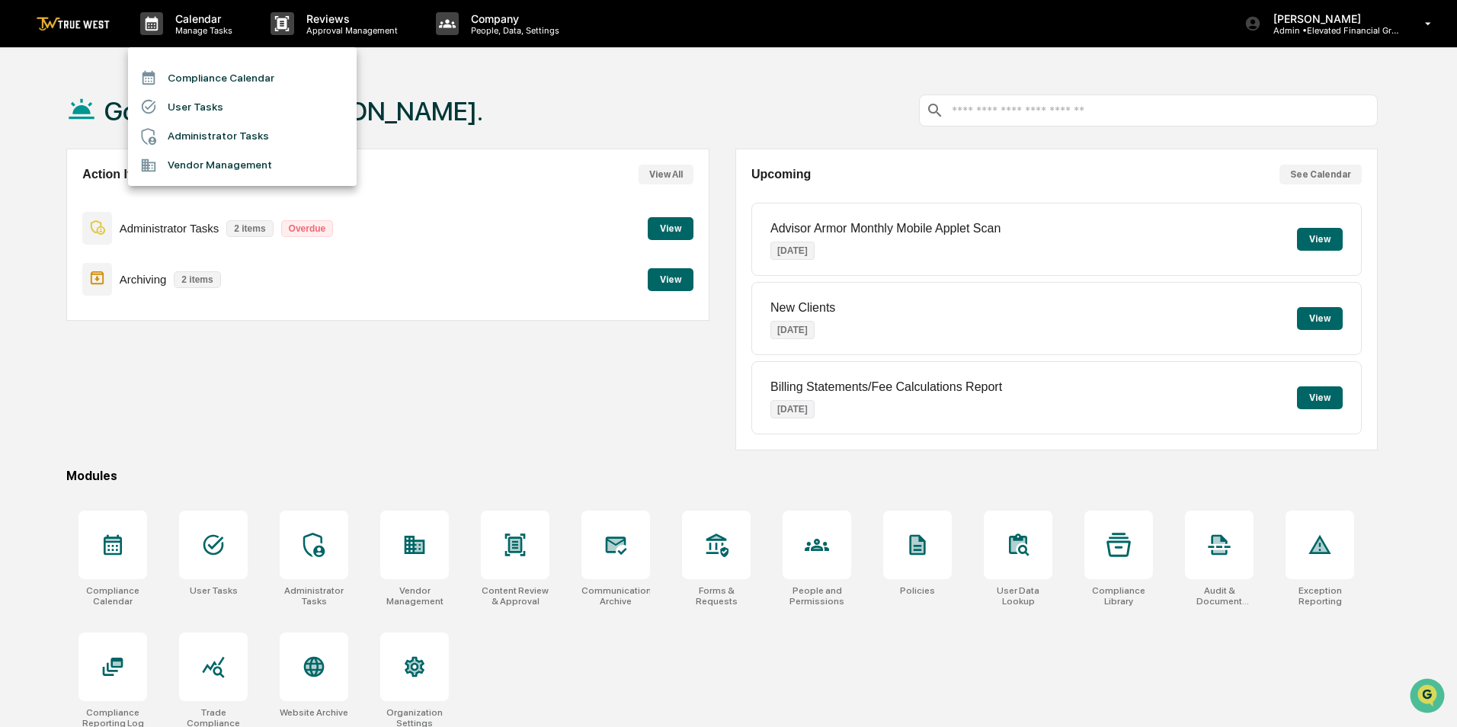
click at [220, 72] on li "Compliance Calendar" at bounding box center [242, 77] width 229 height 29
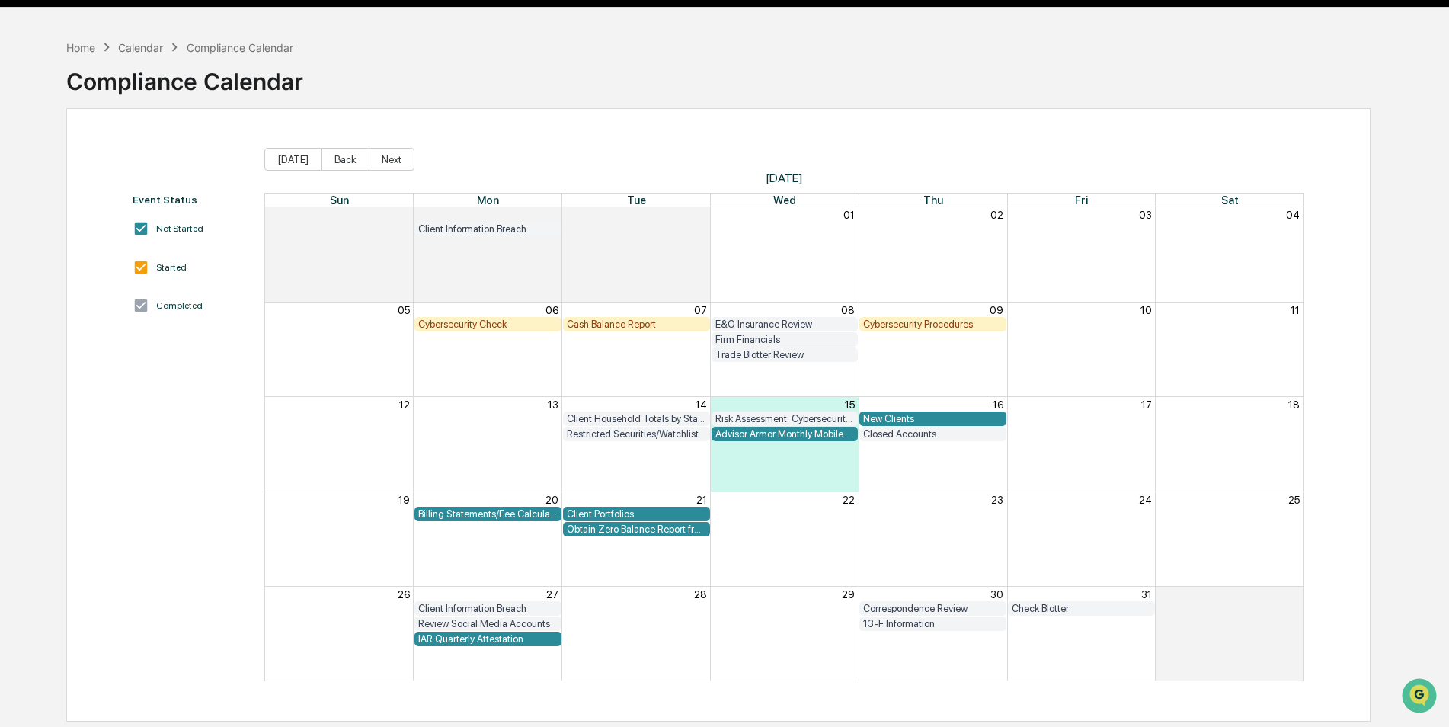
scroll to position [72, 0]
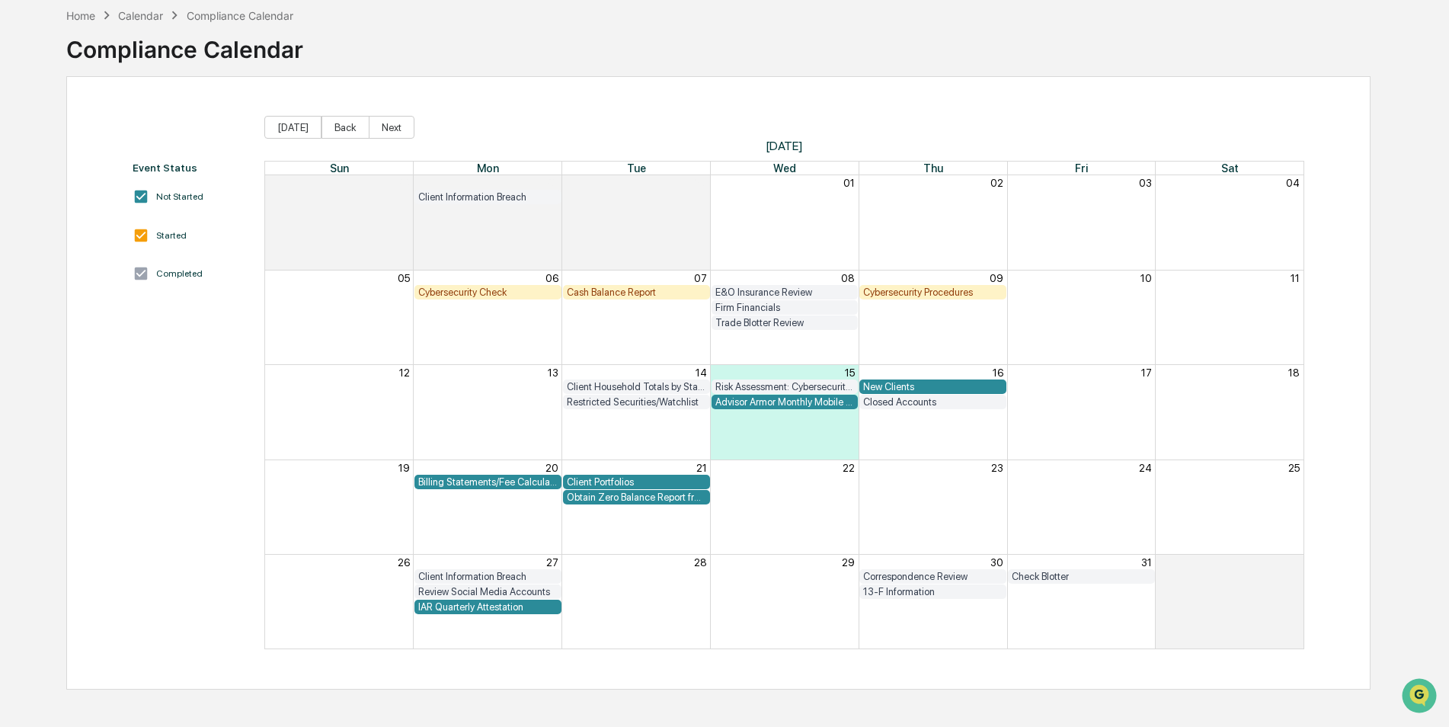
click at [955, 294] on div "Cybersecurity Procedures" at bounding box center [932, 291] width 139 height 11
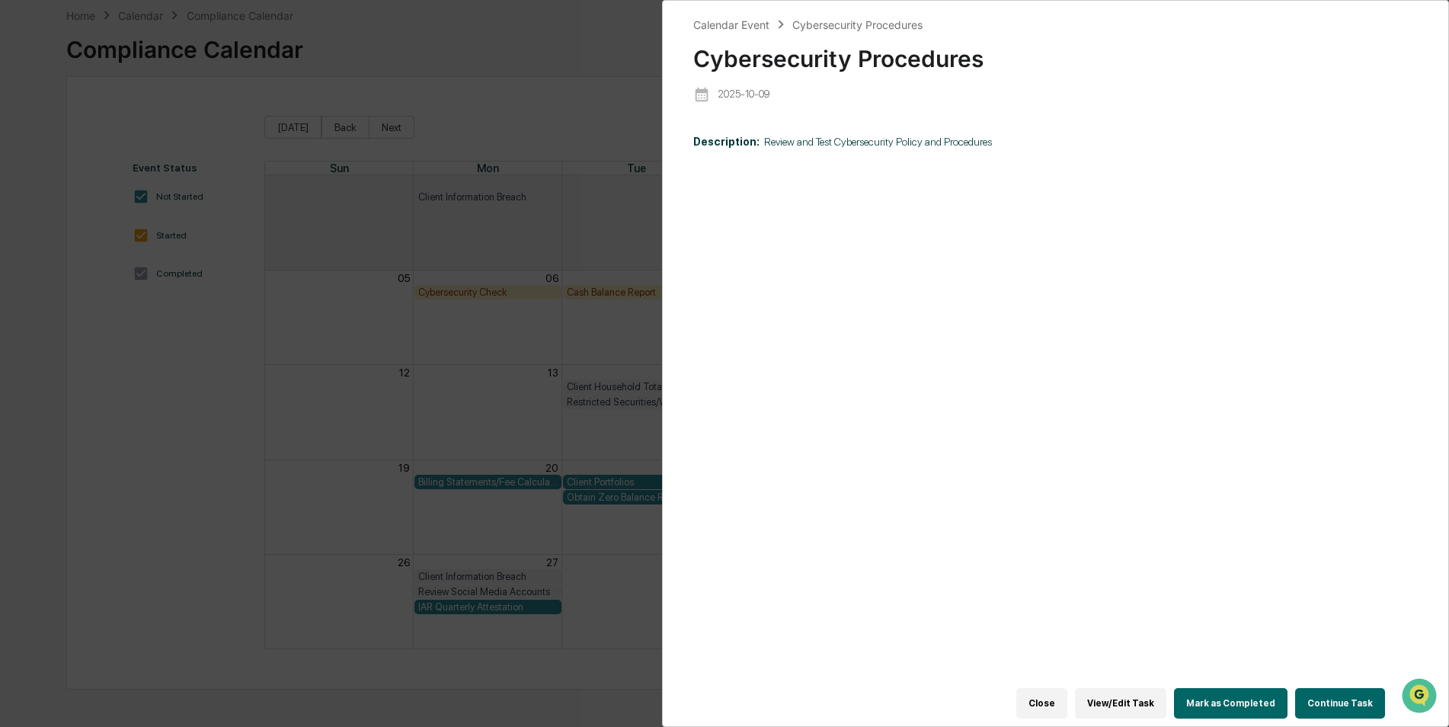
click at [544, 354] on div "Calendar Event Cybersecurity Procedures Cybersecurity Procedures 2025-10-09 Des…" at bounding box center [724, 363] width 1449 height 727
